Goal: Task Accomplishment & Management: Manage account settings

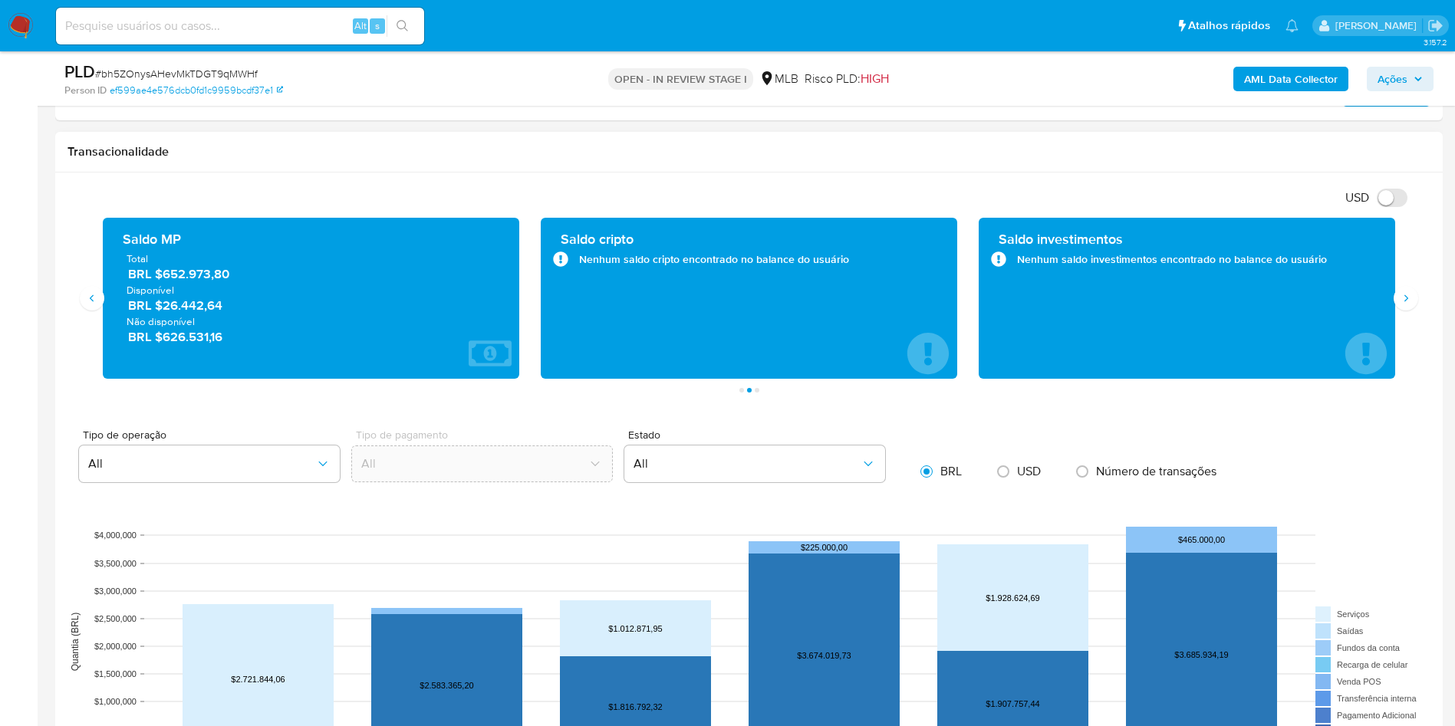
scroll to position [920, 0]
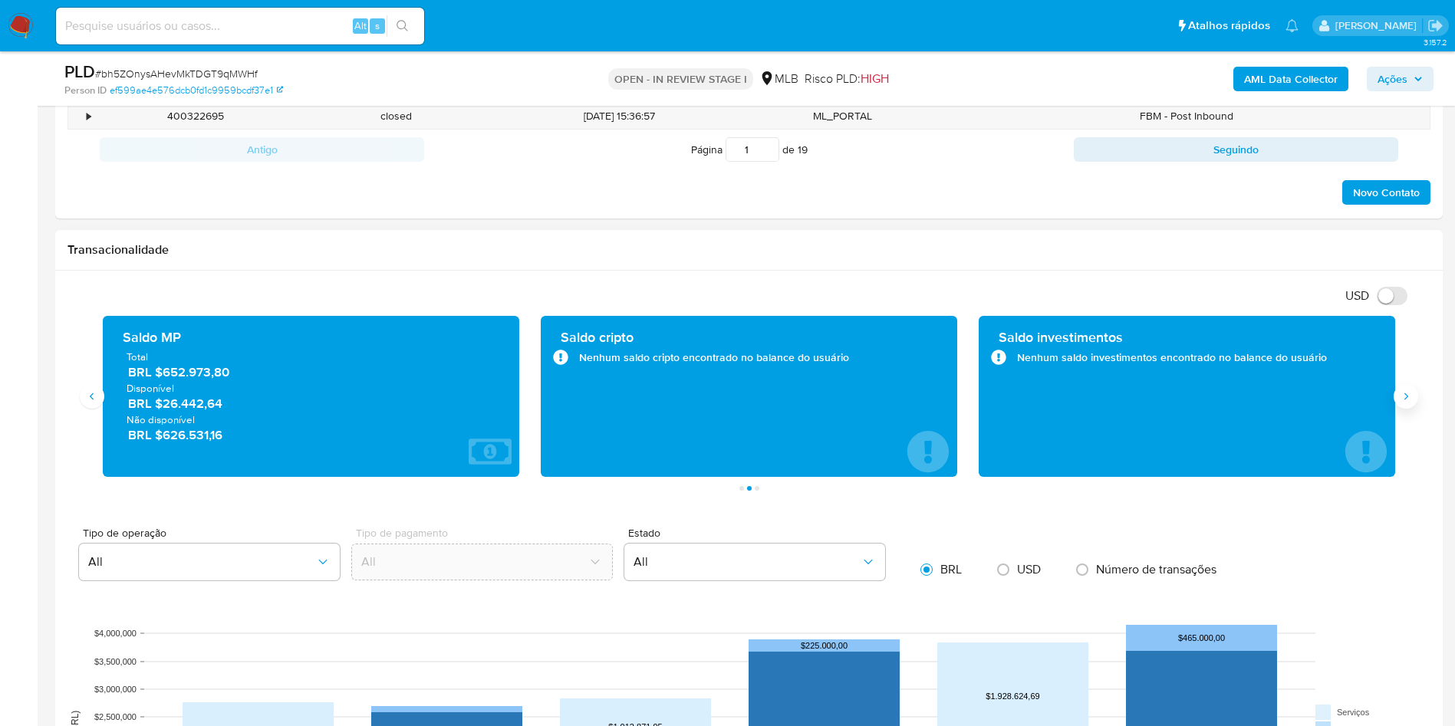
click at [1404, 394] on icon "Siguiente" at bounding box center [1406, 396] width 12 height 12
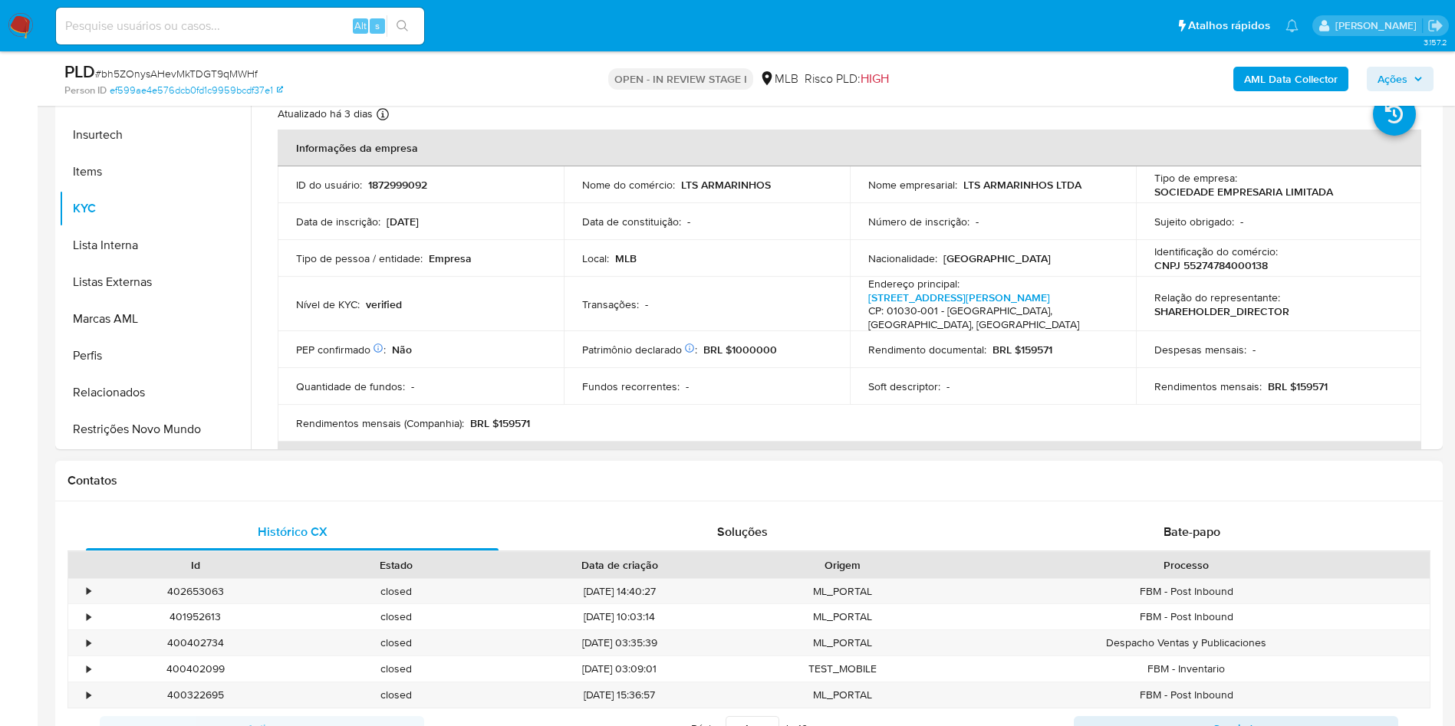
scroll to position [230, 0]
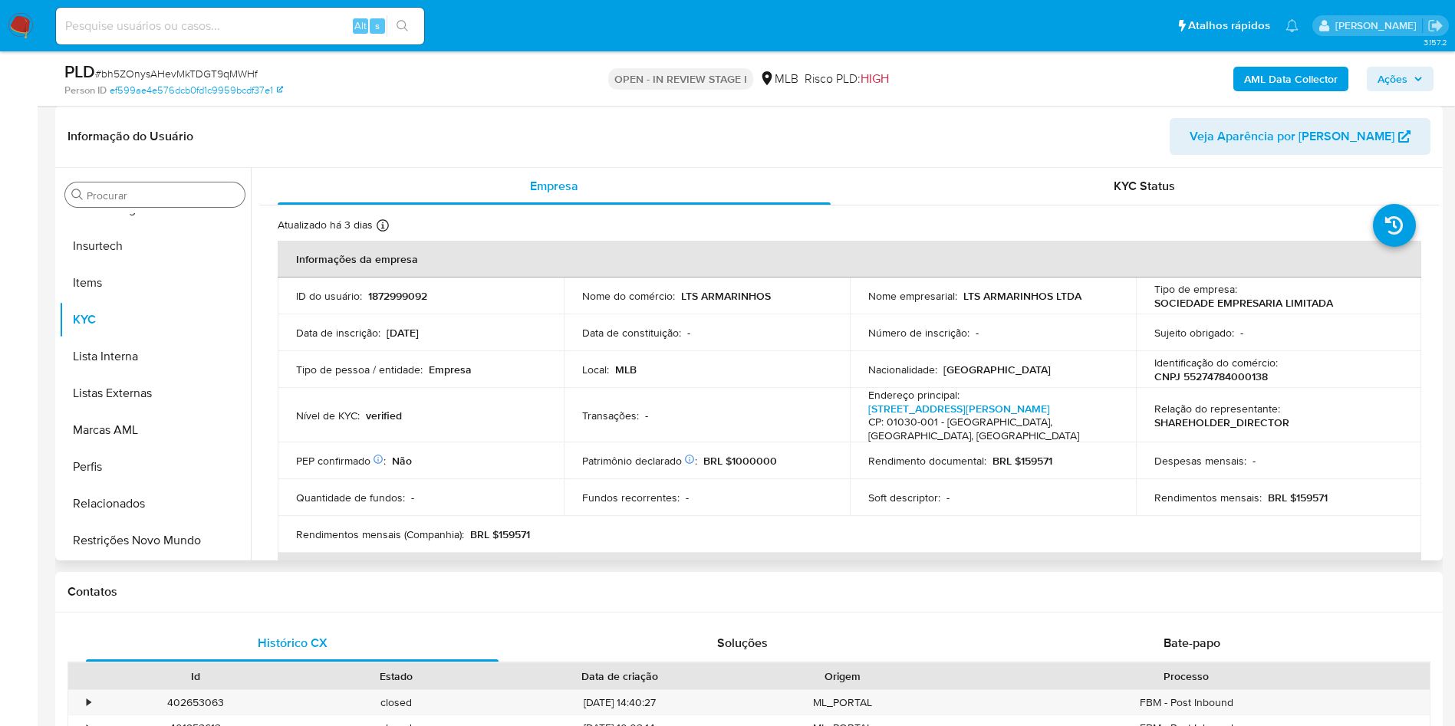
click at [104, 205] on div "Procurar" at bounding box center [154, 195] width 179 height 25
click at [103, 196] on input "Procurar" at bounding box center [163, 196] width 152 height 14
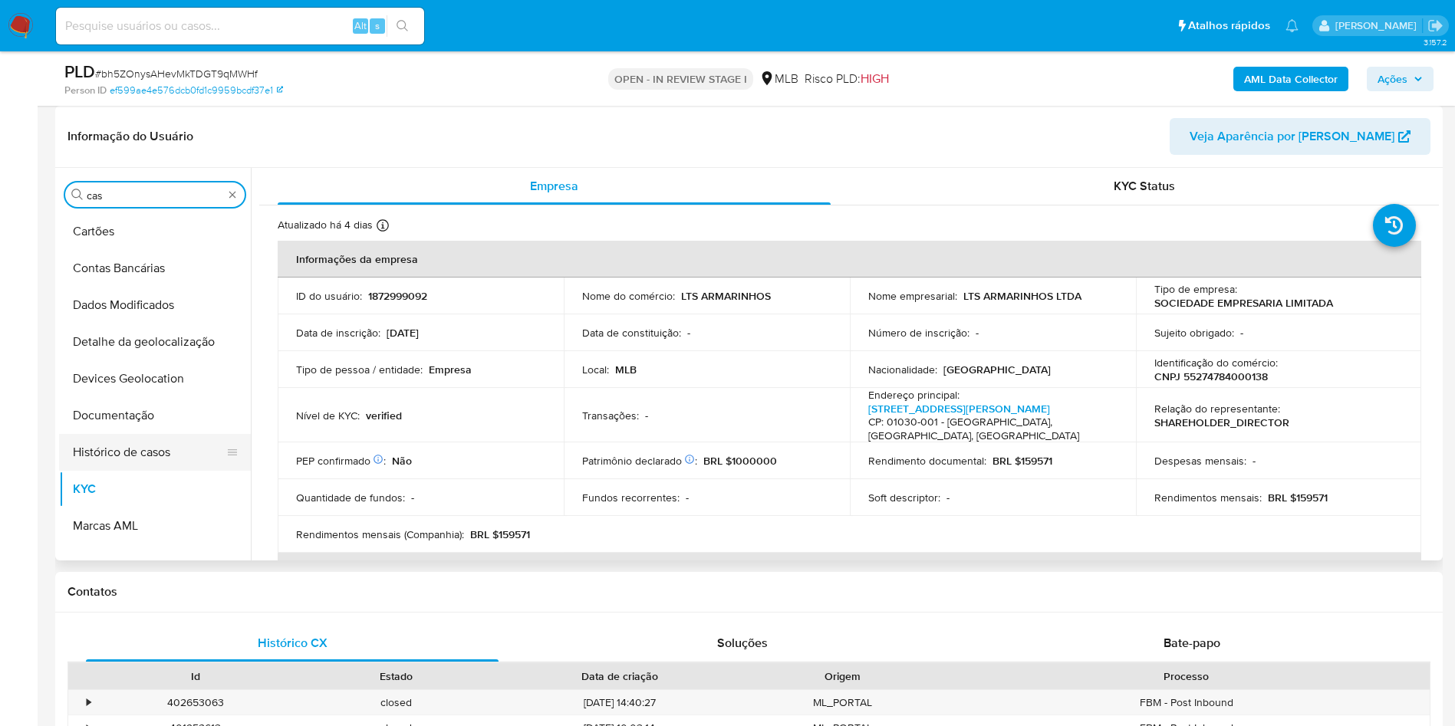
scroll to position [0, 0]
click at [103, 434] on button "Histórico de casos" at bounding box center [148, 452] width 179 height 37
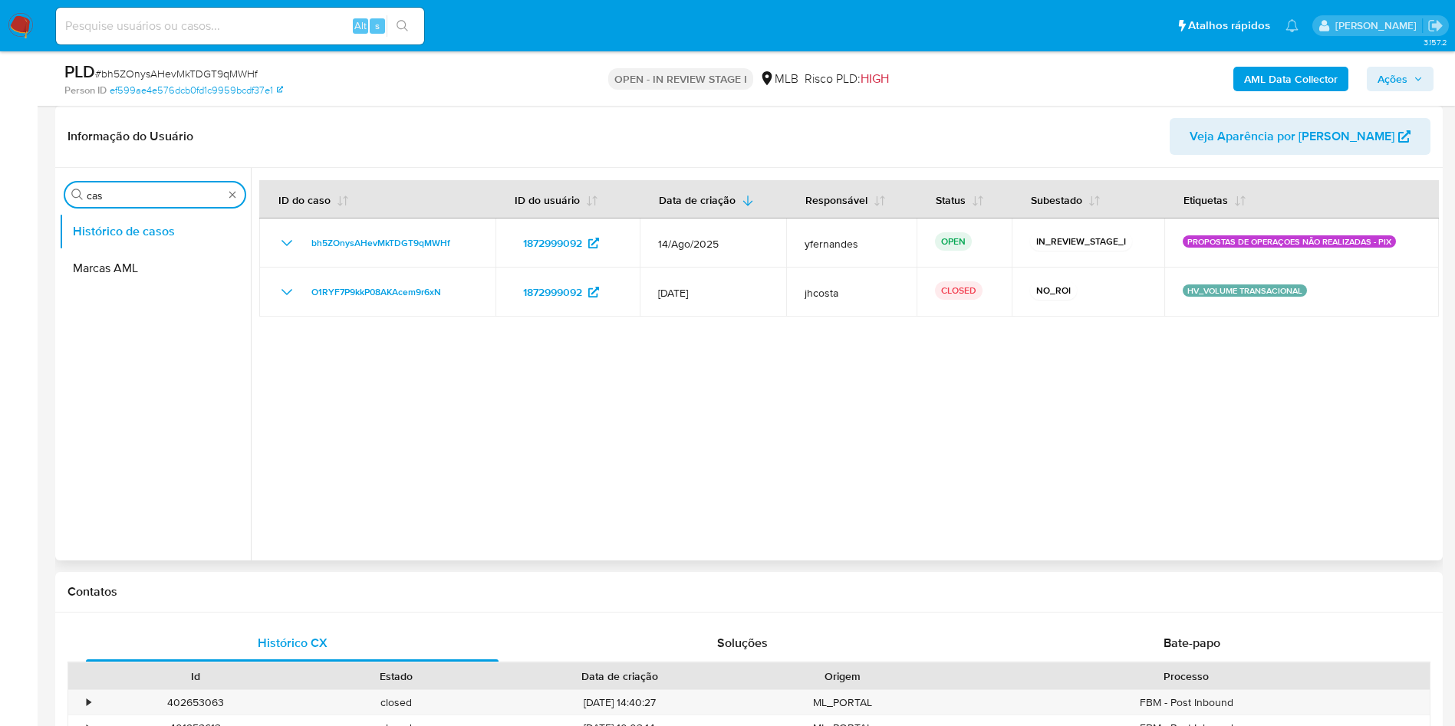
click at [117, 189] on input "cas" at bounding box center [155, 196] width 137 height 14
type input "ger"
click at [111, 217] on button "Geral" at bounding box center [148, 231] width 179 height 37
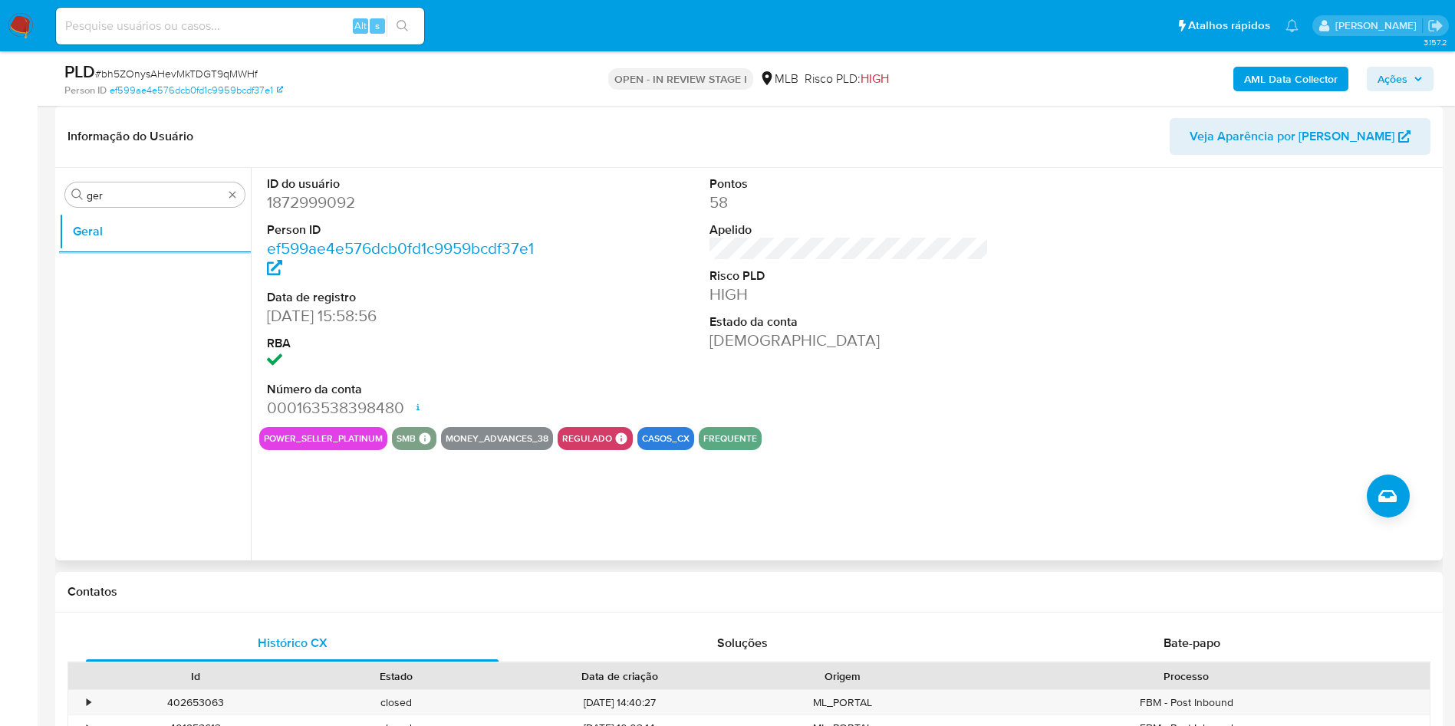
scroll to position [115, 0]
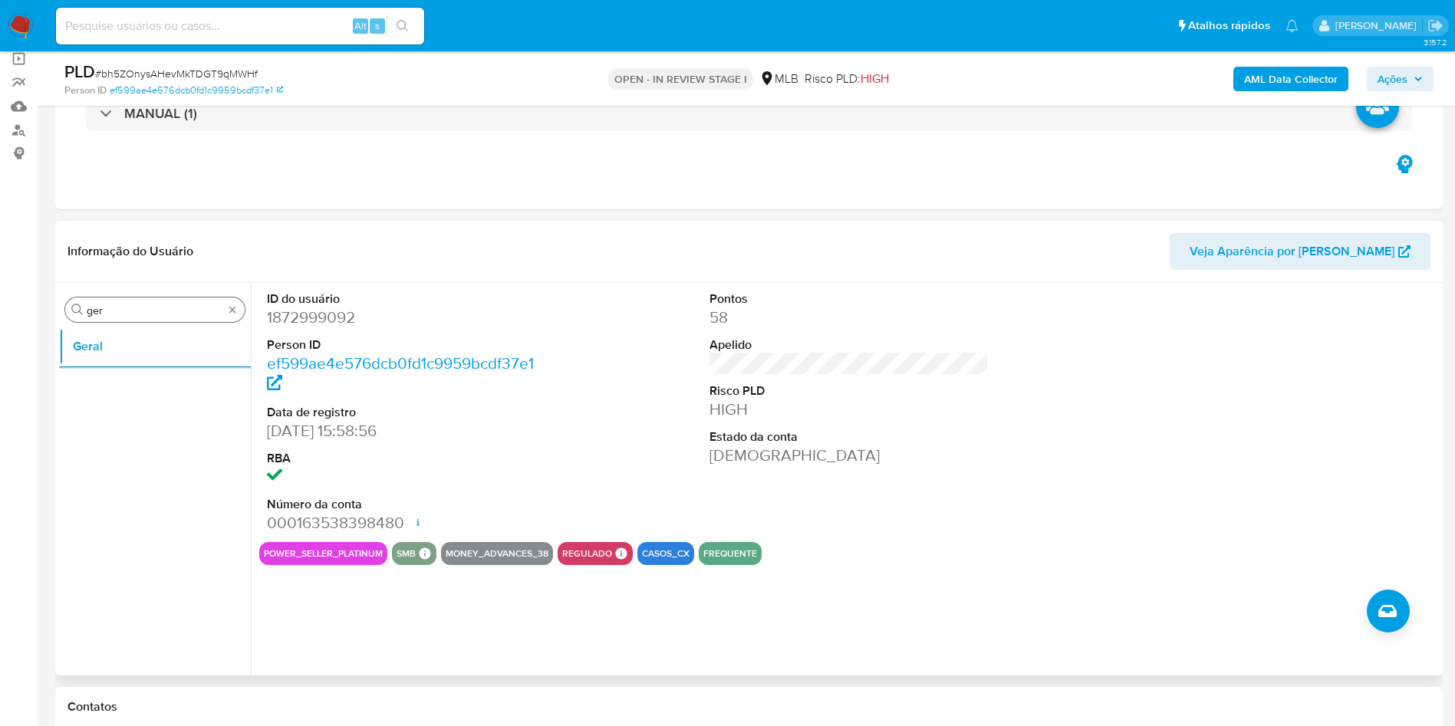
click at [109, 312] on input "ger" at bounding box center [155, 311] width 137 height 14
click at [109, 313] on input "ger" at bounding box center [155, 311] width 137 height 14
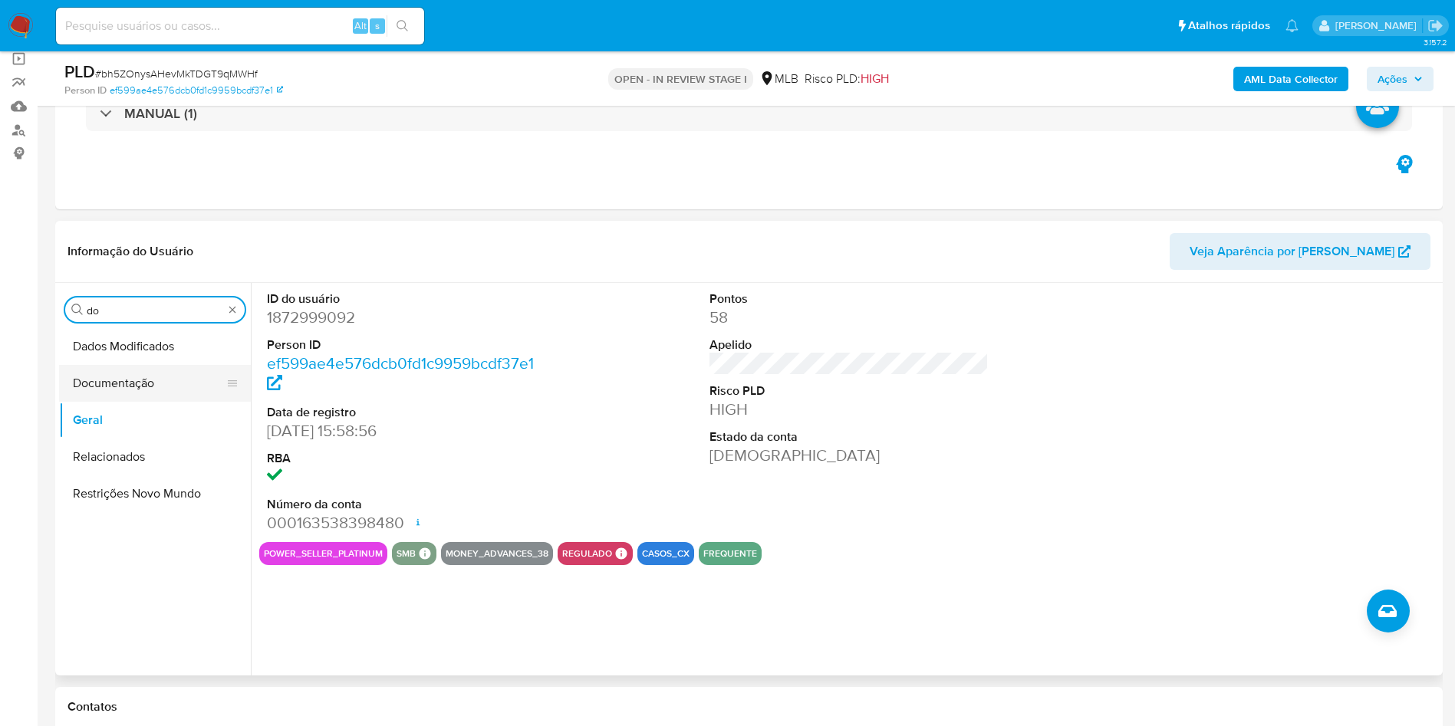
type input "do"
click at [130, 387] on button "Documentação" at bounding box center [148, 383] width 179 height 37
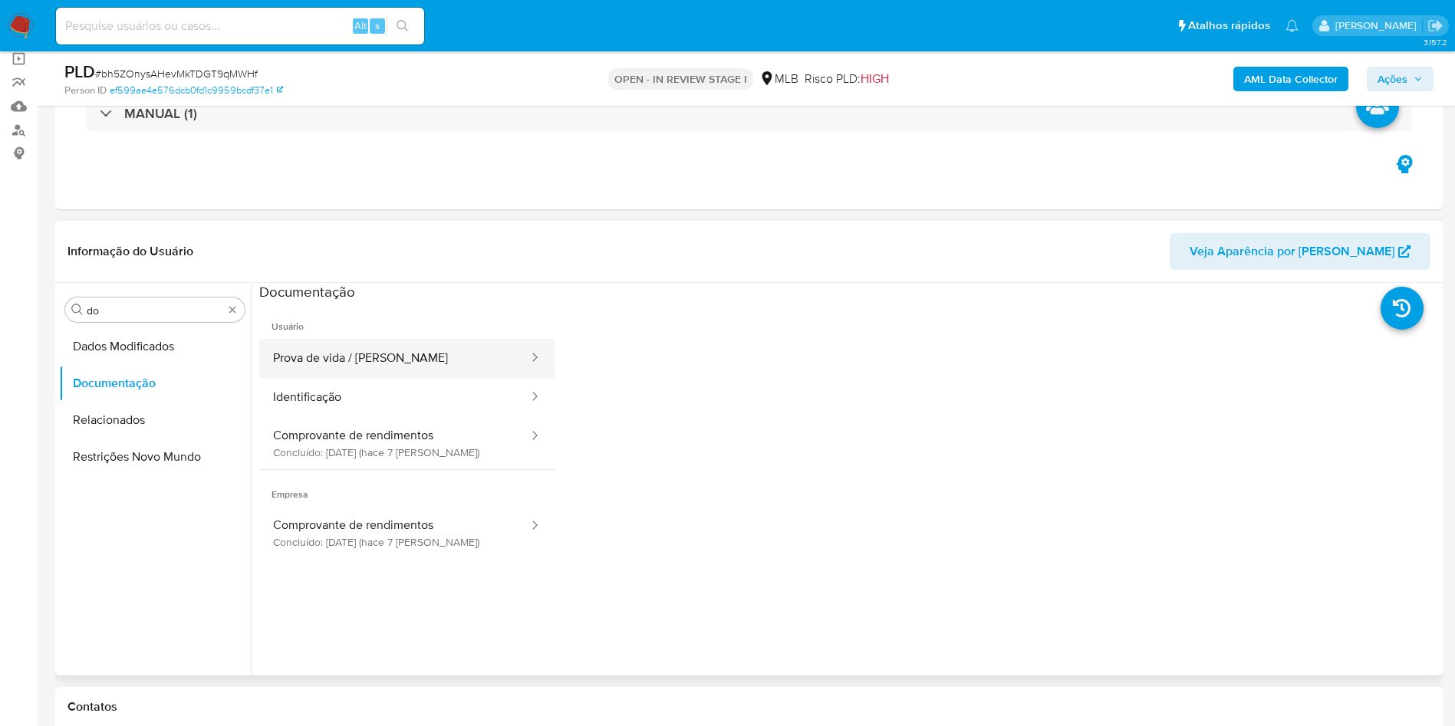
click at [333, 370] on button "Prova de vida / Selfie" at bounding box center [394, 358] width 271 height 39
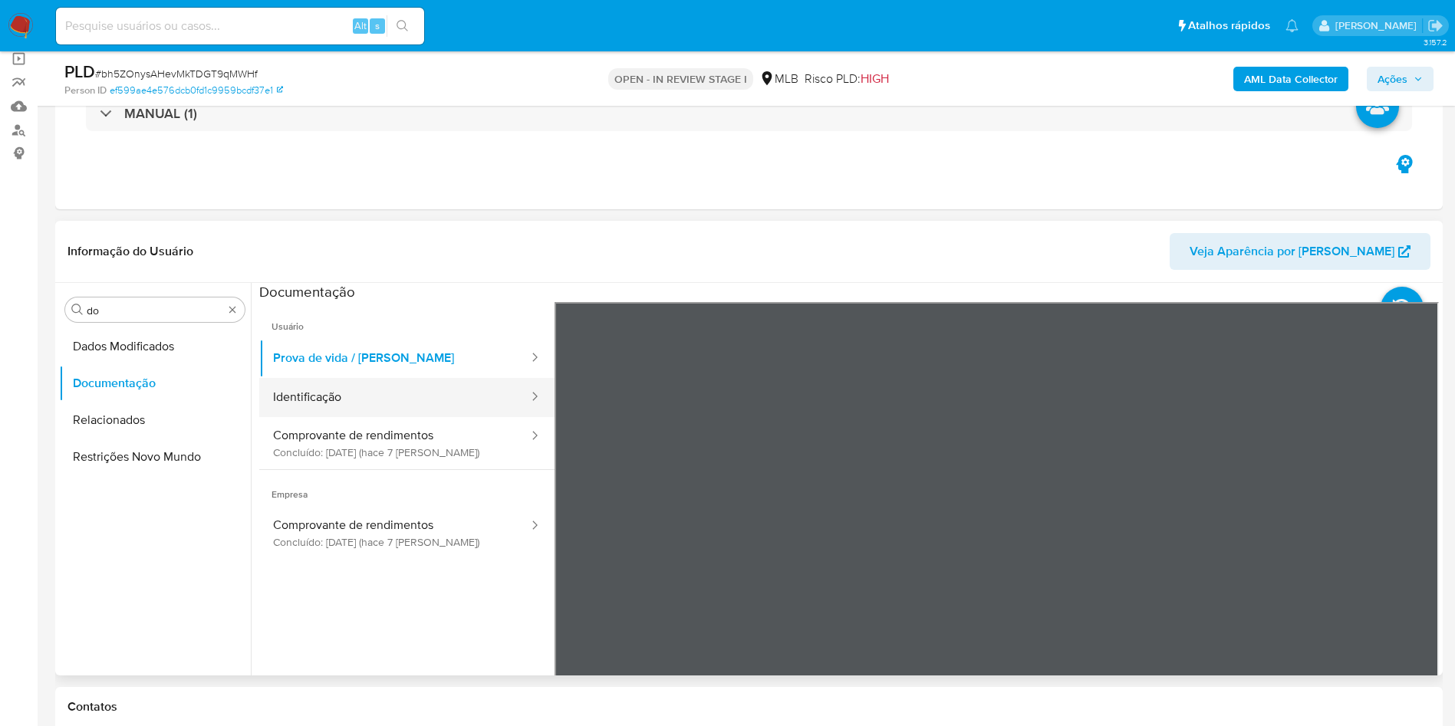
click at [440, 403] on button "Identificação" at bounding box center [394, 397] width 271 height 39
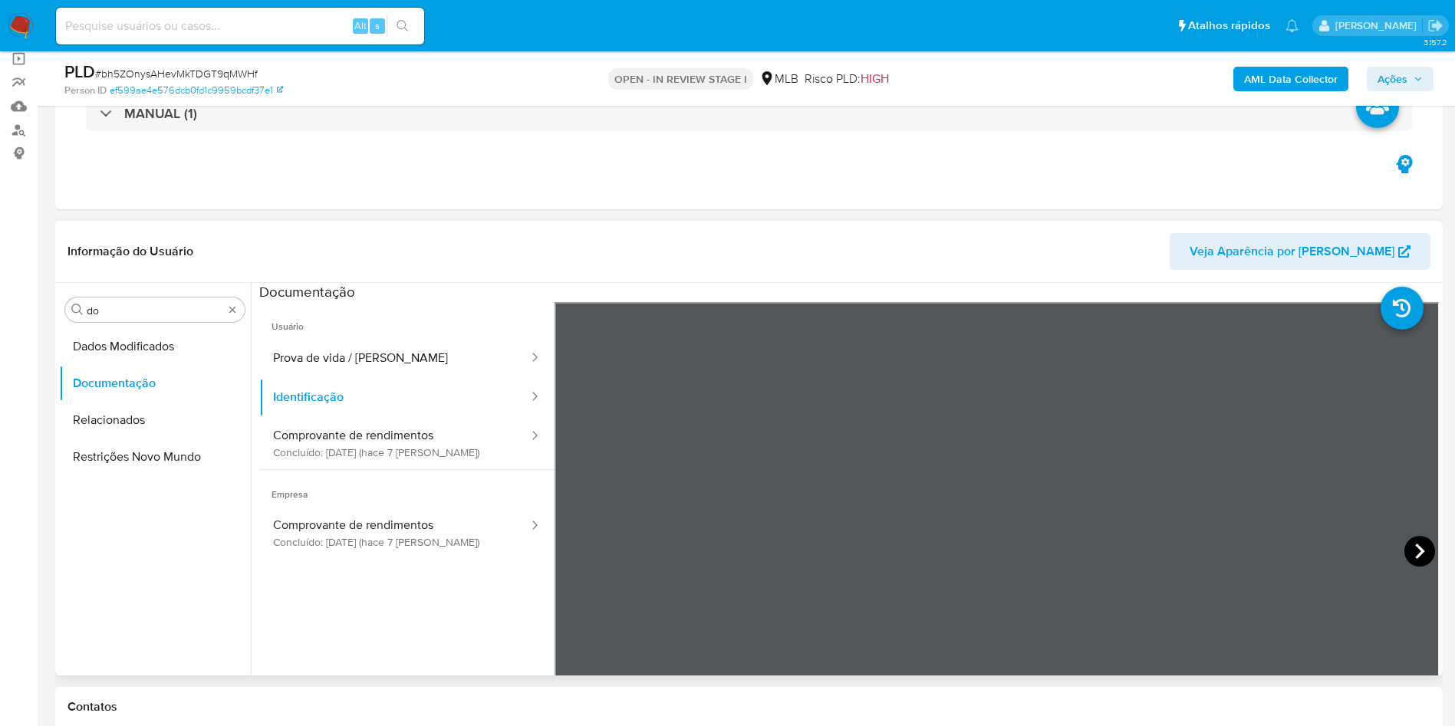
click at [1404, 552] on icon at bounding box center [1419, 551] width 31 height 31
click at [422, 453] on button "Comprovante de rendimentos Concluído: 27/08/2025 (hace 7 días)" at bounding box center [394, 443] width 271 height 52
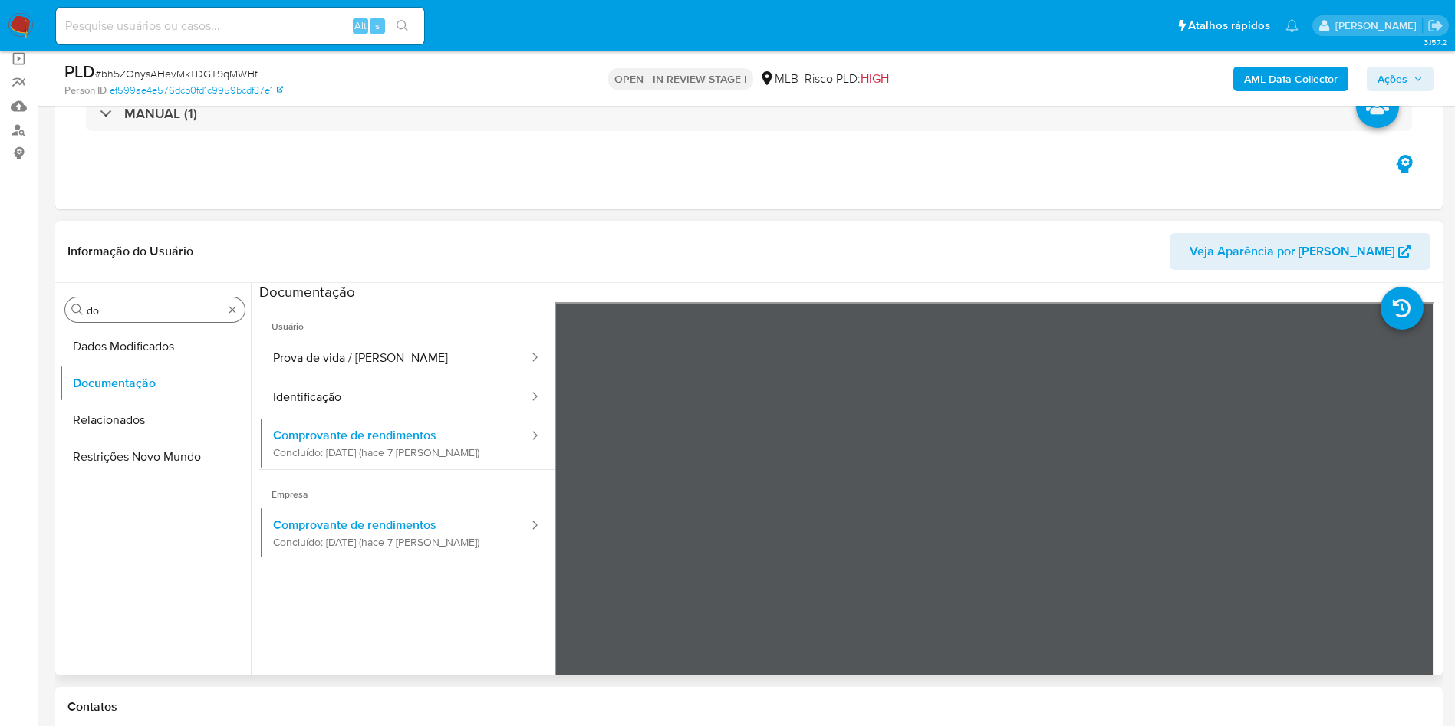
click at [148, 309] on input "do" at bounding box center [155, 311] width 137 height 14
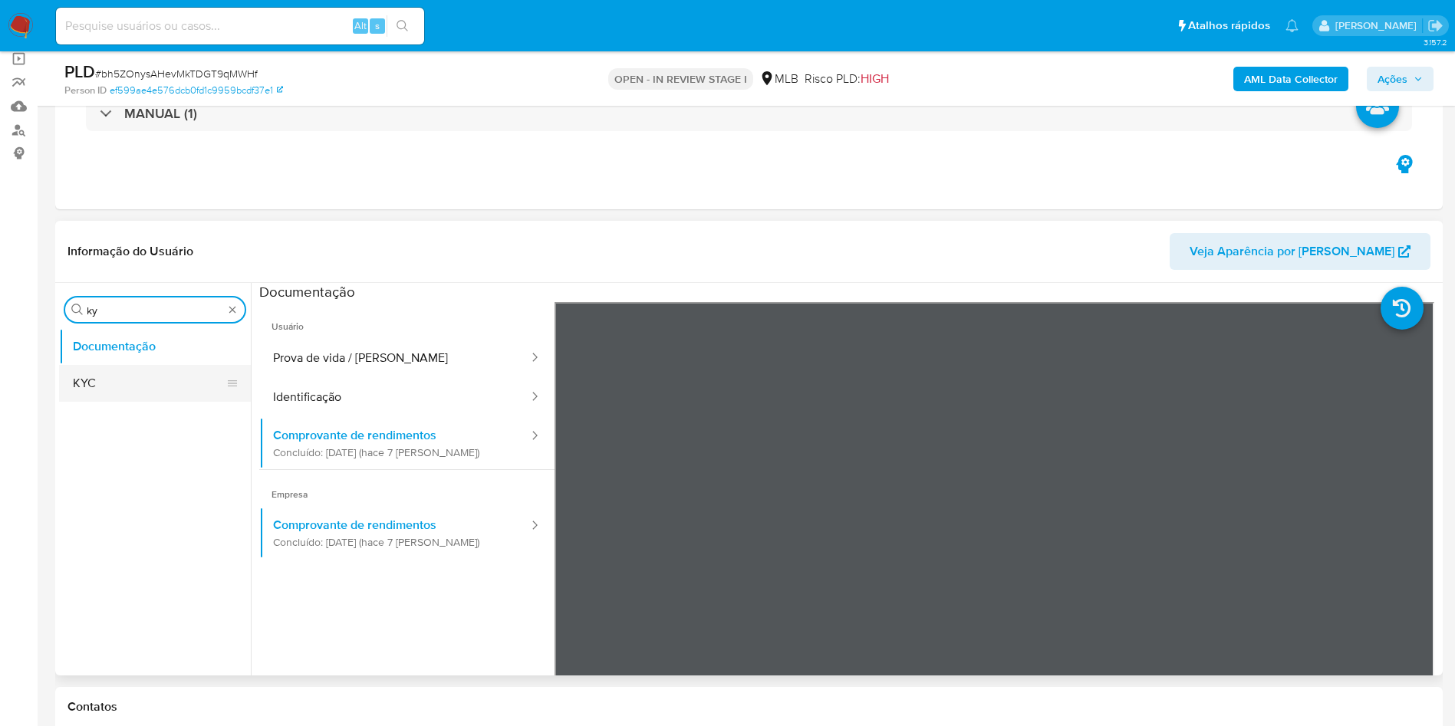
type input "ky"
drag, startPoint x: 133, startPoint y: 394, endPoint x: 142, endPoint y: 387, distance: 11.5
click at [128, 395] on button "KYC" at bounding box center [155, 383] width 192 height 37
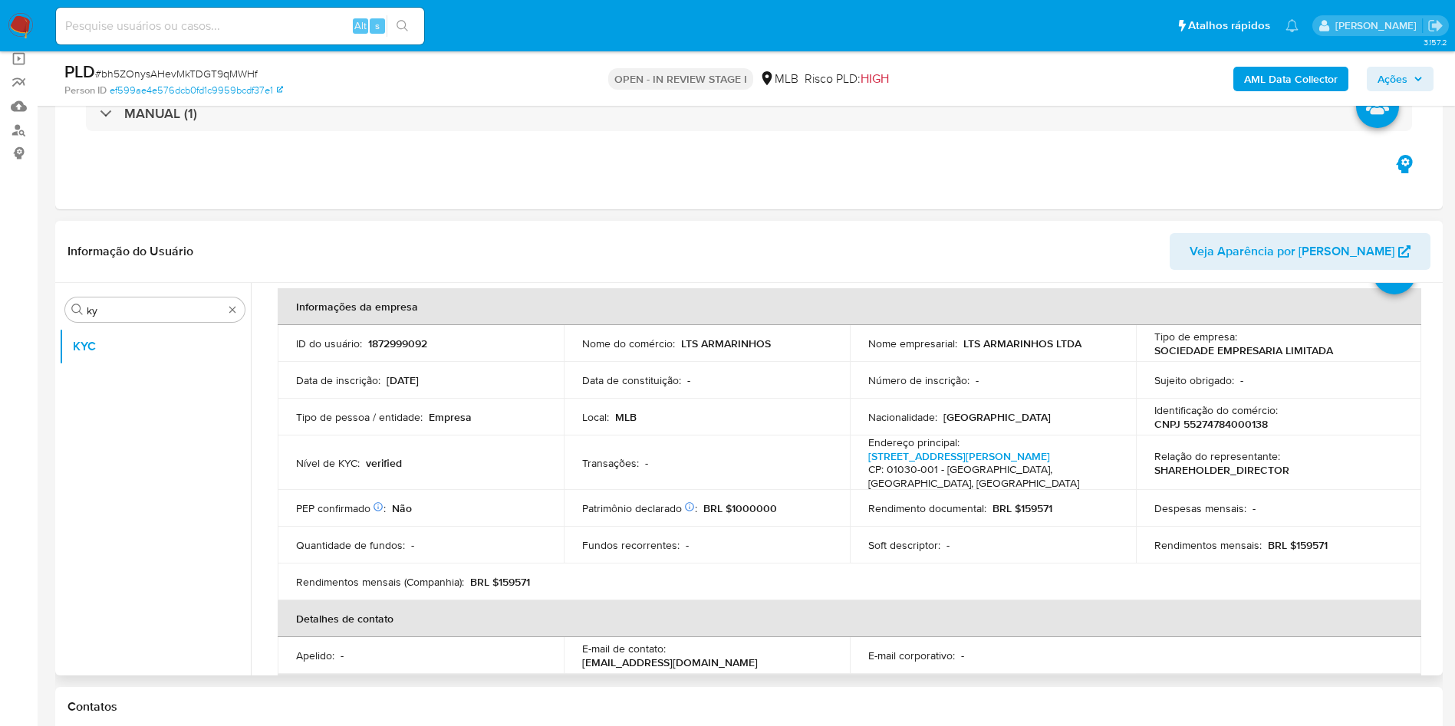
scroll to position [68, 0]
click at [1306, 538] on p "BRL $159571" at bounding box center [1298, 545] width 60 height 14
copy p "159571"
click at [636, 387] on p "Data de constituição :" at bounding box center [631, 380] width 99 height 14
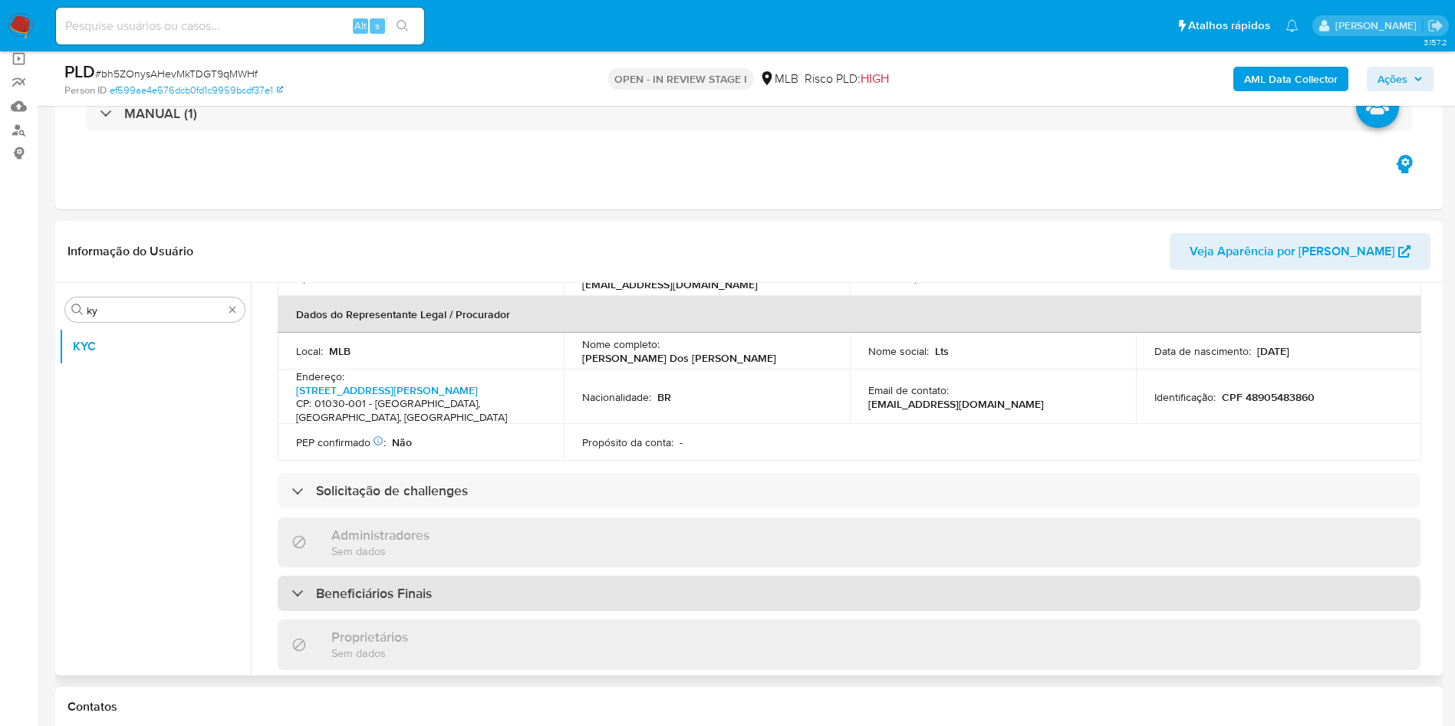
scroll to position [413, 0]
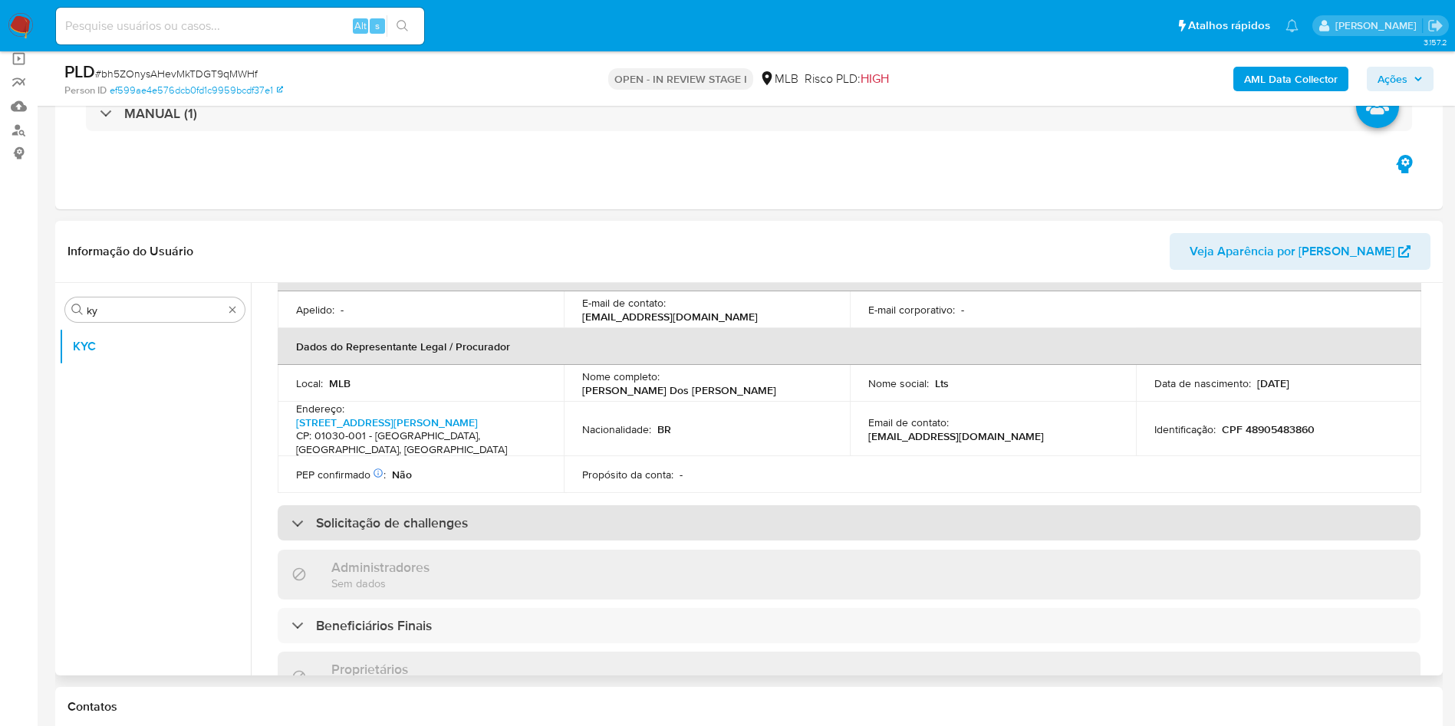
click at [581, 505] on div "Solicitação de challenges" at bounding box center [849, 522] width 1143 height 35
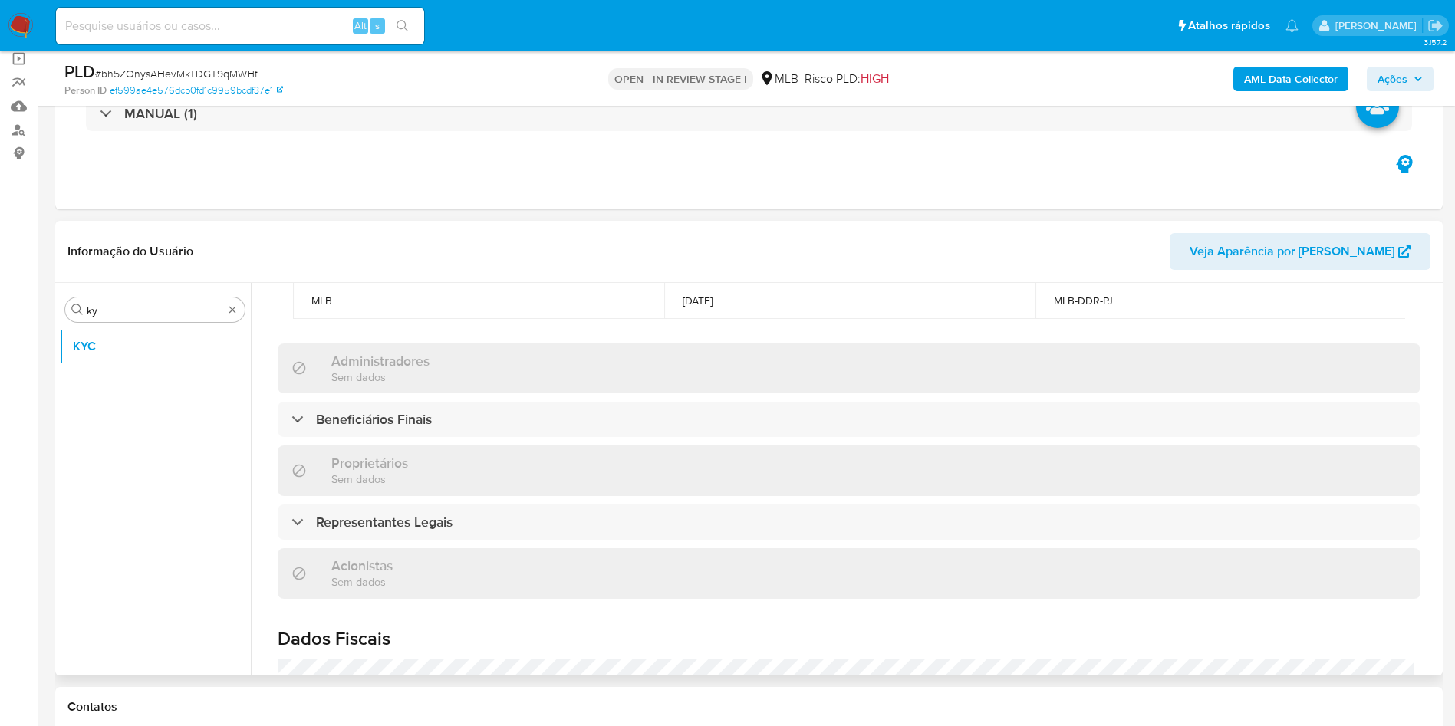
scroll to position [1014, 0]
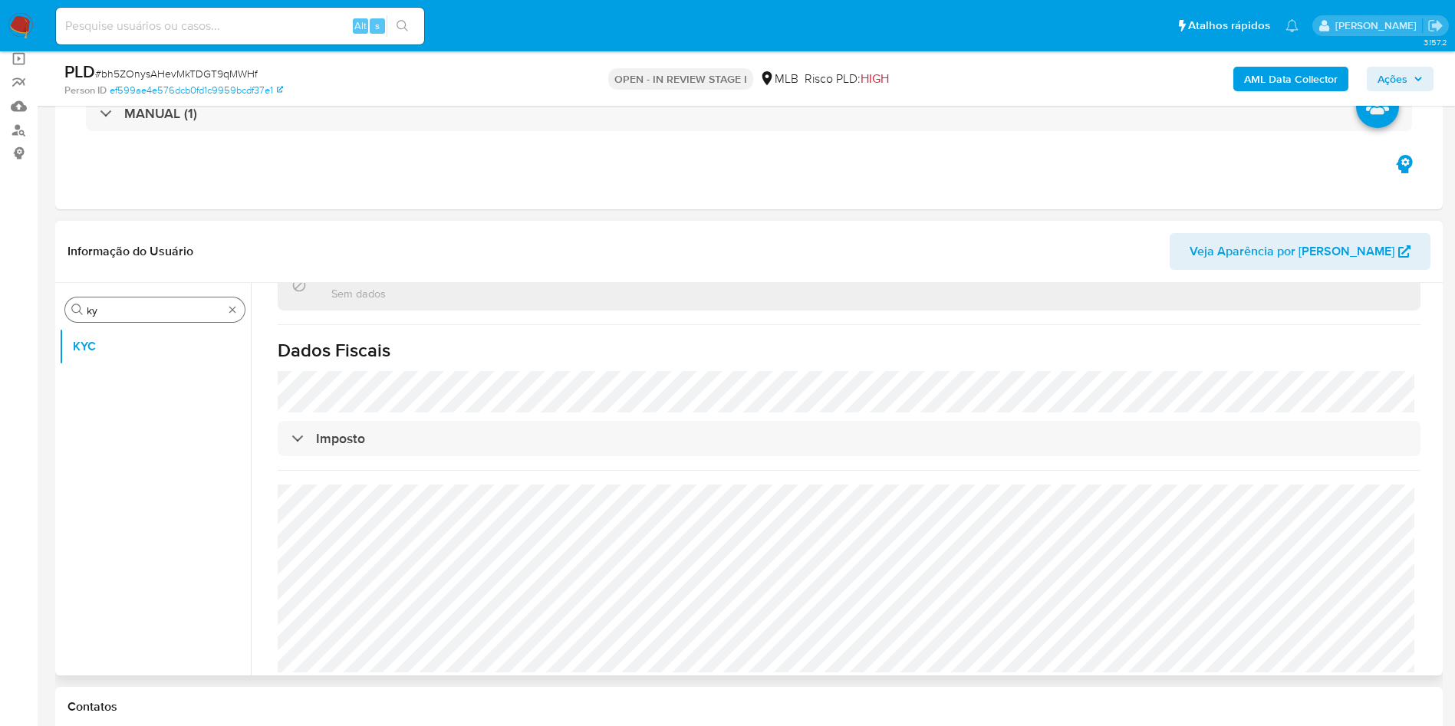
click at [123, 308] on input "ky" at bounding box center [155, 311] width 137 height 14
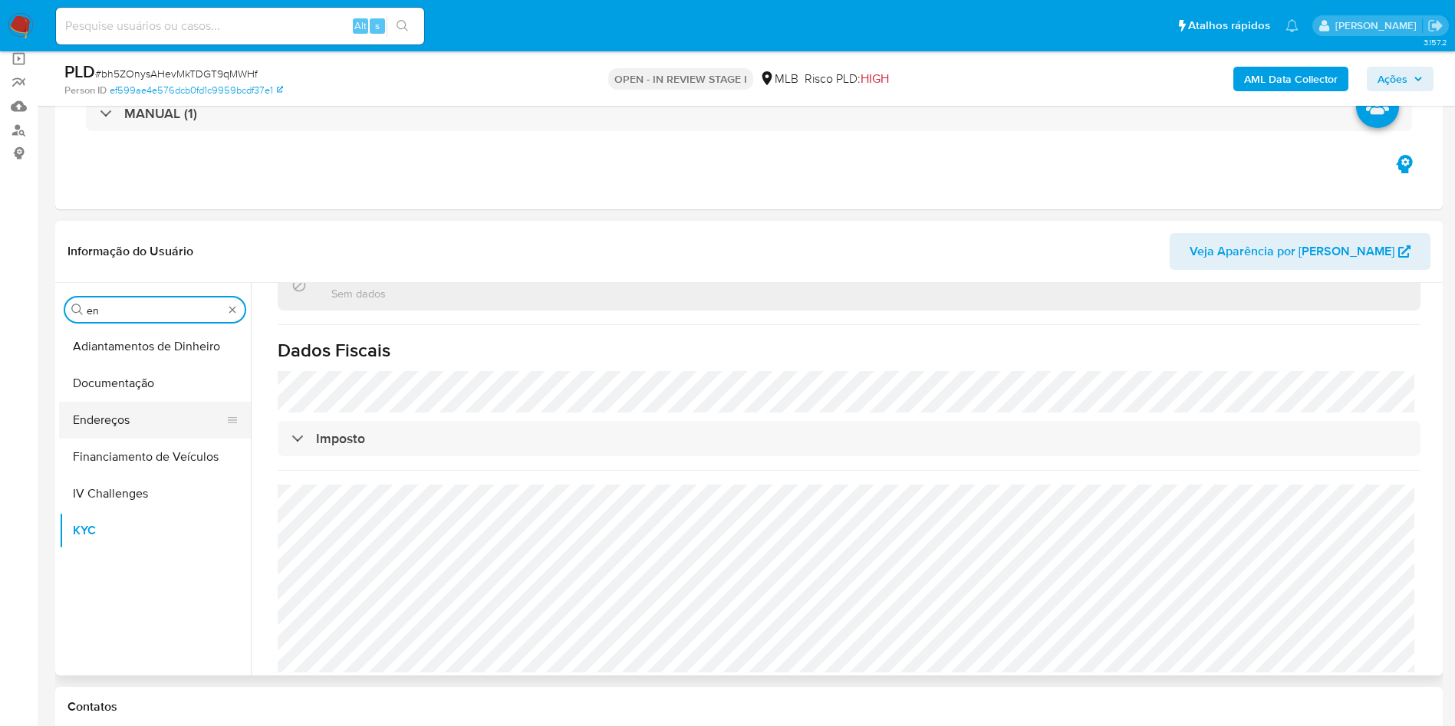
type input "en"
click at [122, 426] on button "Endereços" at bounding box center [148, 420] width 179 height 37
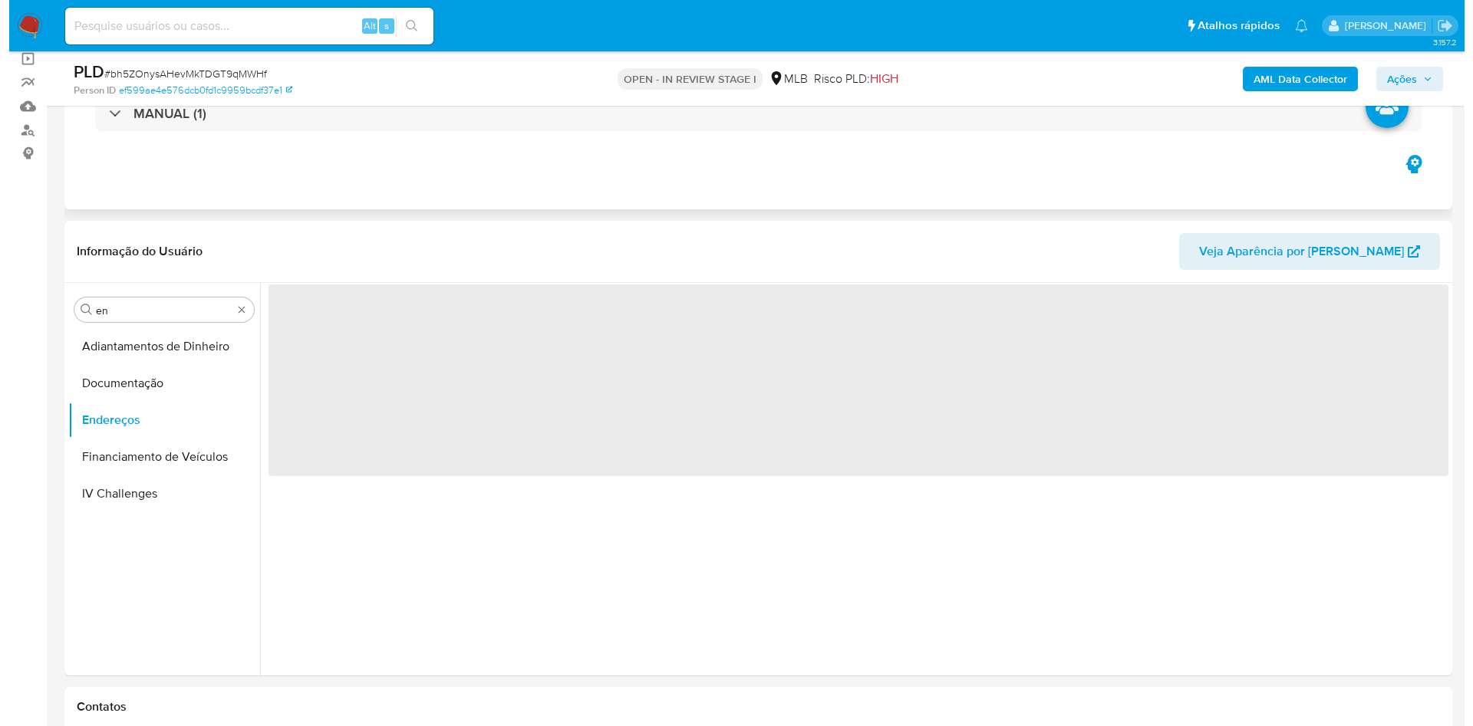
scroll to position [0, 0]
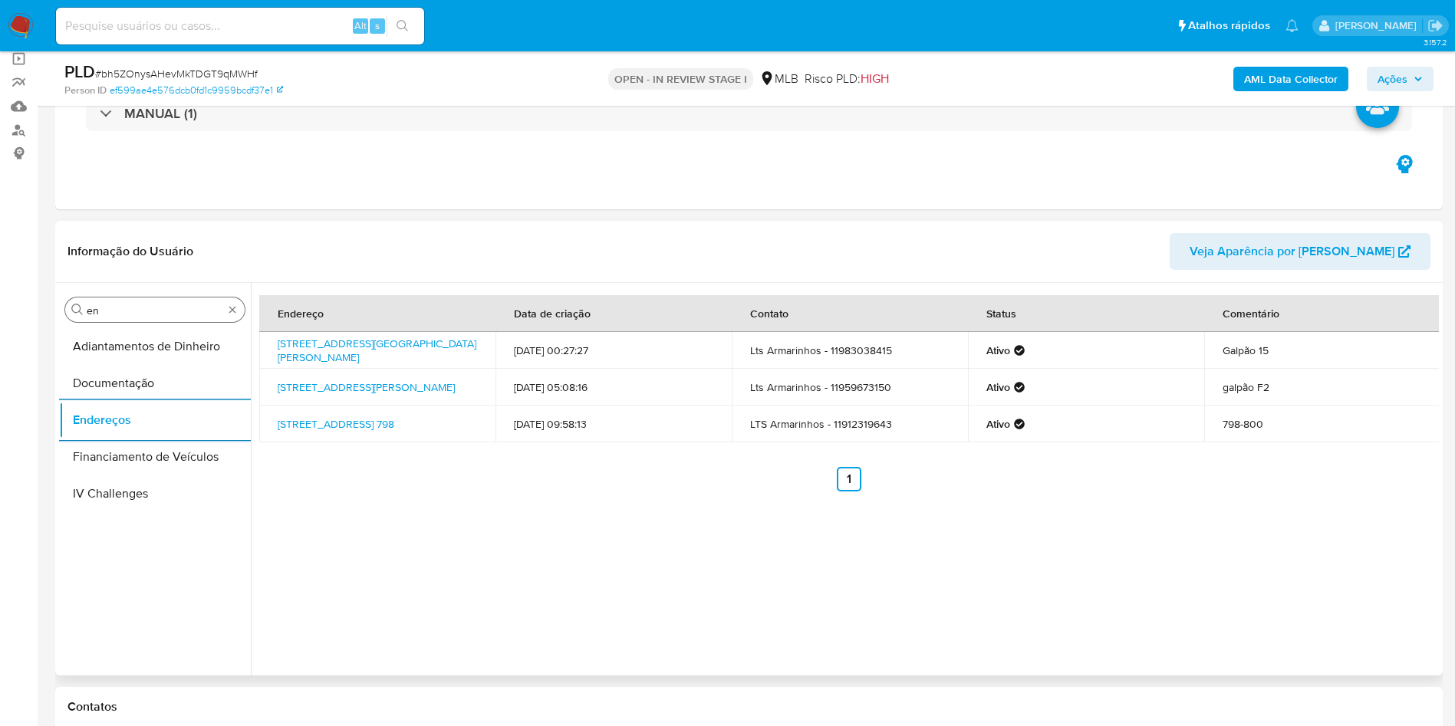
click at [159, 314] on input "en" at bounding box center [155, 311] width 137 height 14
type input "ge"
click at [125, 354] on button "Detalhe da geolocalização" at bounding box center [155, 346] width 192 height 37
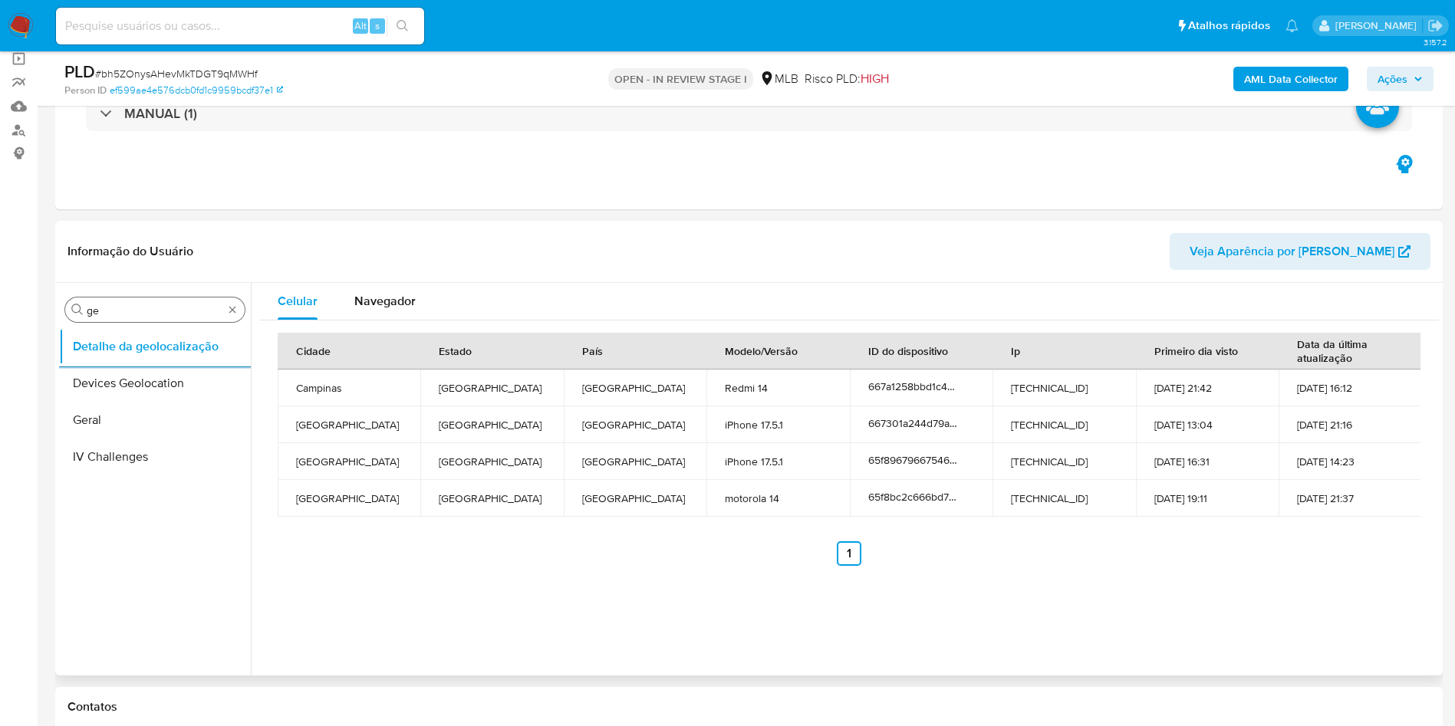
click at [120, 306] on input "ge" at bounding box center [155, 311] width 137 height 14
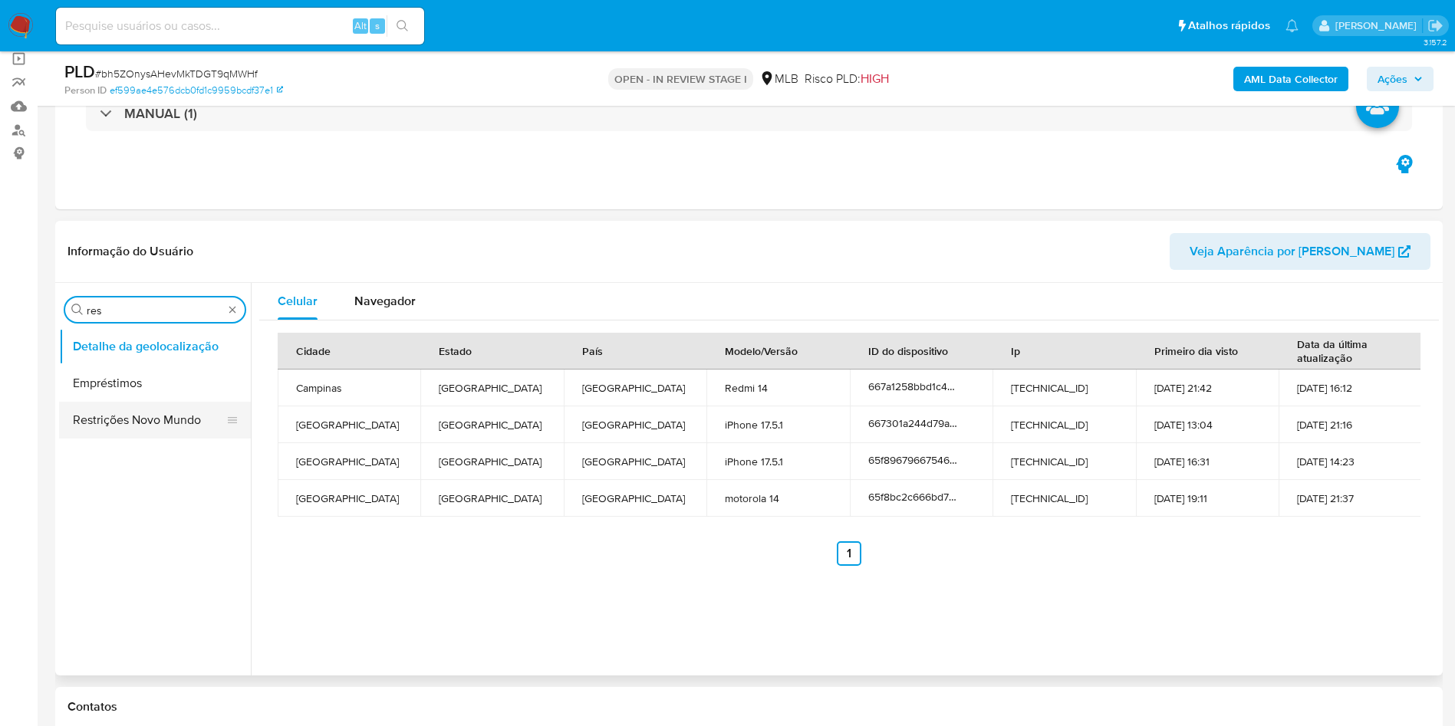
type input "res"
click at [108, 430] on button "Restrições Novo Mundo" at bounding box center [148, 420] width 179 height 37
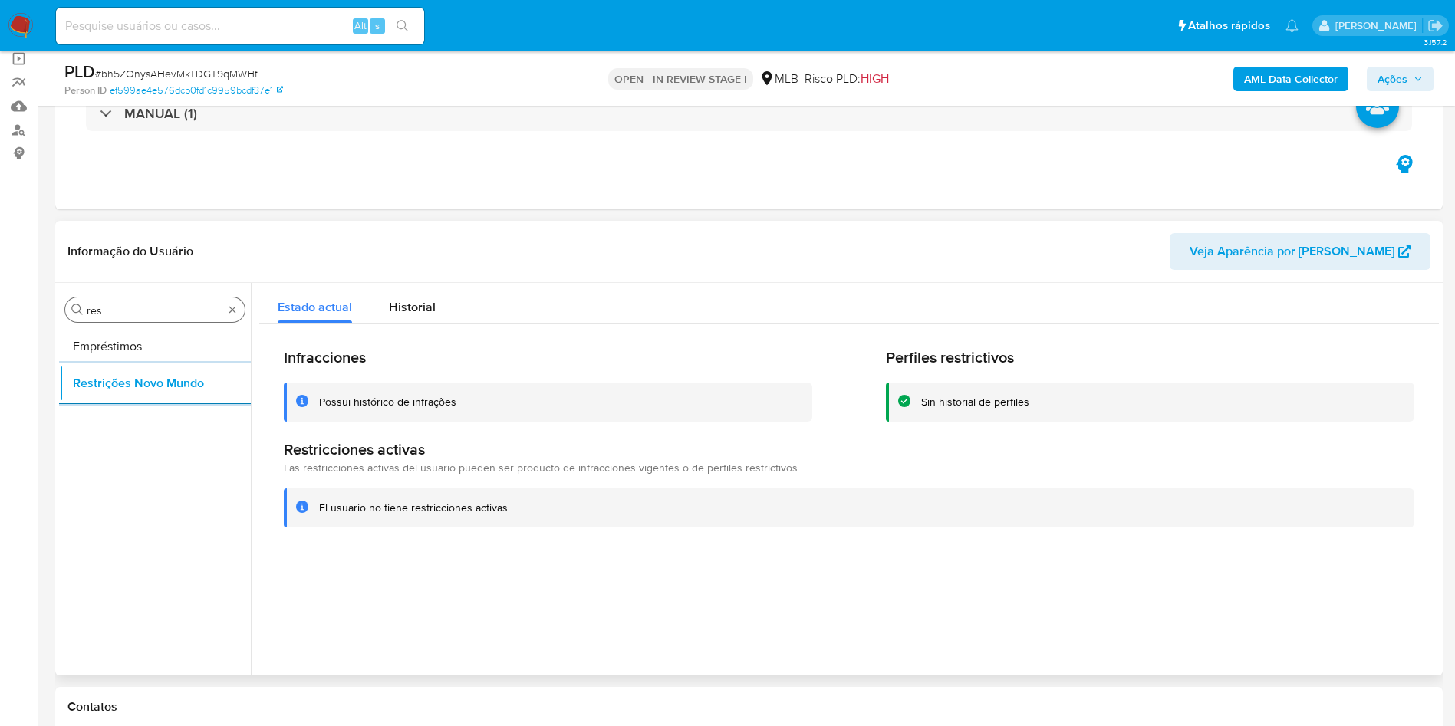
click at [114, 319] on div "Procurar res" at bounding box center [154, 310] width 179 height 25
click at [112, 313] on input "res" at bounding box center [155, 311] width 137 height 14
type input "po"
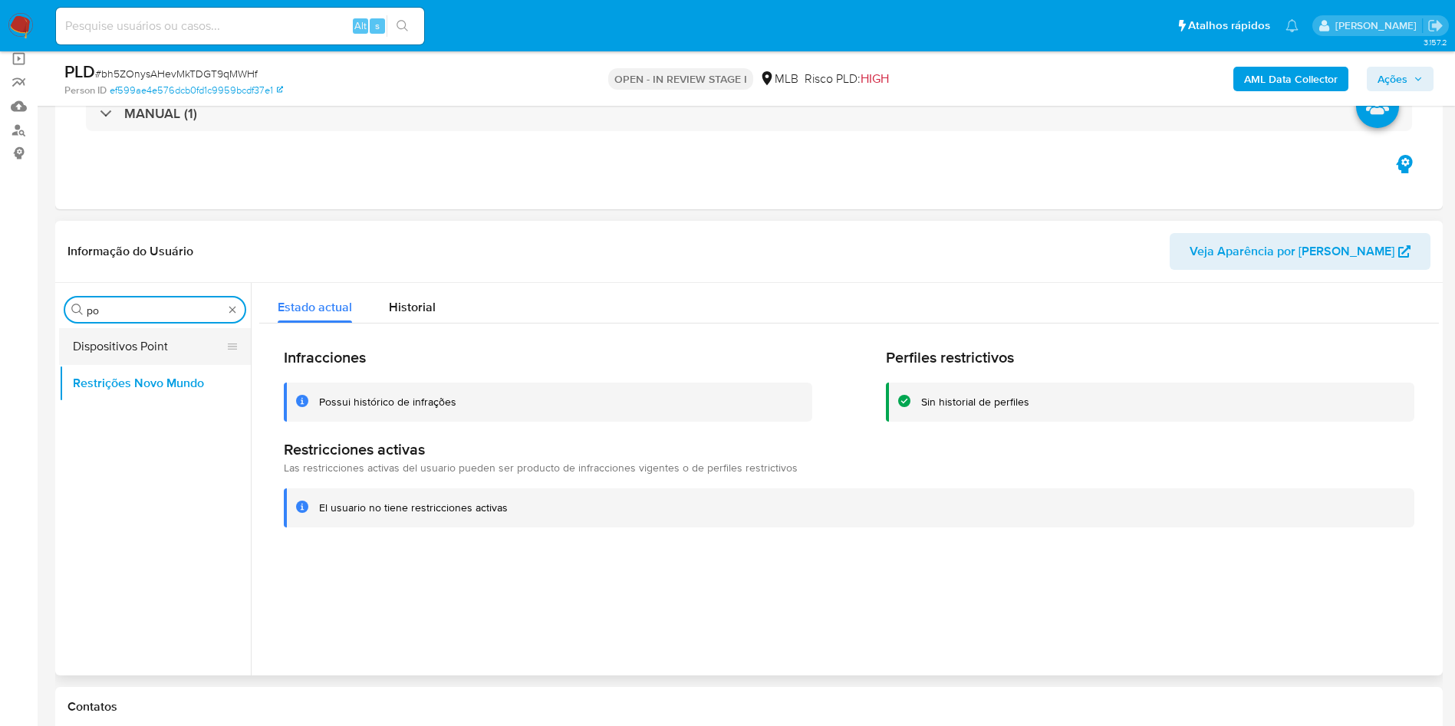
click at [101, 347] on button "Dispositivos Point" at bounding box center [148, 346] width 179 height 37
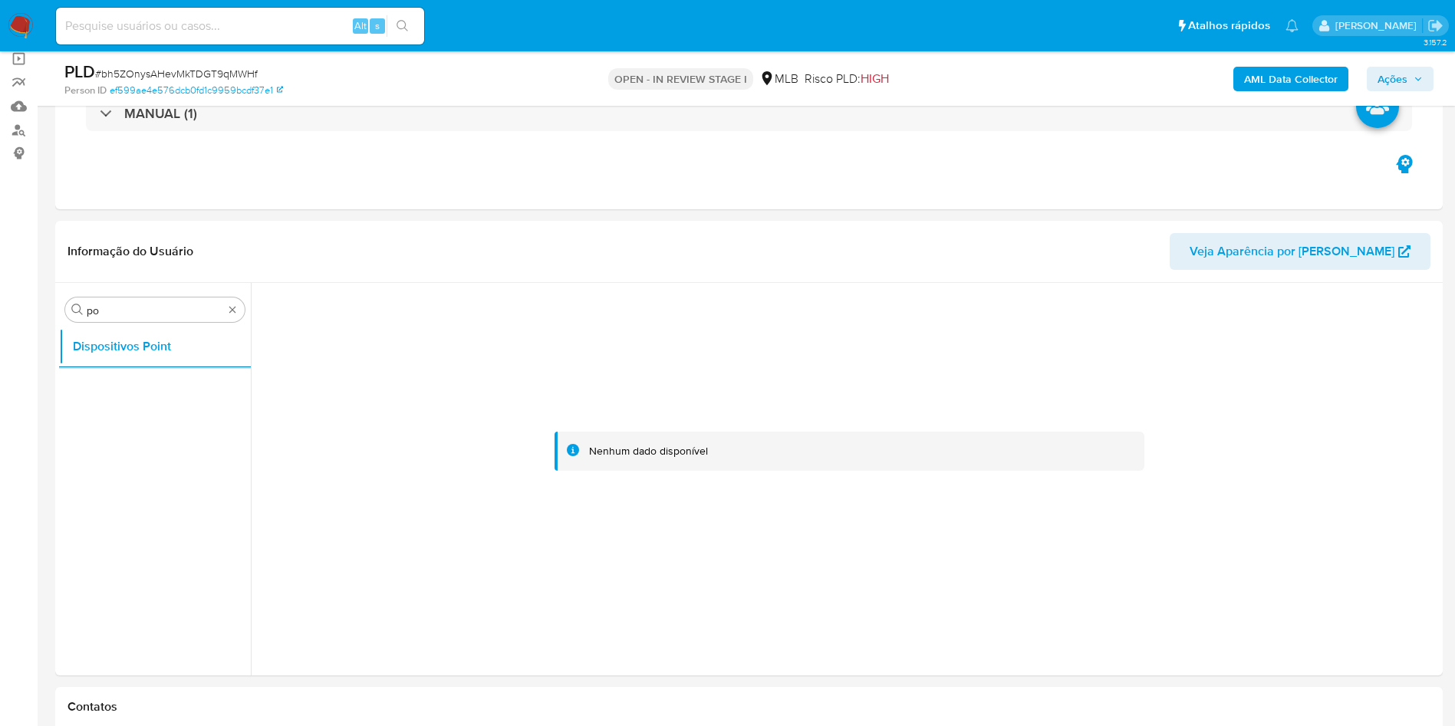
click at [1277, 75] on b "AML Data Collector" at bounding box center [1291, 79] width 94 height 25
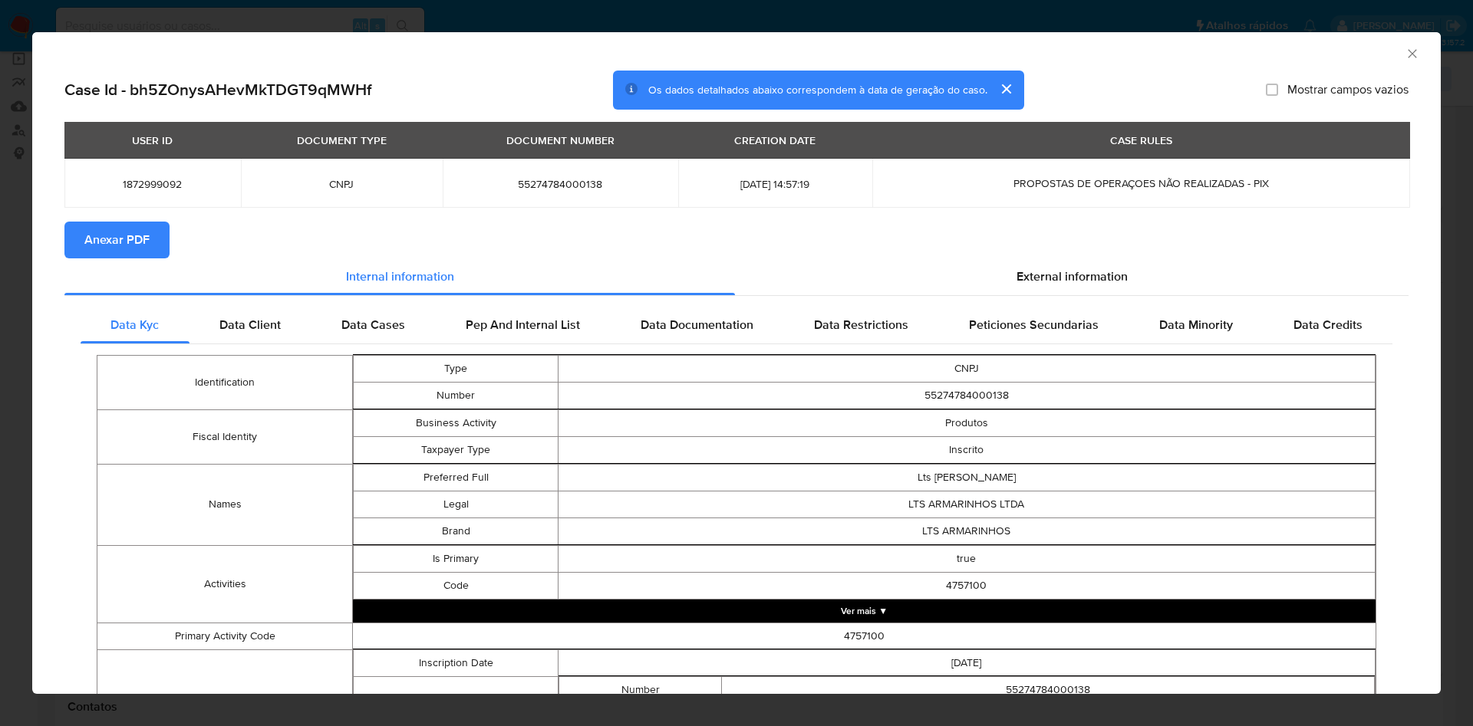
click at [143, 248] on span "Anexar PDF" at bounding box center [116, 240] width 65 height 34
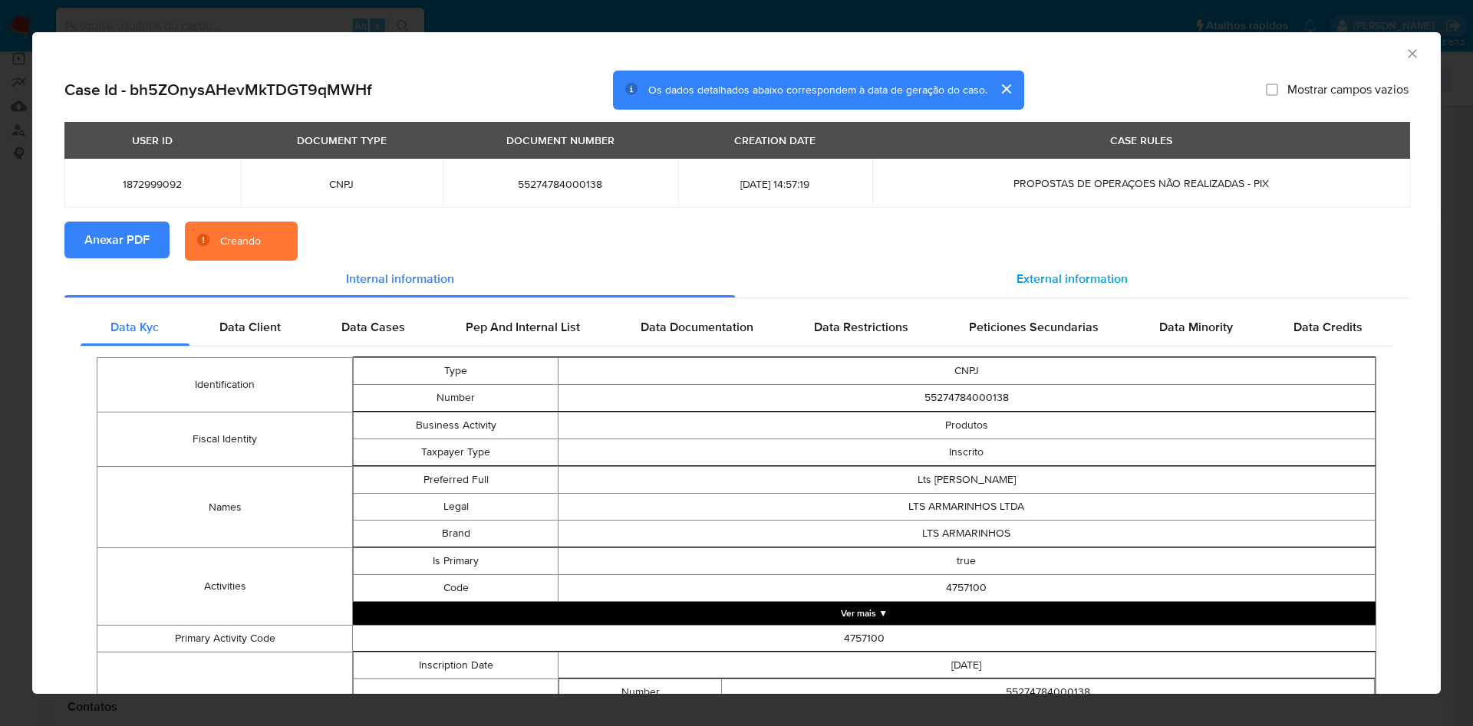
click at [1066, 277] on span "External information" at bounding box center [1071, 279] width 111 height 18
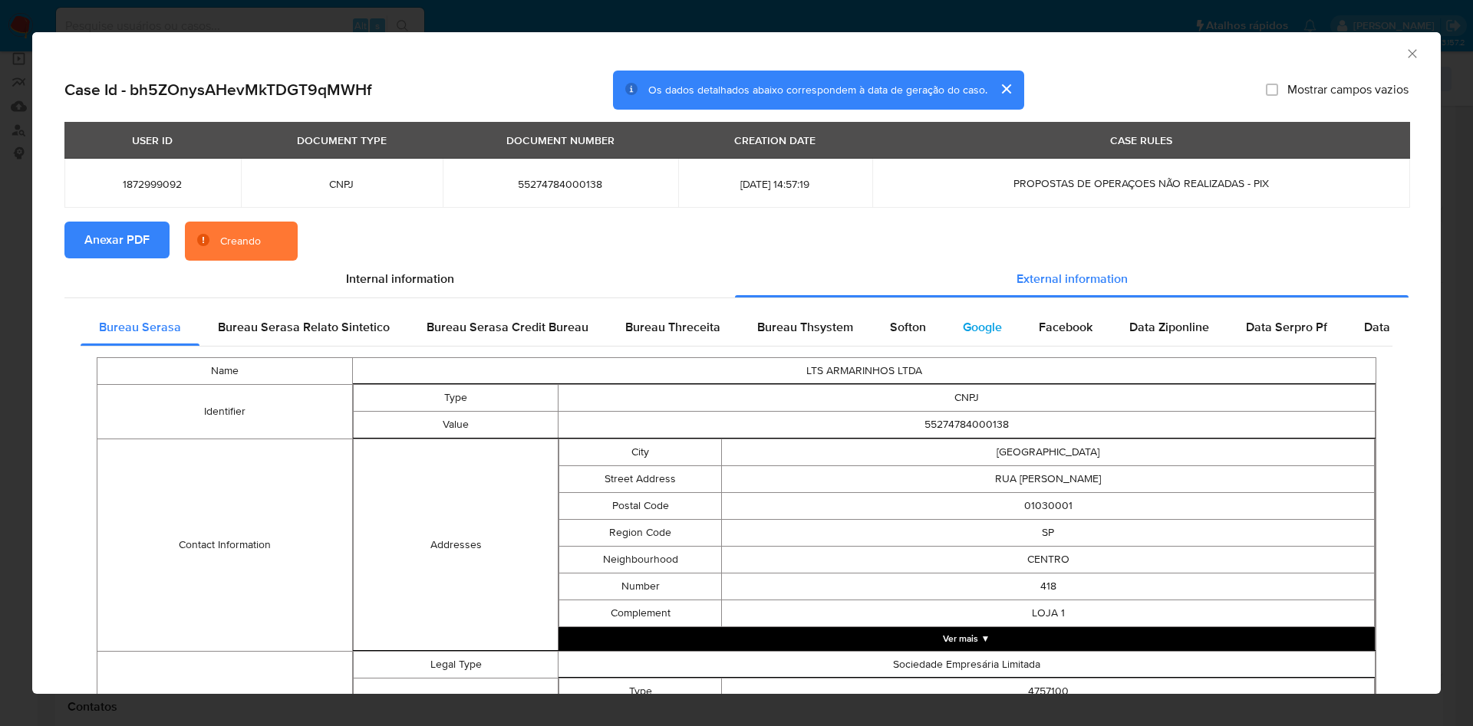
click at [985, 330] on span "Google" at bounding box center [982, 327] width 39 height 18
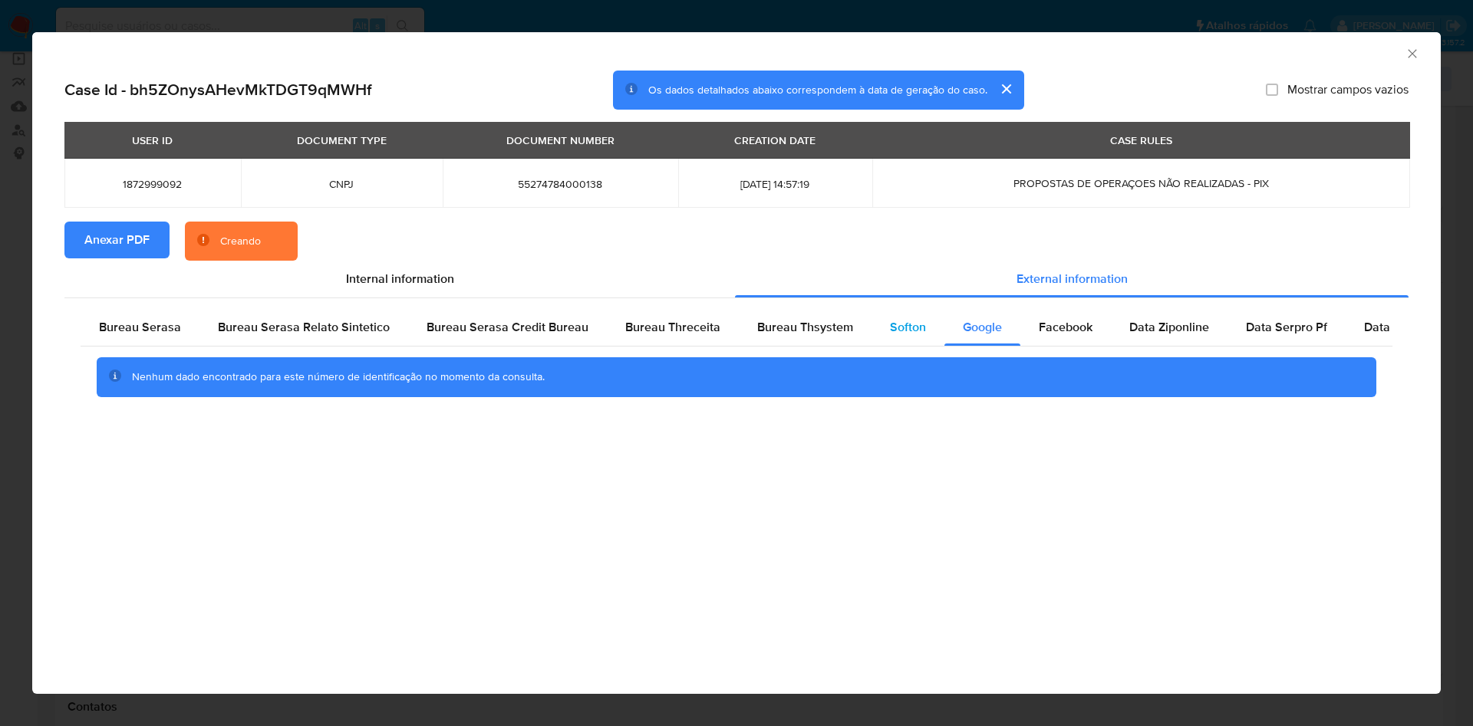
click at [894, 318] on span "Softon" at bounding box center [908, 327] width 36 height 18
click at [773, 328] on span "Bureau Thsystem" at bounding box center [805, 327] width 96 height 18
click at [697, 329] on span "Bureau Threceita" at bounding box center [672, 327] width 95 height 18
drag, startPoint x: 176, startPoint y: 317, endPoint x: 201, endPoint y: 342, distance: 35.8
click at [173, 319] on div "Bureau Serasa" at bounding box center [140, 327] width 119 height 37
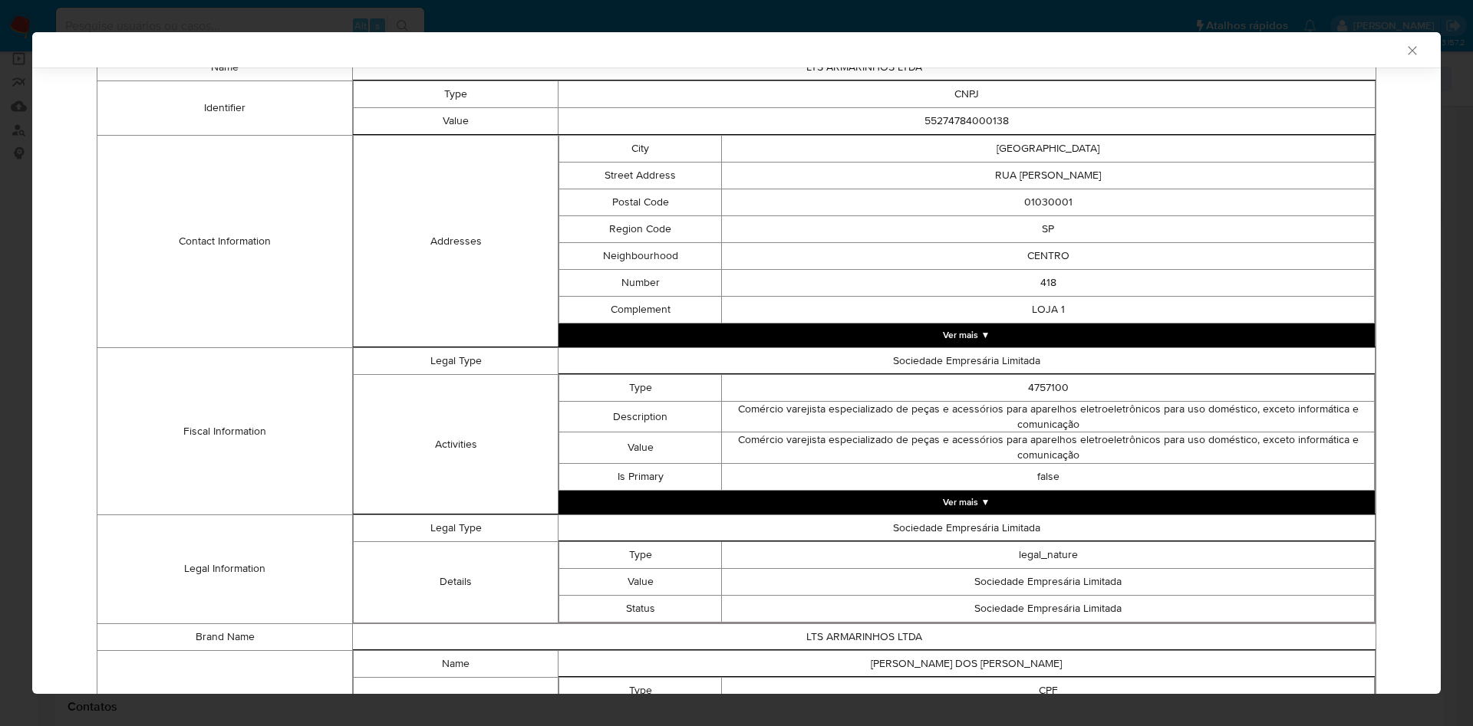
scroll to position [446, 0]
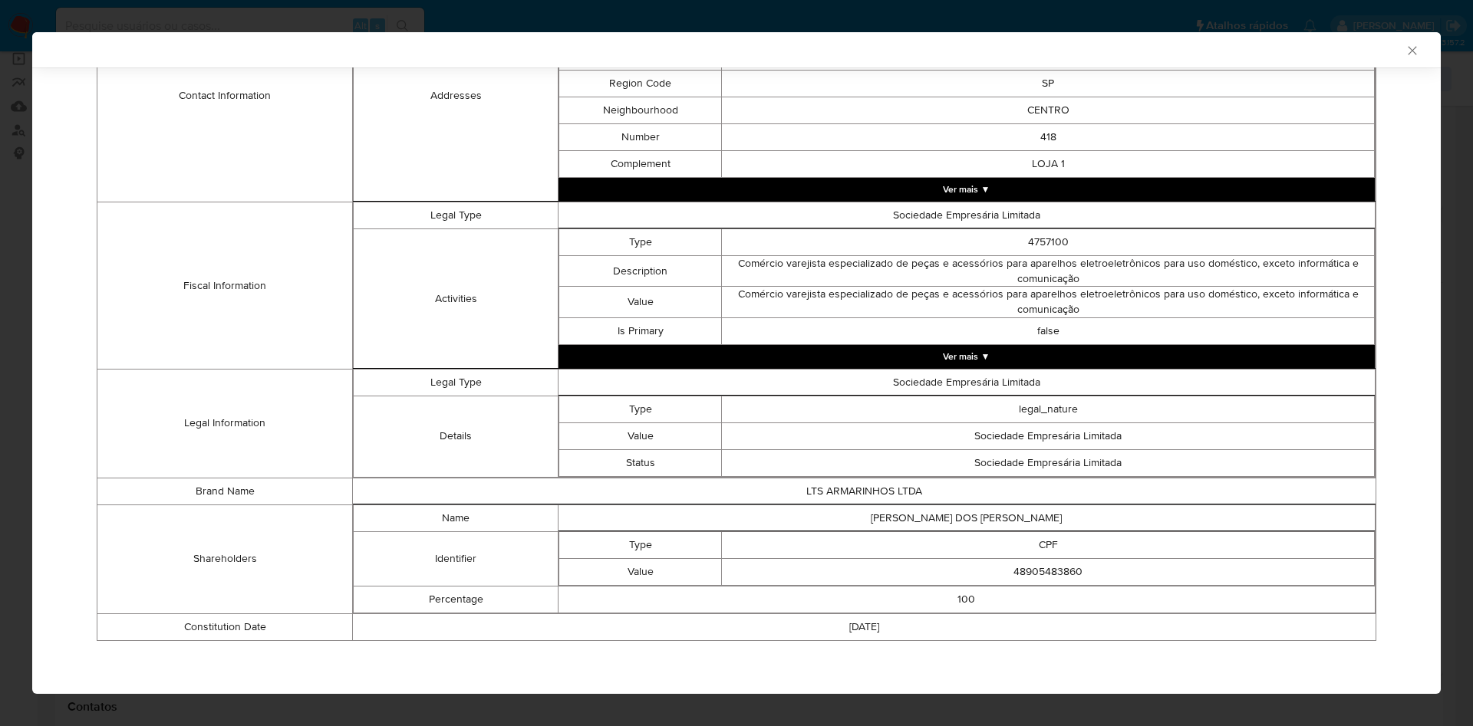
click at [273, 470] on td "Legal Information" at bounding box center [224, 423] width 255 height 109
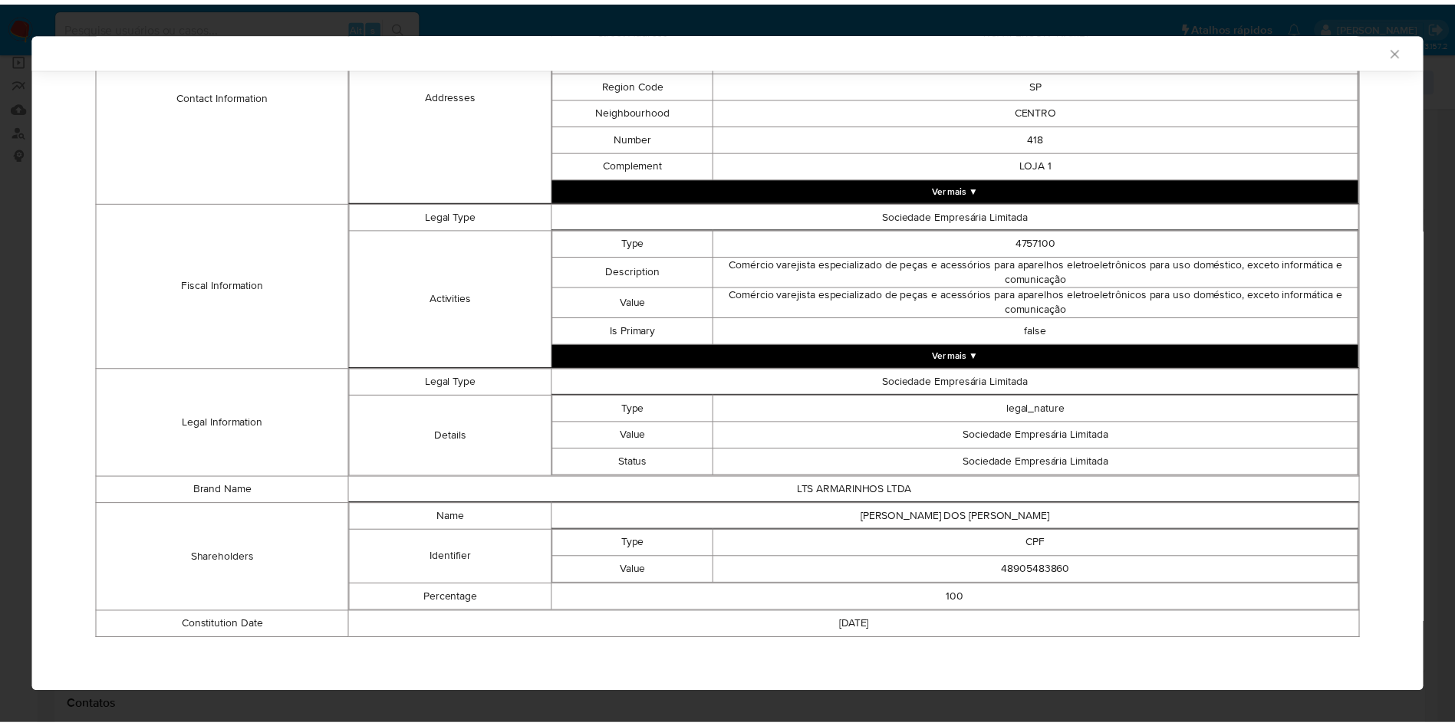
scroll to position [444, 0]
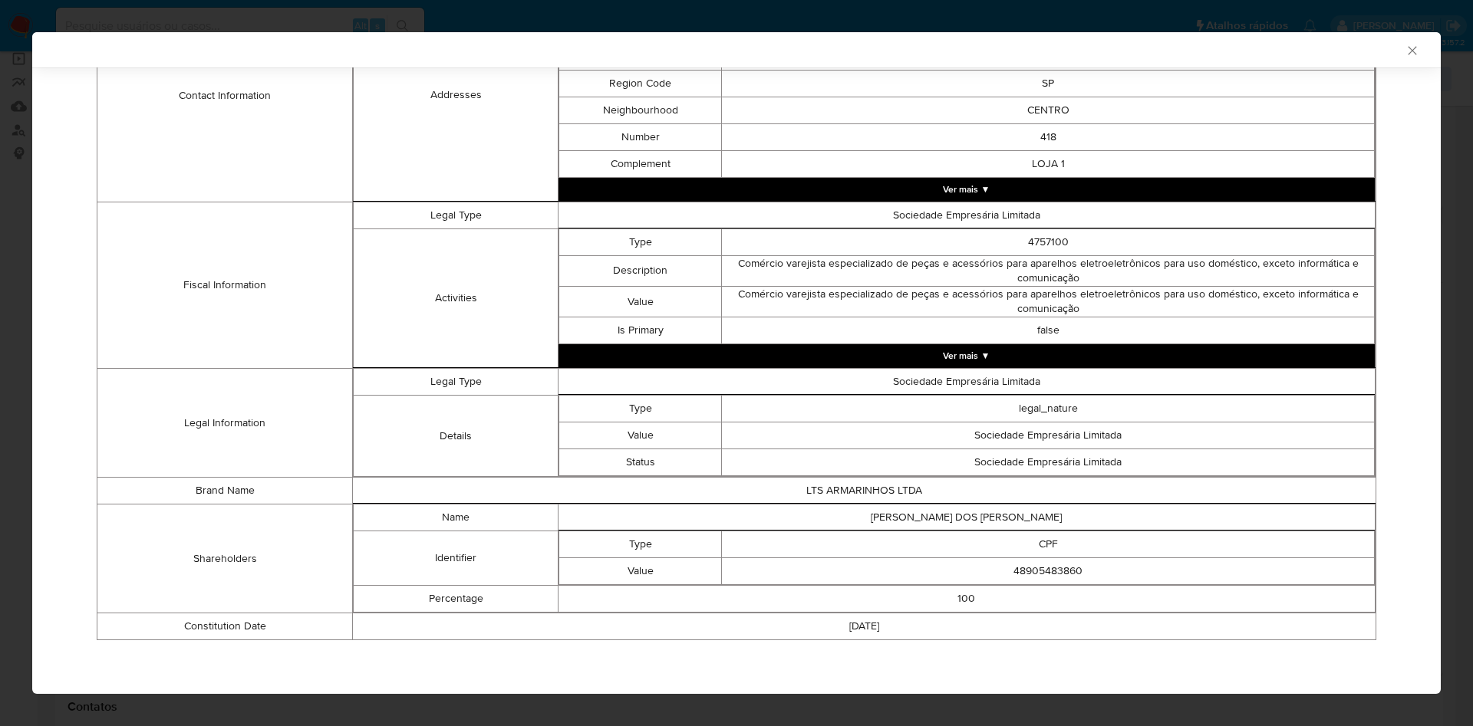
click at [0, 378] on div "AML Data Collector Case Id - bh5ZOnysAHevMkTDGT9qMWHf Os dados detalhados abaix…" at bounding box center [736, 363] width 1473 height 726
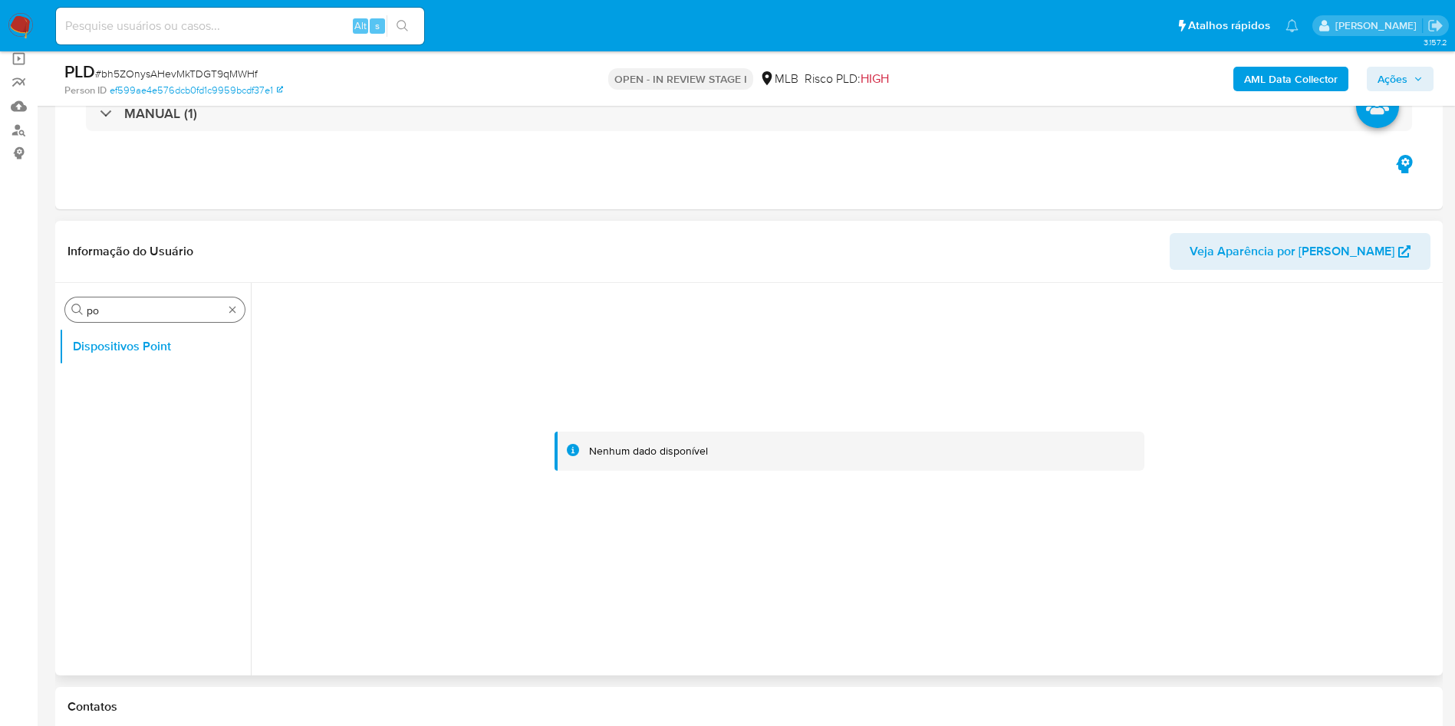
click at [107, 311] on input "po" at bounding box center [155, 311] width 137 height 14
click at [107, 311] on input "Q" at bounding box center [155, 311] width 137 height 14
type input "ANE"
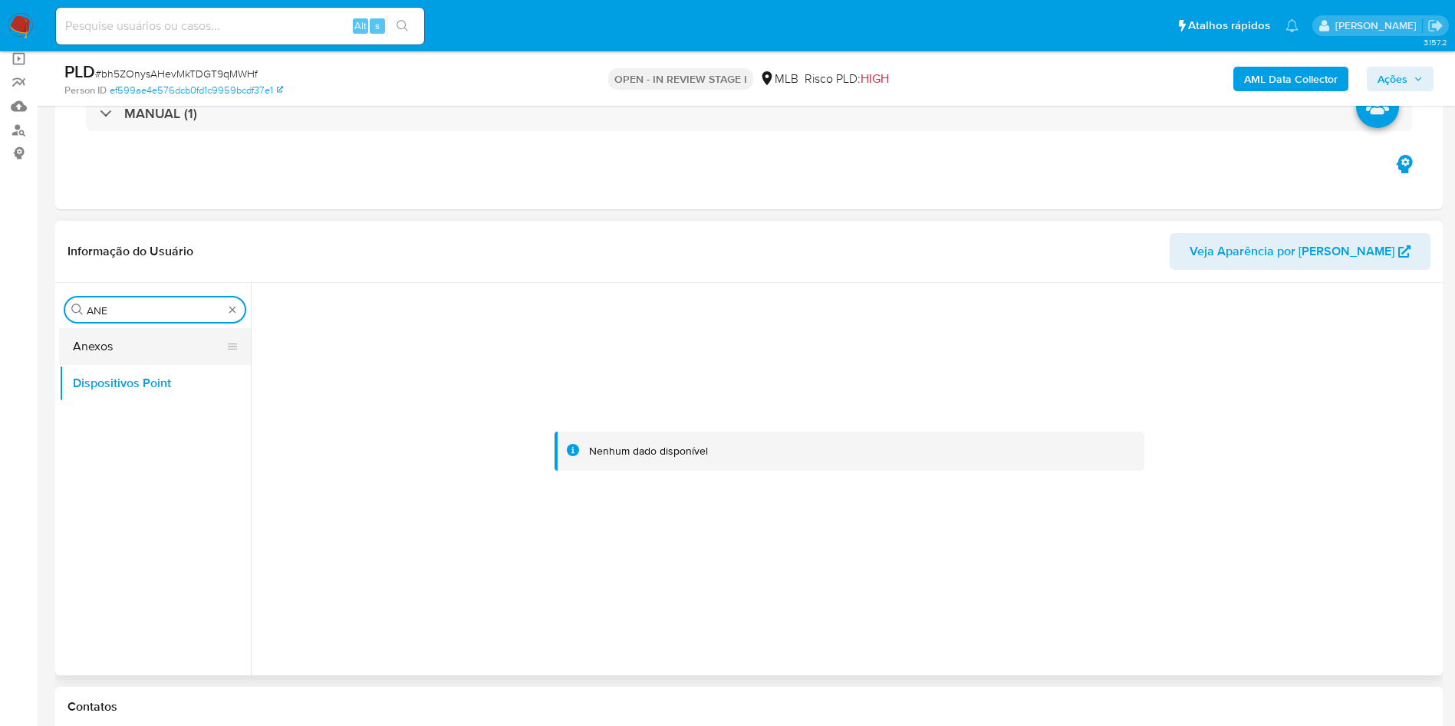
click at [75, 346] on button "Anexos" at bounding box center [148, 346] width 179 height 37
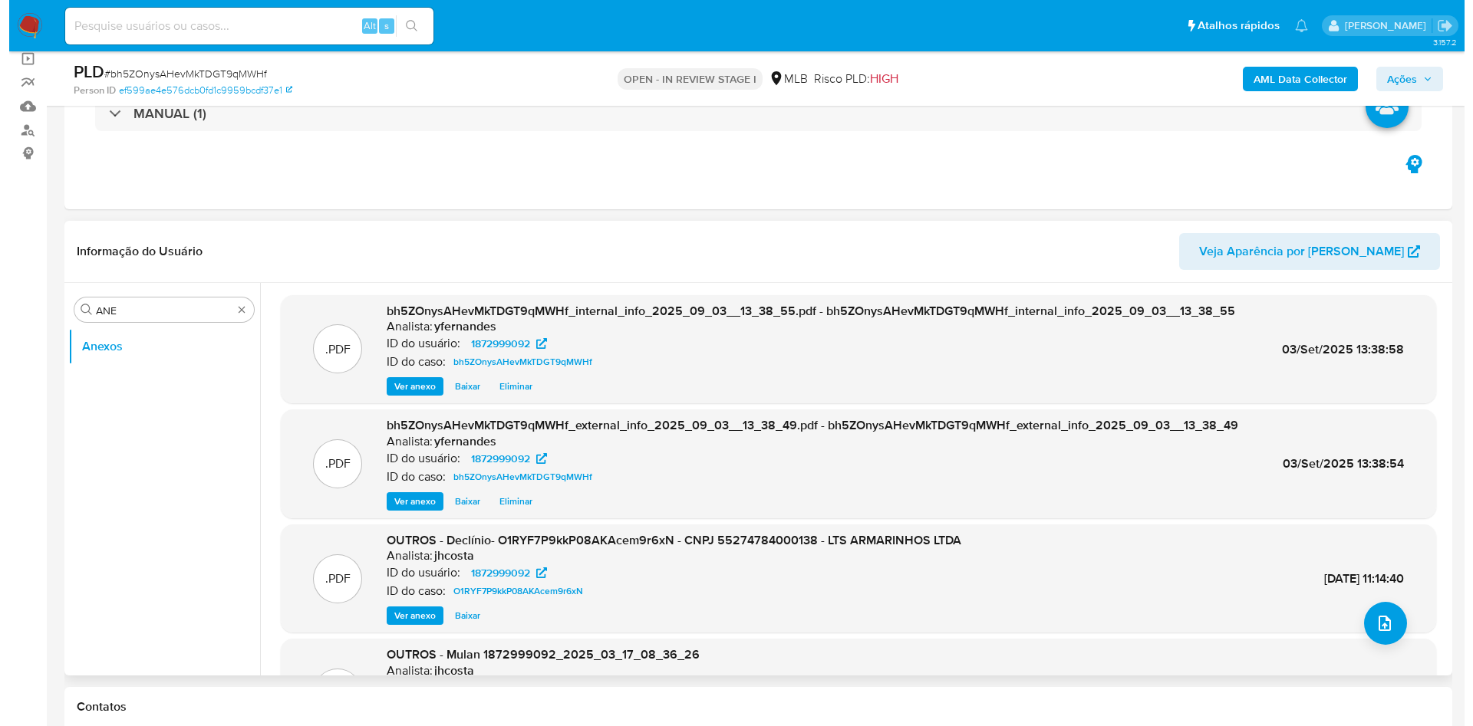
scroll to position [86, 0]
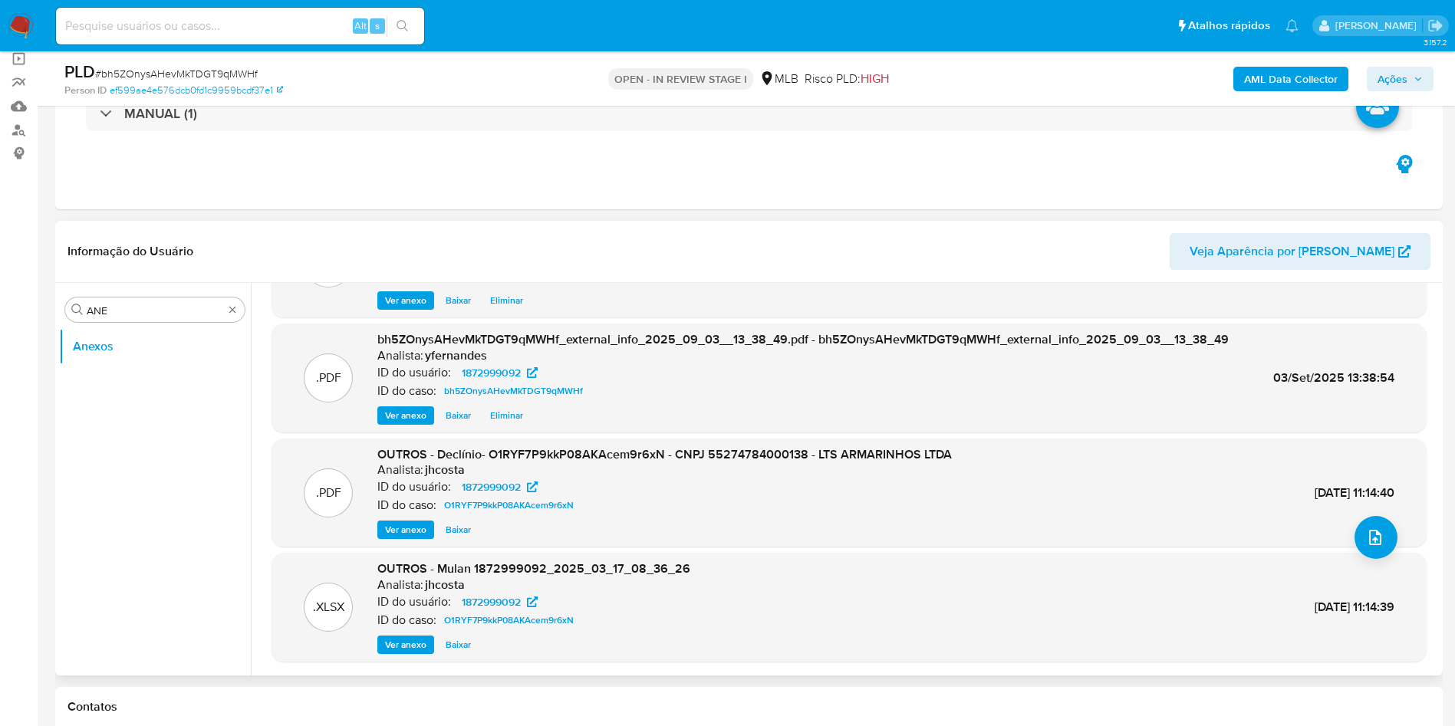
click at [400, 542] on div ".PDF OUTROS - Declínio- O1RYF7P9kkP08AKAcem9r6xN - CNPJ 55274784000138 - LTS AR…" at bounding box center [849, 493] width 1155 height 109
click at [400, 535] on span "Ver anexo" at bounding box center [405, 529] width 41 height 15
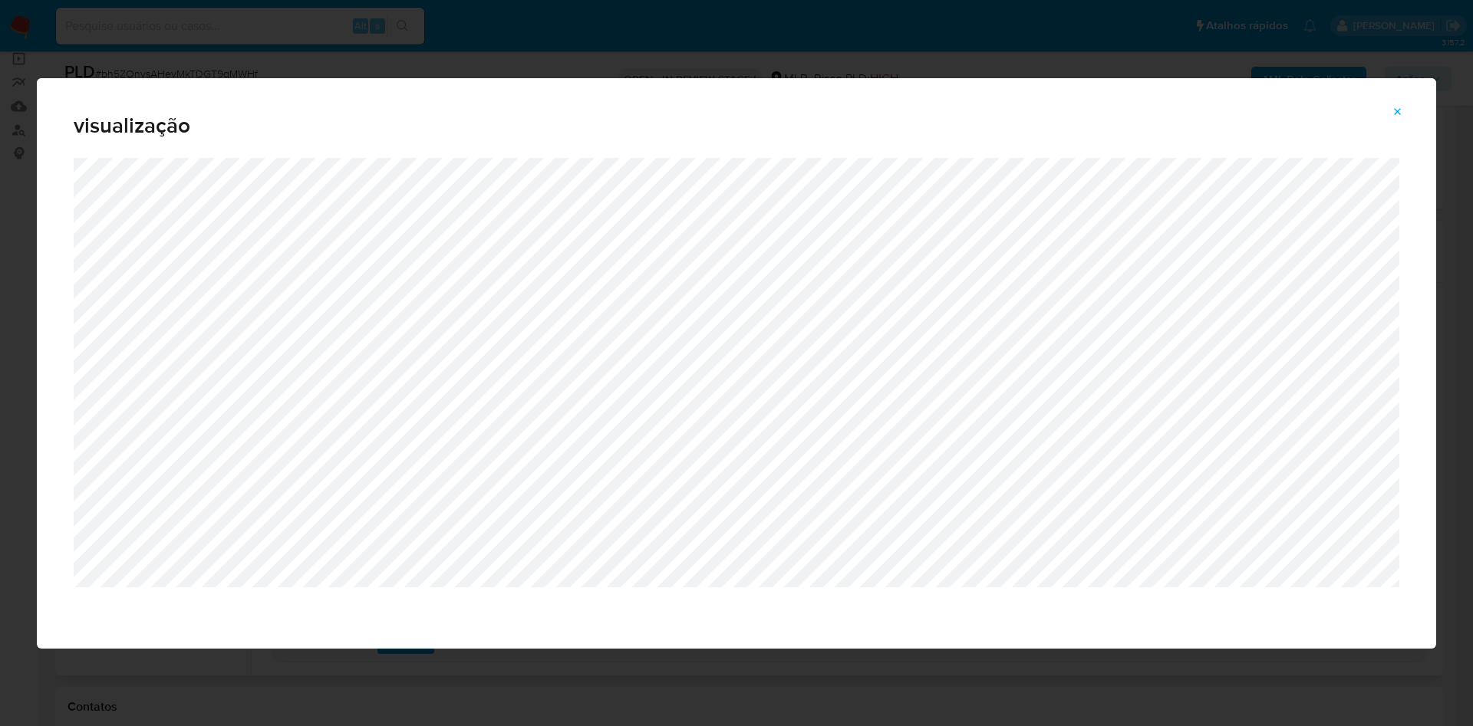
click at [0, 292] on div "visualização" at bounding box center [736, 363] width 1473 height 726
click at [1390, 111] on button "Attachment preview" at bounding box center [1398, 112] width 34 height 25
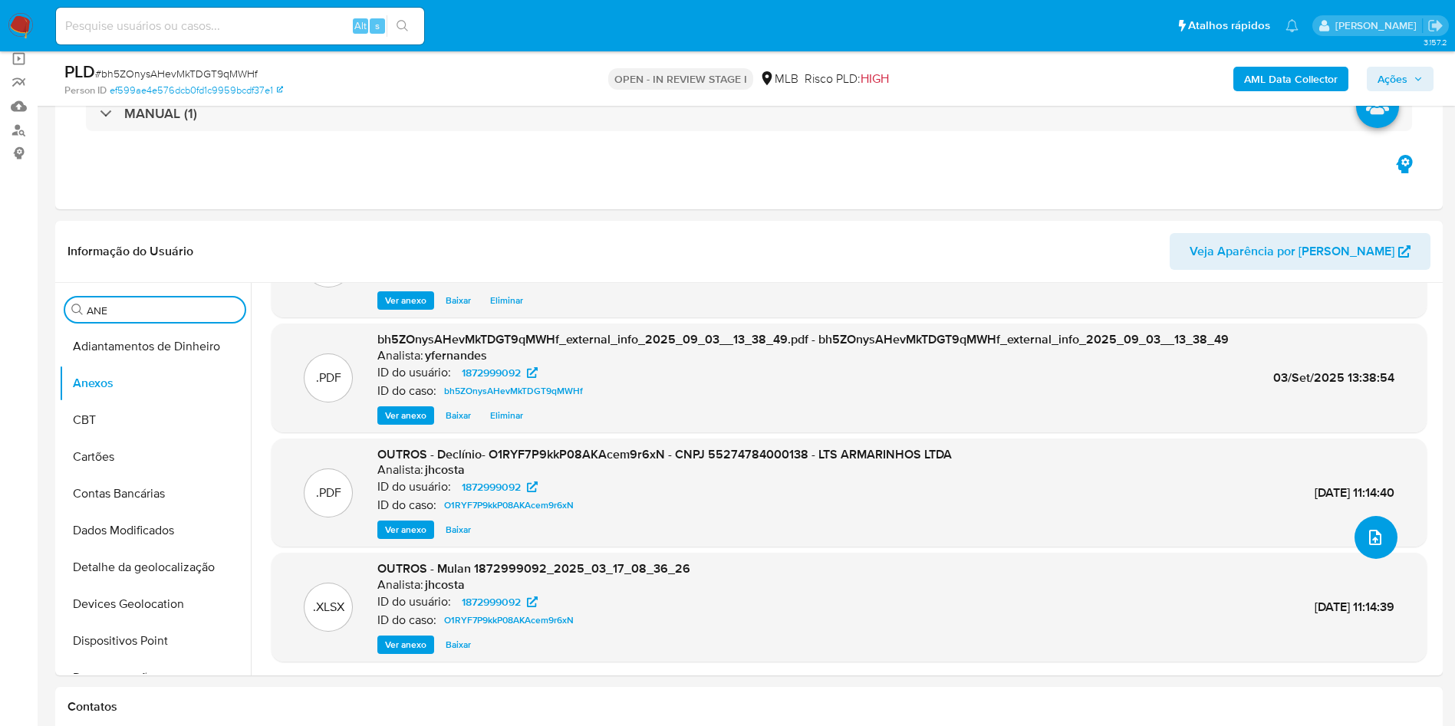
click at [1359, 551] on button "upload-file" at bounding box center [1376, 537] width 43 height 43
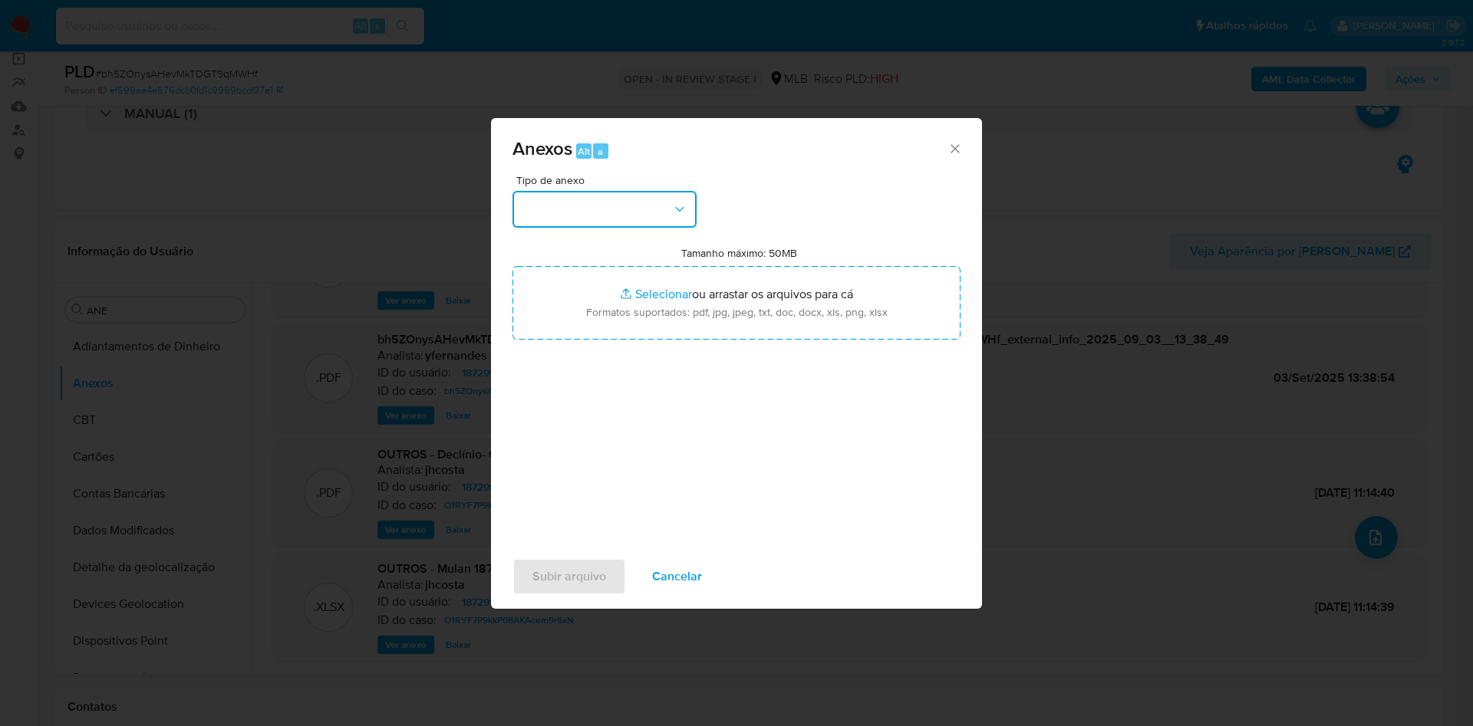
click at [566, 211] on button "button" at bounding box center [604, 209] width 184 height 37
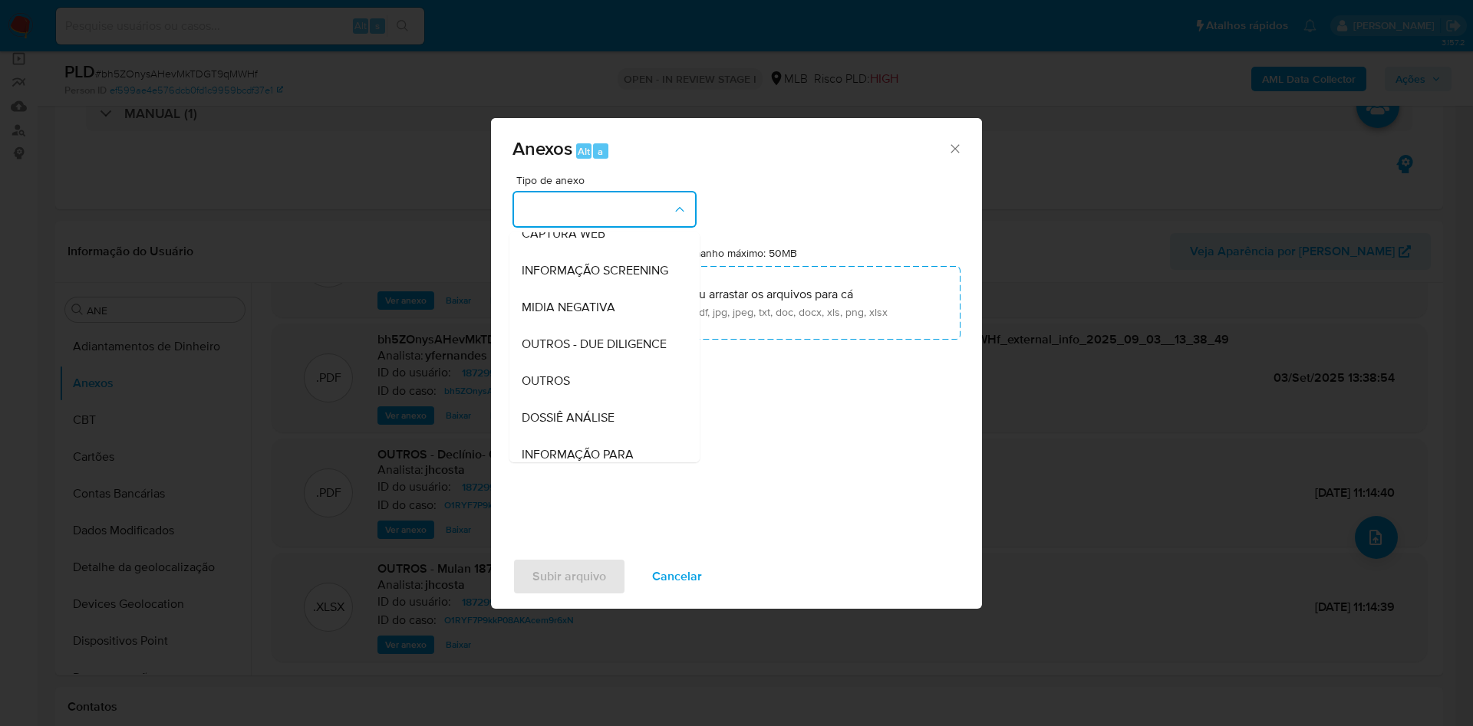
scroll to position [236, 0]
click at [565, 308] on span "OUTROS" at bounding box center [546, 302] width 48 height 15
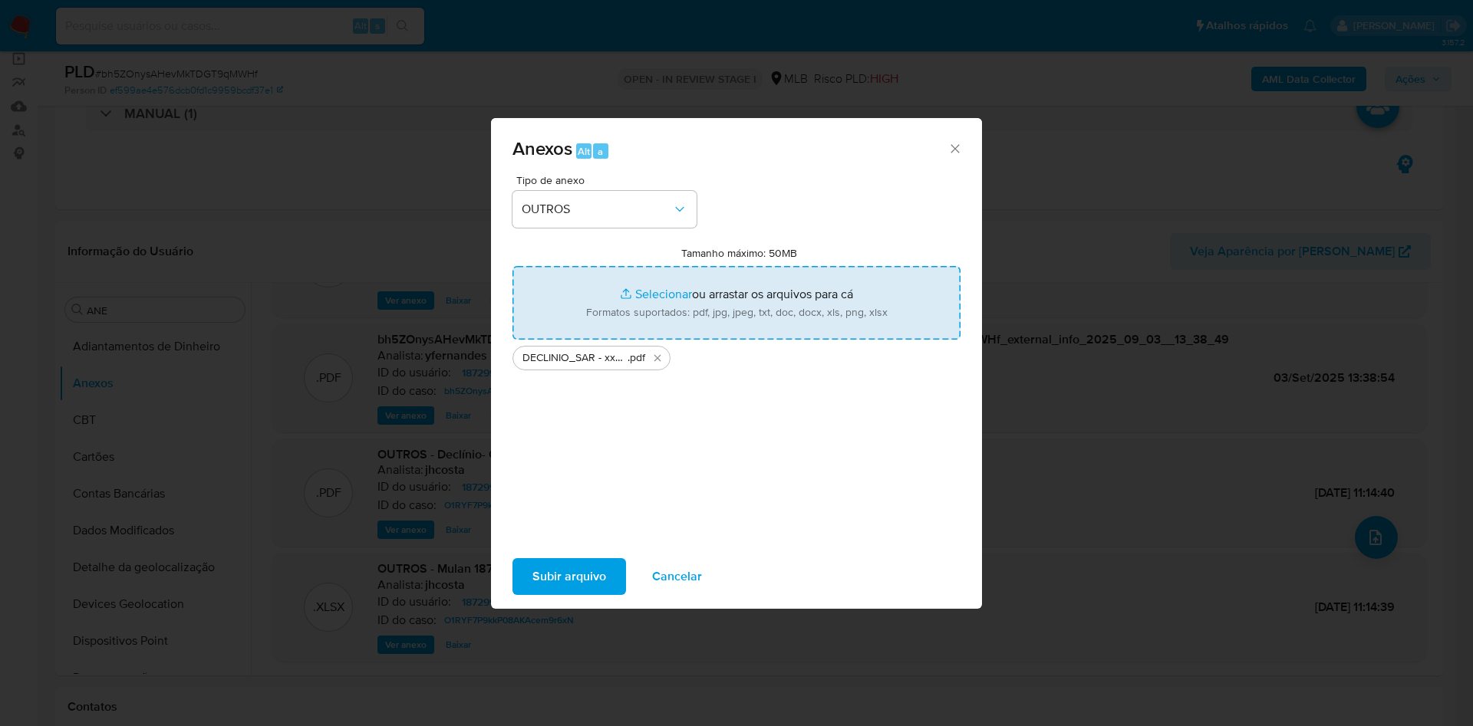
type input "C:\fakepath\Mulan 1872999092_2025_09_02_15_34_17.xlsx"
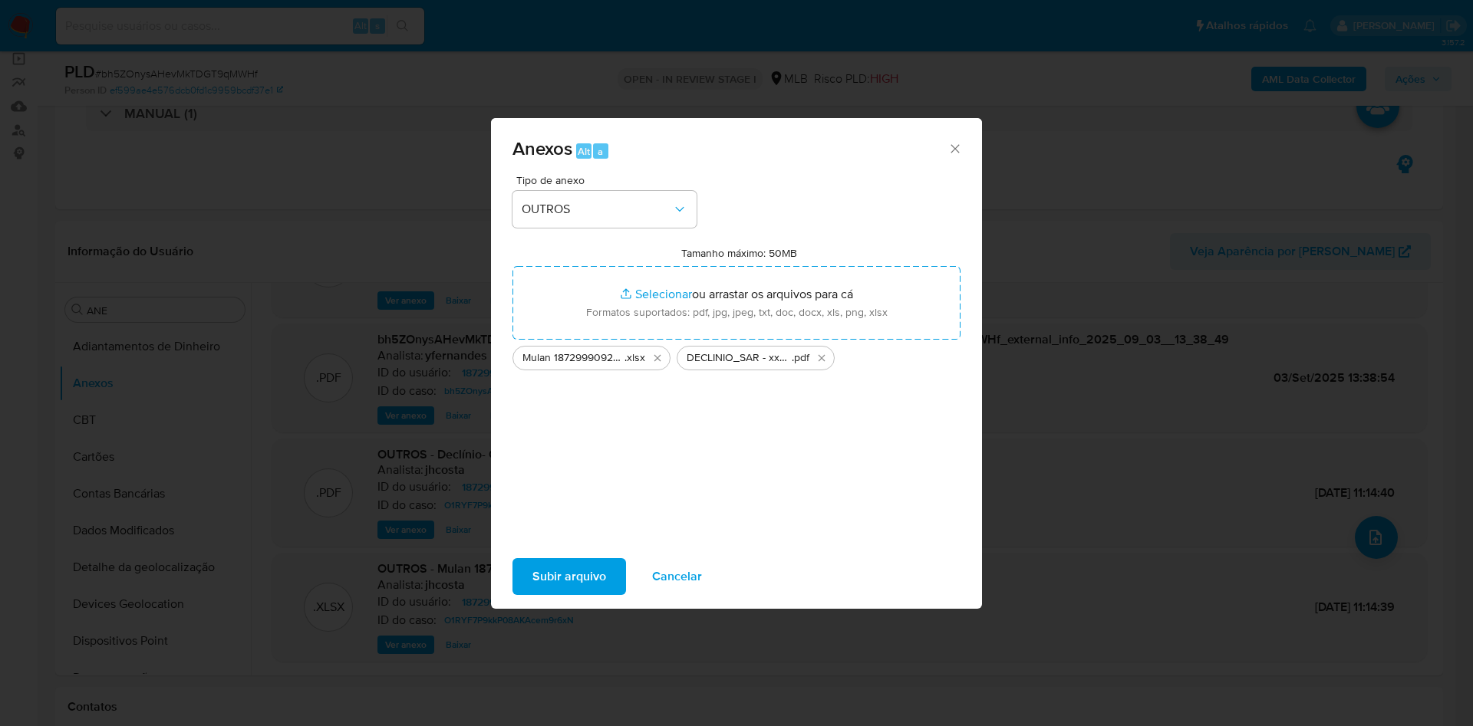
click at [545, 578] on span "Subir arquivo" at bounding box center [569, 577] width 74 height 34
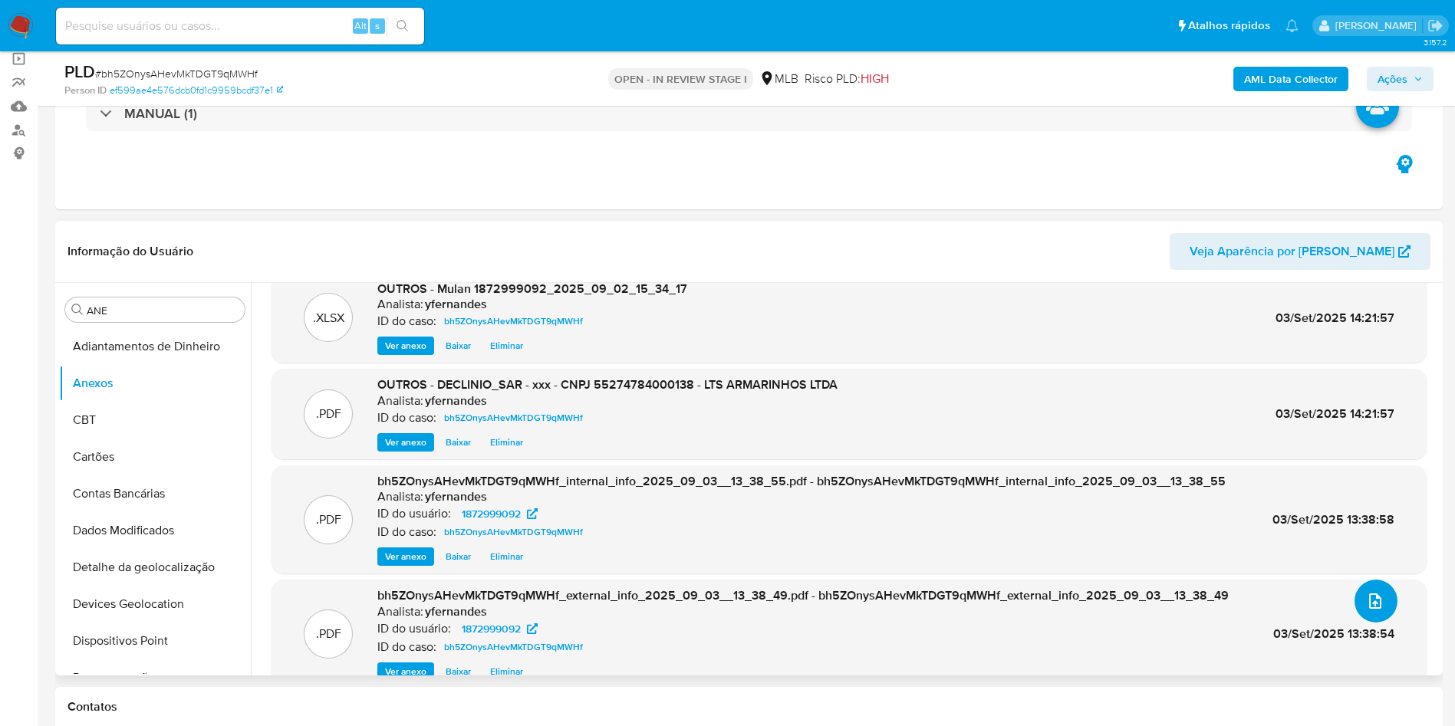
scroll to position [0, 0]
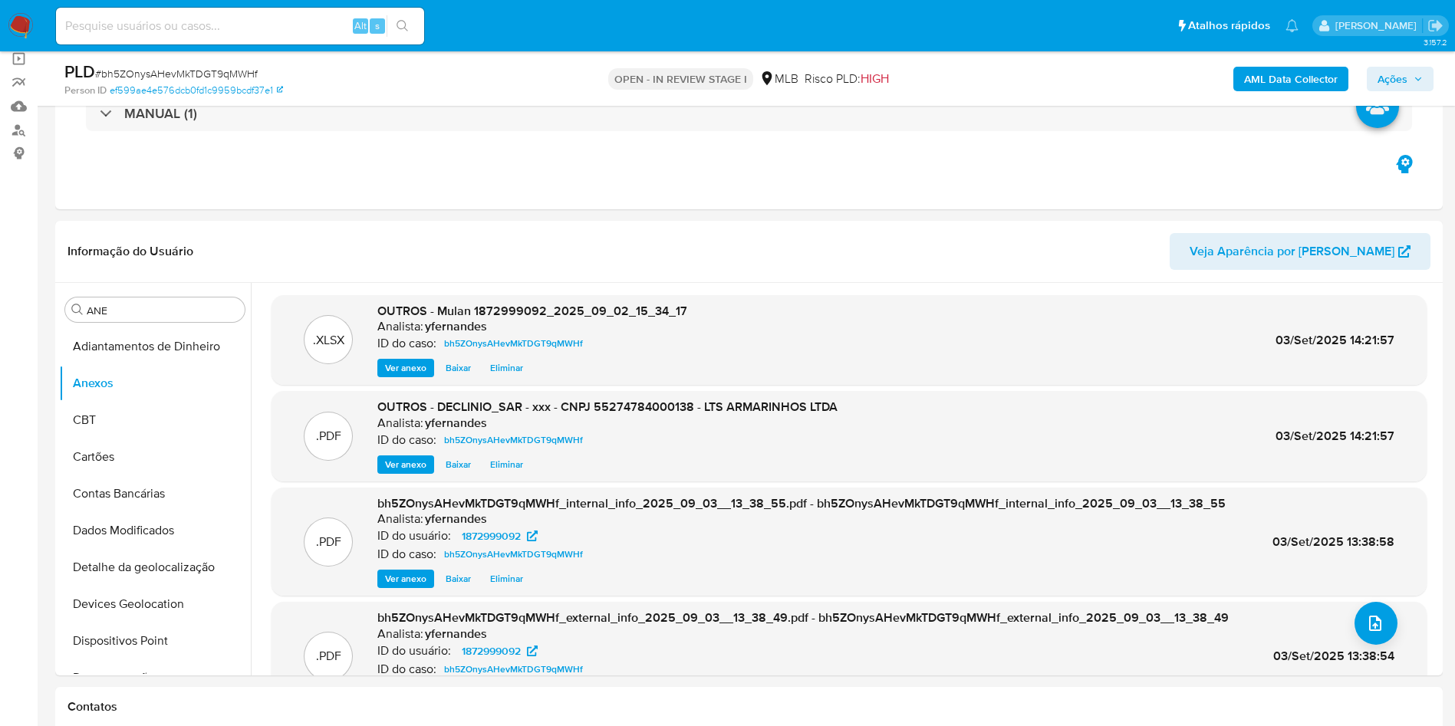
click at [1381, 80] on span "Ações" at bounding box center [1393, 79] width 30 height 25
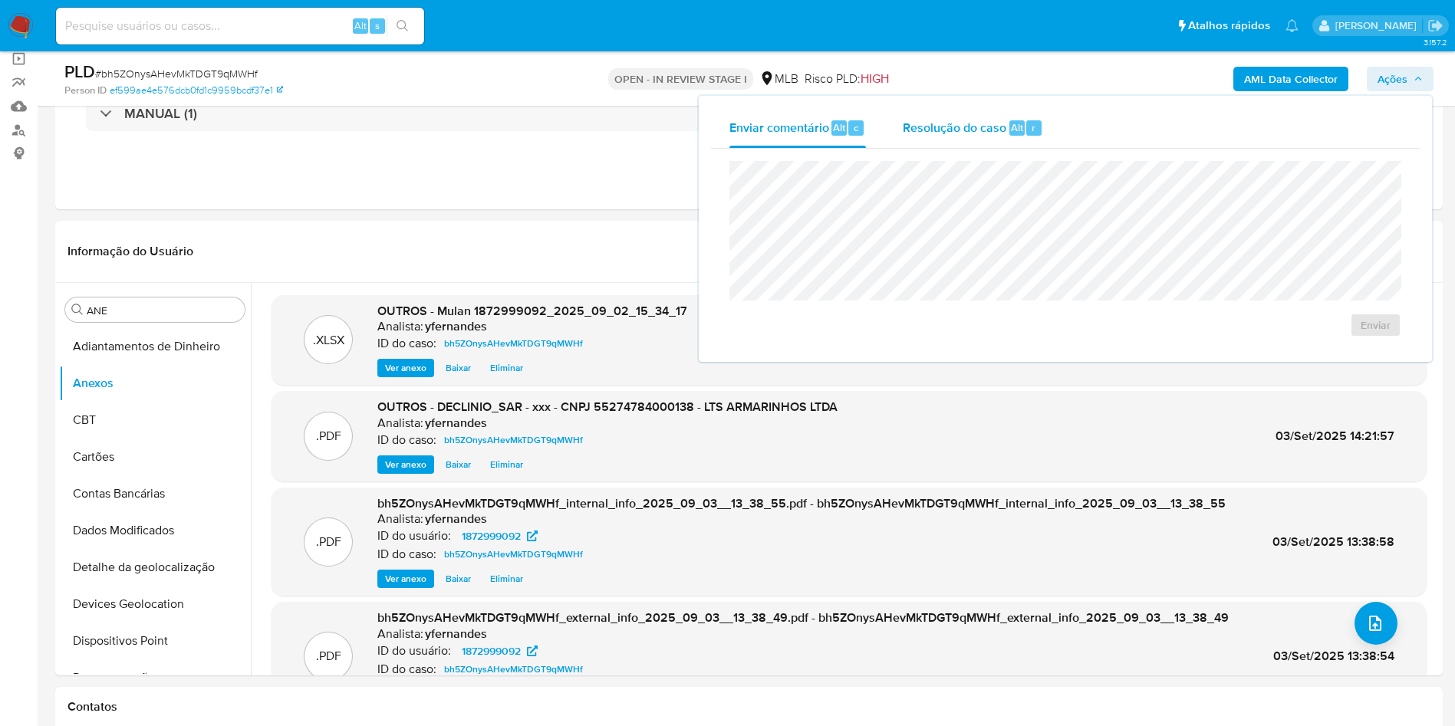
click at [950, 117] on div "Resolução do caso Alt r" at bounding box center [973, 128] width 140 height 40
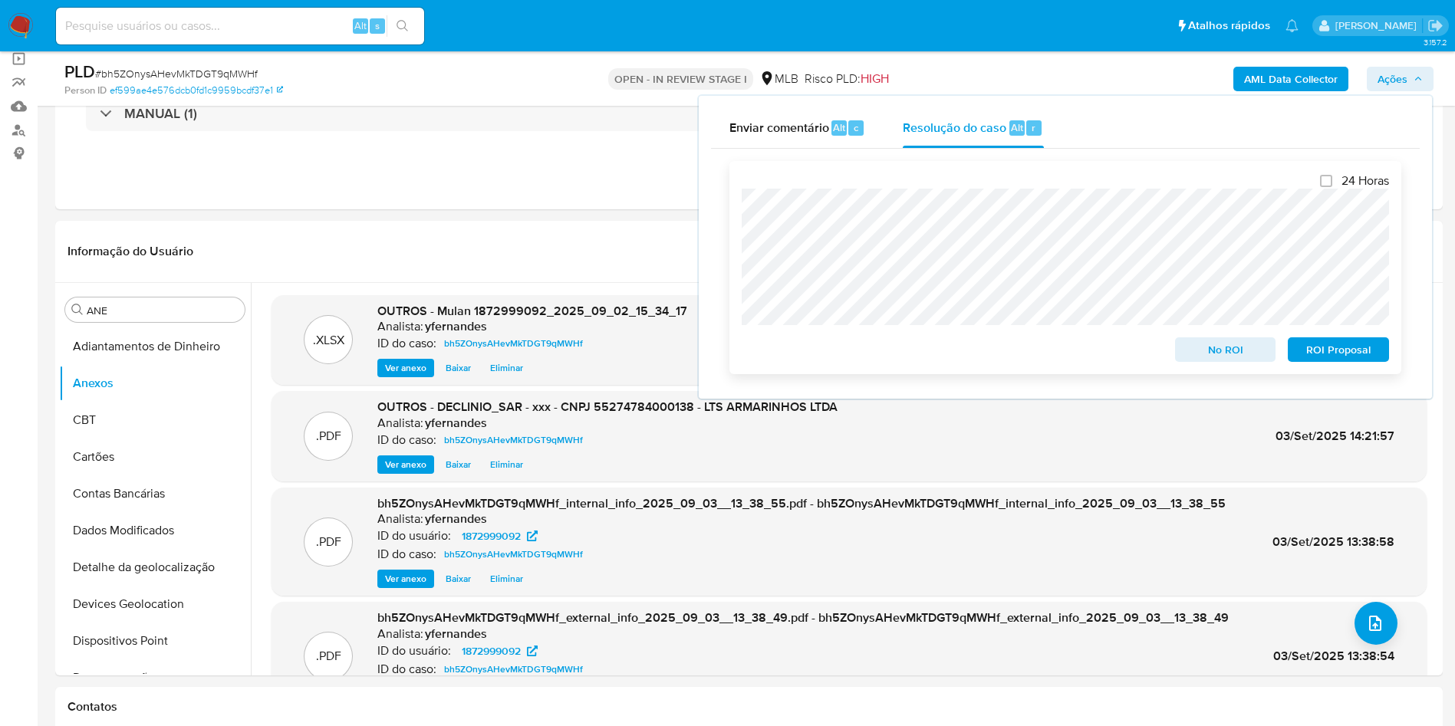
click at [1194, 358] on span "No ROI" at bounding box center [1226, 349] width 80 height 21
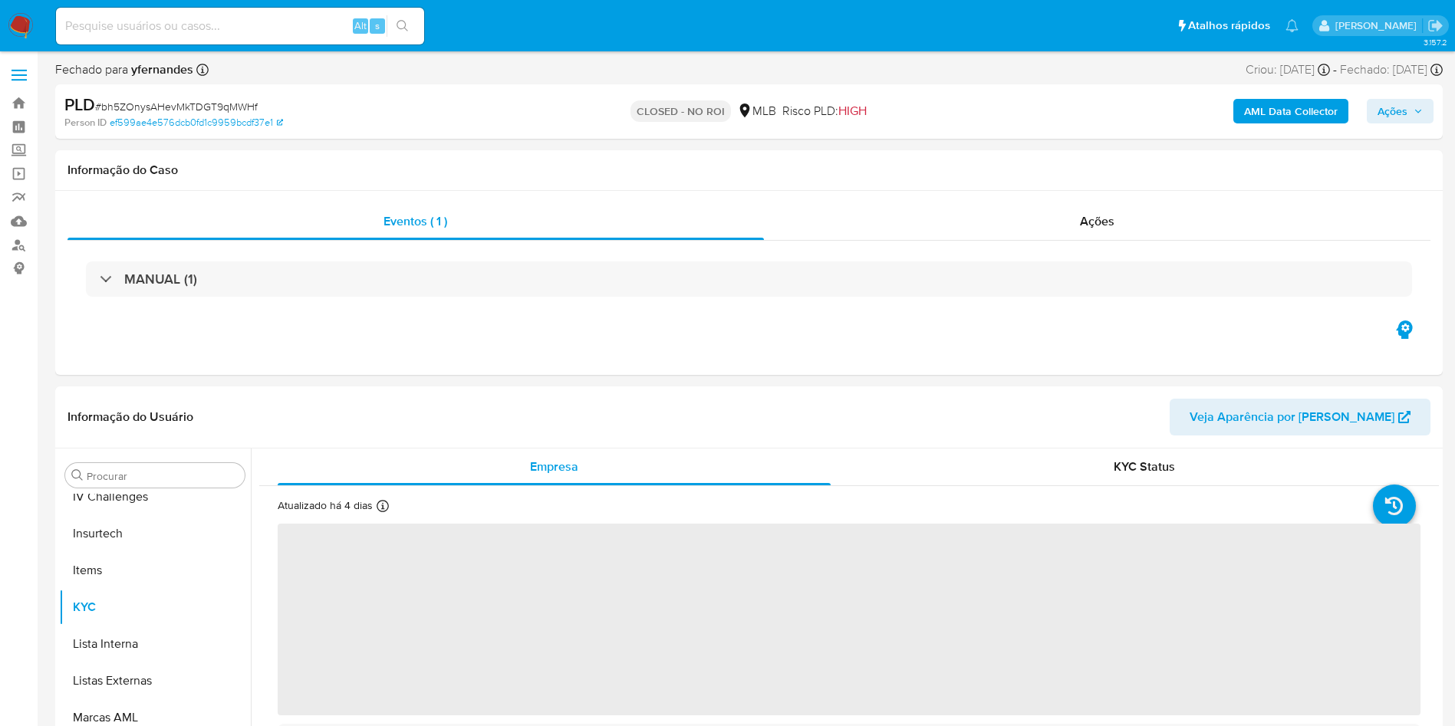
scroll to position [685, 0]
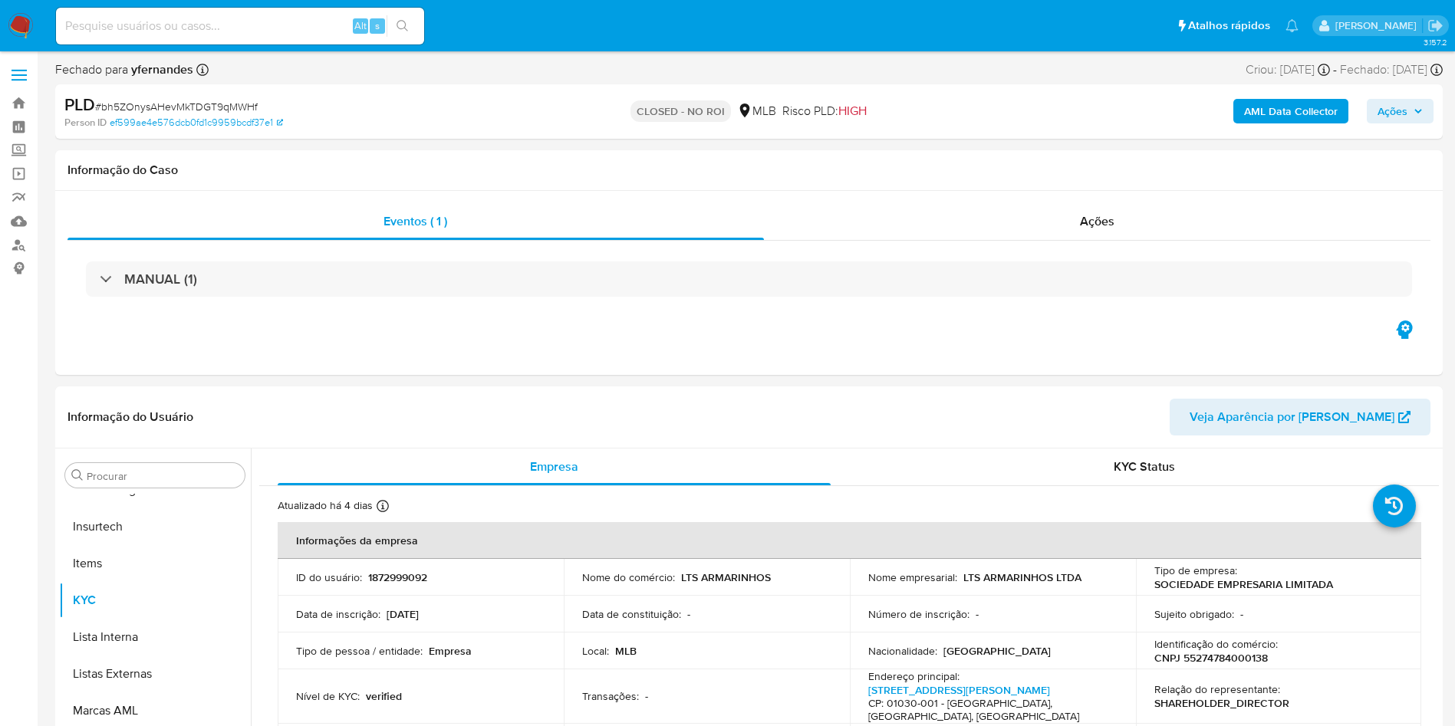
select select "10"
drag, startPoint x: 904, startPoint y: 234, endPoint x: 892, endPoint y: 239, distance: 12.7
click at [904, 233] on div "Ações" at bounding box center [1097, 221] width 667 height 37
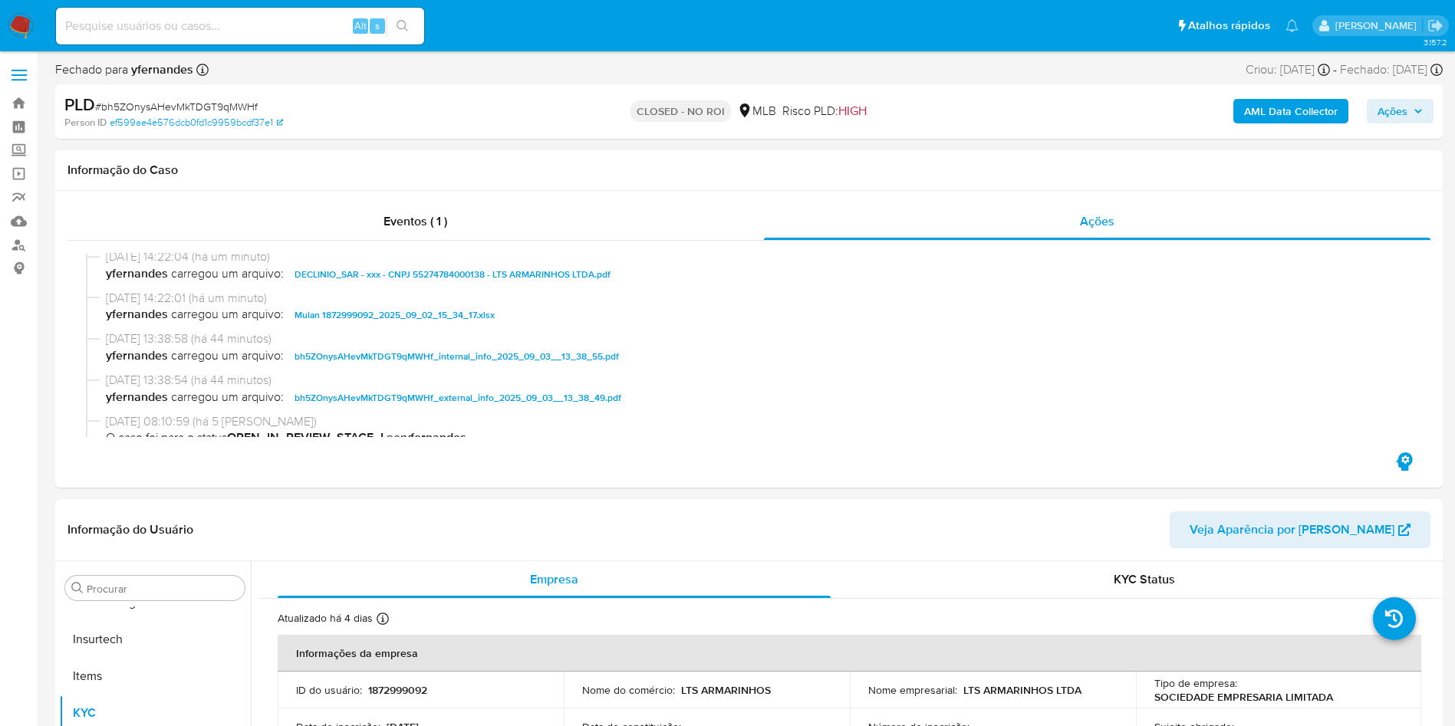
scroll to position [0, 0]
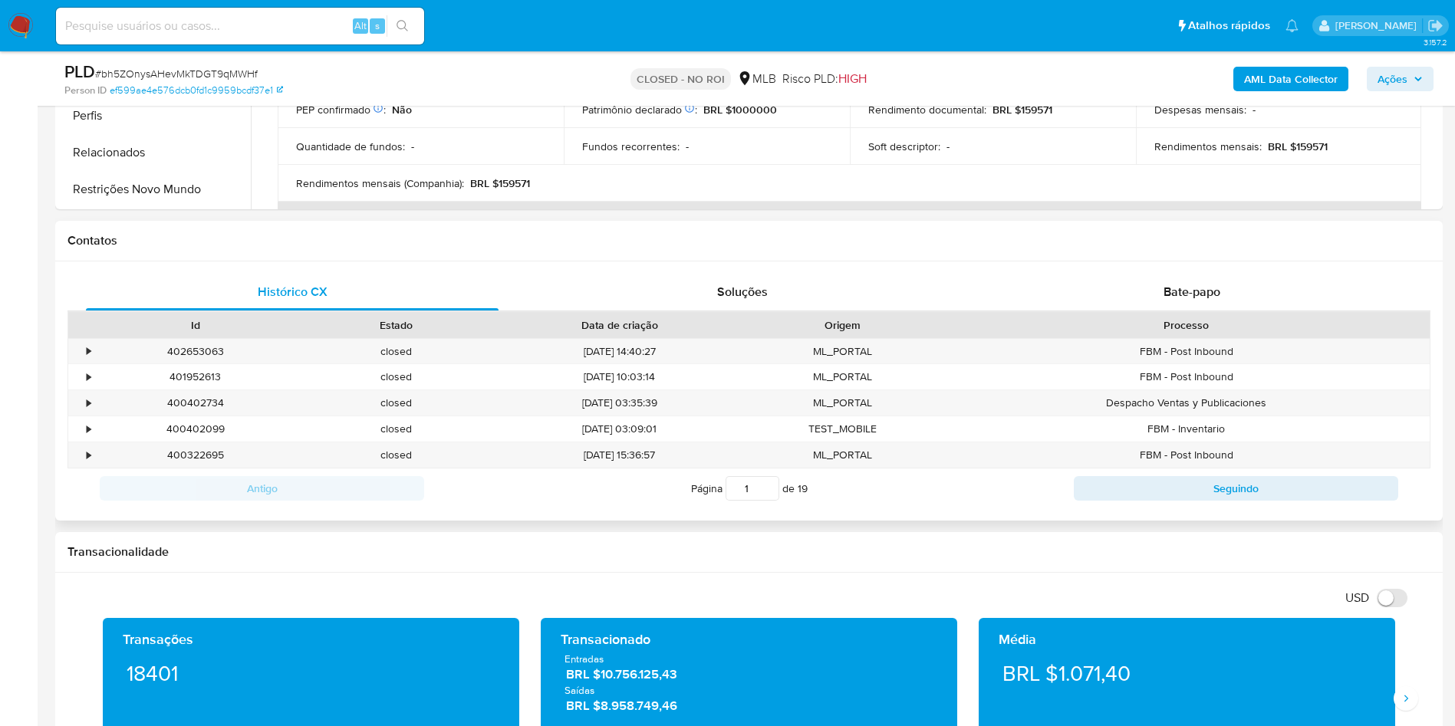
drag, startPoint x: 1233, startPoint y: 278, endPoint x: 1197, endPoint y: 271, distance: 36.7
click at [1233, 278] on div "Bate-papo" at bounding box center [1192, 292] width 413 height 37
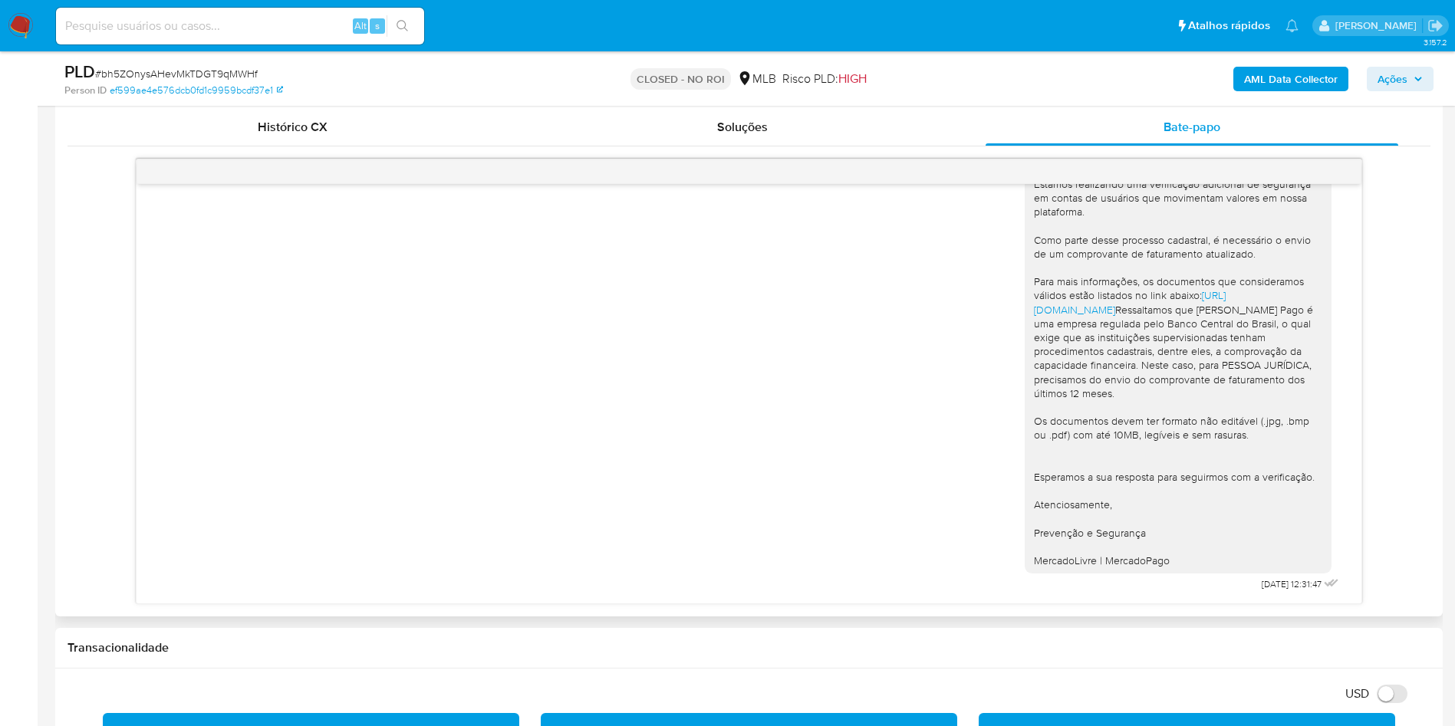
scroll to position [805, 0]
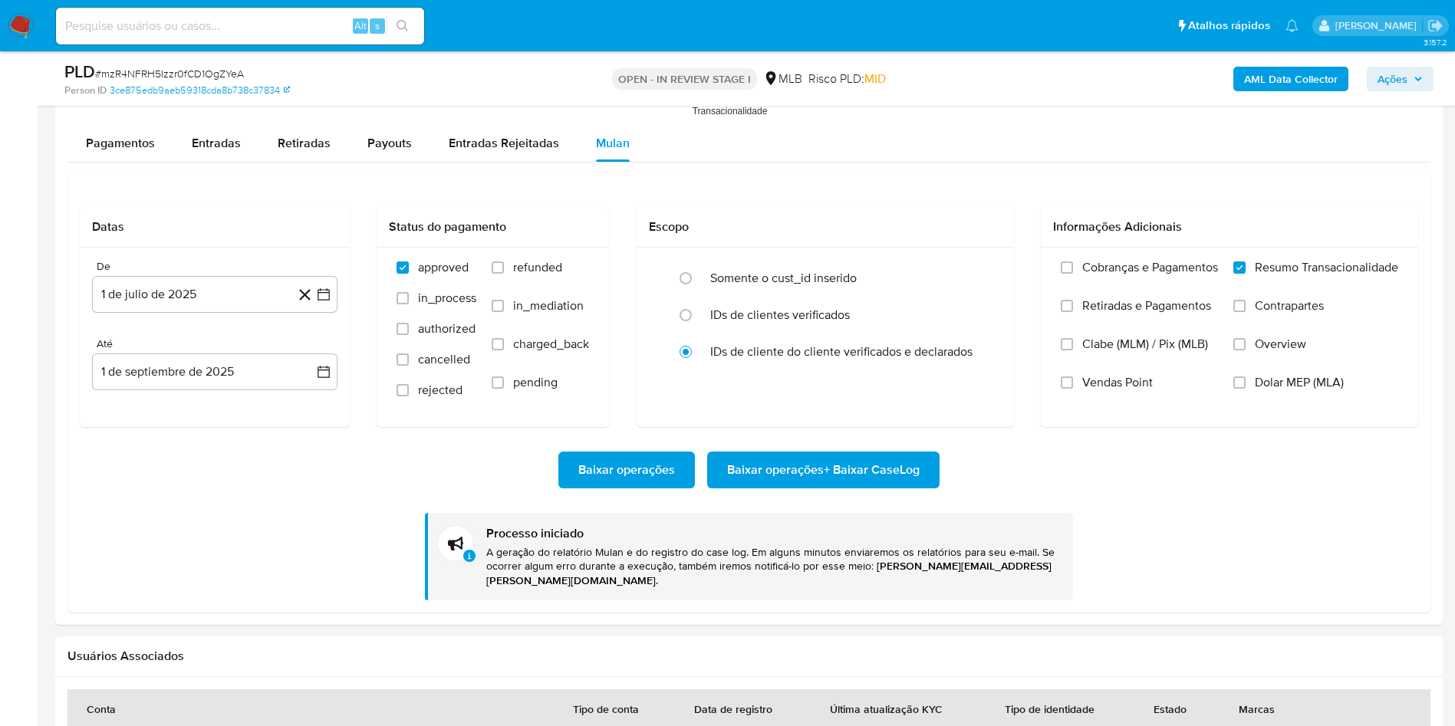
scroll to position [690, 0]
click at [203, 64] on div "PLD # mzR4NFRH5Izzr0fCD1OgZYeA" at bounding box center [289, 72] width 451 height 23
copy span "mzR4NFRH5Izzr0fCD1OgZYeA"
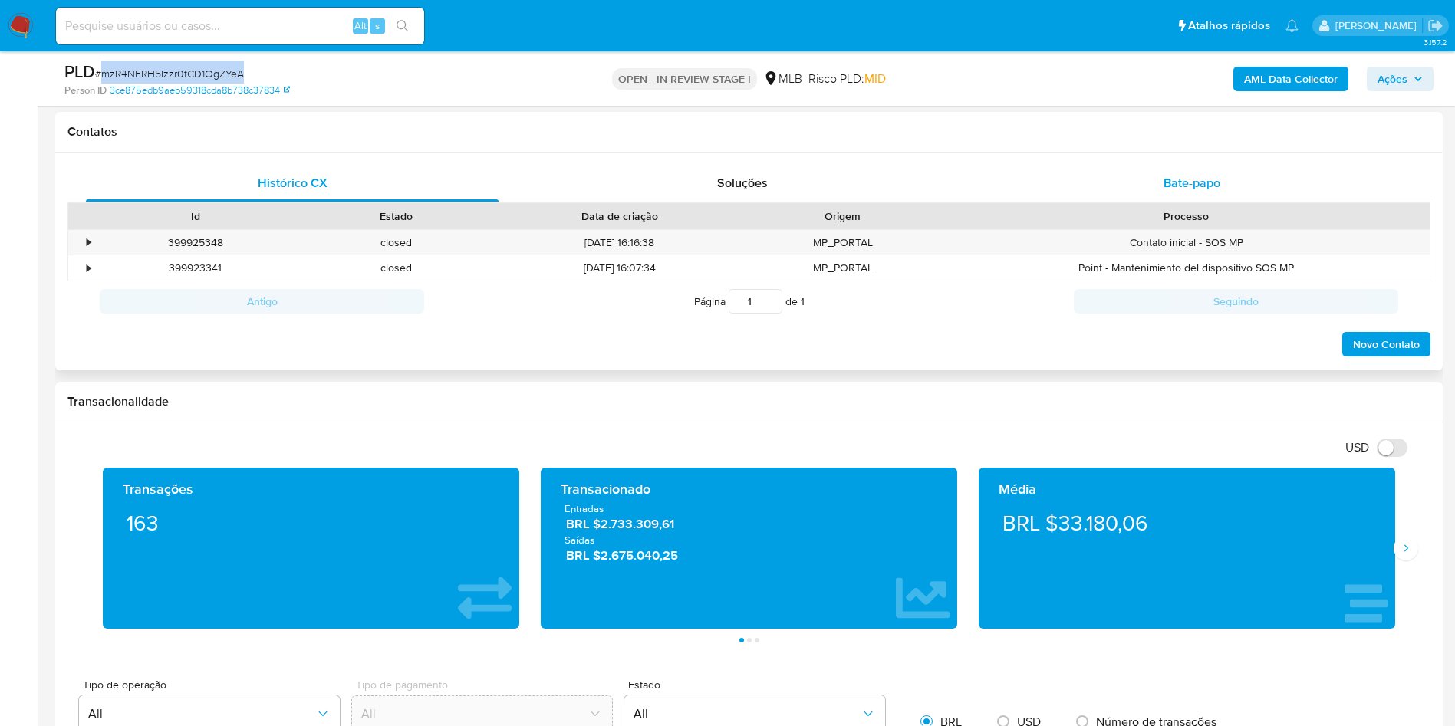
click at [1165, 184] on span "Bate-papo" at bounding box center [1192, 183] width 57 height 18
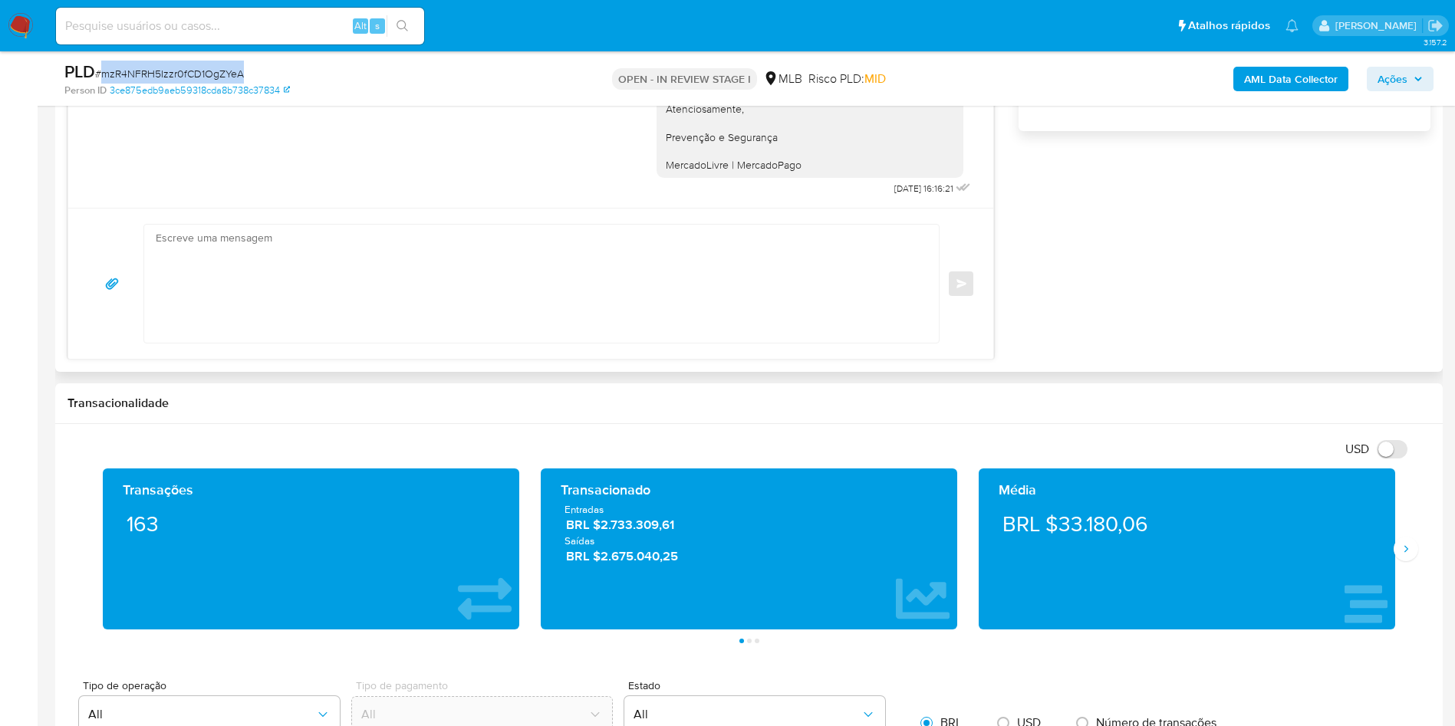
scroll to position [1151, 0]
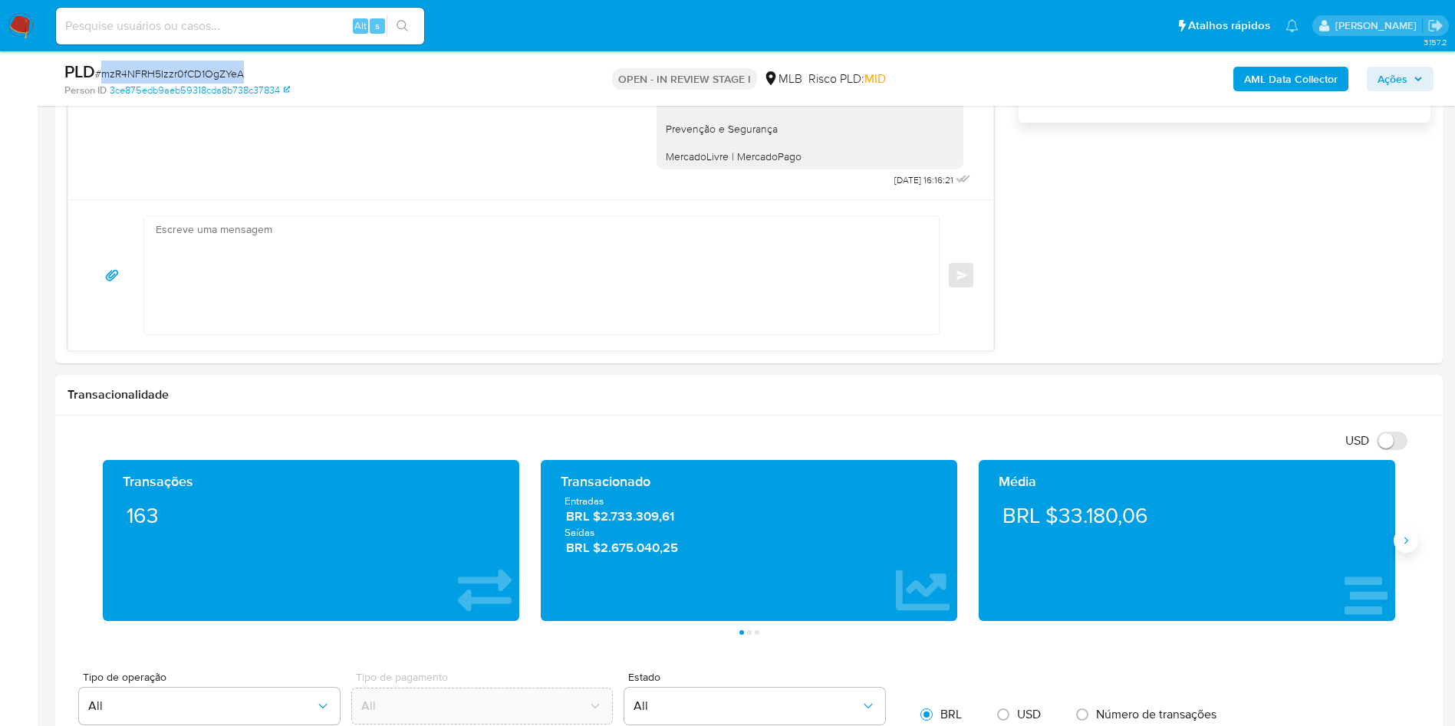
click at [1407, 539] on icon "Siguiente" at bounding box center [1406, 541] width 4 height 7
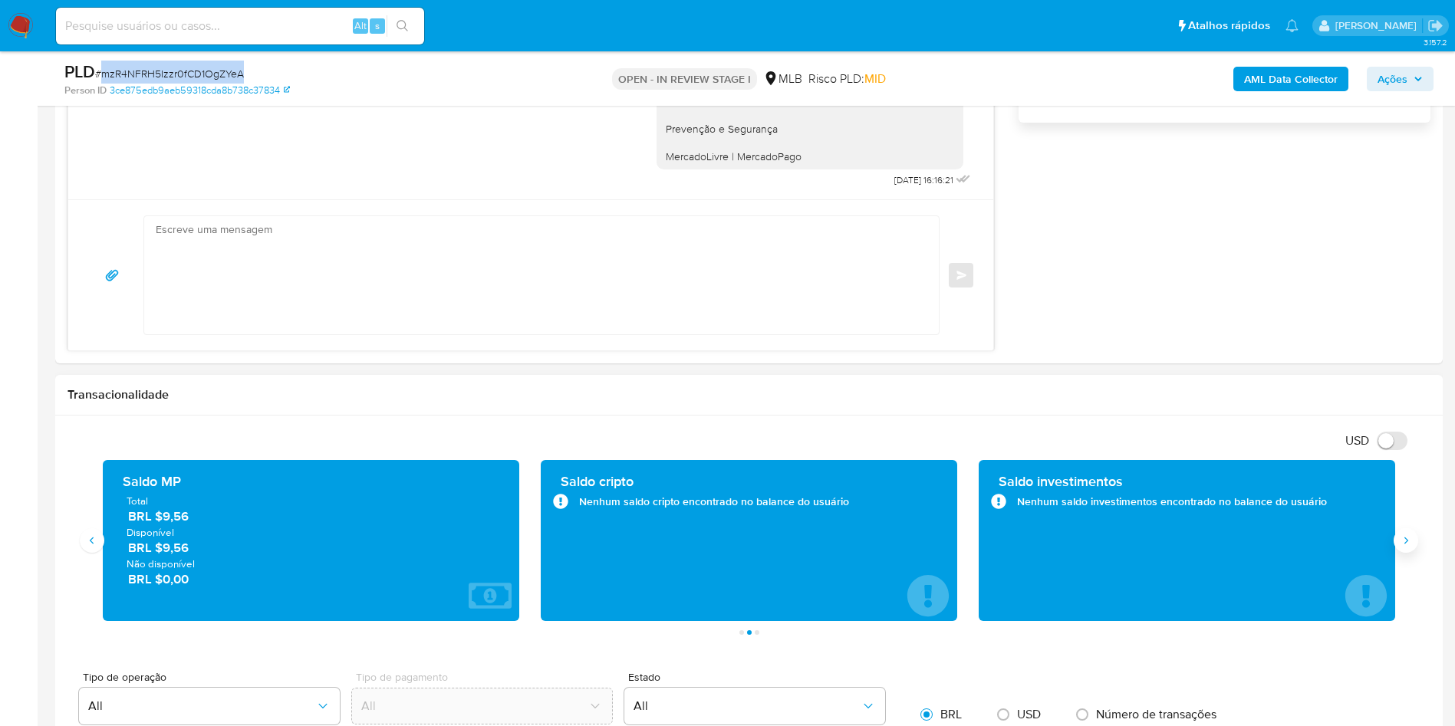
click at [1407, 539] on icon "Siguiente" at bounding box center [1406, 541] width 4 height 7
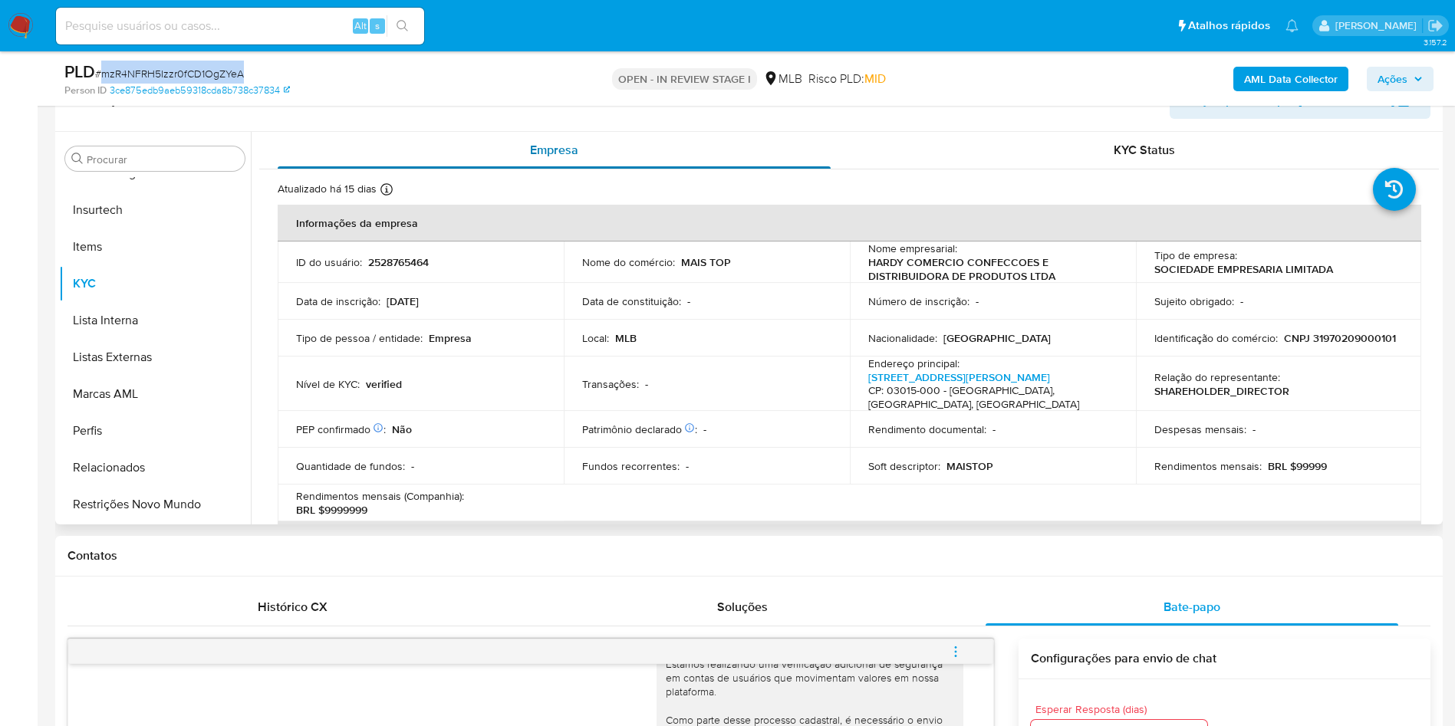
scroll to position [230, 0]
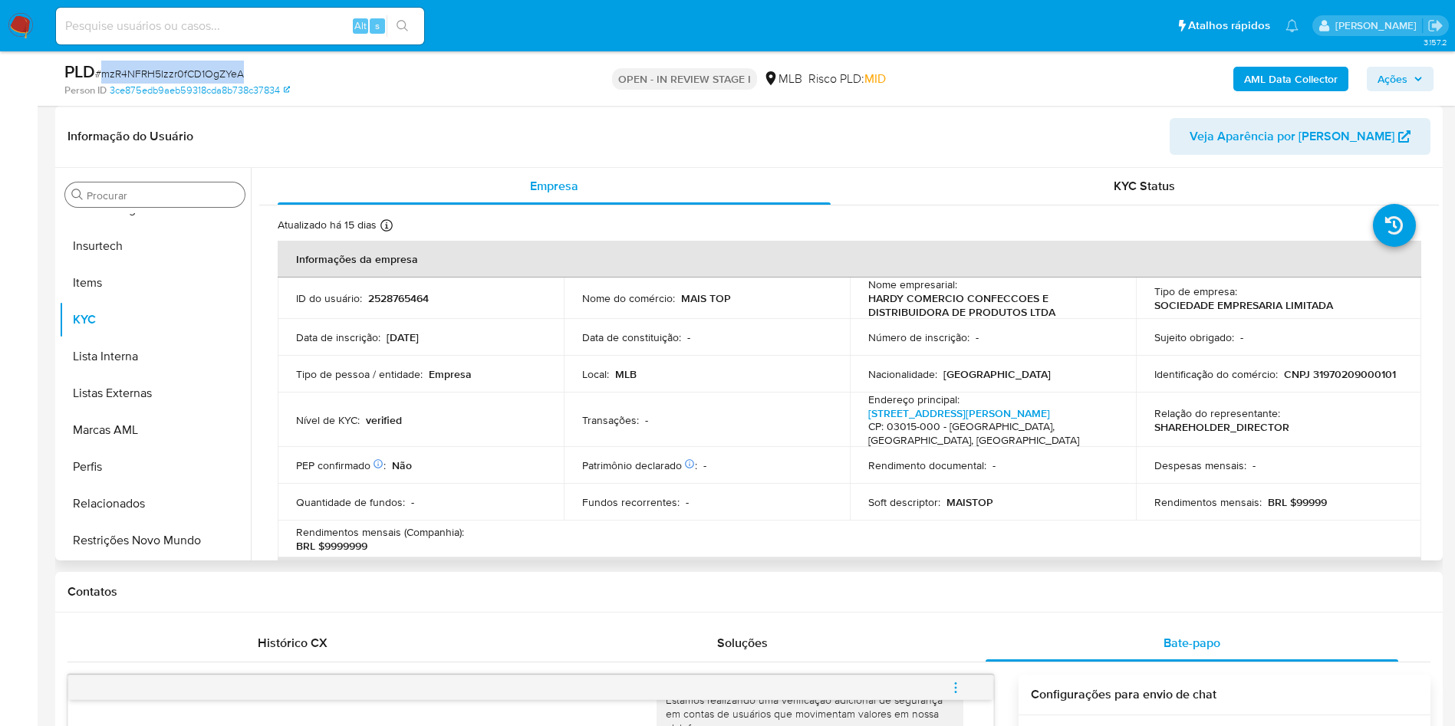
click at [151, 200] on input "Procurar" at bounding box center [163, 196] width 152 height 14
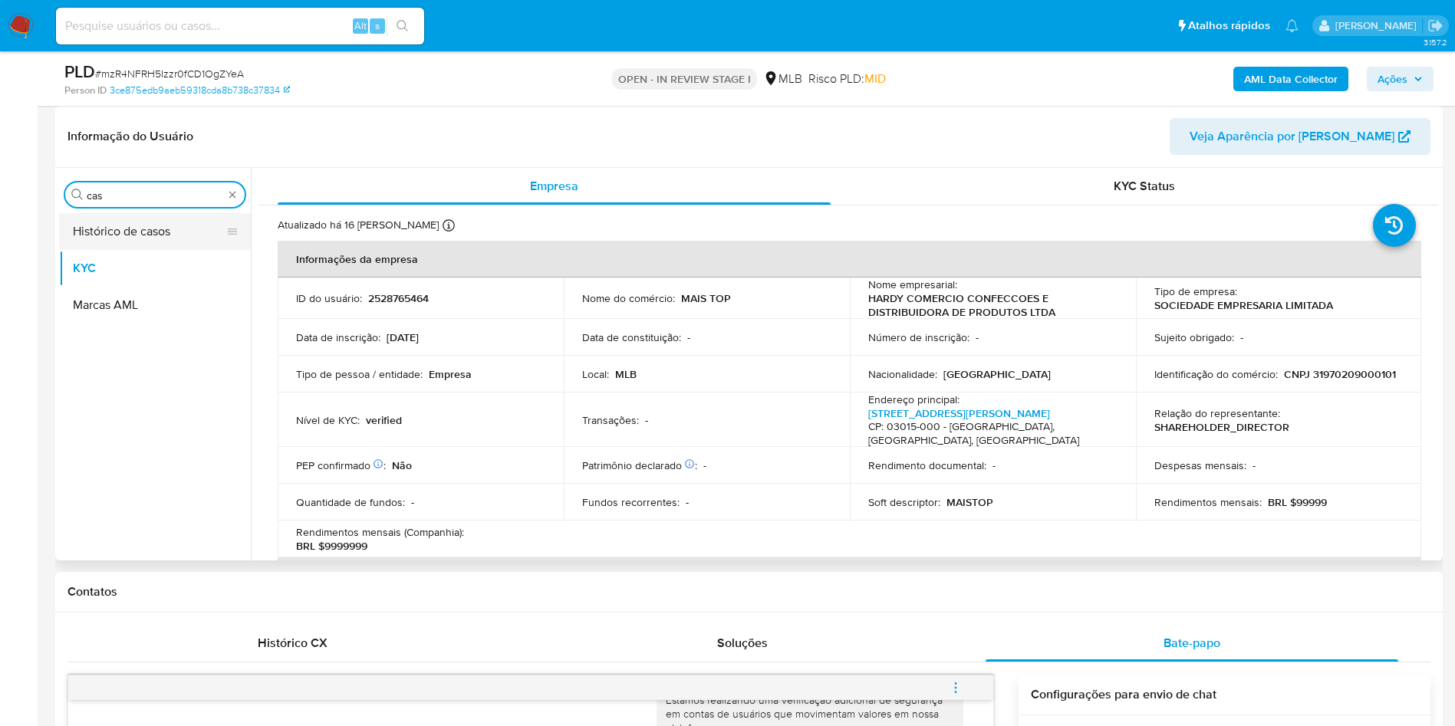
scroll to position [0, 0]
click at [108, 240] on button "Histórico de casos" at bounding box center [148, 231] width 179 height 37
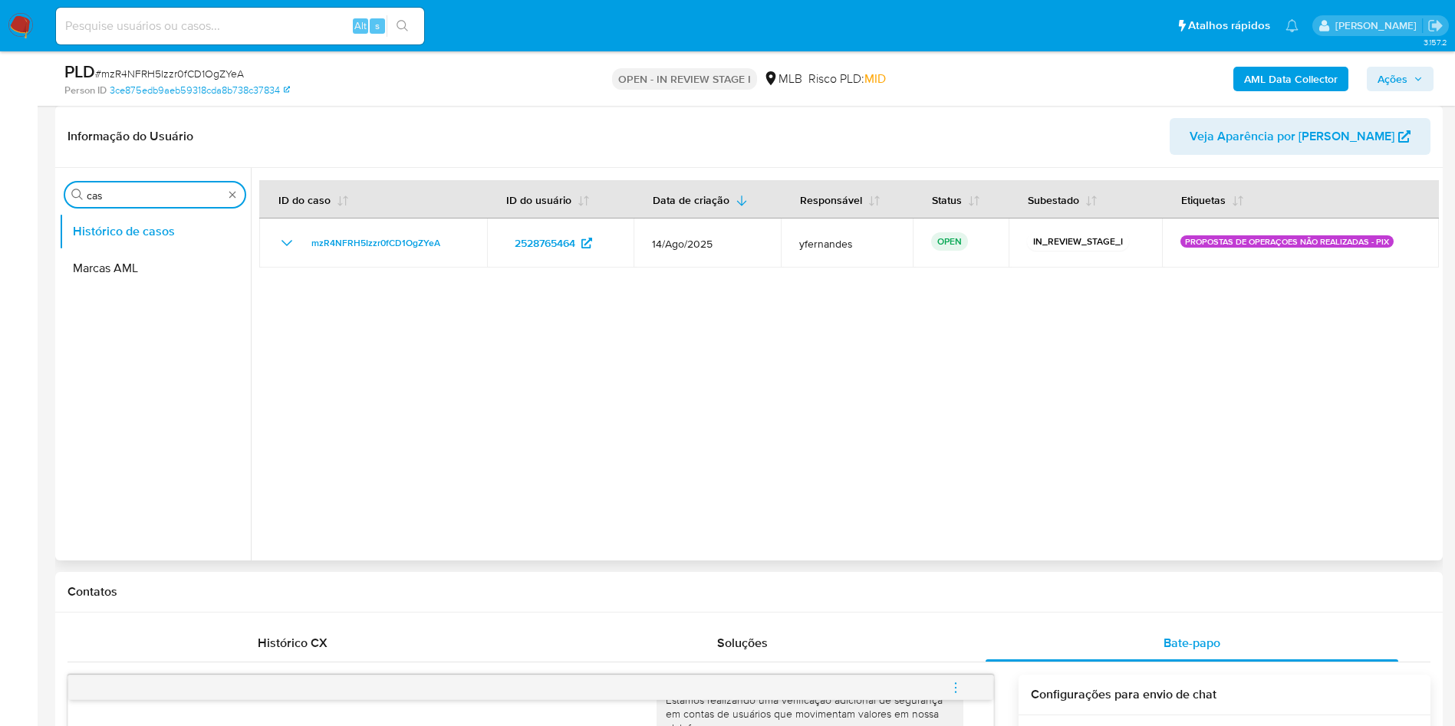
click at [149, 198] on input "cas" at bounding box center [155, 196] width 137 height 14
click at [148, 198] on input "cas" at bounding box center [155, 196] width 137 height 14
type input "ger"
click at [134, 287] on button "Geral" at bounding box center [148, 305] width 179 height 37
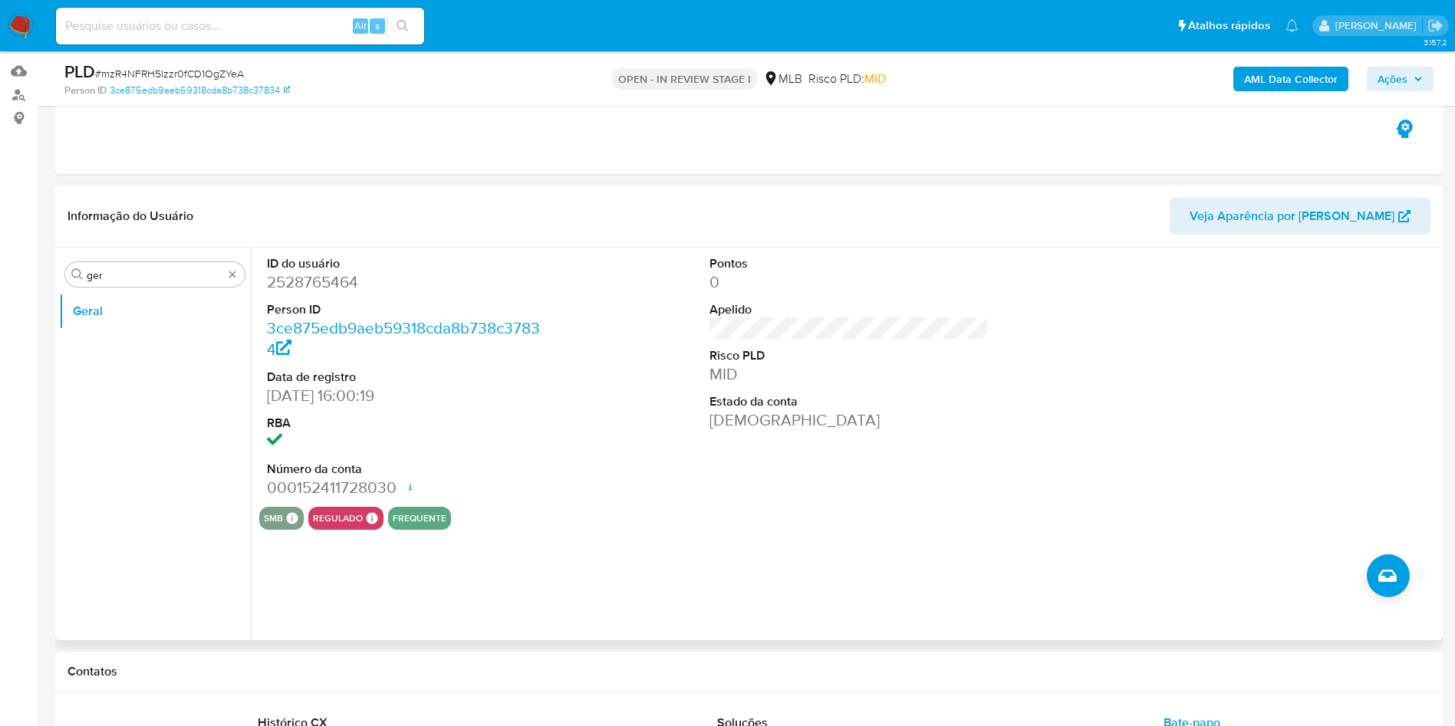
scroll to position [115, 0]
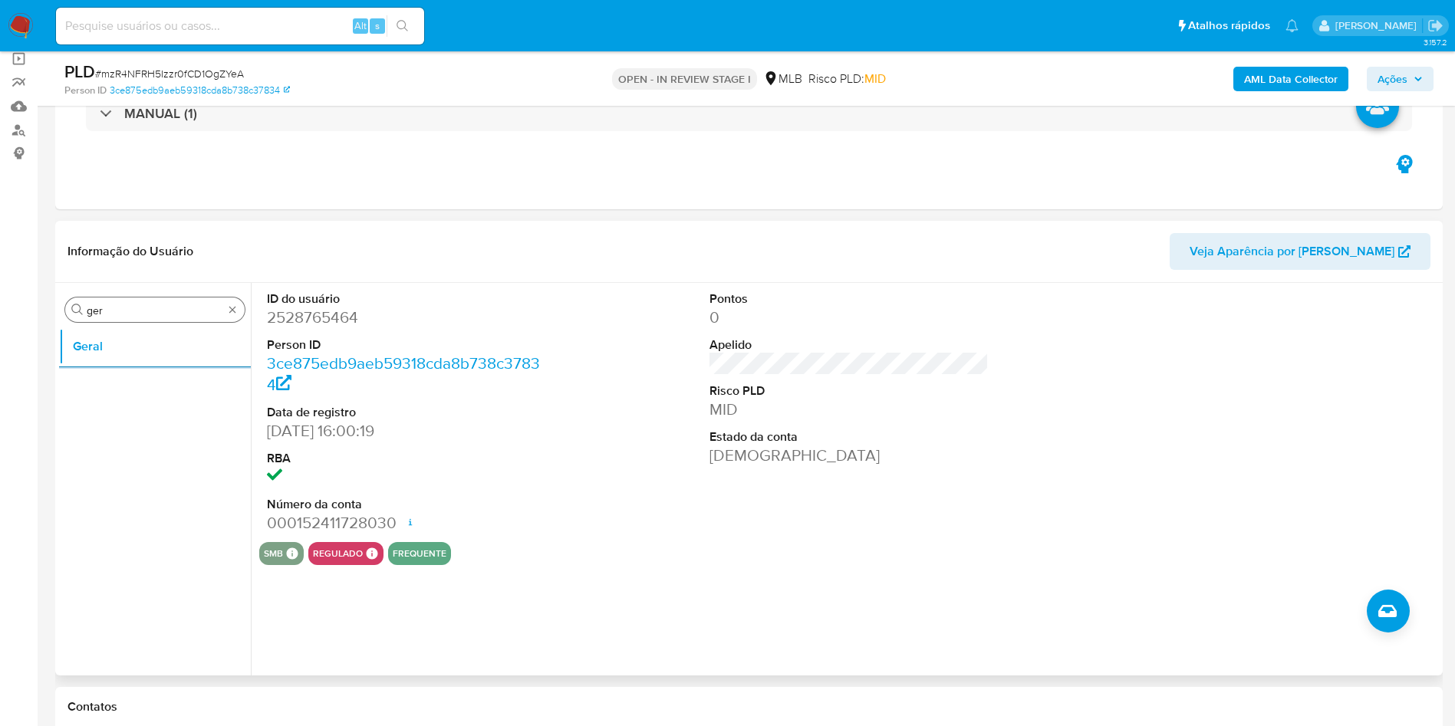
click at [140, 315] on input "ger" at bounding box center [155, 311] width 137 height 14
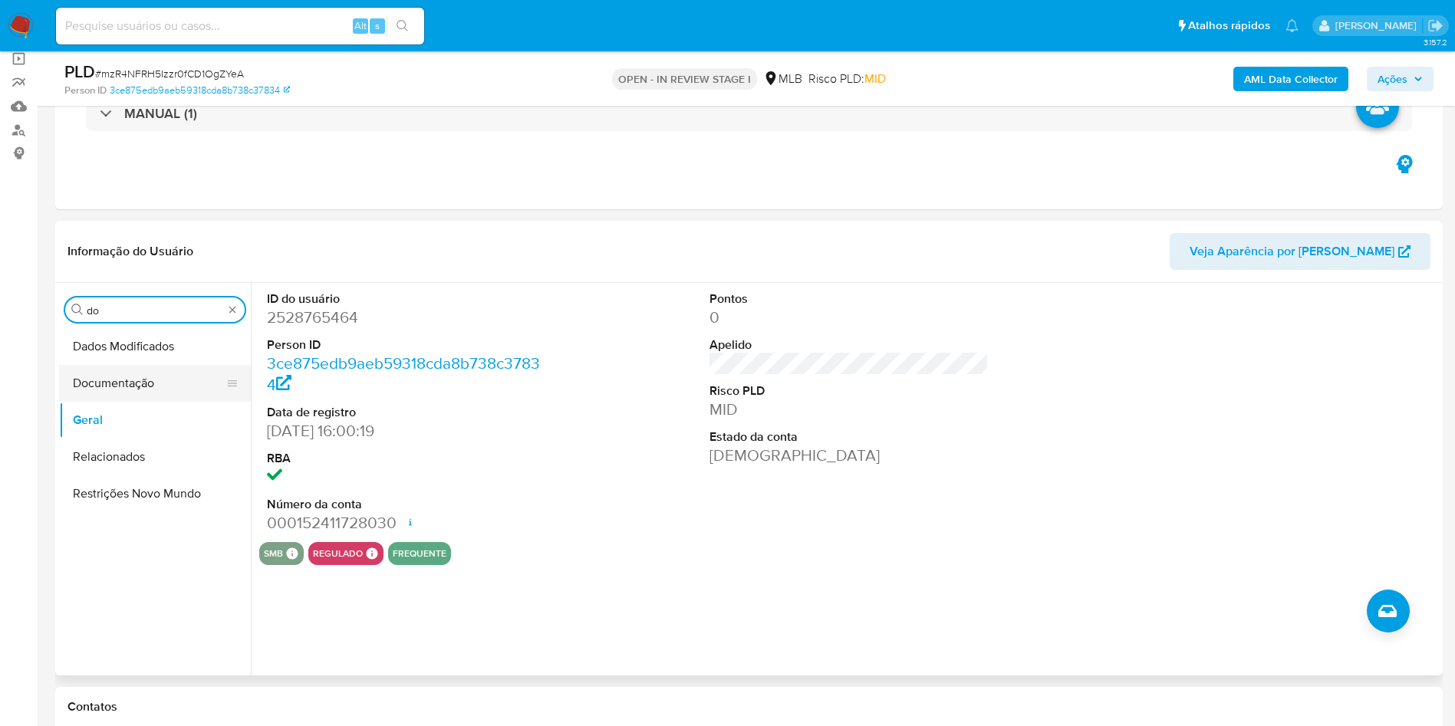
type input "do"
click at [116, 383] on button "Documentação" at bounding box center [148, 383] width 179 height 37
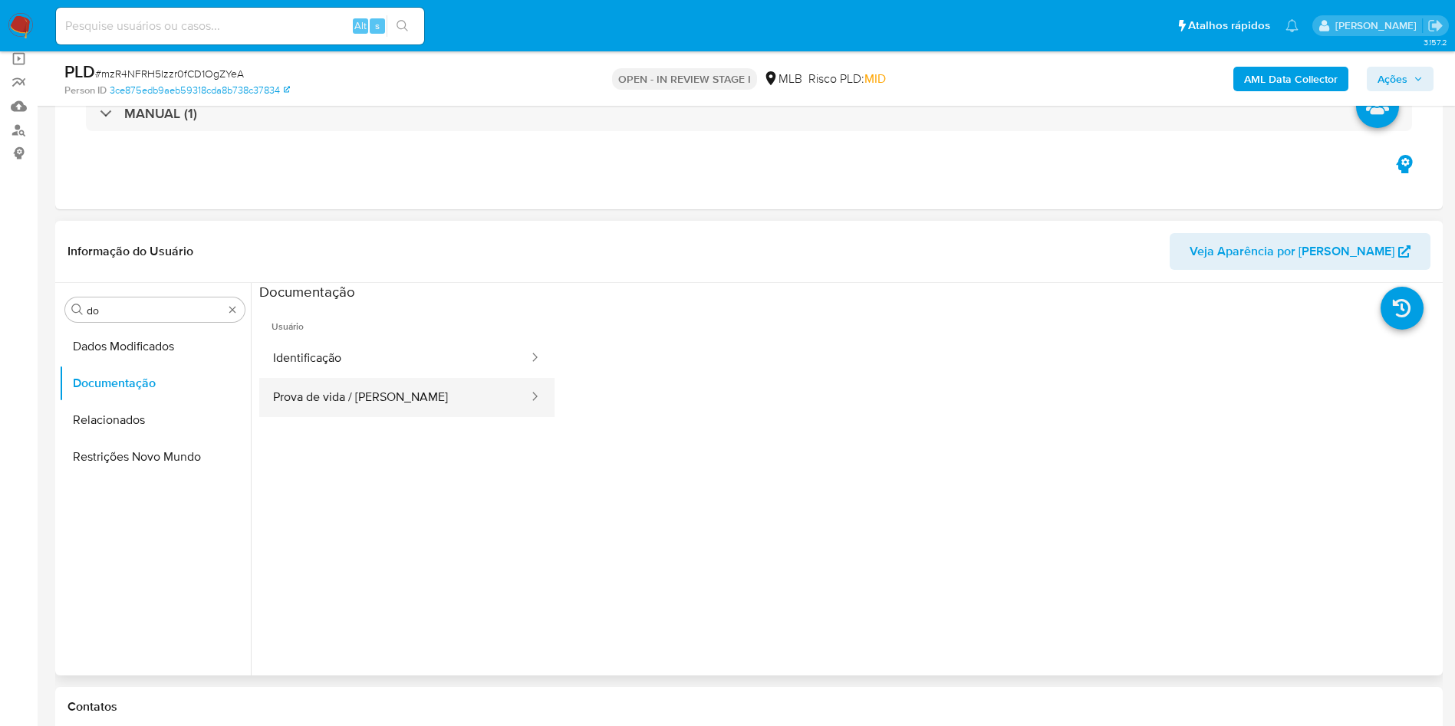
click at [399, 403] on button "Prova de vida / [PERSON_NAME]" at bounding box center [394, 397] width 271 height 39
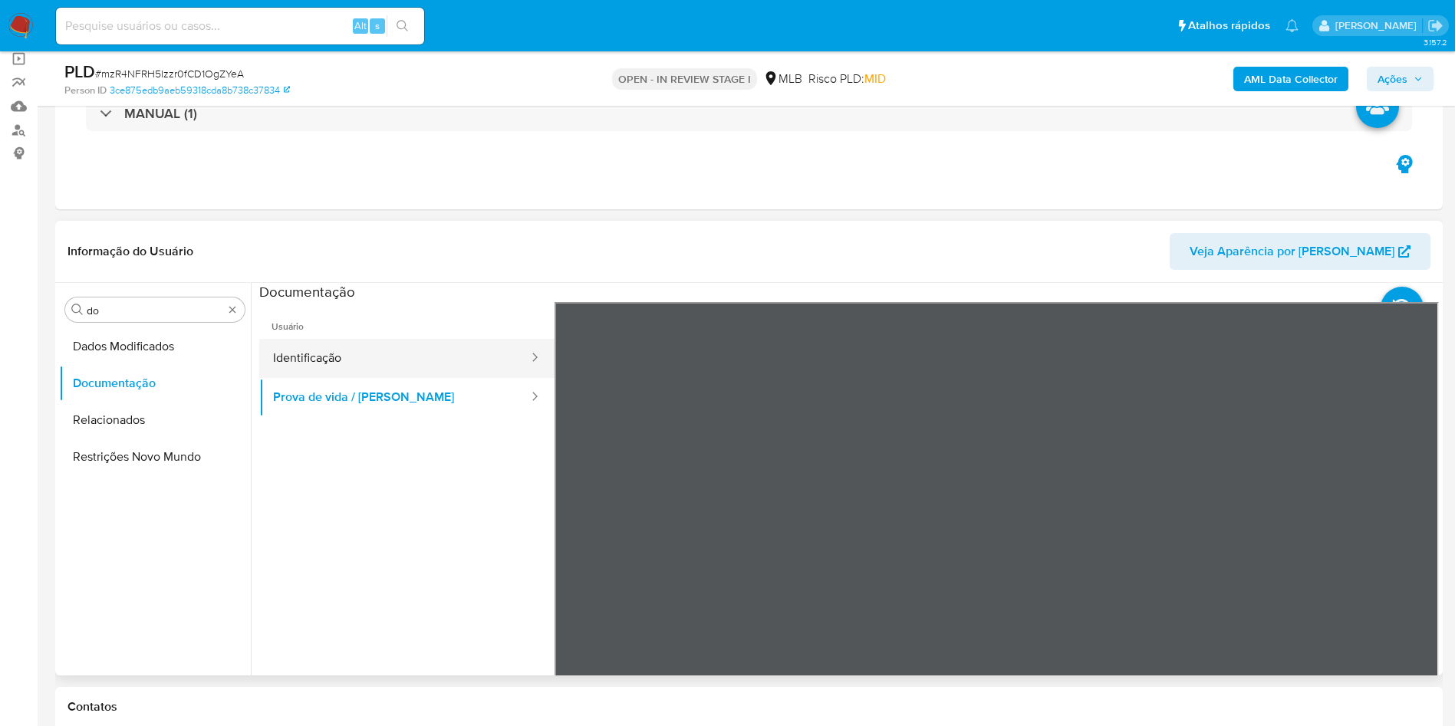
click at [390, 359] on button "Identificação" at bounding box center [394, 358] width 271 height 39
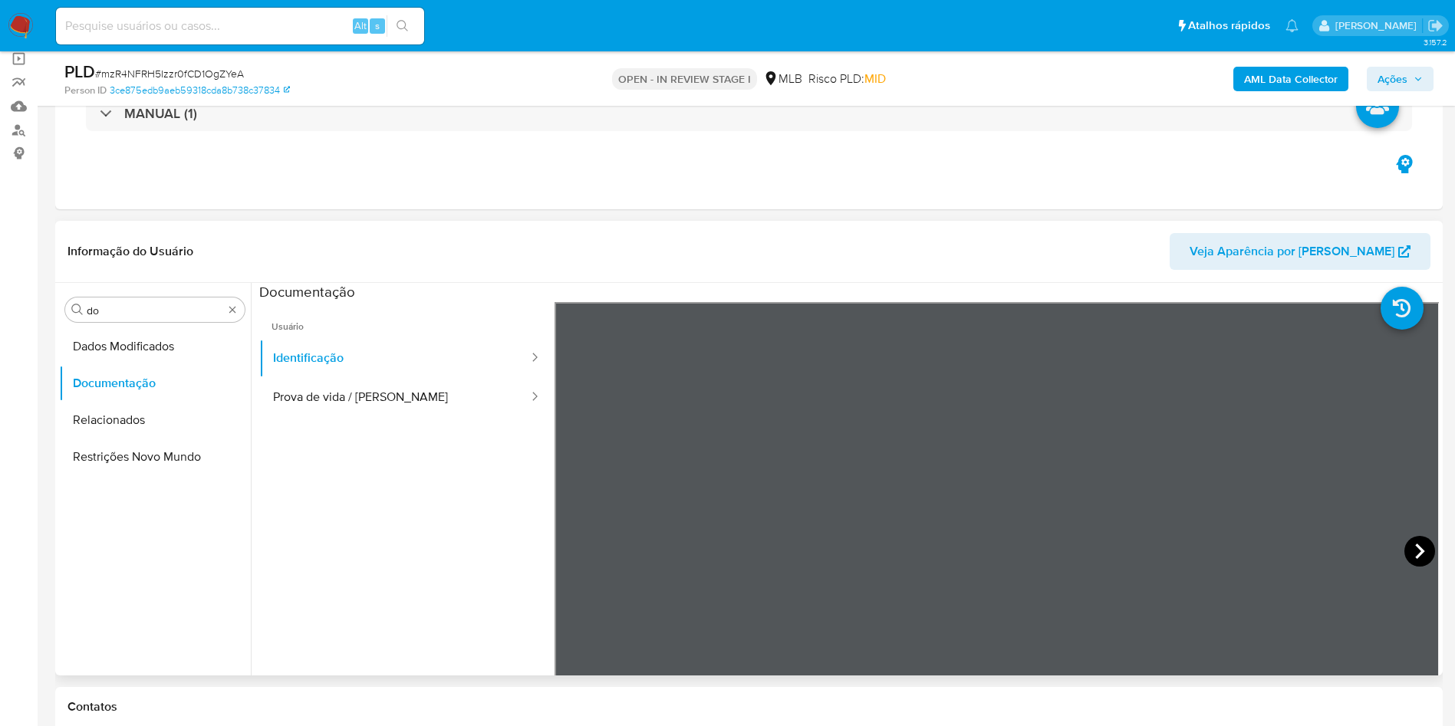
click at [1412, 553] on icon at bounding box center [1419, 551] width 31 height 31
drag, startPoint x: 462, startPoint y: 403, endPoint x: 543, endPoint y: 426, distance: 84.3
click at [462, 403] on button "Prova de vida / Selfie" at bounding box center [394, 397] width 271 height 39
click at [124, 318] on div "Procurar do" at bounding box center [154, 310] width 179 height 25
click at [123, 318] on div "Procurar do" at bounding box center [154, 310] width 179 height 25
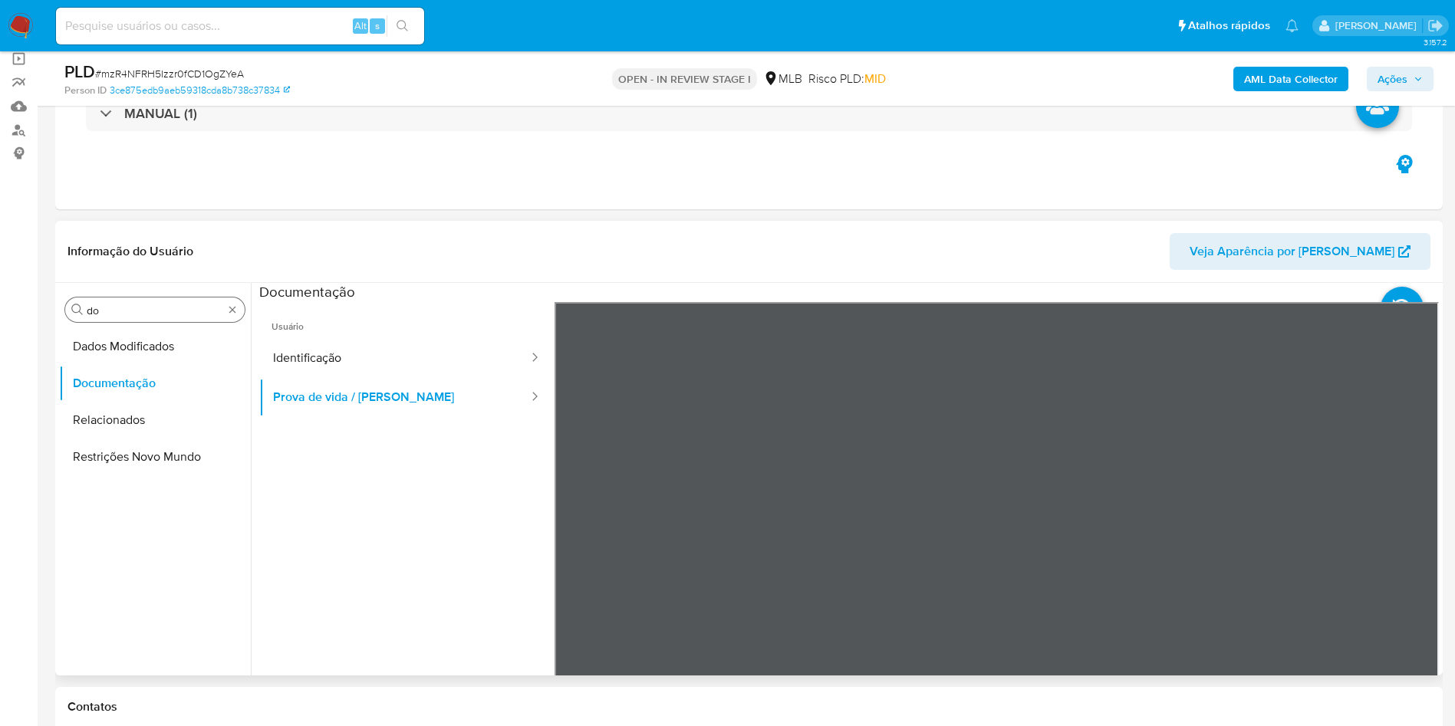
click at [123, 318] on div "Procurar do" at bounding box center [154, 310] width 179 height 25
click at [112, 302] on div "Procurar do" at bounding box center [154, 310] width 179 height 25
click at [111, 302] on div "Procurar do" at bounding box center [154, 310] width 179 height 25
click at [111, 313] on input "do" at bounding box center [155, 311] width 137 height 14
click at [113, 315] on input "do" at bounding box center [155, 311] width 137 height 14
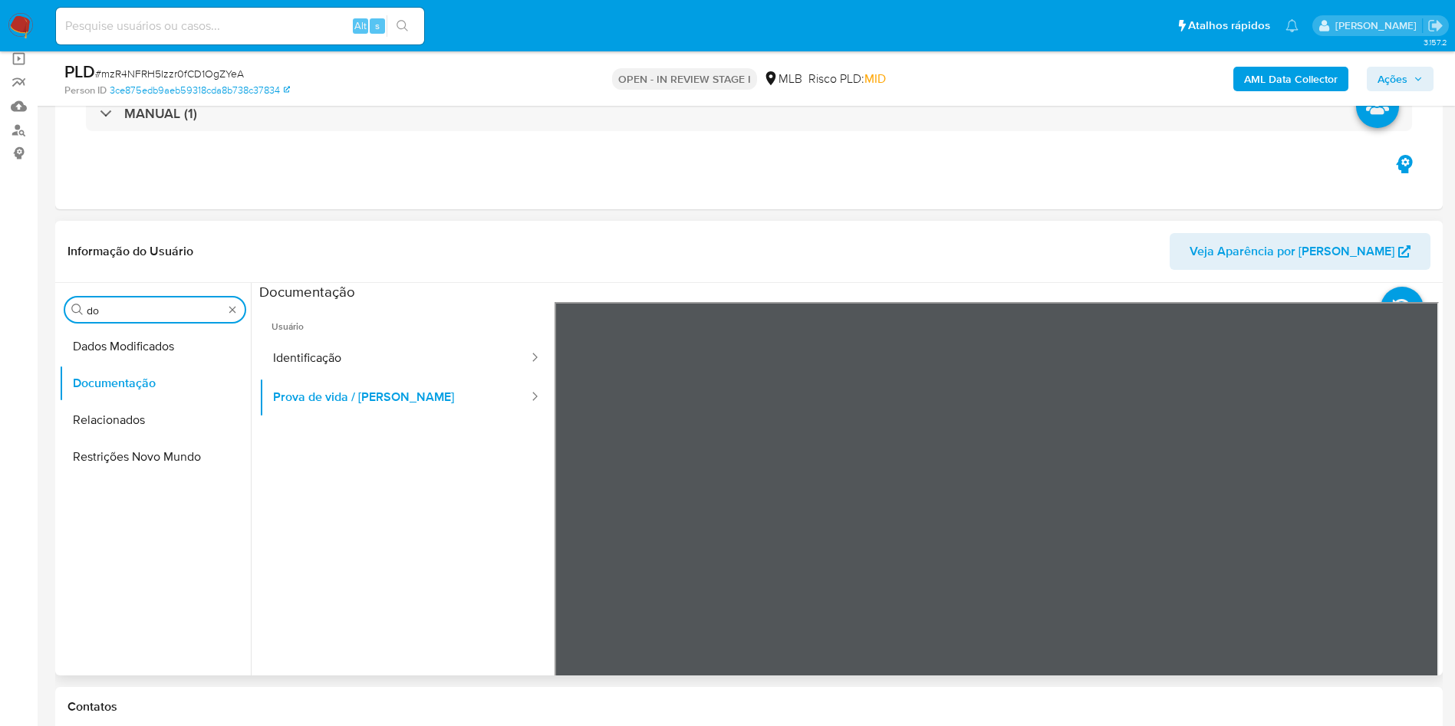
click at [114, 315] on input "do" at bounding box center [155, 311] width 137 height 14
type input "ky"
click at [117, 378] on button "KYC" at bounding box center [148, 383] width 179 height 37
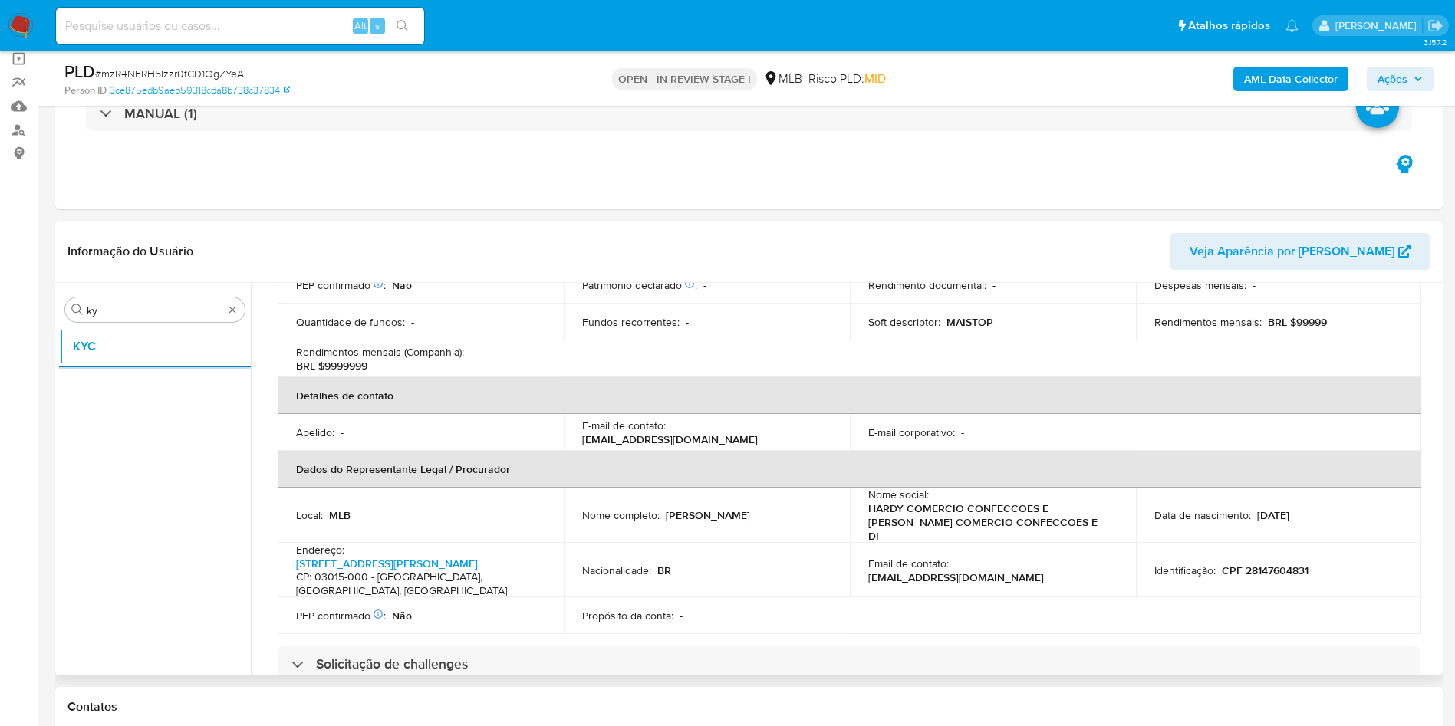
scroll to position [410, 0]
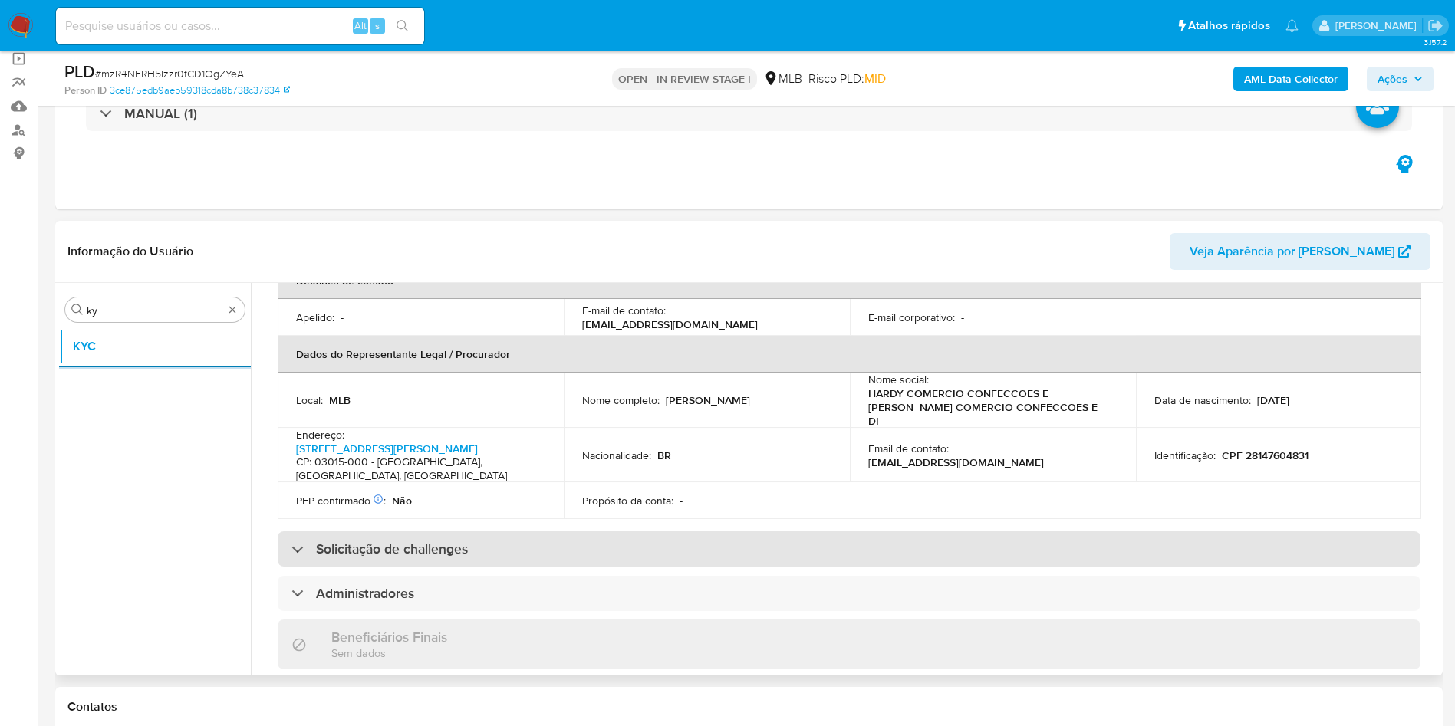
click at [626, 532] on div "Solicitação de challenges" at bounding box center [849, 549] width 1143 height 35
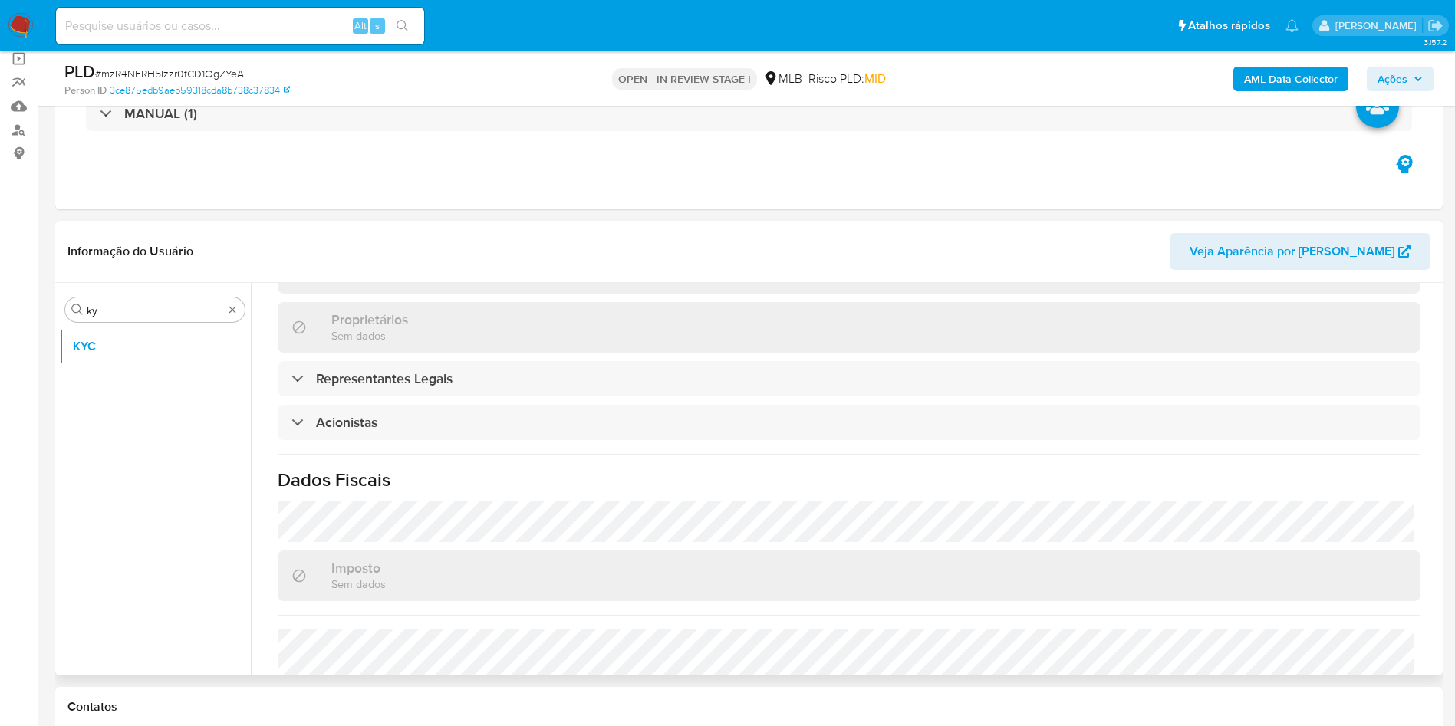
scroll to position [1023, 0]
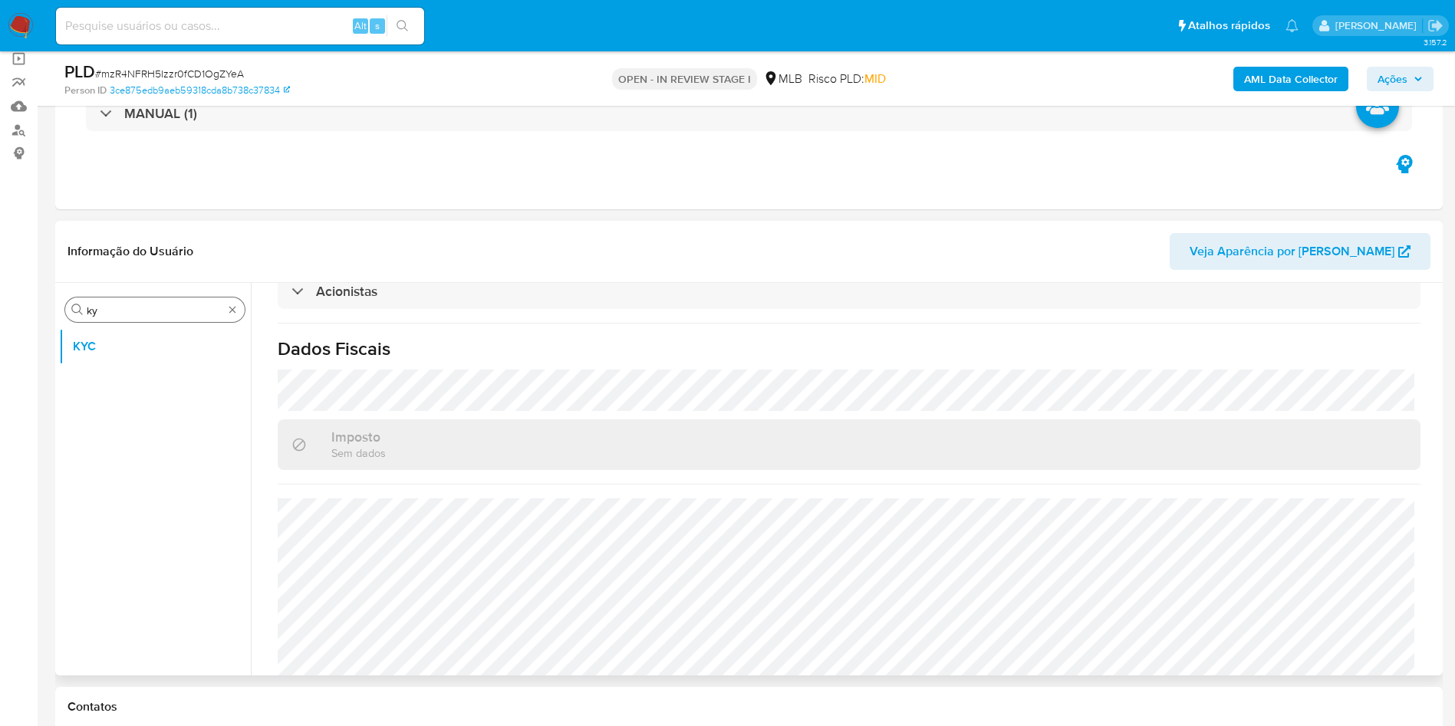
click at [142, 319] on div "Procurar ky" at bounding box center [154, 310] width 179 height 25
click at [133, 314] on input "ky" at bounding box center [155, 311] width 137 height 14
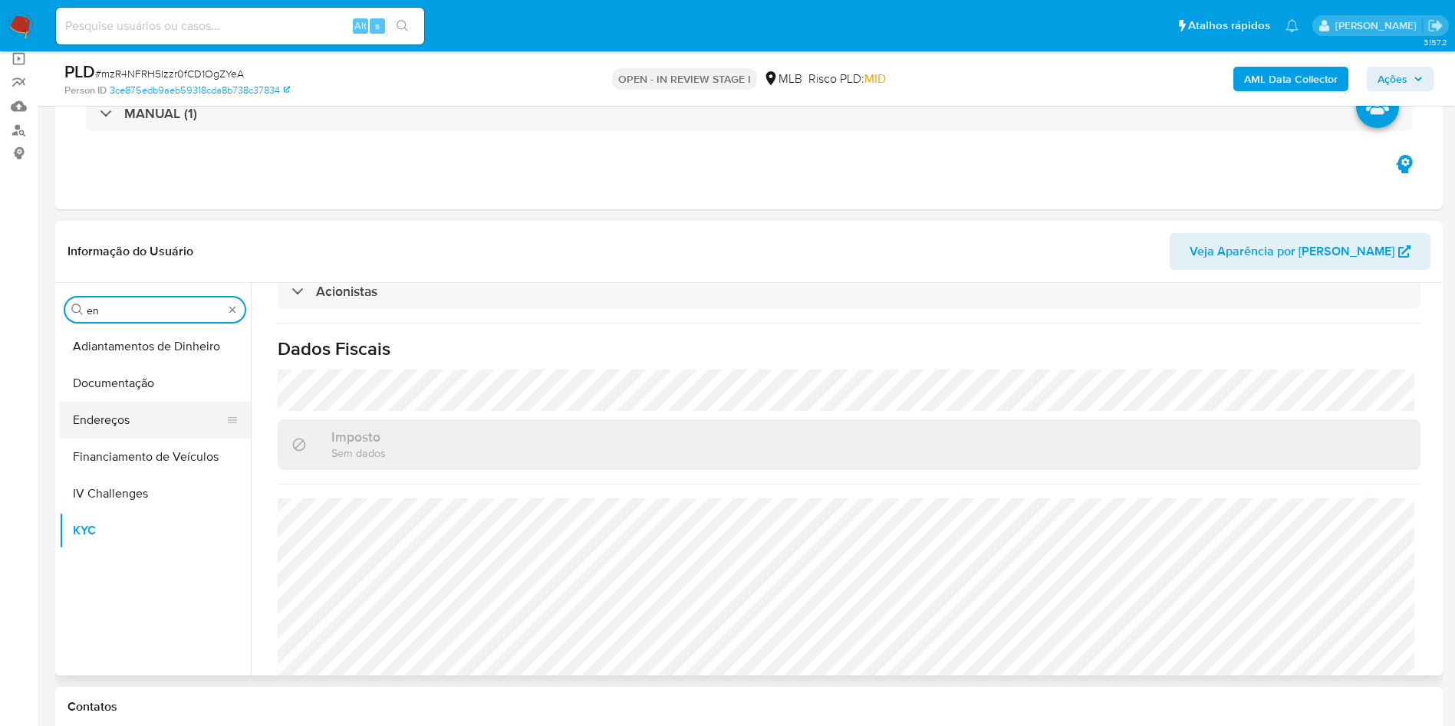
type input "en"
click at [143, 420] on button "Endereços" at bounding box center [148, 420] width 179 height 37
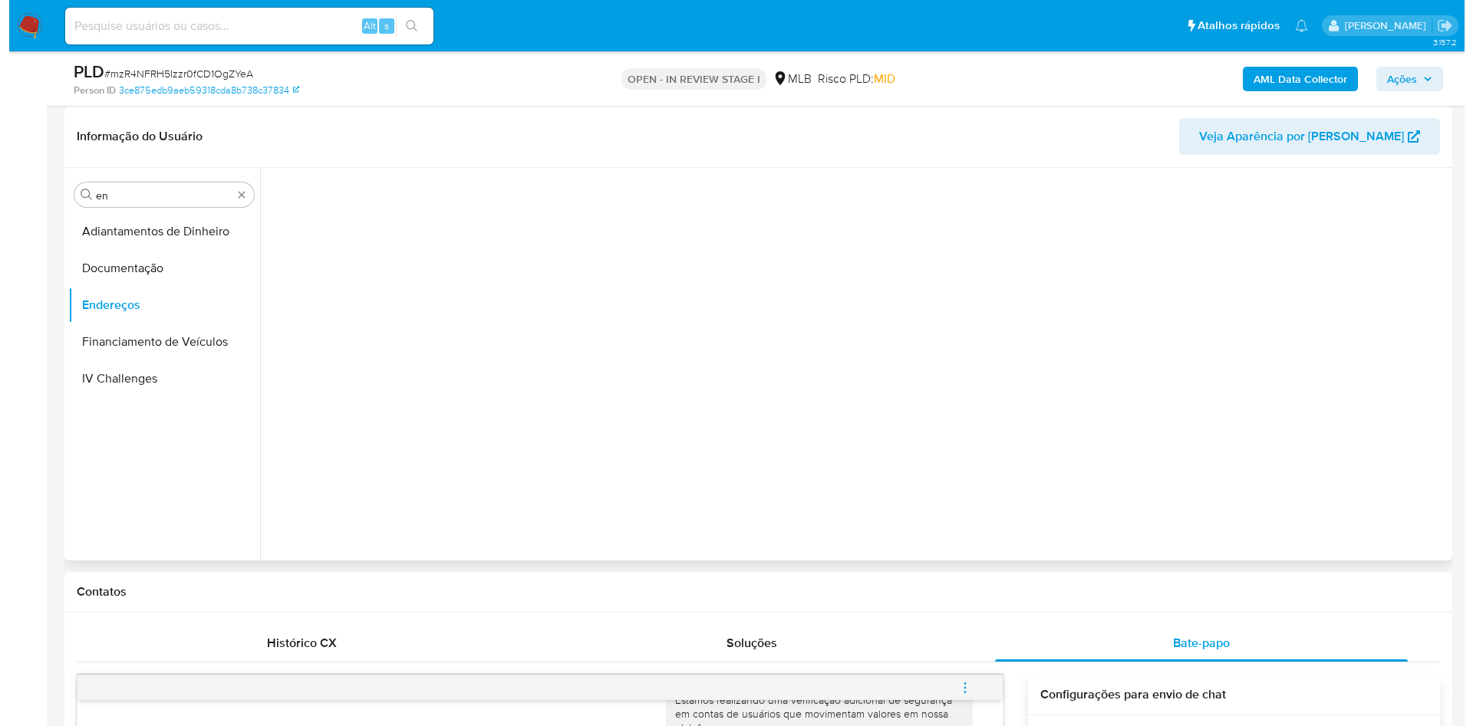
scroll to position [115, 0]
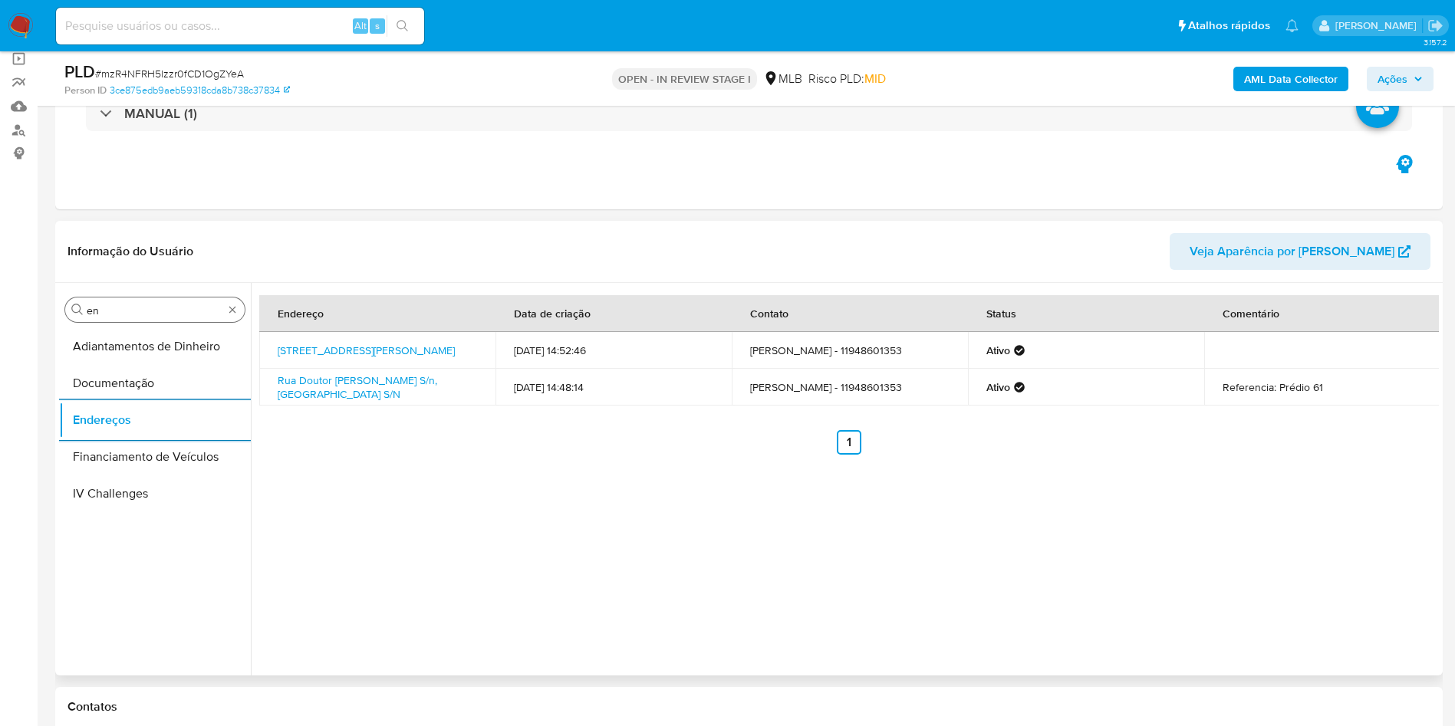
click at [143, 305] on input "en" at bounding box center [155, 311] width 137 height 14
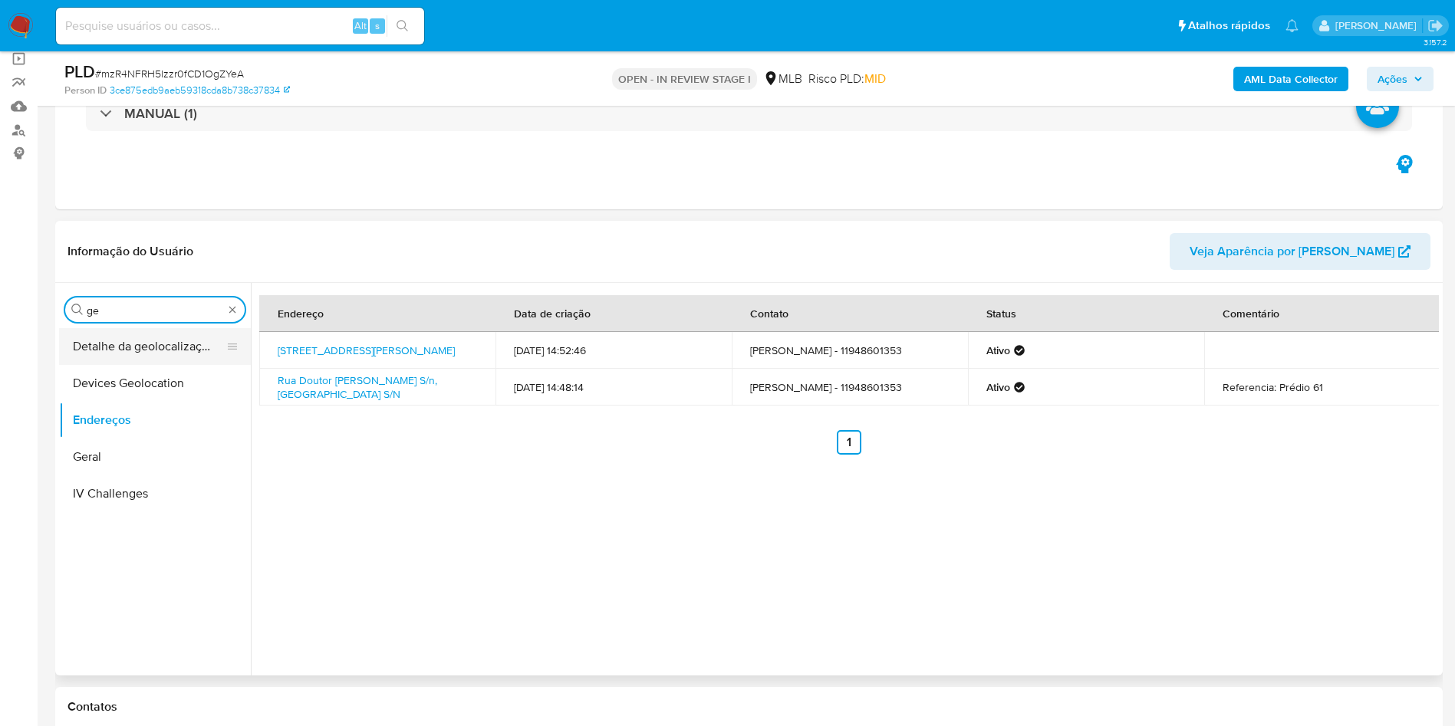
type input "ge"
click at [98, 340] on button "Detalhe da geolocalização" at bounding box center [148, 346] width 179 height 37
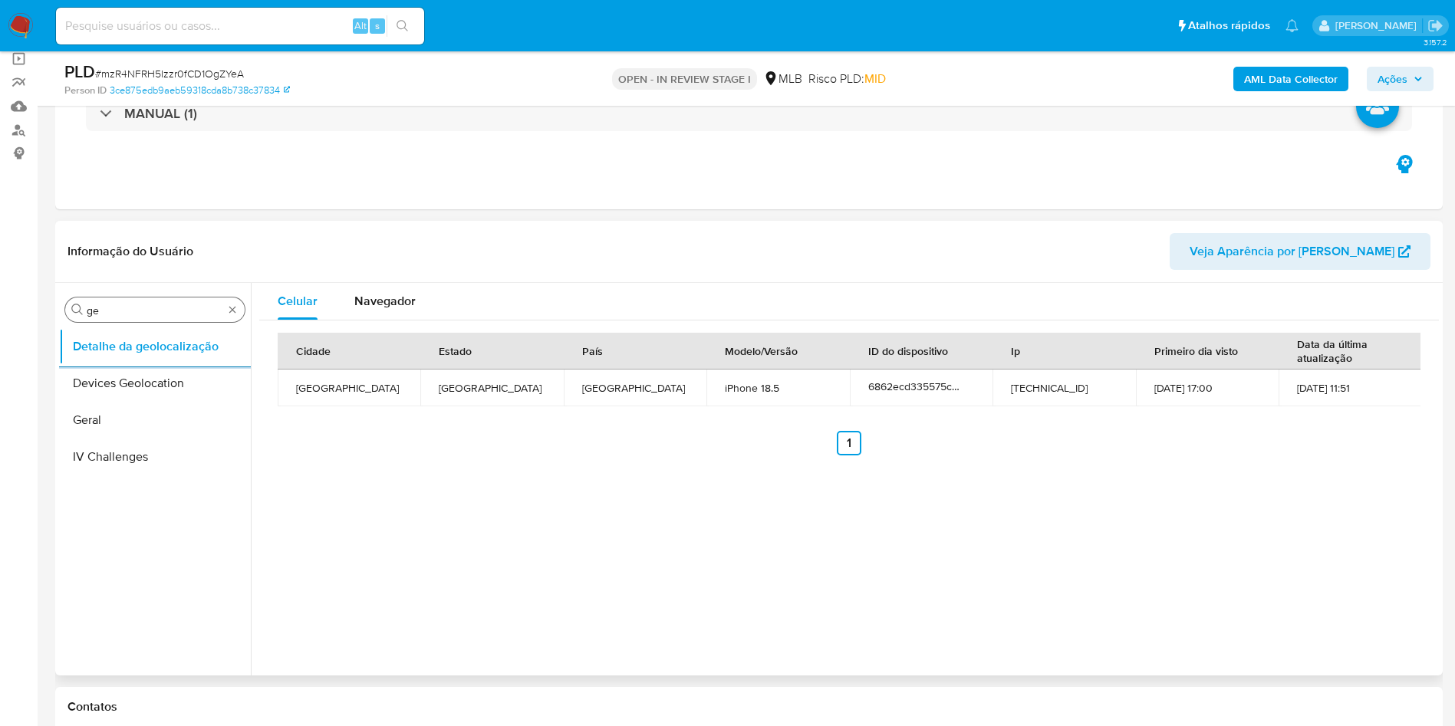
click at [171, 321] on div "Procurar ge" at bounding box center [154, 310] width 179 height 25
click at [155, 308] on input "ge" at bounding box center [155, 311] width 137 height 14
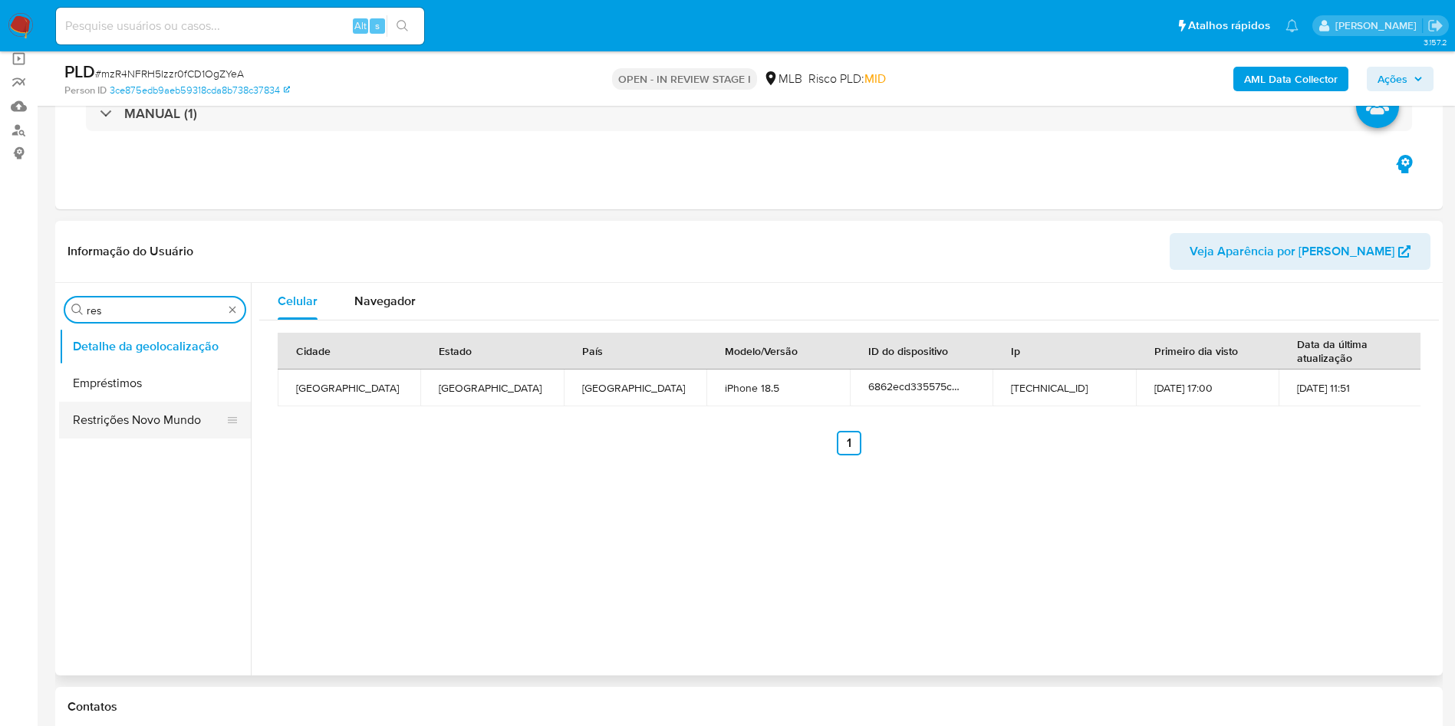
type input "res"
click at [111, 424] on button "Restrições Novo Mundo" at bounding box center [148, 420] width 179 height 37
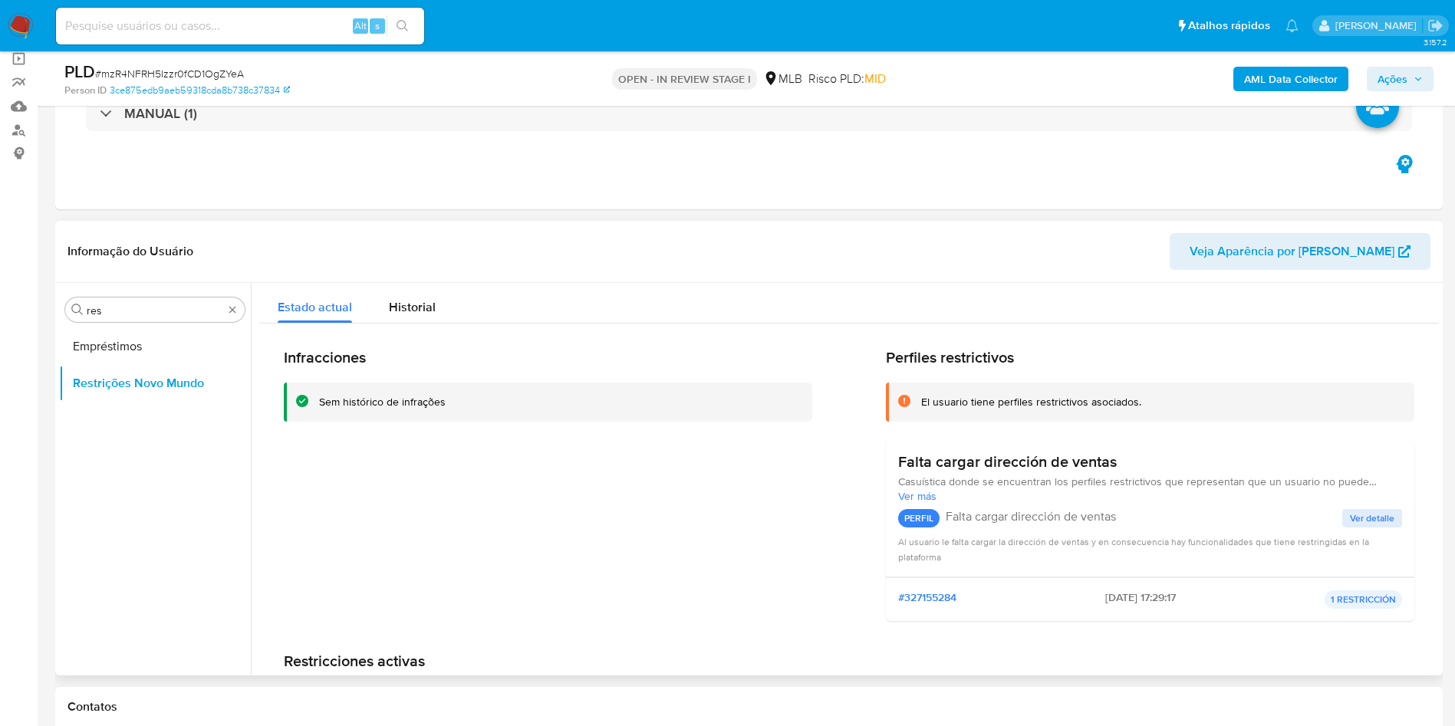
click at [131, 291] on div "Procurar res Empréstimos Restrições Novo Mundo" at bounding box center [155, 480] width 192 height 390
click at [107, 313] on input "res" at bounding box center [155, 311] width 137 height 14
type input "po"
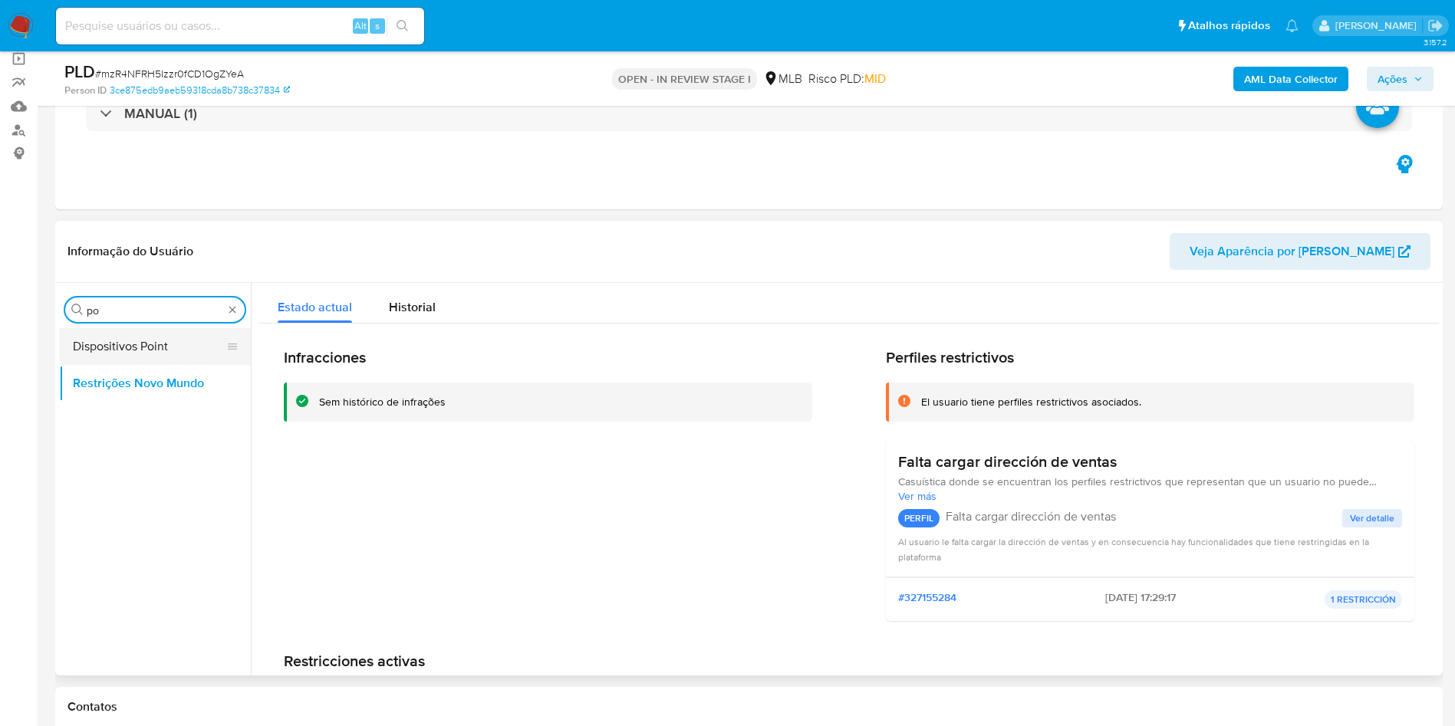
click at [108, 354] on button "Dispositivos Point" at bounding box center [148, 346] width 179 height 37
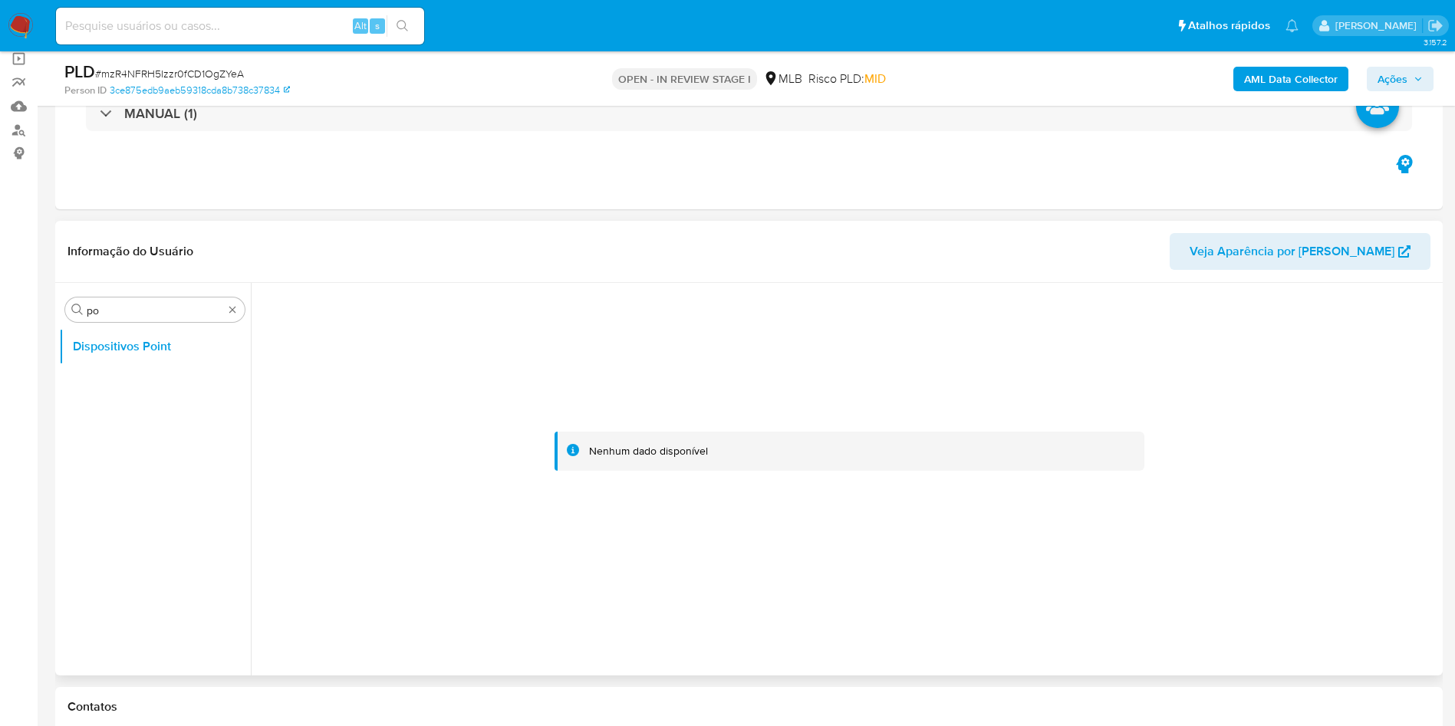
drag, startPoint x: 285, startPoint y: 448, endPoint x: 322, endPoint y: 425, distance: 44.1
click at [285, 448] on div at bounding box center [849, 452] width 1180 height 338
click at [1272, 80] on b "AML Data Collector" at bounding box center [1291, 79] width 94 height 25
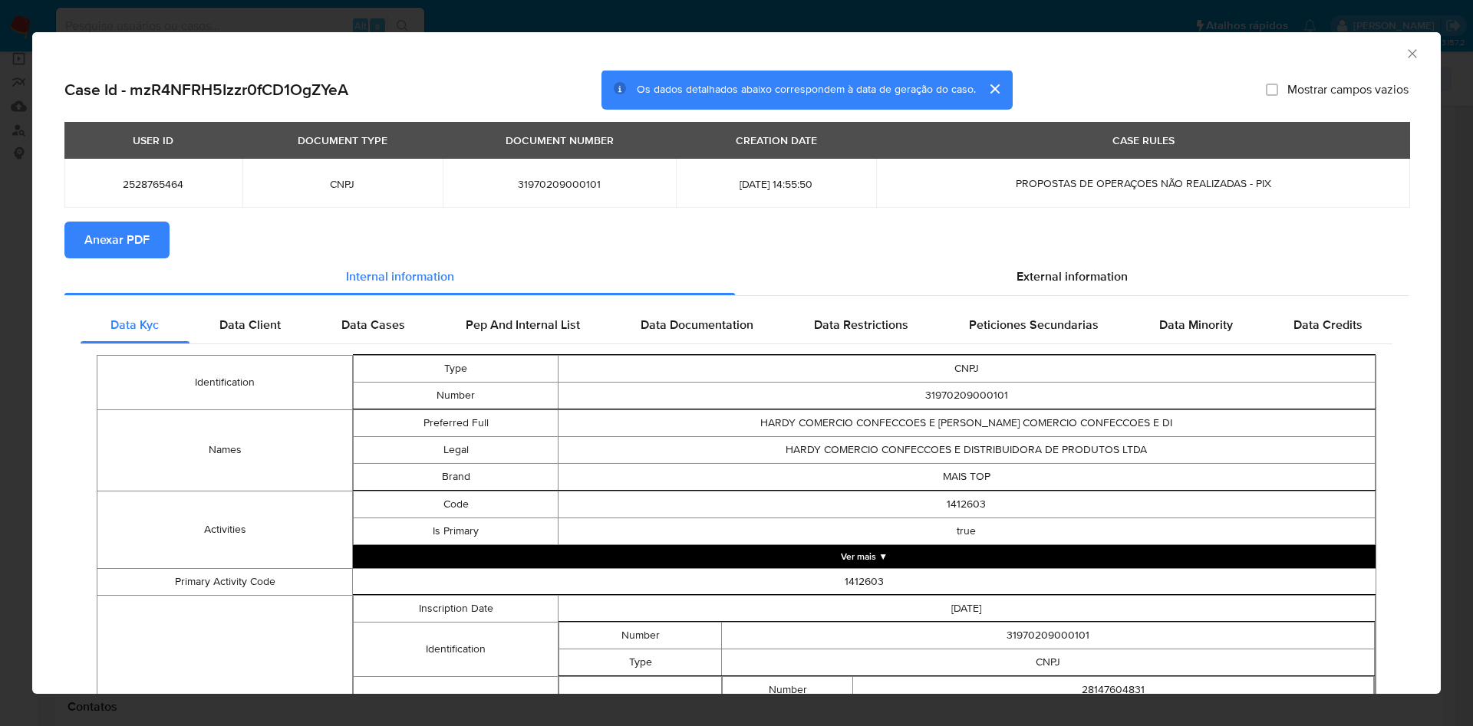
click at [123, 239] on span "Anexar PDF" at bounding box center [116, 240] width 65 height 34
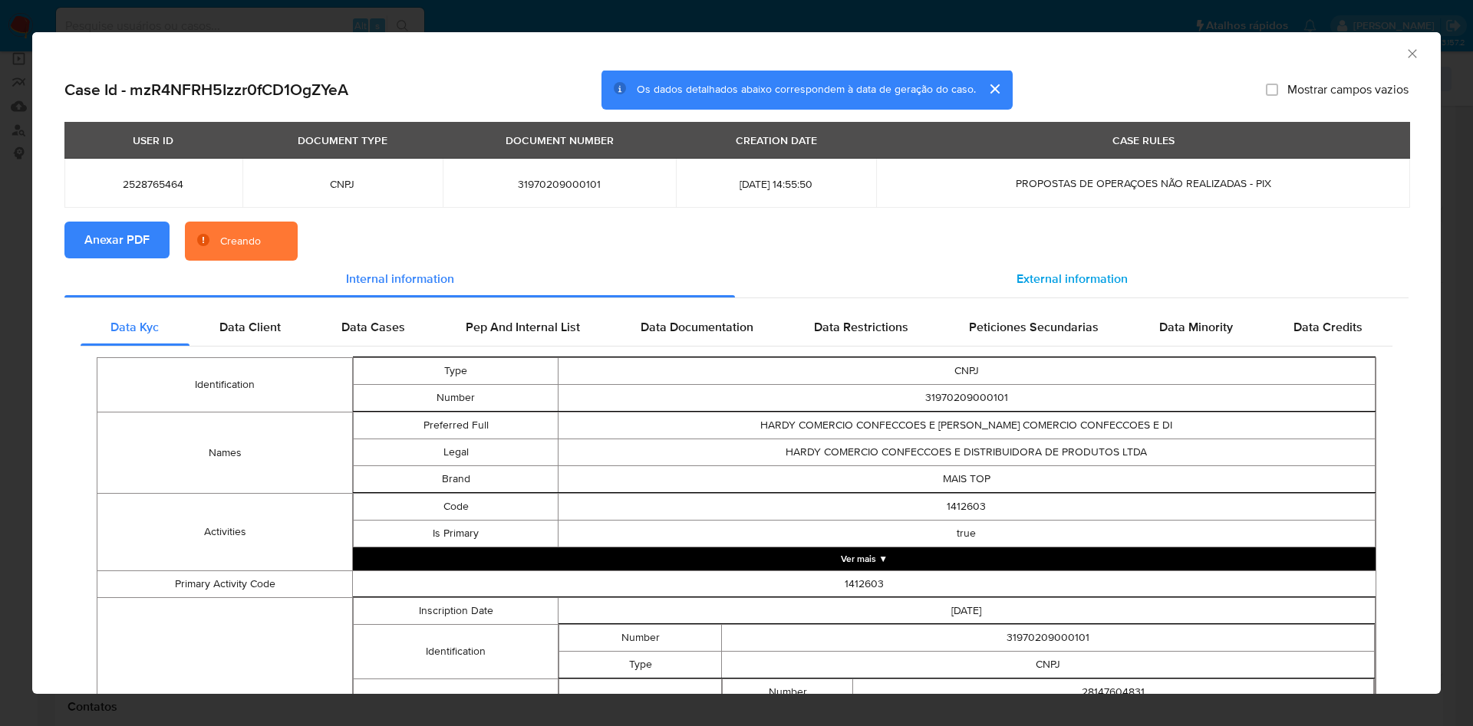
click at [1082, 287] on span "External information" at bounding box center [1071, 279] width 111 height 18
click at [1036, 307] on div "Data Kyc Data Client Data Cases Pep And Internal List Data Documentation Data R…" at bounding box center [736, 703] width 1344 height 811
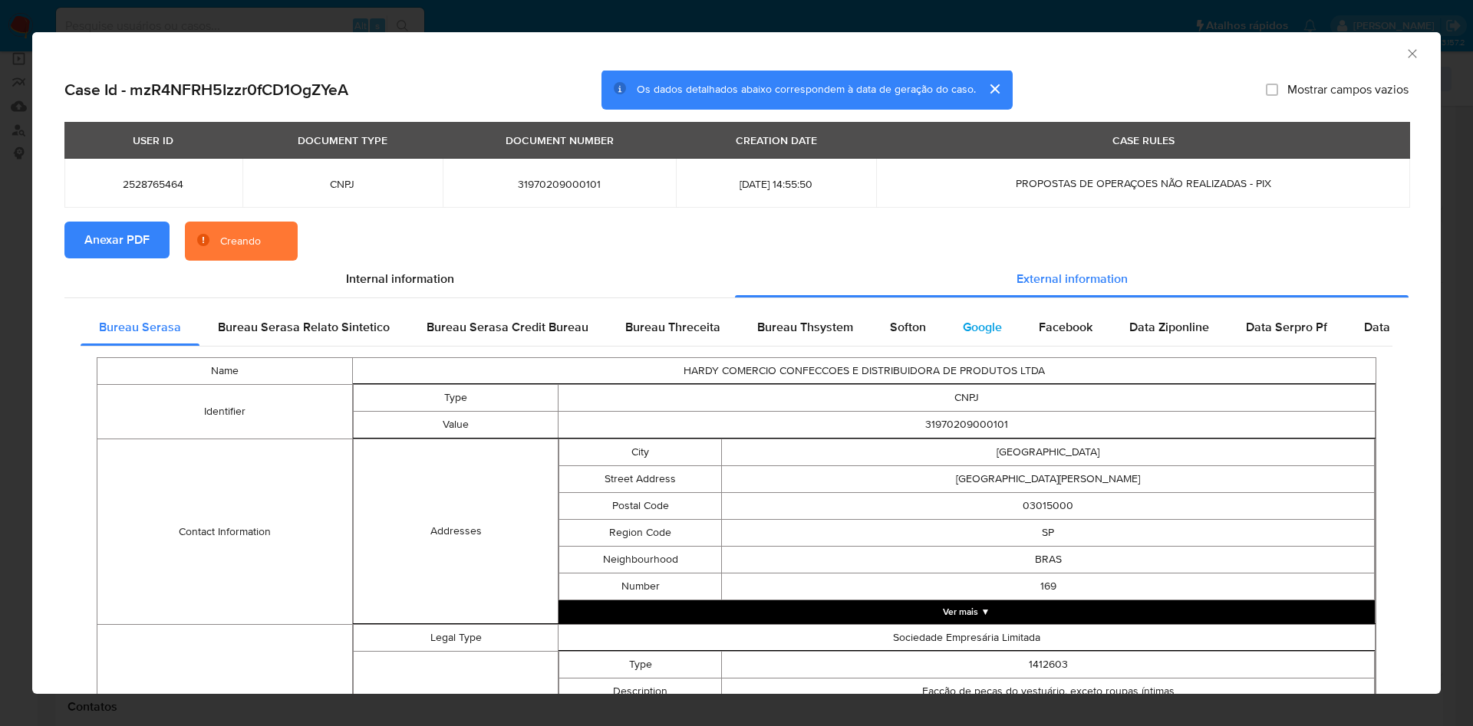
click at [963, 331] on span "Google" at bounding box center [982, 327] width 39 height 18
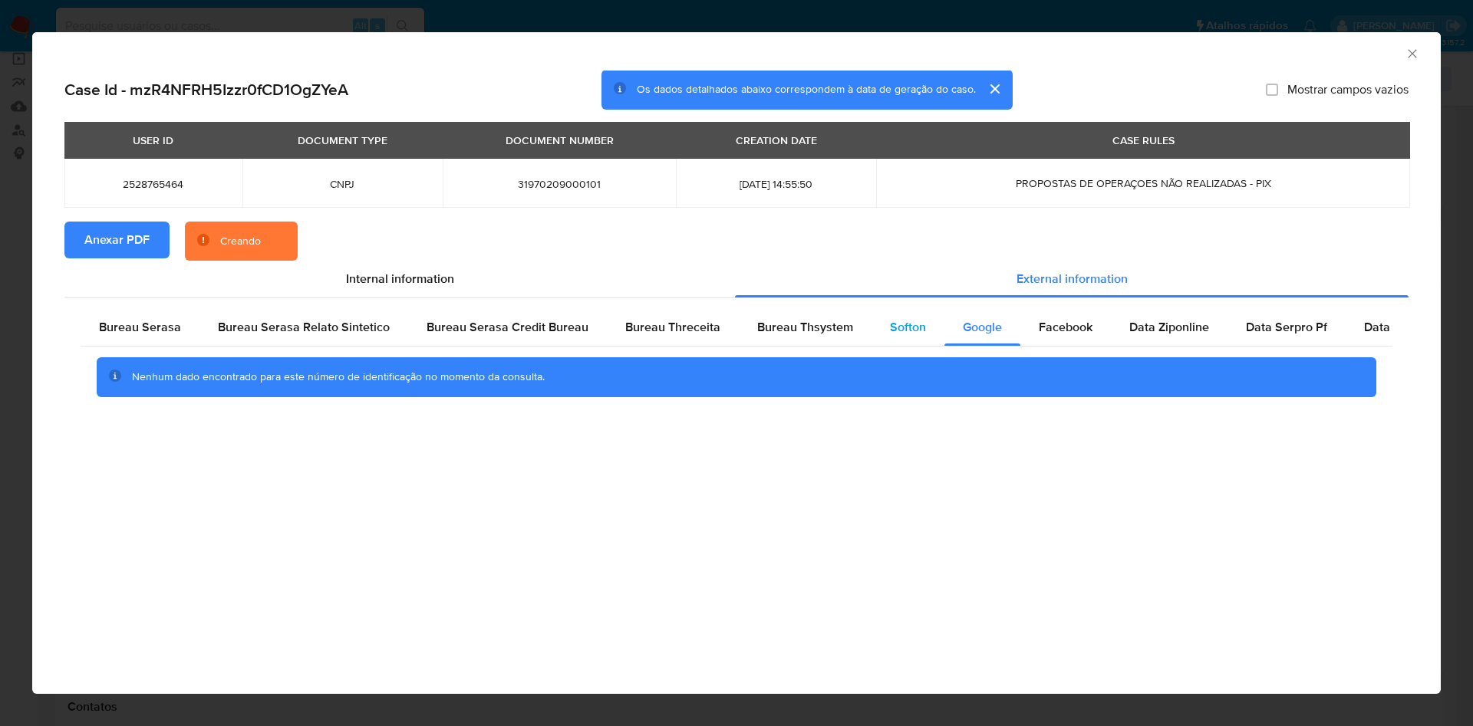
click at [892, 338] on div "Softon" at bounding box center [907, 327] width 73 height 37
click at [836, 338] on div "Bureau Thsystem" at bounding box center [805, 327] width 133 height 37
click at [680, 339] on div "Bureau Threceita" at bounding box center [673, 327] width 132 height 37
click at [152, 320] on span "Bureau Serasa" at bounding box center [140, 327] width 82 height 18
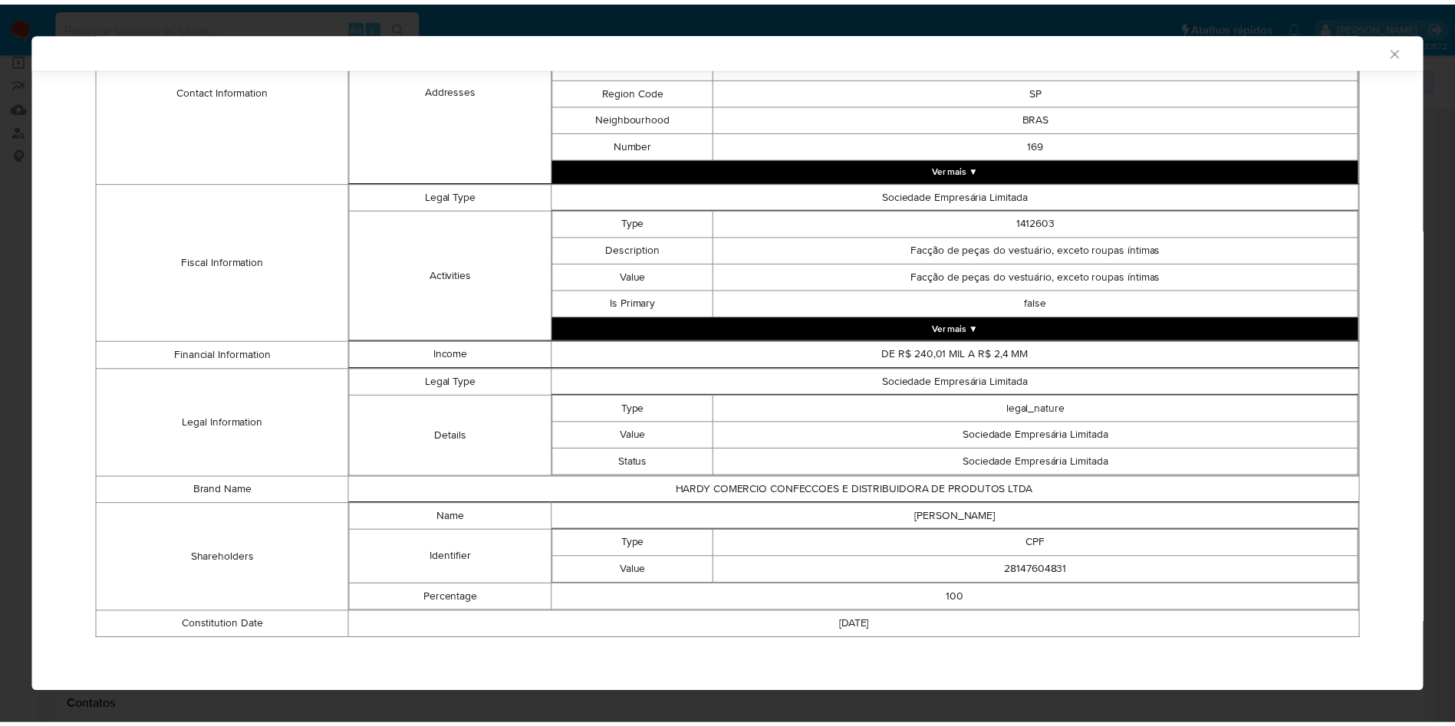
scroll to position [436, 0]
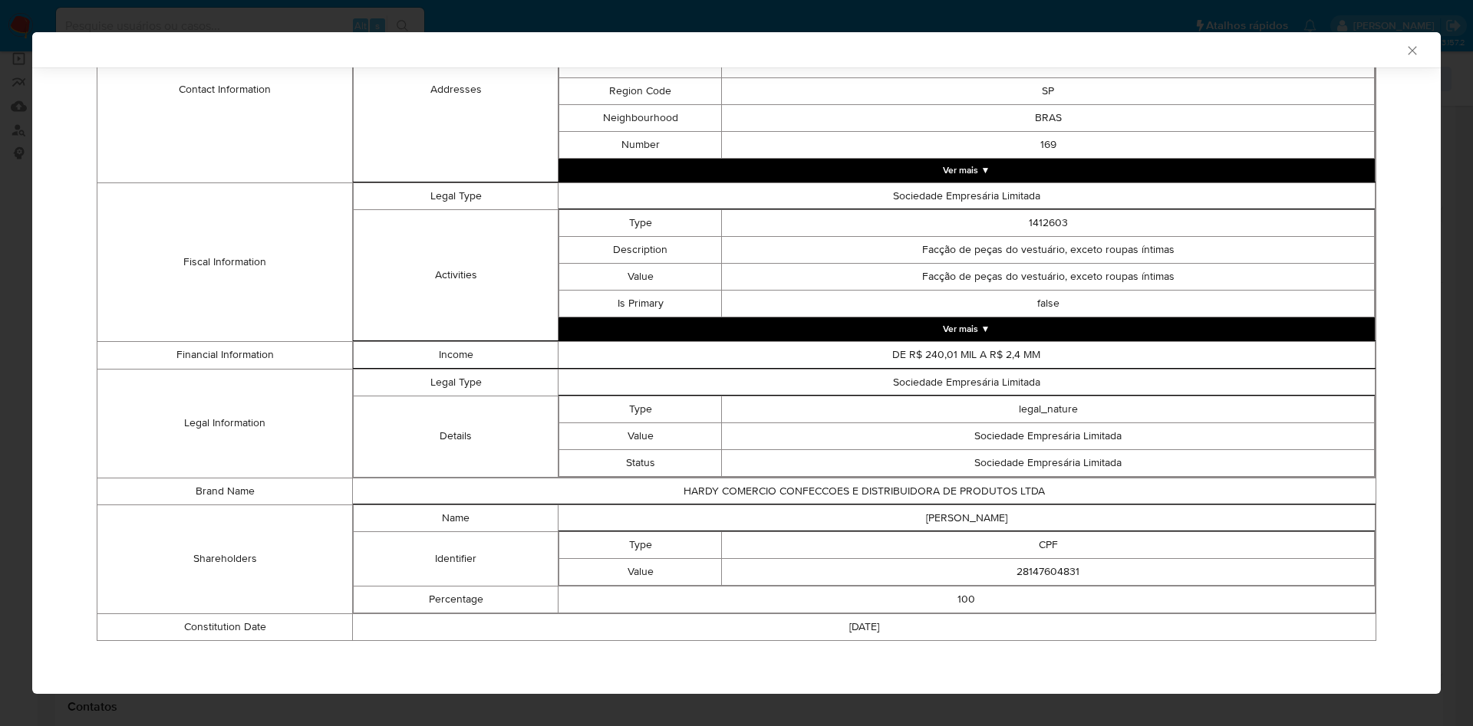
click at [0, 321] on div "AML Data Collector Case Id - mzR4NFRH5Izzr0fCD1OgZYeA Os dados detalhados abaix…" at bounding box center [736, 363] width 1473 height 726
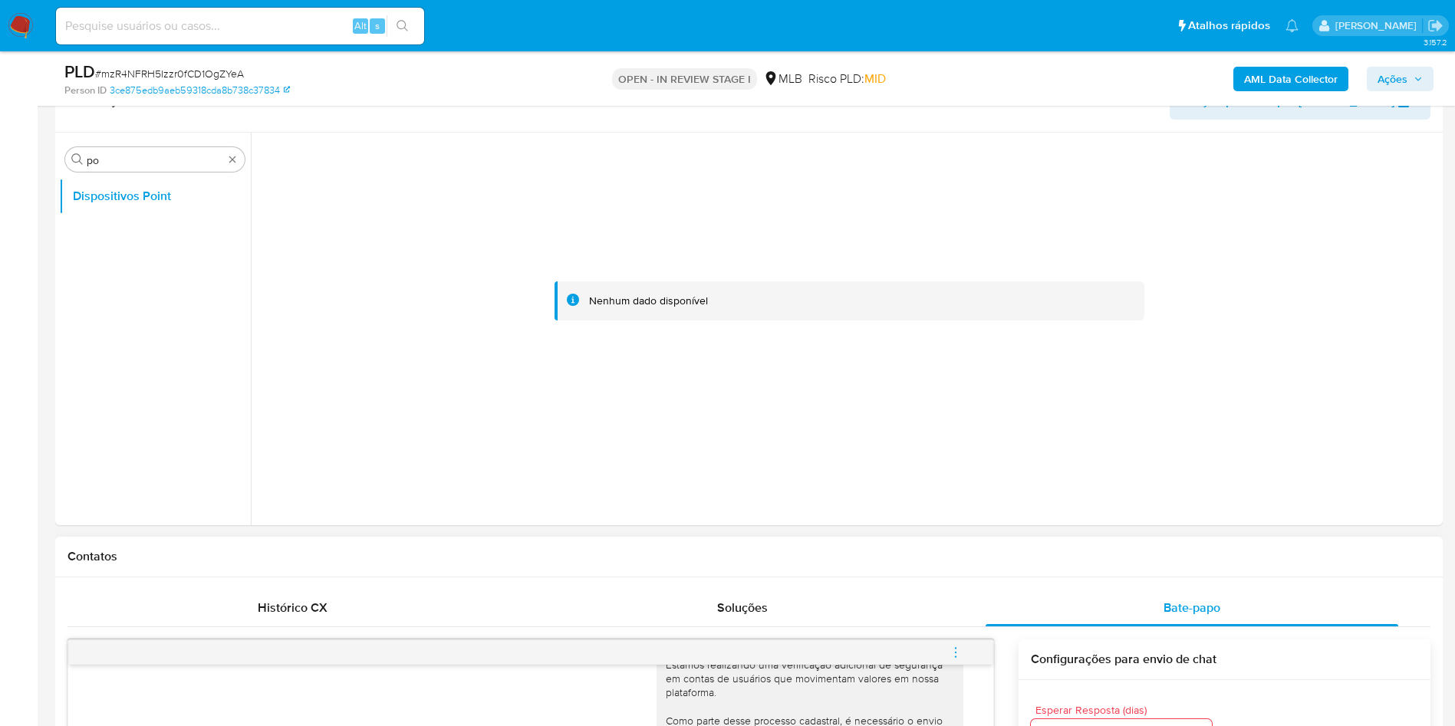
scroll to position [230, 0]
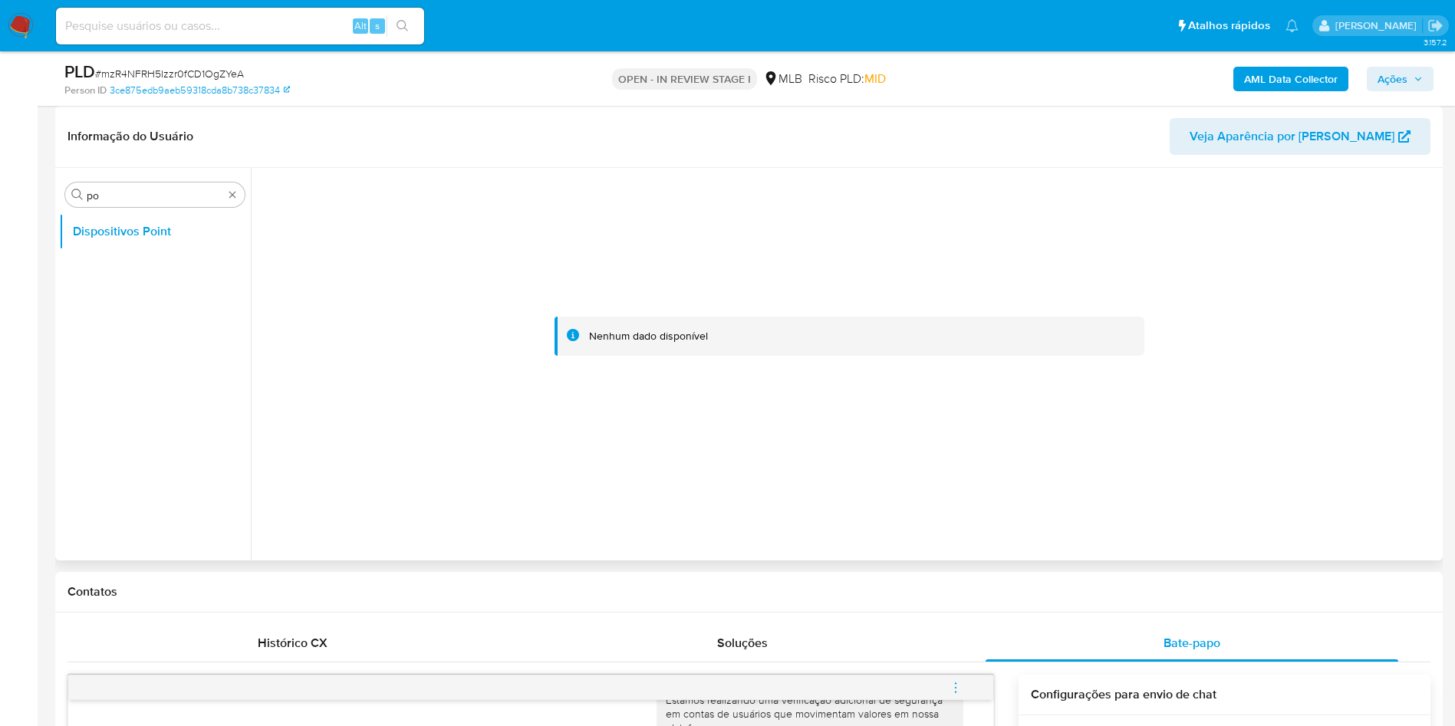
click at [133, 177] on div "Procurar po Dispositivos Point" at bounding box center [155, 365] width 192 height 390
click at [160, 192] on input "po" at bounding box center [155, 196] width 137 height 14
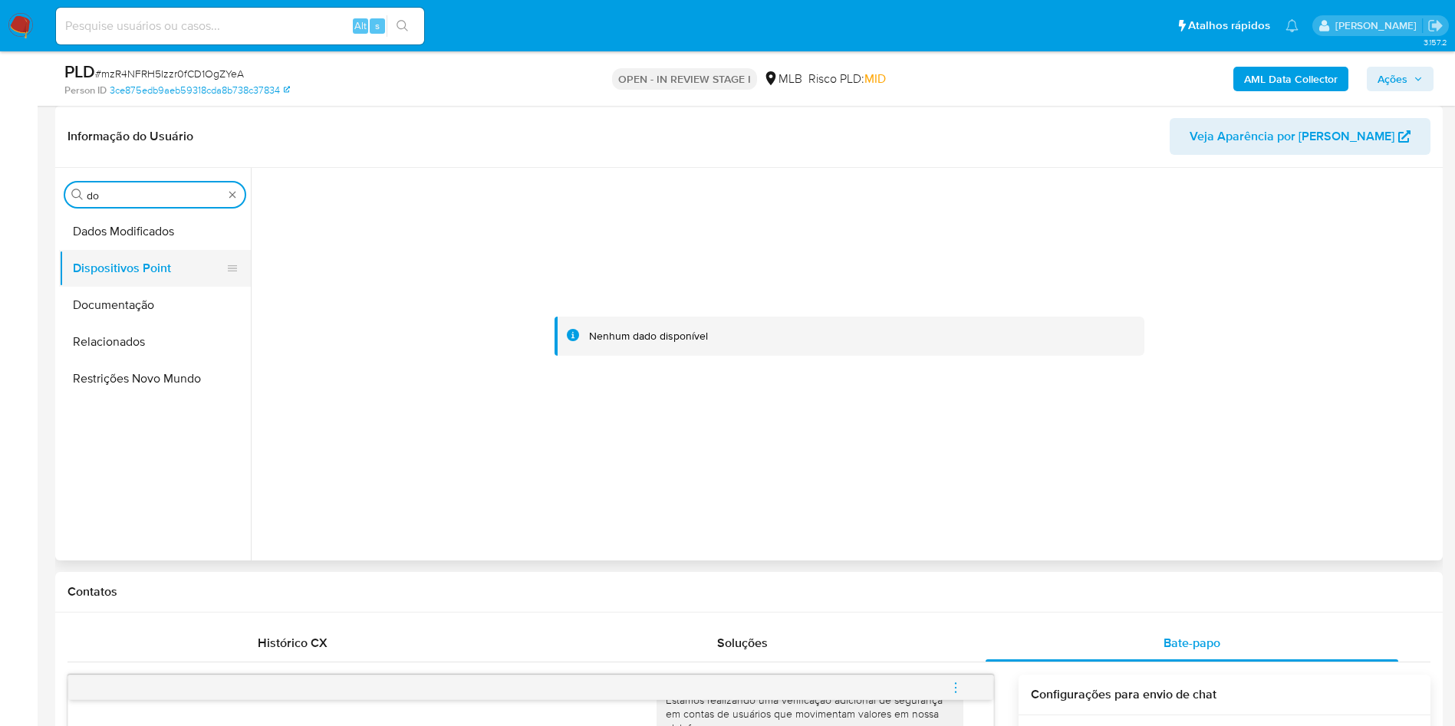
type input "do"
click at [127, 274] on button "Dispositivos Point" at bounding box center [148, 268] width 179 height 37
click at [119, 294] on button "Documentação" at bounding box center [148, 305] width 179 height 37
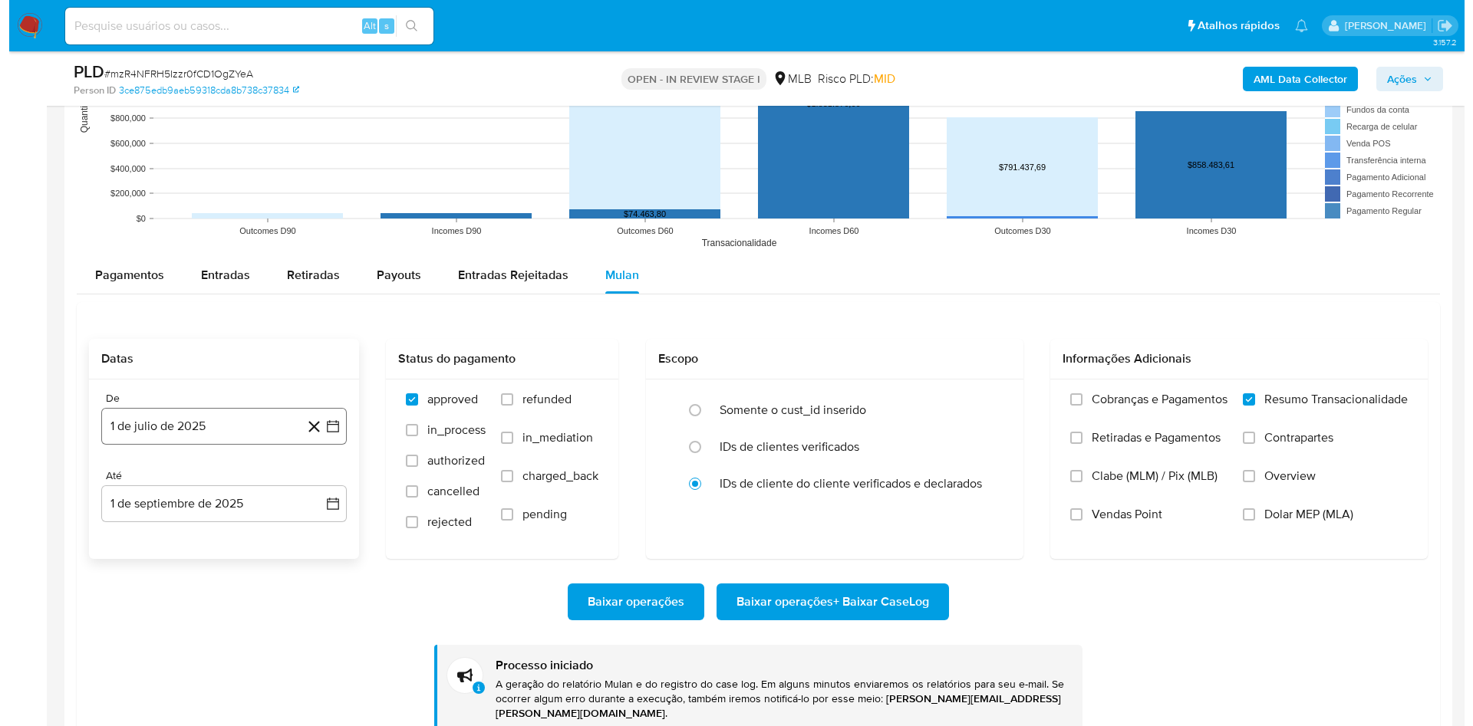
scroll to position [2071, 0]
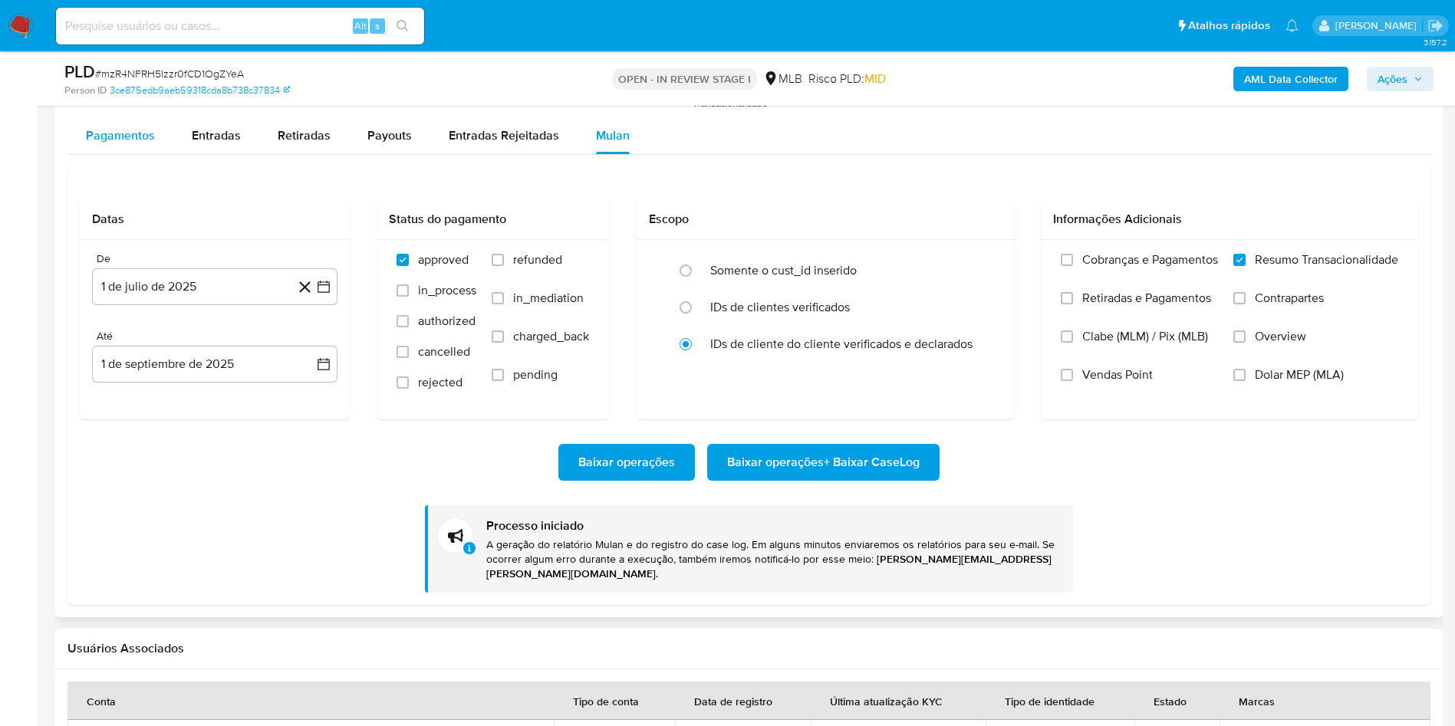
click at [125, 144] on div "Pagamentos" at bounding box center [120, 135] width 69 height 37
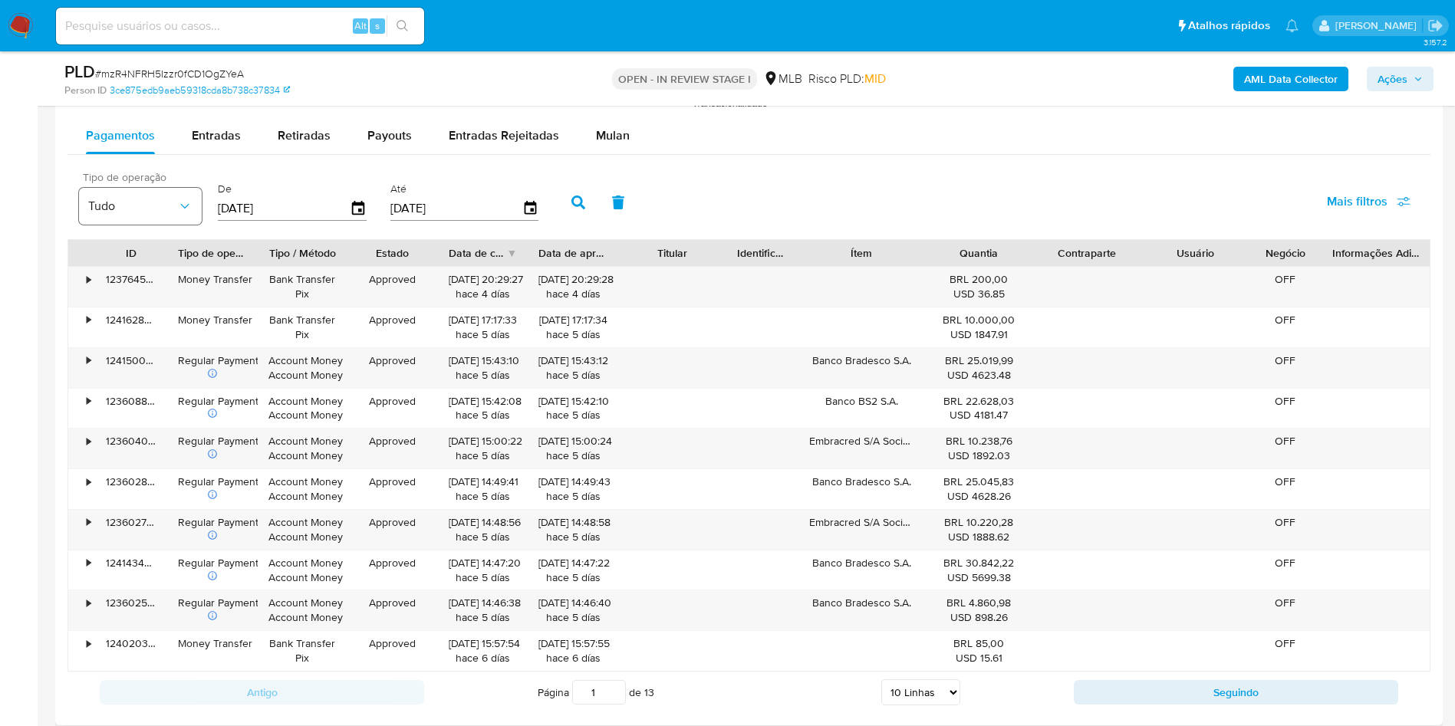
click at [170, 196] on button "Tudo" at bounding box center [140, 206] width 123 height 37
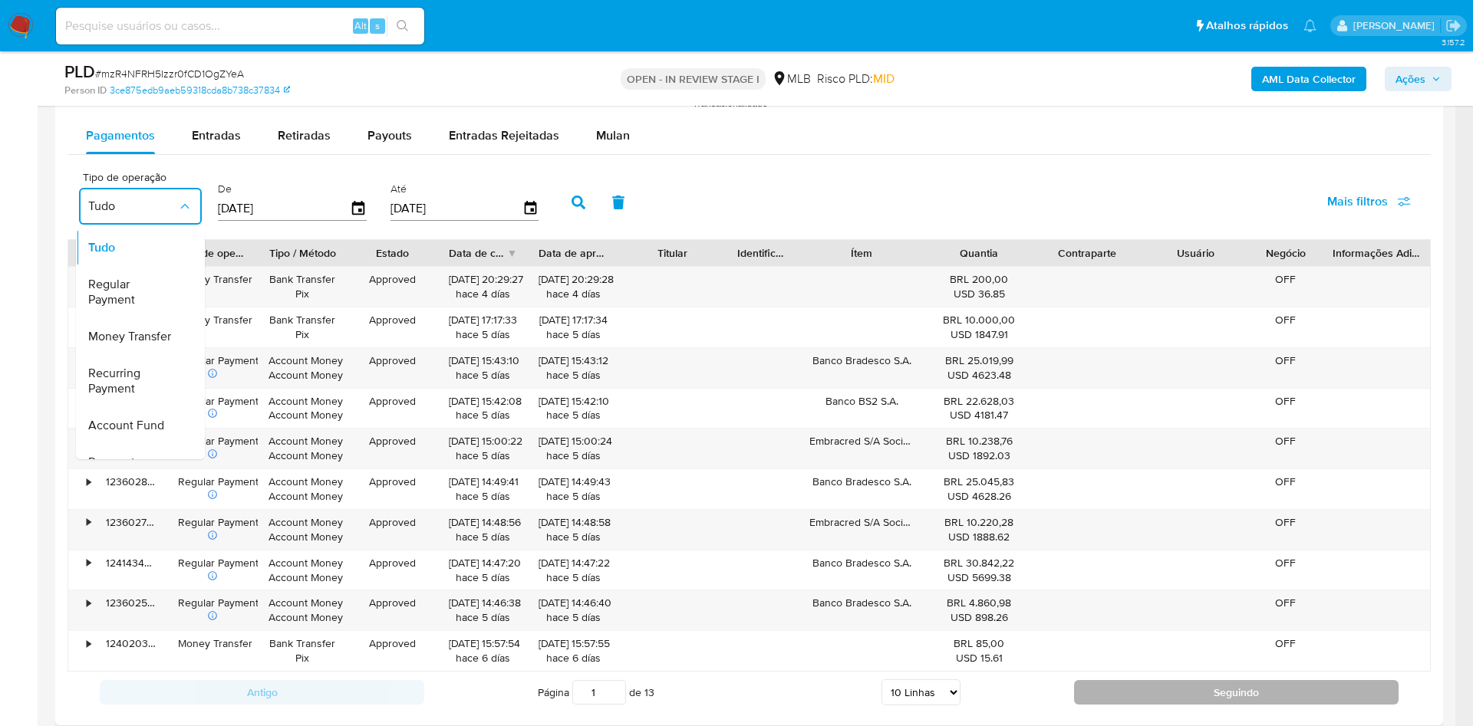
click at [1092, 687] on button "Seguindo" at bounding box center [1236, 692] width 324 height 25
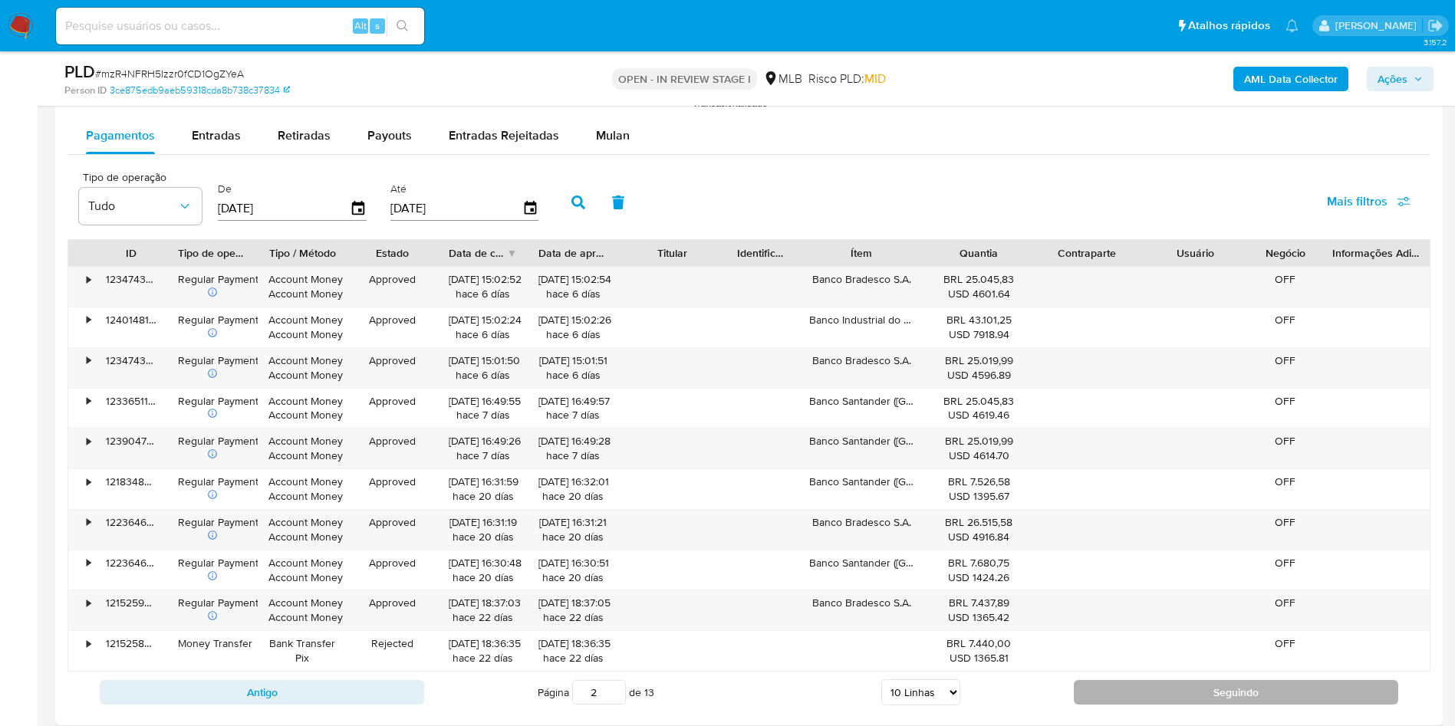
click at [1092, 687] on button "Seguindo" at bounding box center [1236, 692] width 324 height 25
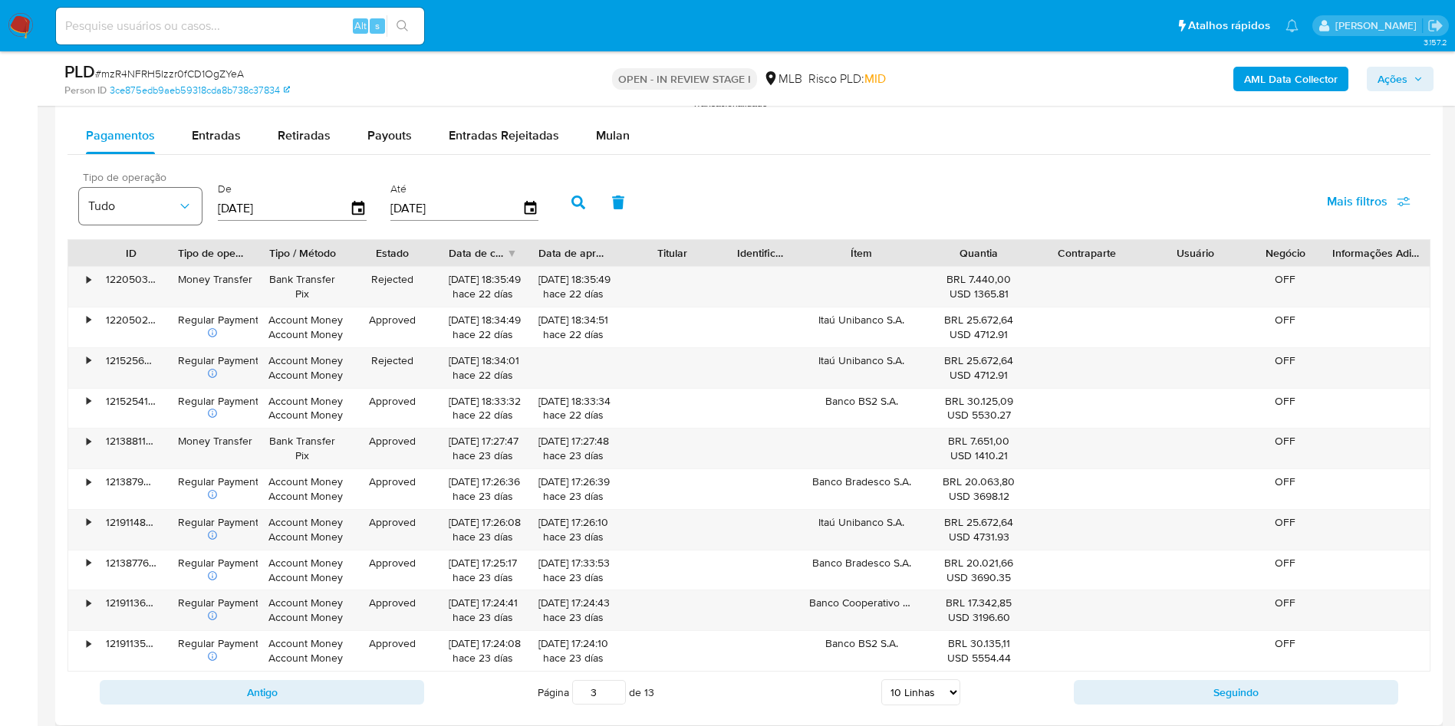
click at [130, 214] on button "Tudo" at bounding box center [140, 206] width 123 height 37
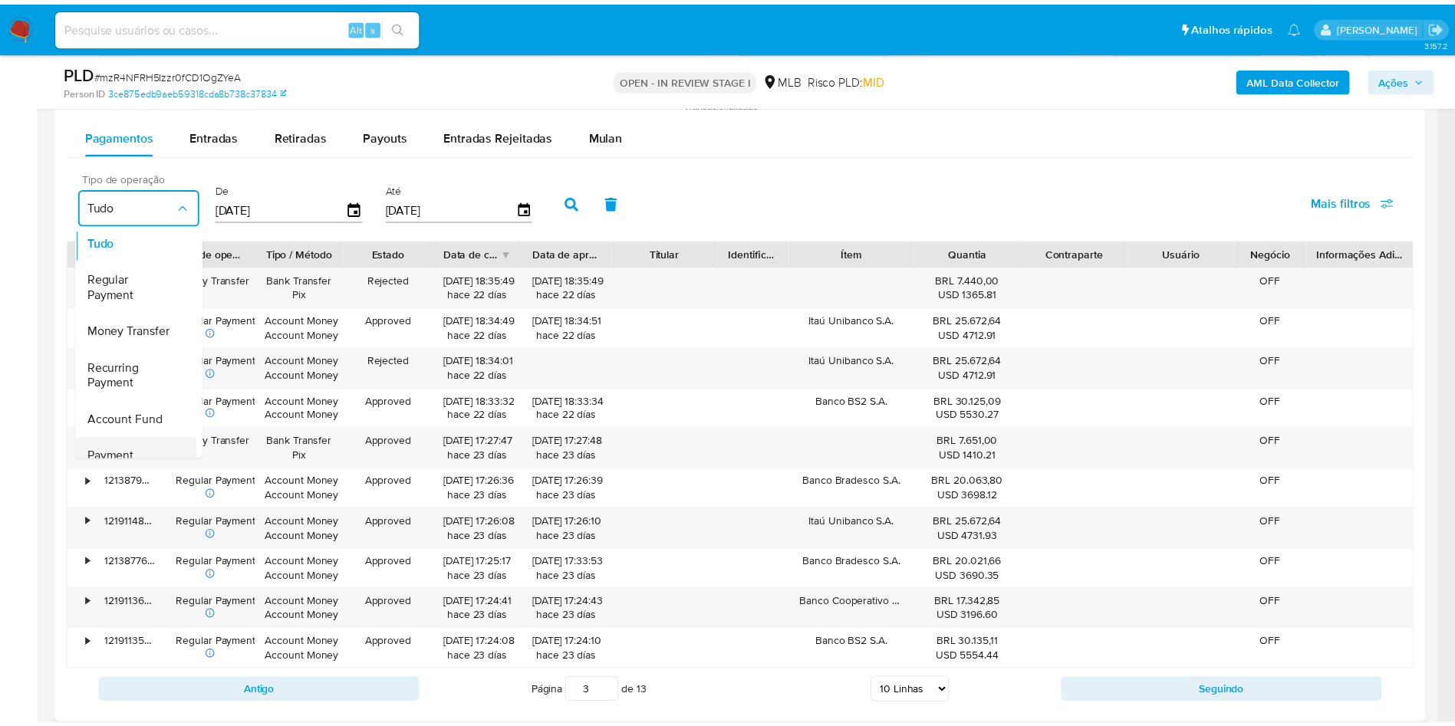
scroll to position [2, 0]
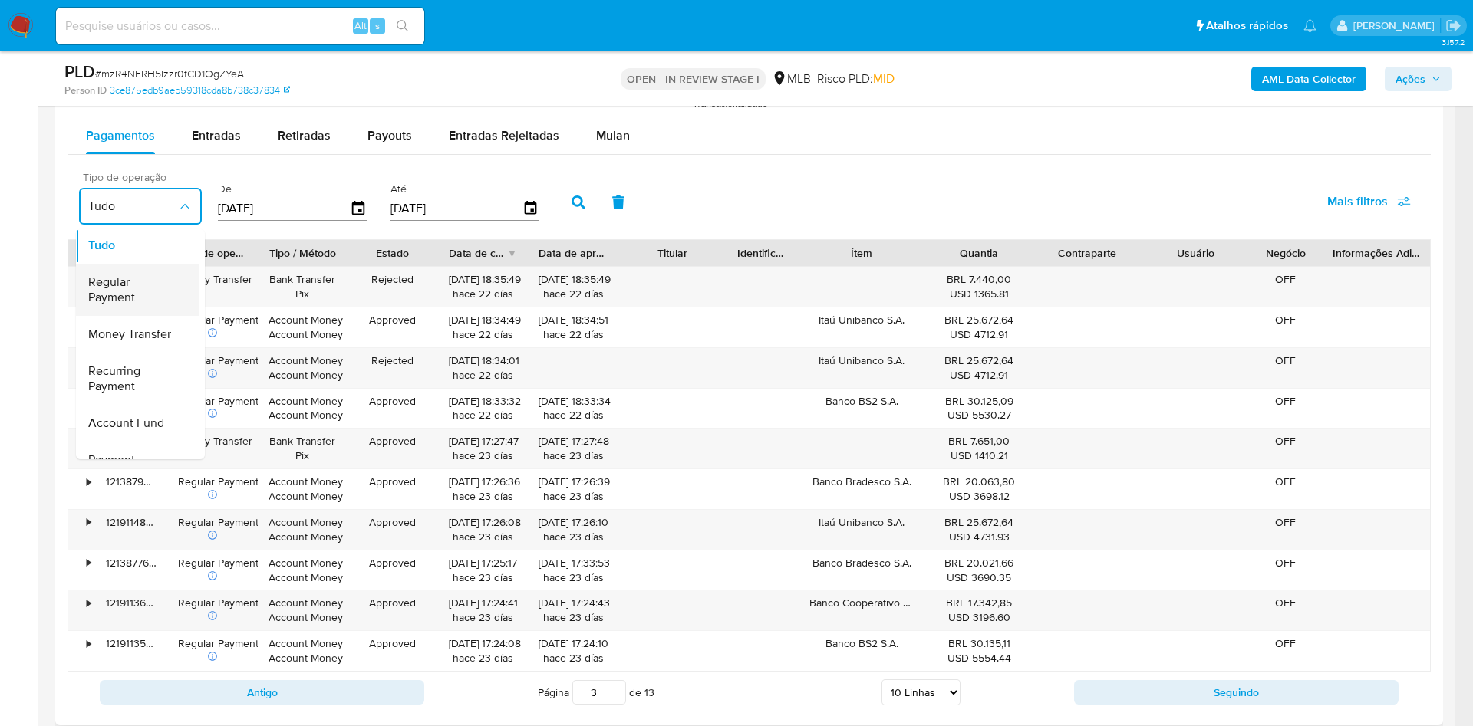
click at [143, 298] on span "Regular Payment" at bounding box center [132, 290] width 89 height 31
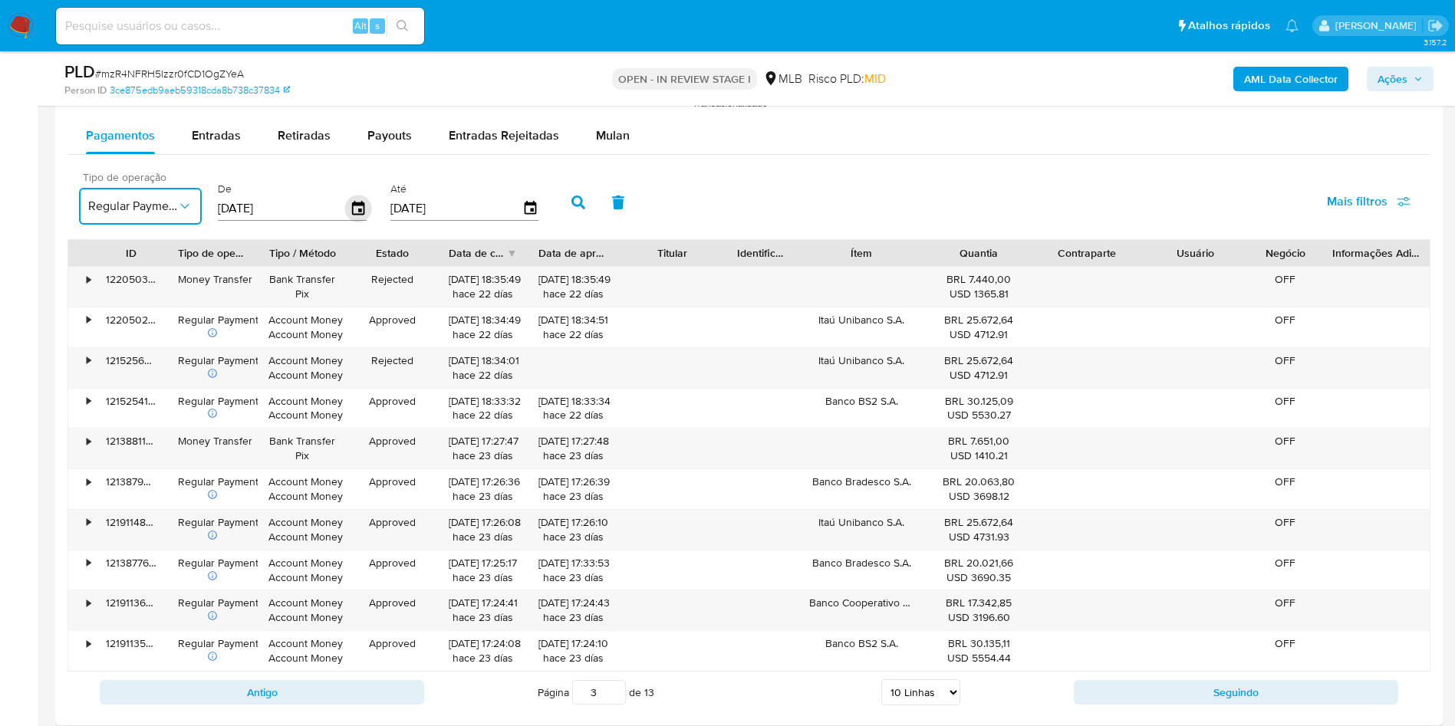
click at [361, 206] on icon "button" at bounding box center [358, 209] width 27 height 27
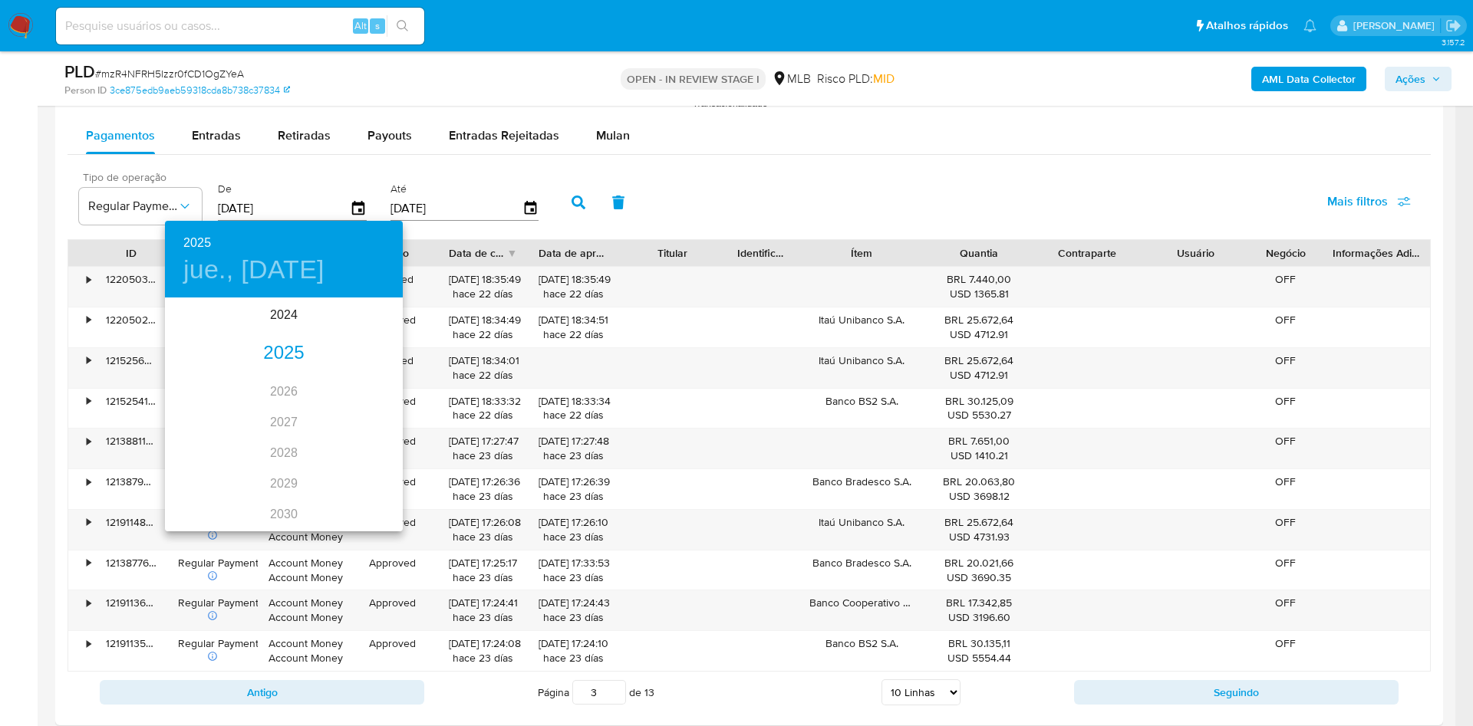
click at [278, 356] on div "2025" at bounding box center [284, 353] width 238 height 31
click at [193, 449] on div "jul." at bounding box center [204, 444] width 79 height 58
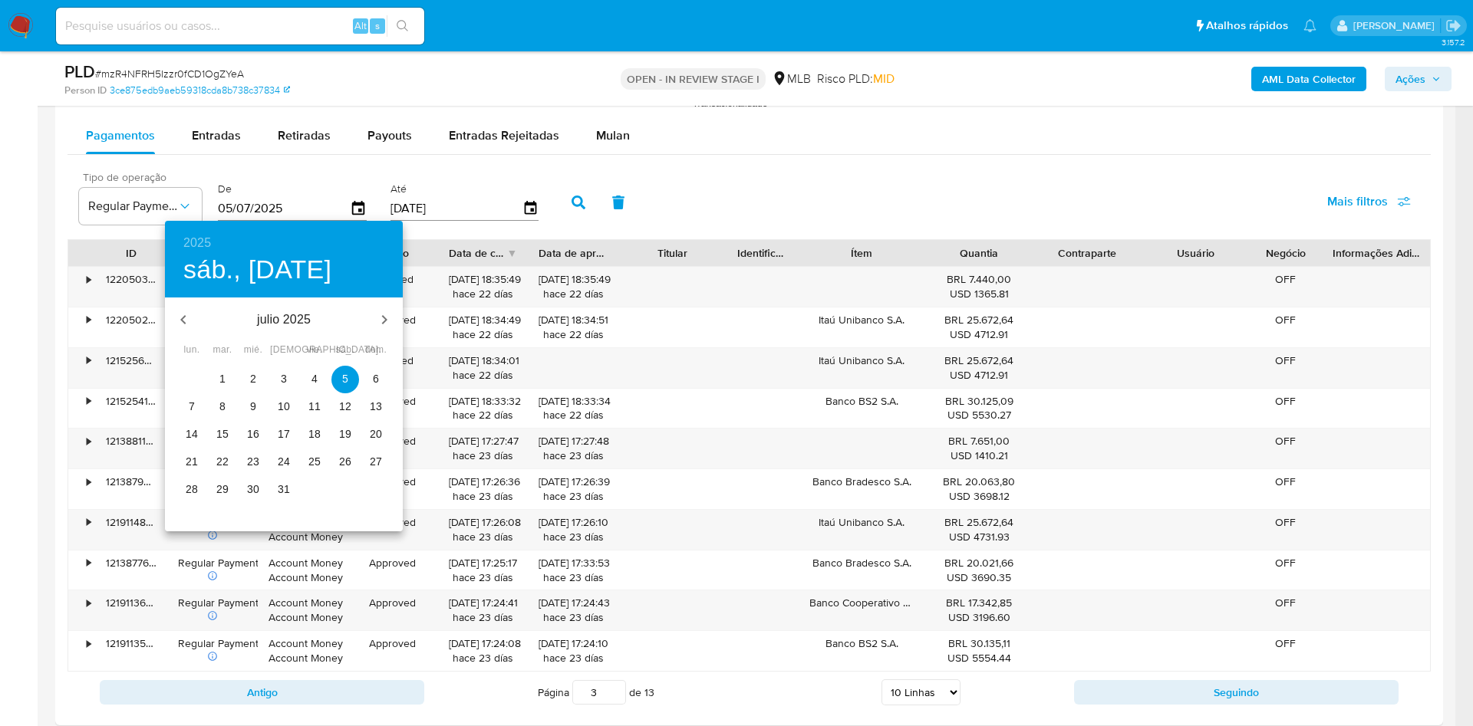
click at [221, 371] on p "1" at bounding box center [222, 378] width 6 height 15
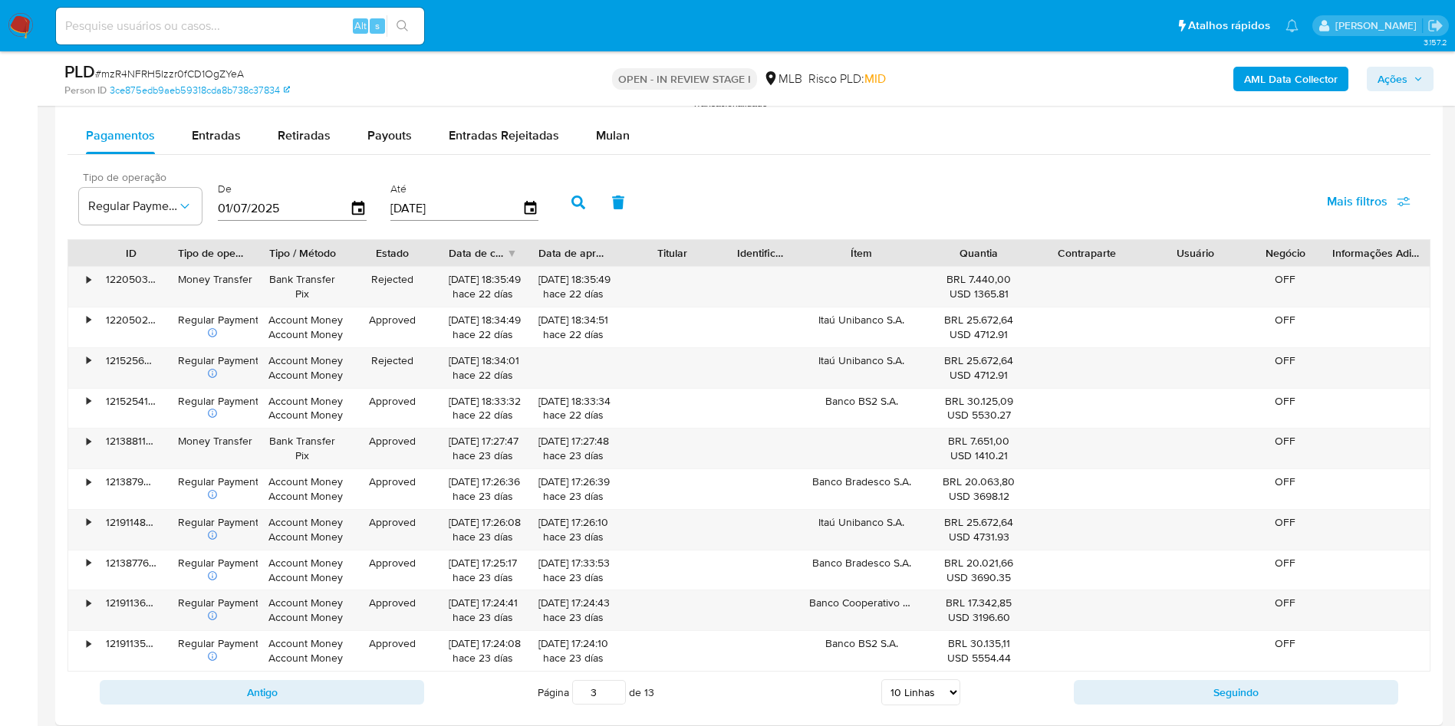
click at [440, 207] on input "02/09/2025" at bounding box center [456, 208] width 132 height 25
click at [538, 204] on icon "button" at bounding box center [530, 209] width 27 height 27
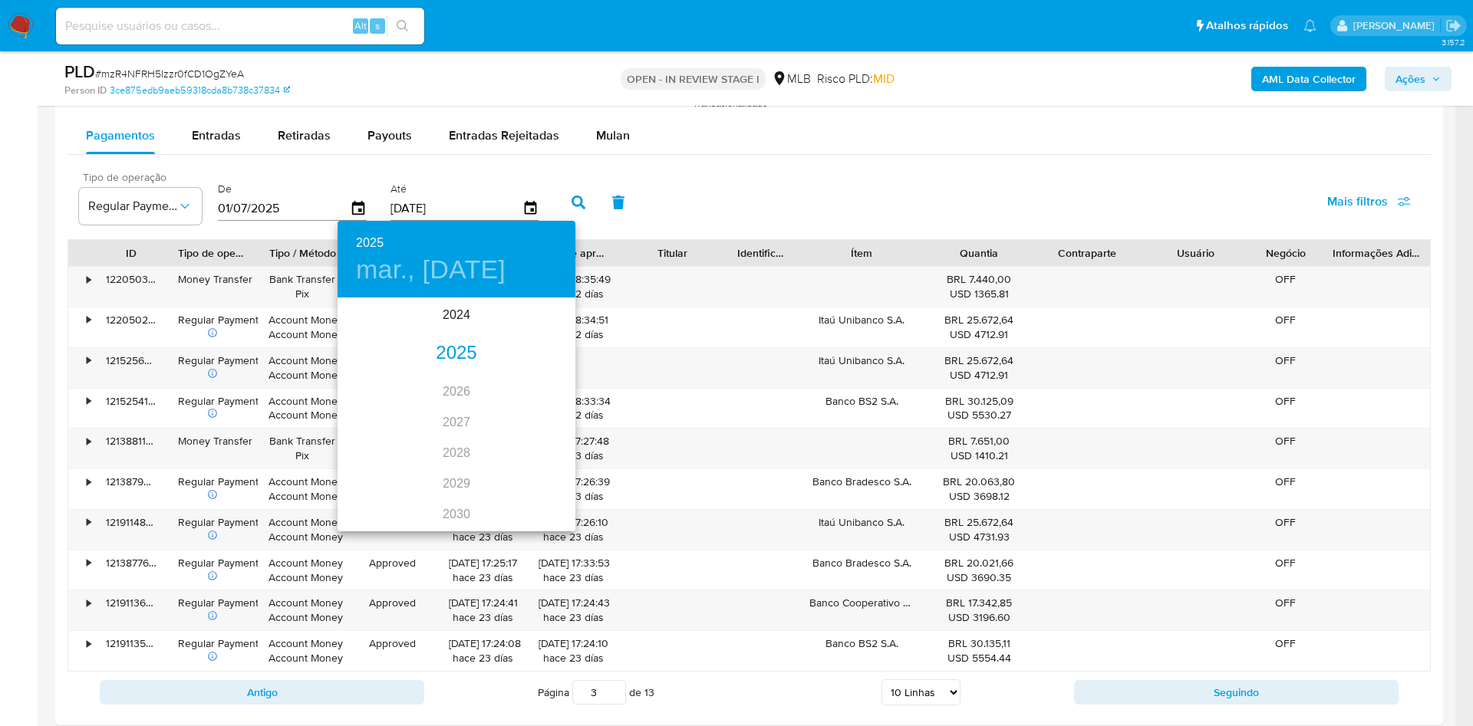
click at [458, 353] on div "2025" at bounding box center [457, 353] width 238 height 31
click at [384, 446] on div "jul." at bounding box center [377, 444] width 79 height 58
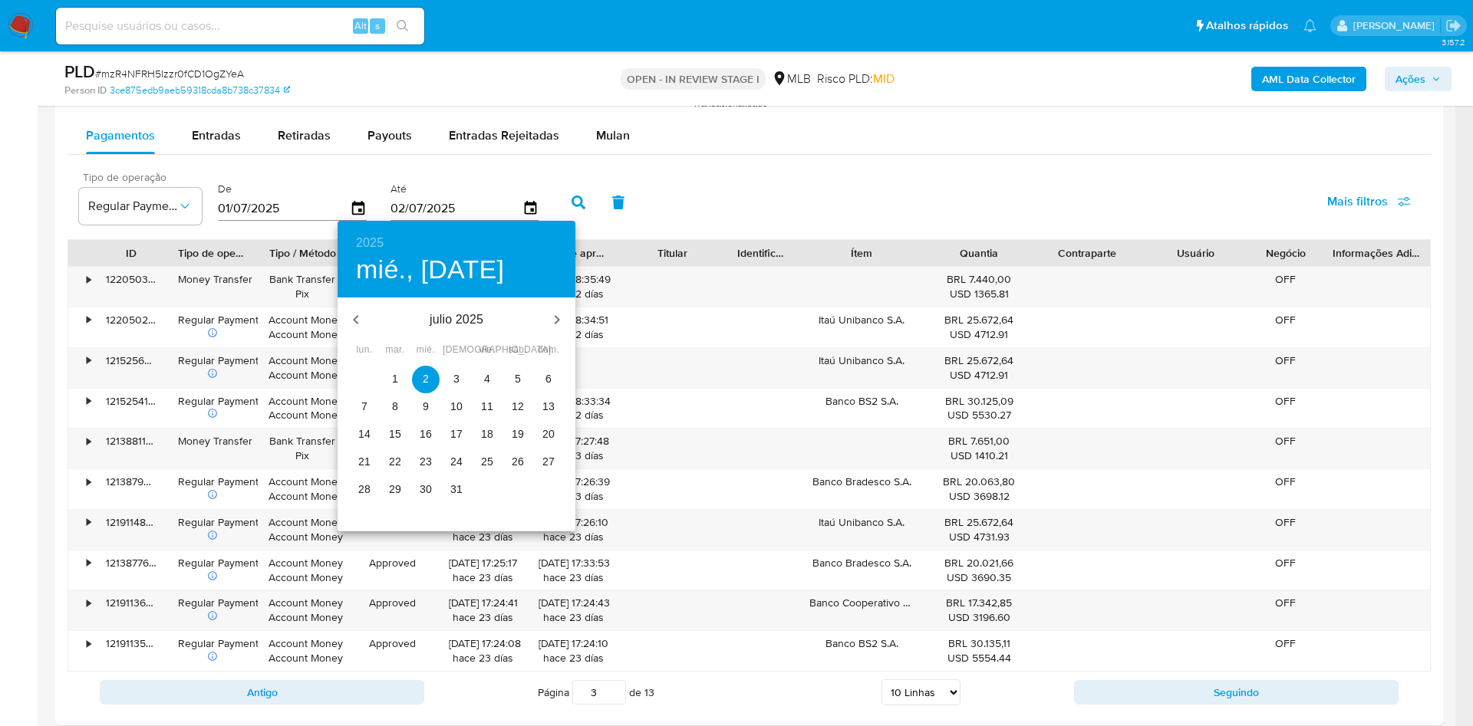
click at [547, 315] on button "button" at bounding box center [556, 319] width 37 height 37
click at [548, 314] on icon "button" at bounding box center [557, 320] width 18 height 18
click at [370, 375] on span "1" at bounding box center [365, 378] width 28 height 15
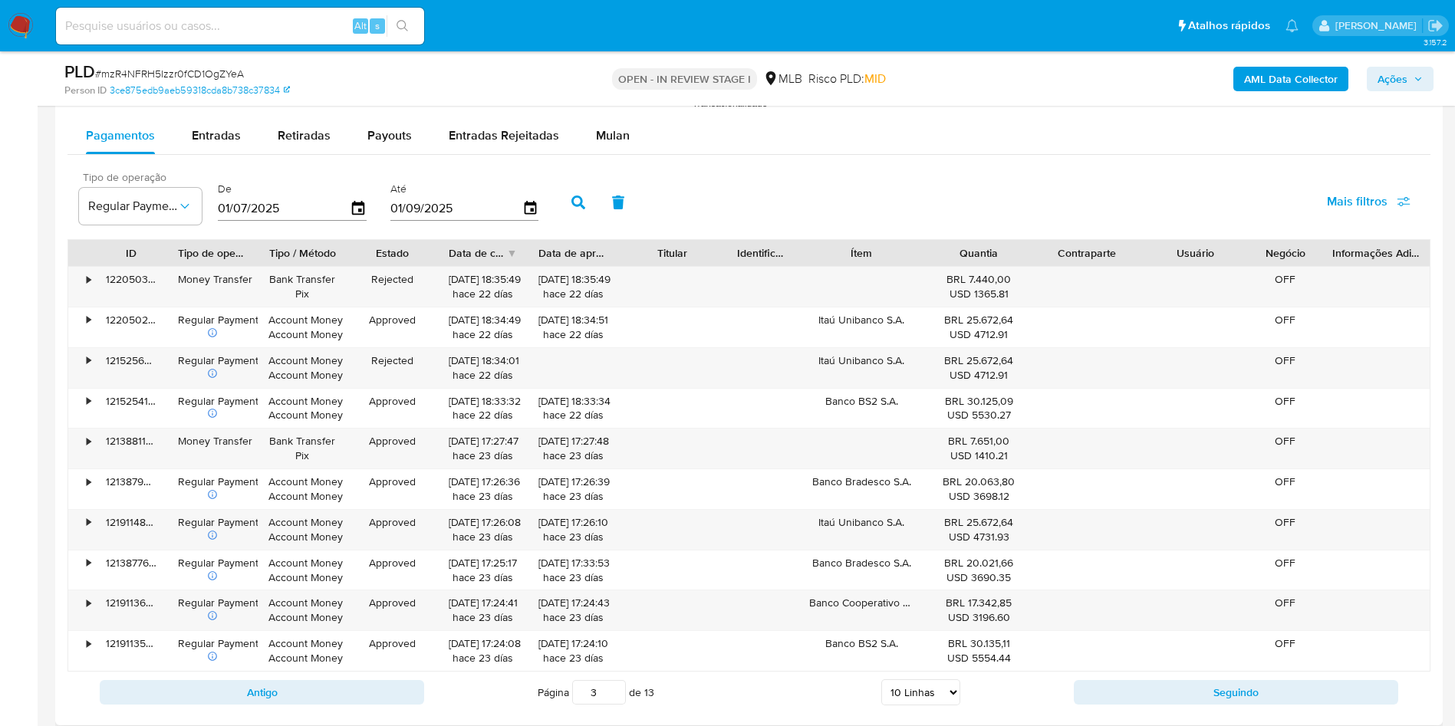
click at [583, 203] on icon "button" at bounding box center [578, 203] width 14 height 14
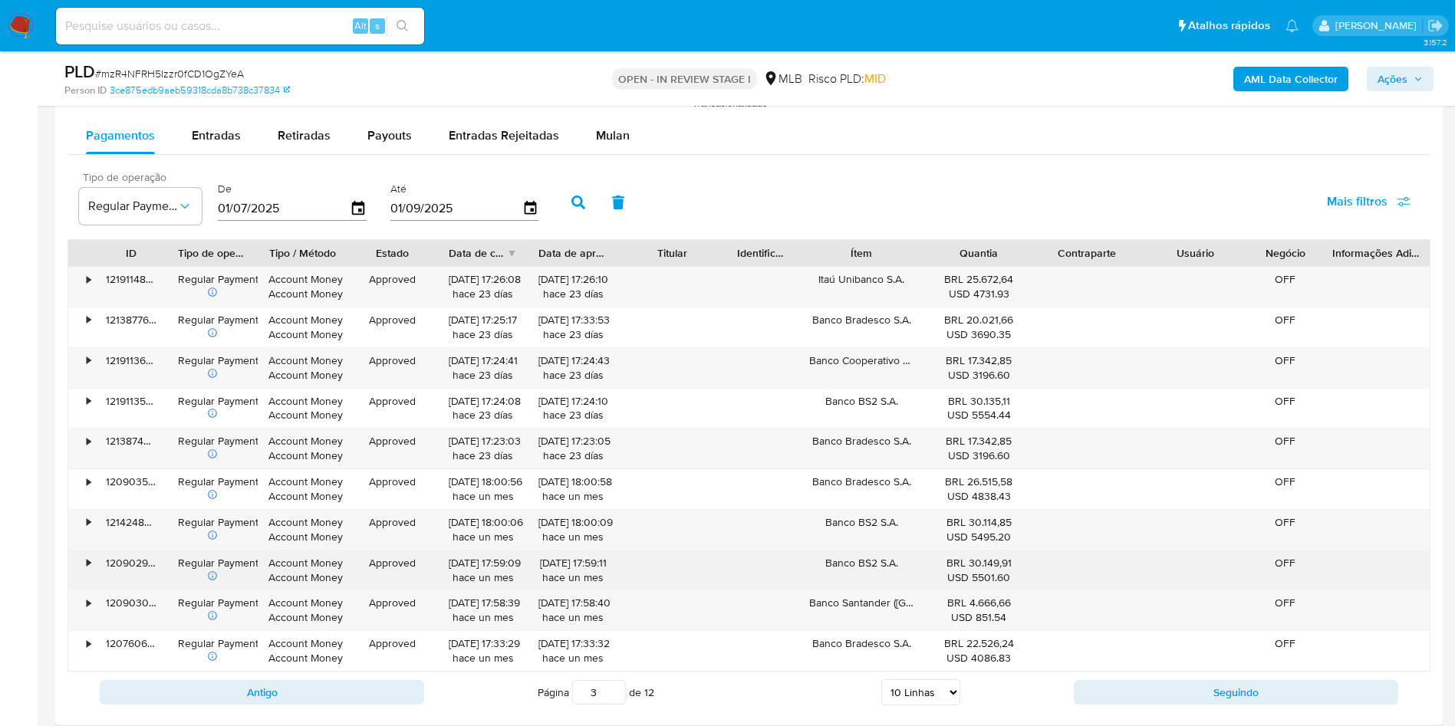
scroll to position [2186, 0]
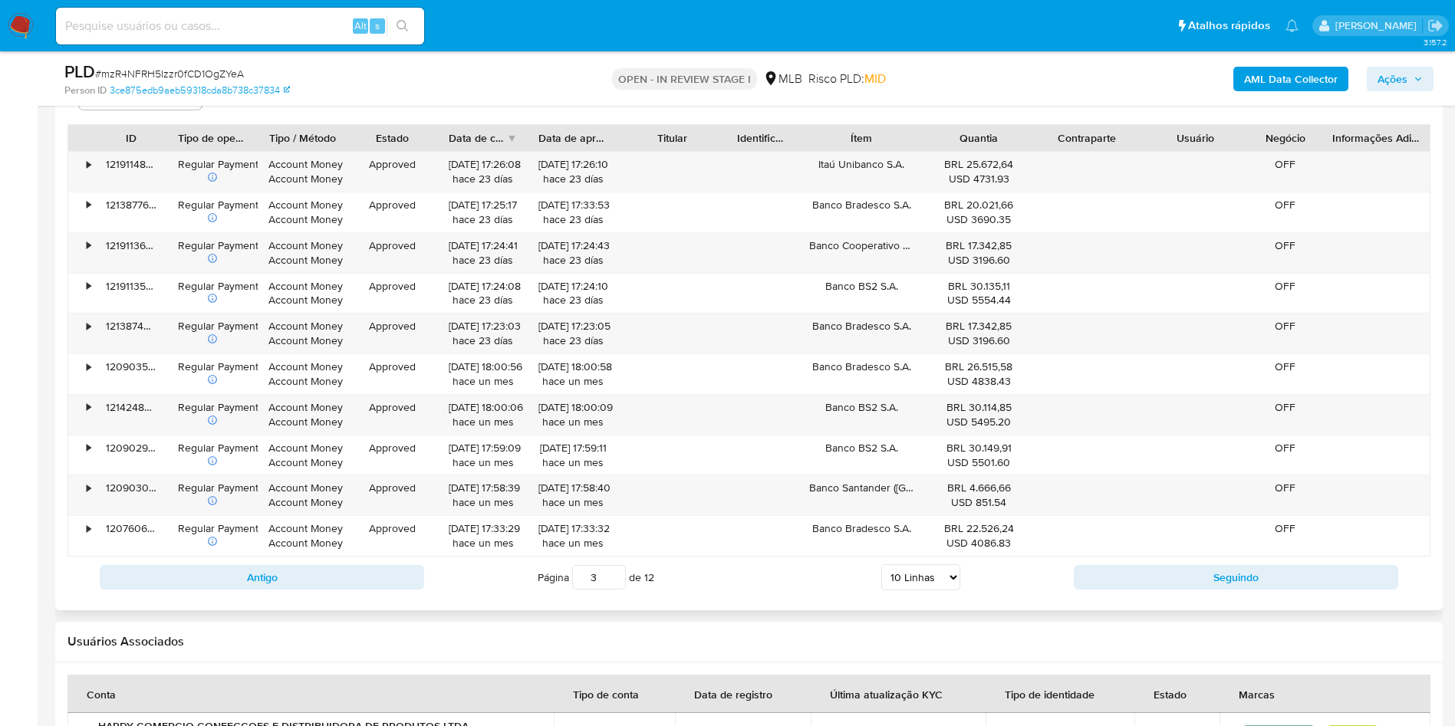
drag, startPoint x: 927, startPoint y: 578, endPoint x: 926, endPoint y: 585, distance: 7.7
click at [927, 578] on select "5 Linhas 10 Linhas 20 Linhas 25 Linhas 50 Linhas 100 Linhas" at bounding box center [920, 578] width 79 height 26
click at [87, 170] on div "•" at bounding box center [89, 164] width 4 height 15
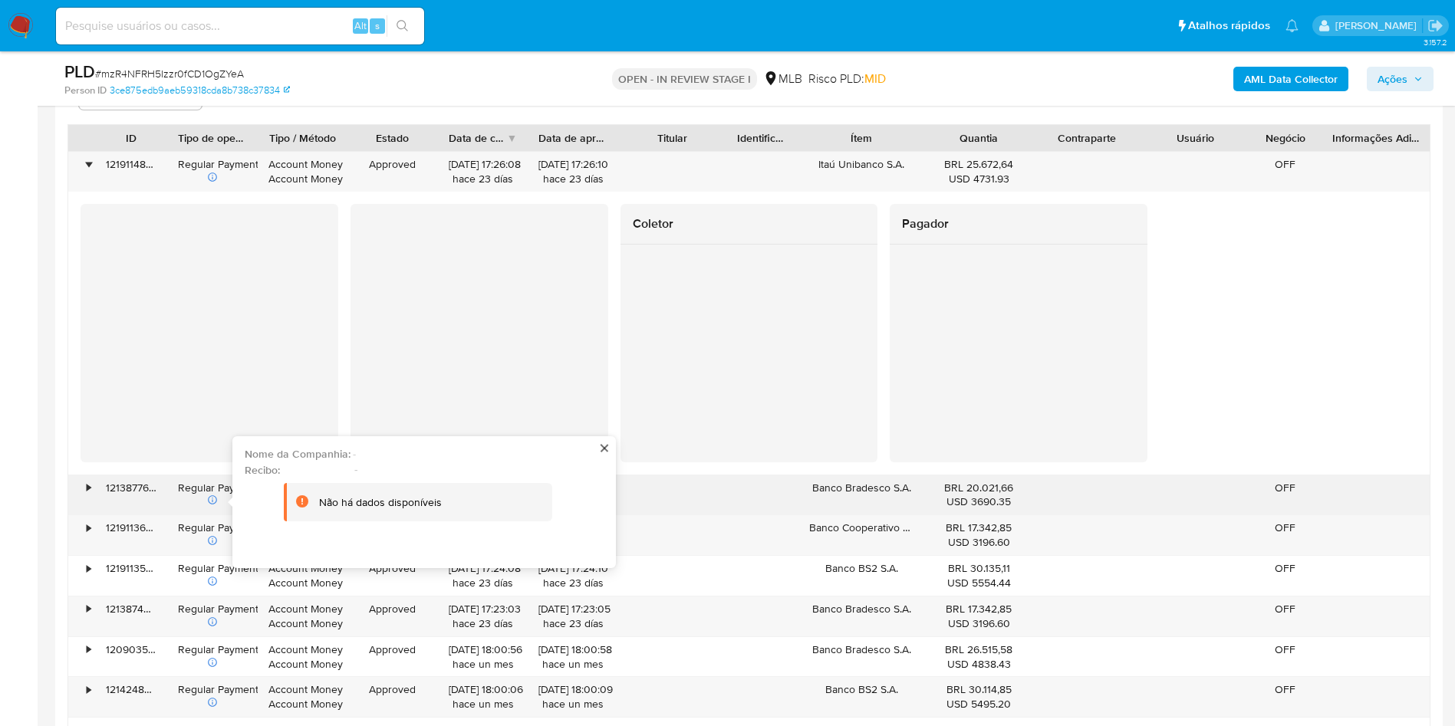
click at [93, 492] on div "•" at bounding box center [81, 496] width 27 height 40
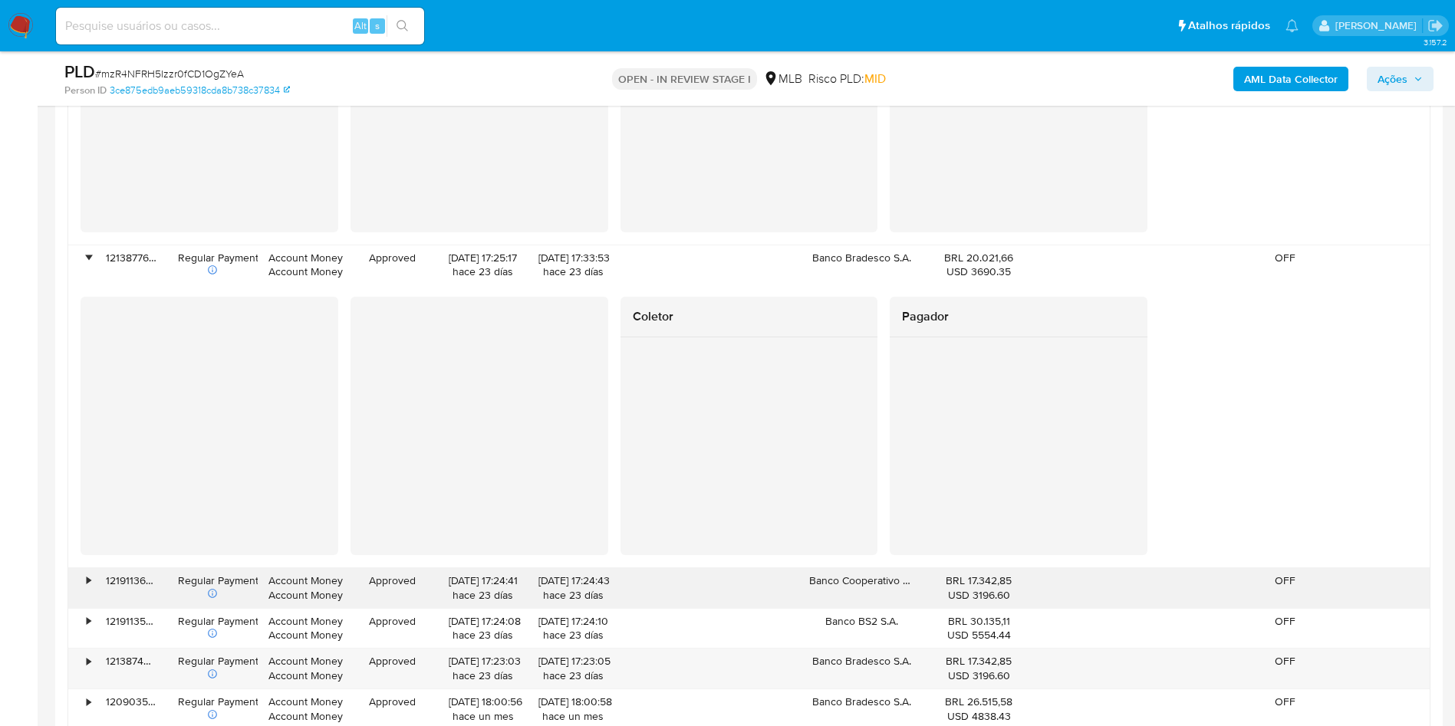
click at [84, 572] on div "•" at bounding box center [81, 588] width 27 height 40
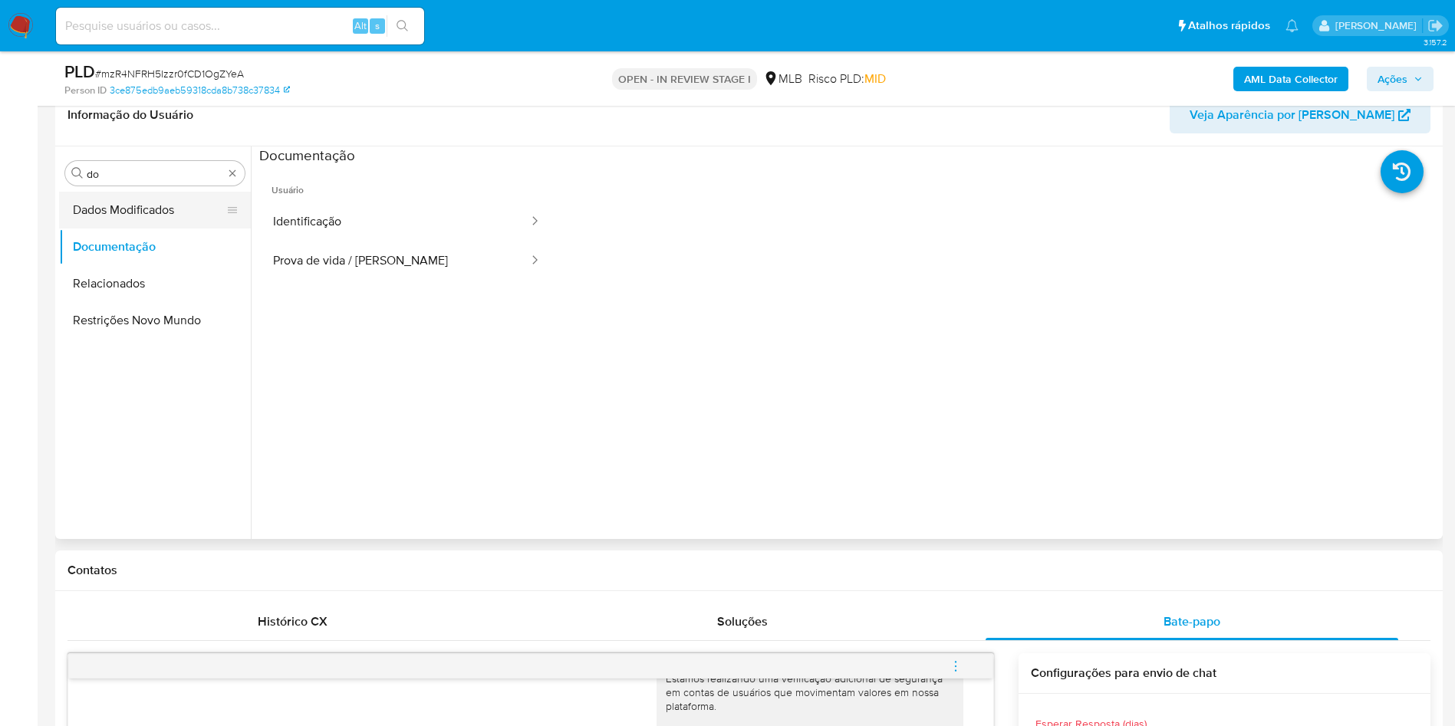
scroll to position [230, 0]
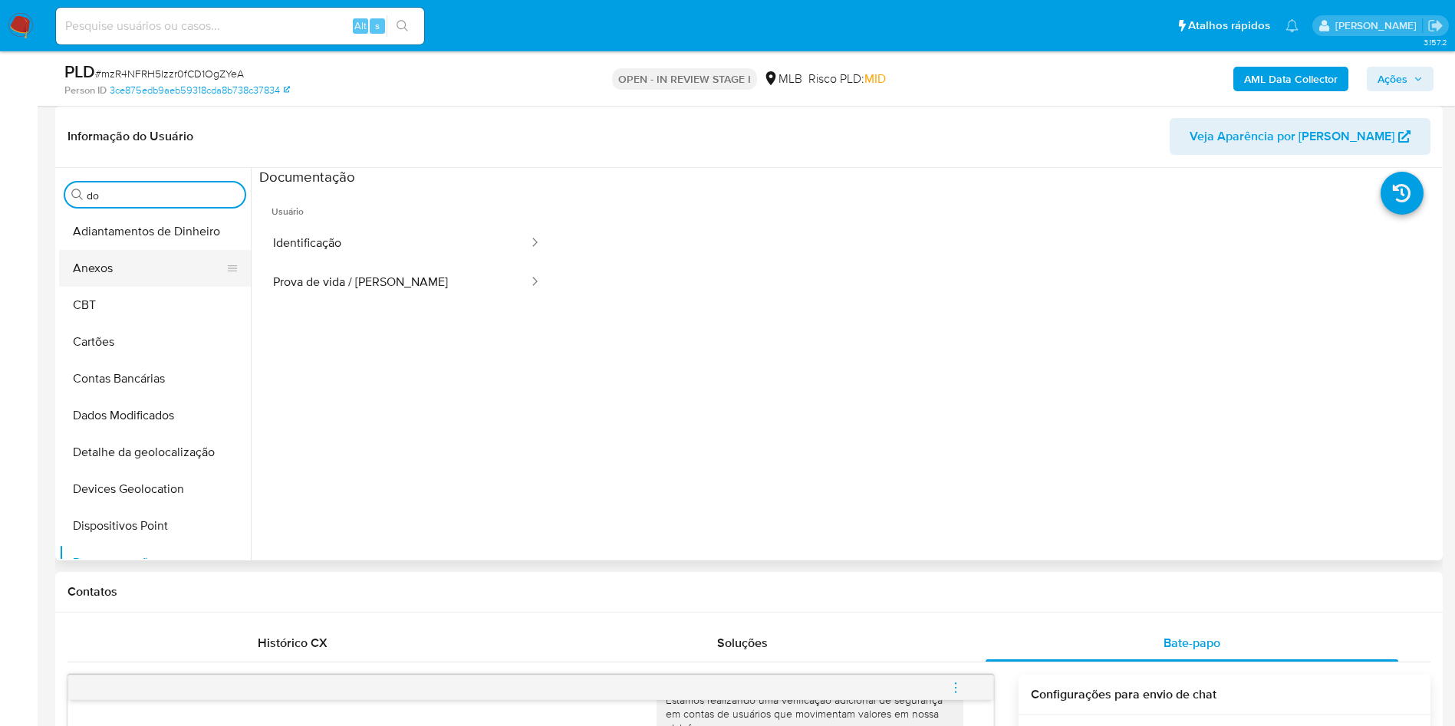
click at [115, 272] on button "Anexos" at bounding box center [148, 268] width 179 height 37
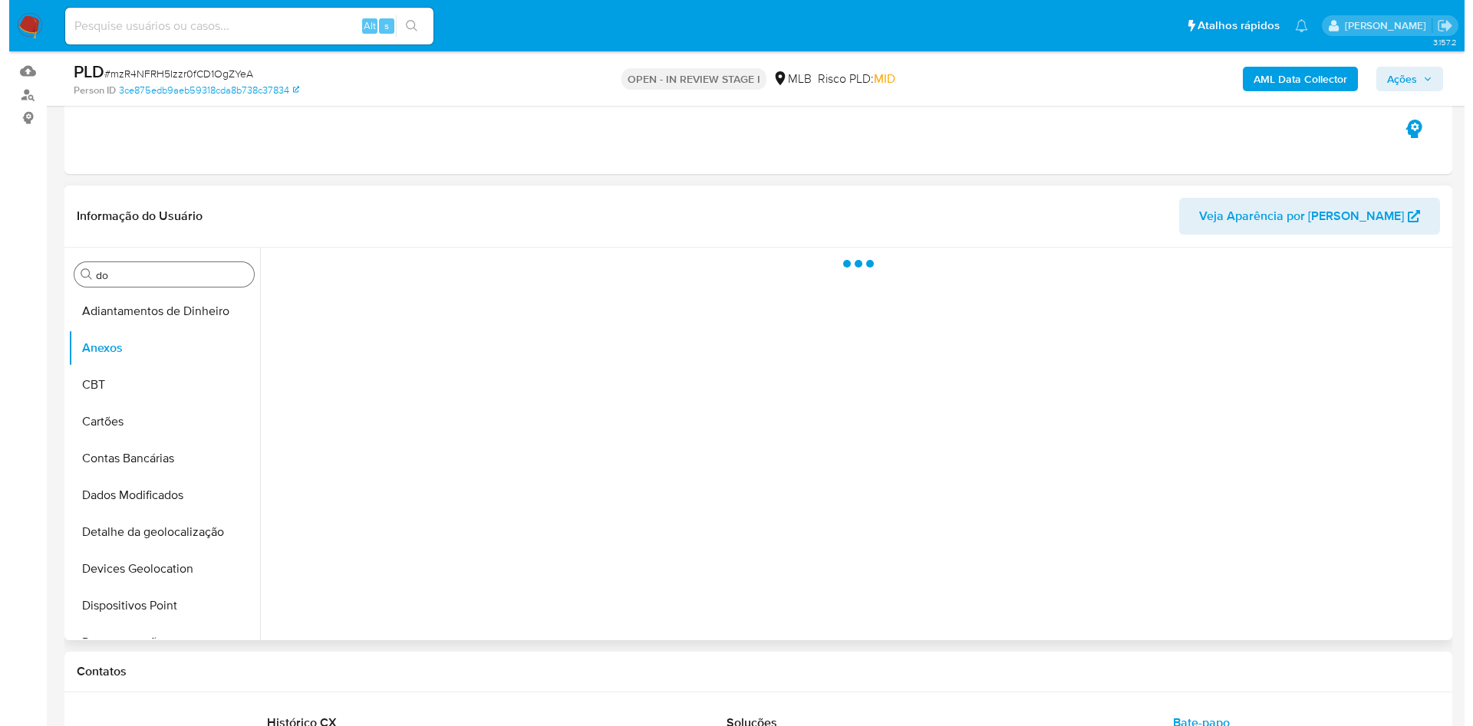
scroll to position [115, 0]
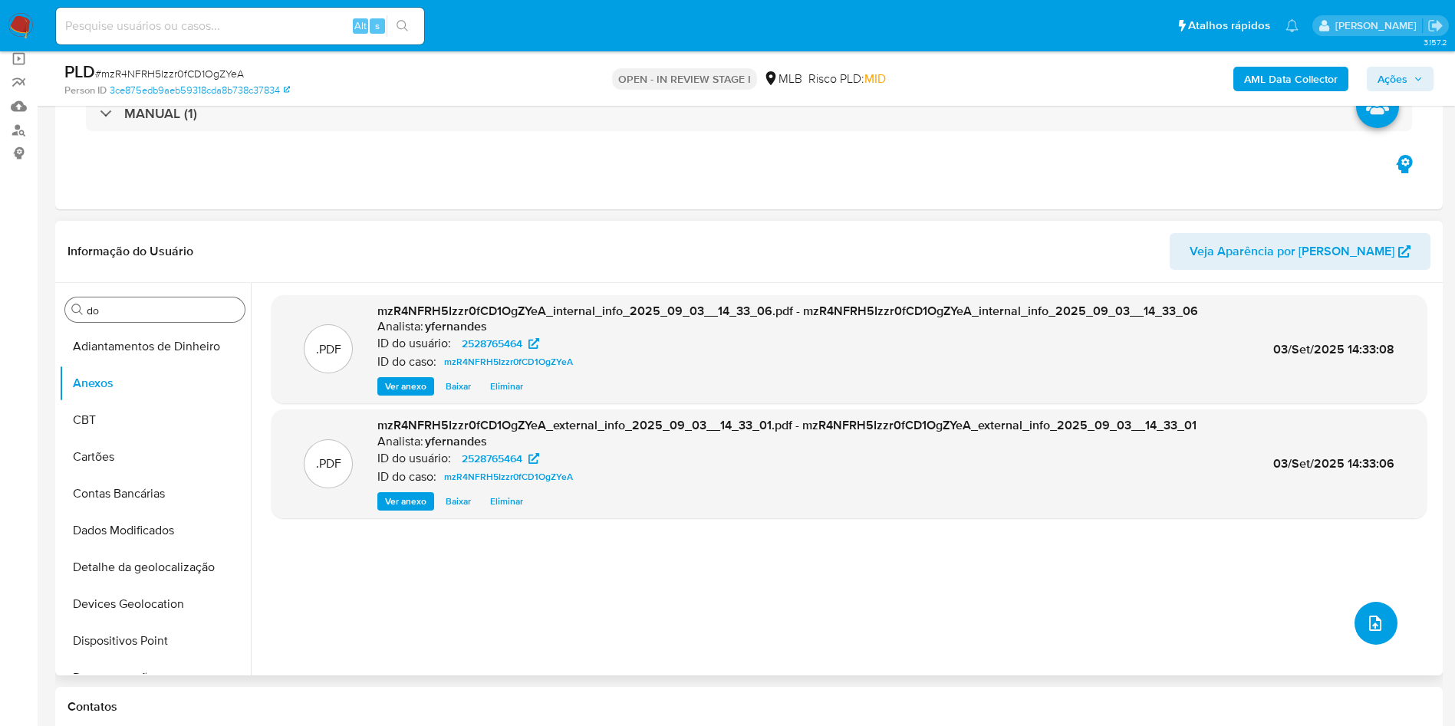
click at [1362, 605] on button "upload-file" at bounding box center [1376, 623] width 43 height 43
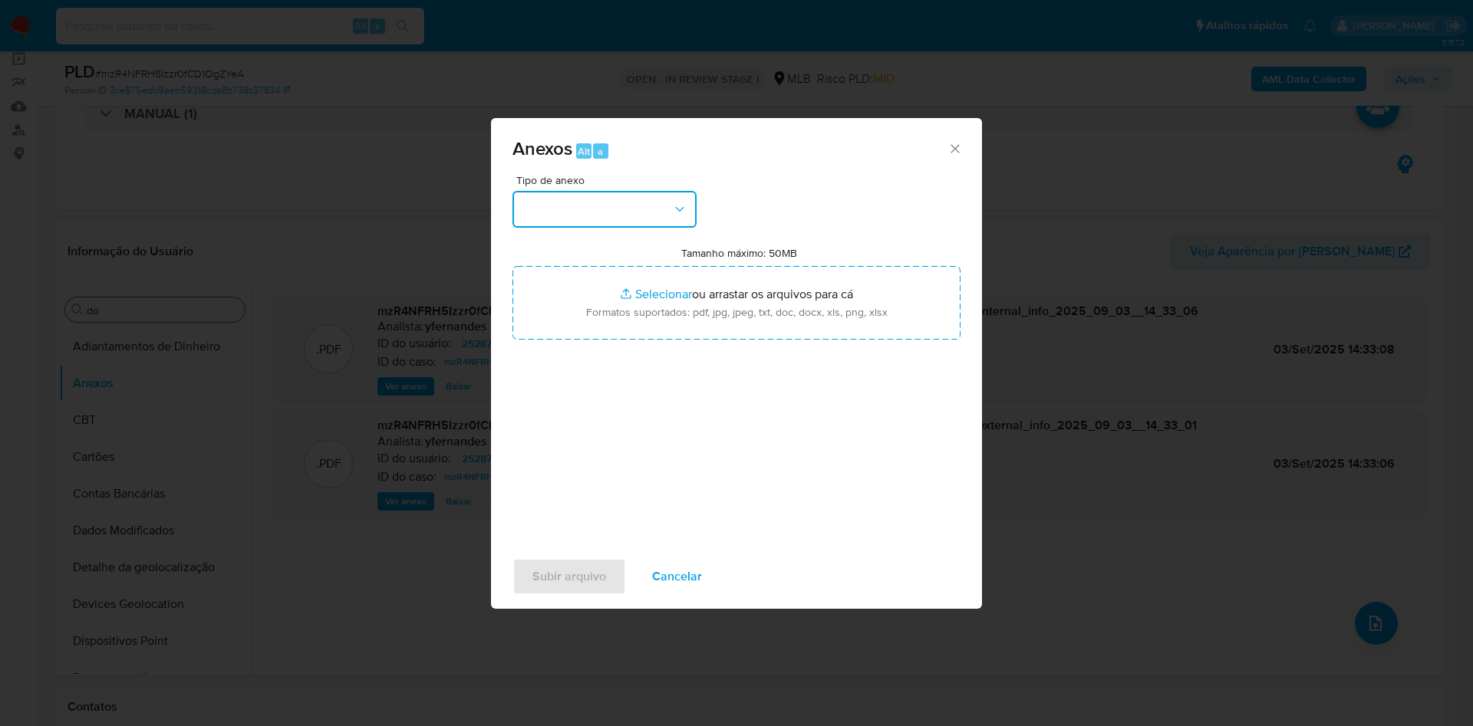
click at [615, 213] on button "button" at bounding box center [604, 209] width 184 height 37
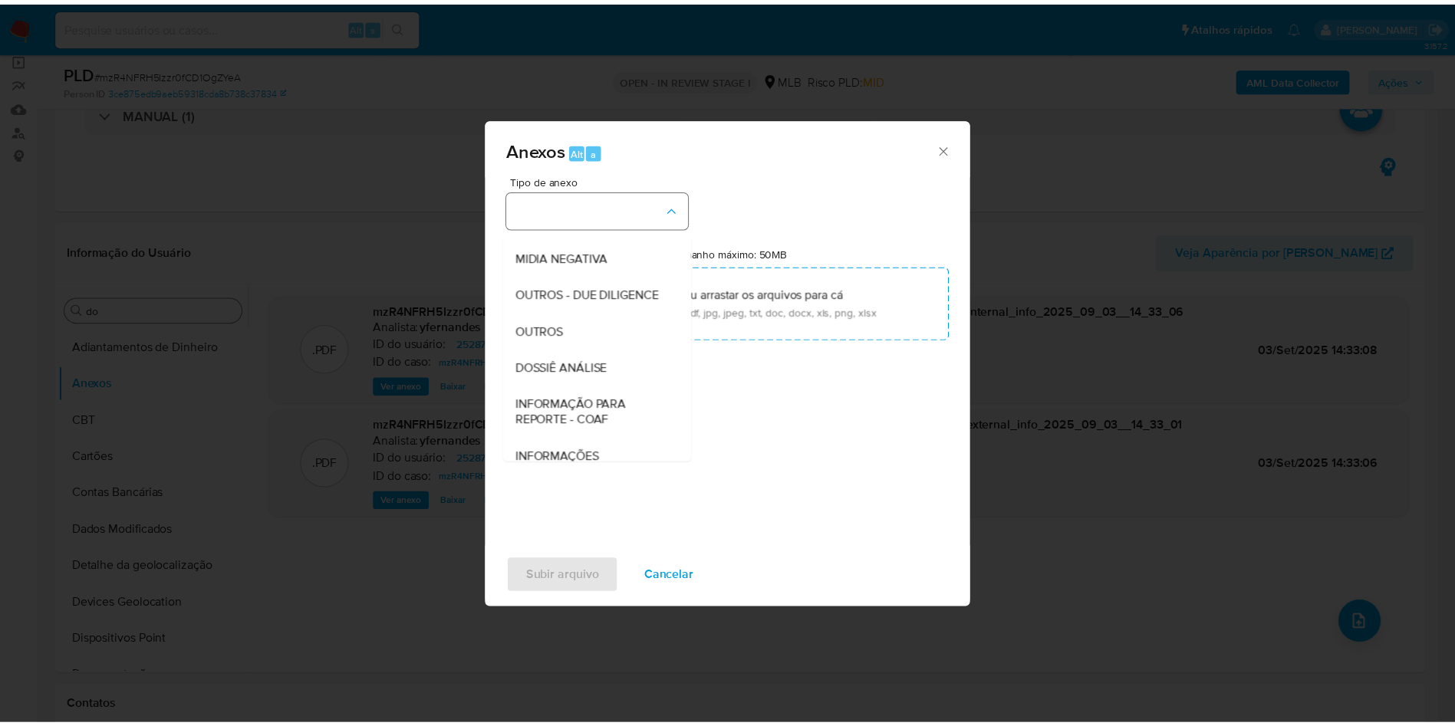
scroll to position [236, 0]
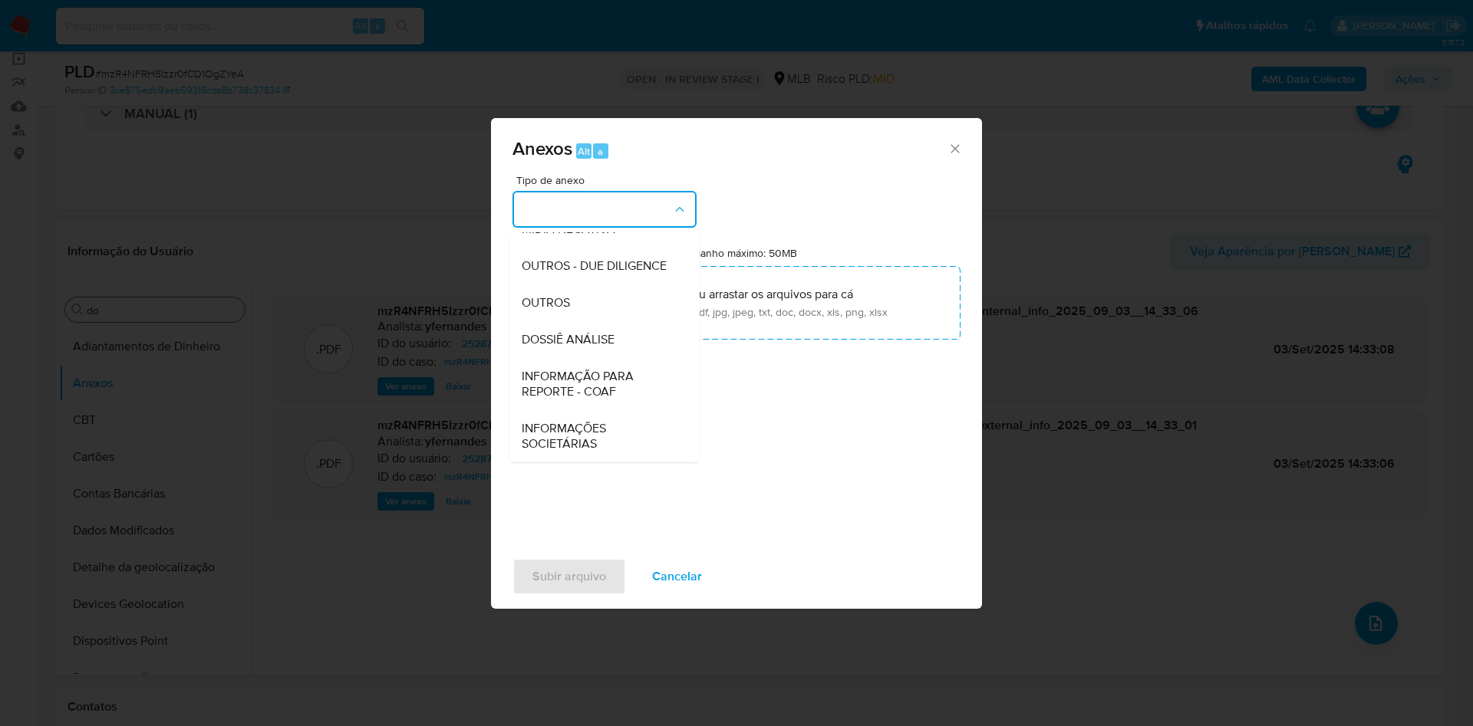
drag, startPoint x: 575, startPoint y: 314, endPoint x: 642, endPoint y: 262, distance: 85.8
click at [571, 316] on div "OUTROS" at bounding box center [600, 303] width 156 height 37
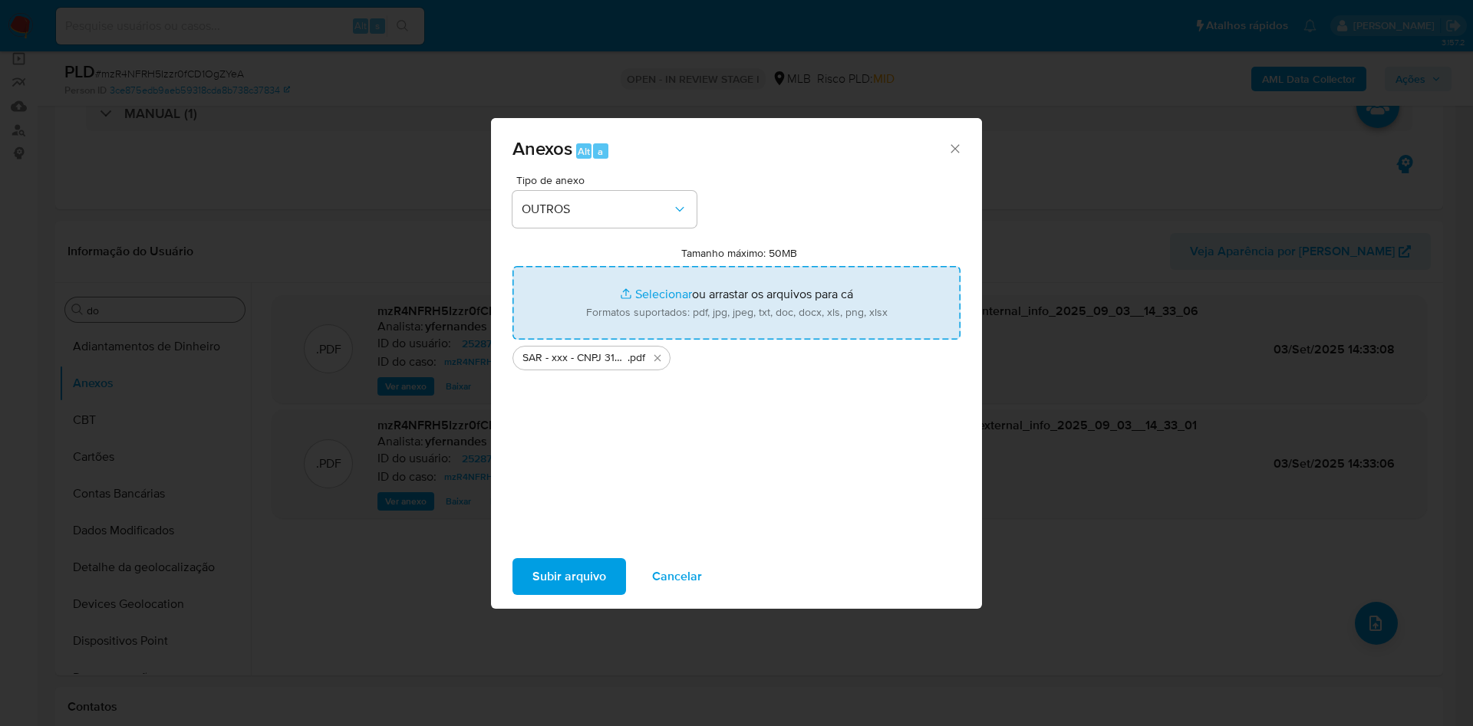
type input "C:\fakepath\Mulan 2528765464_2025_09_02_15_32_36.xlsx"
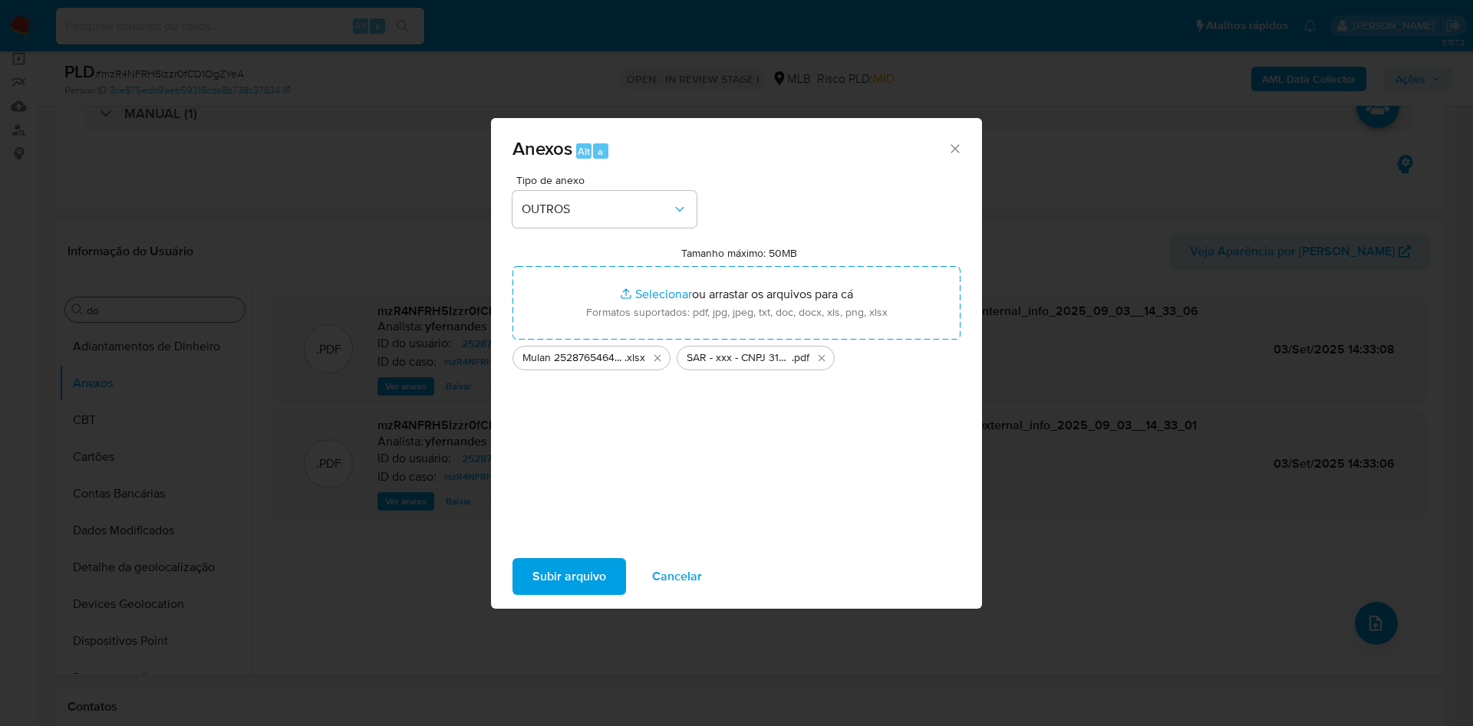
click at [585, 591] on span "Subir arquivo" at bounding box center [569, 577] width 74 height 34
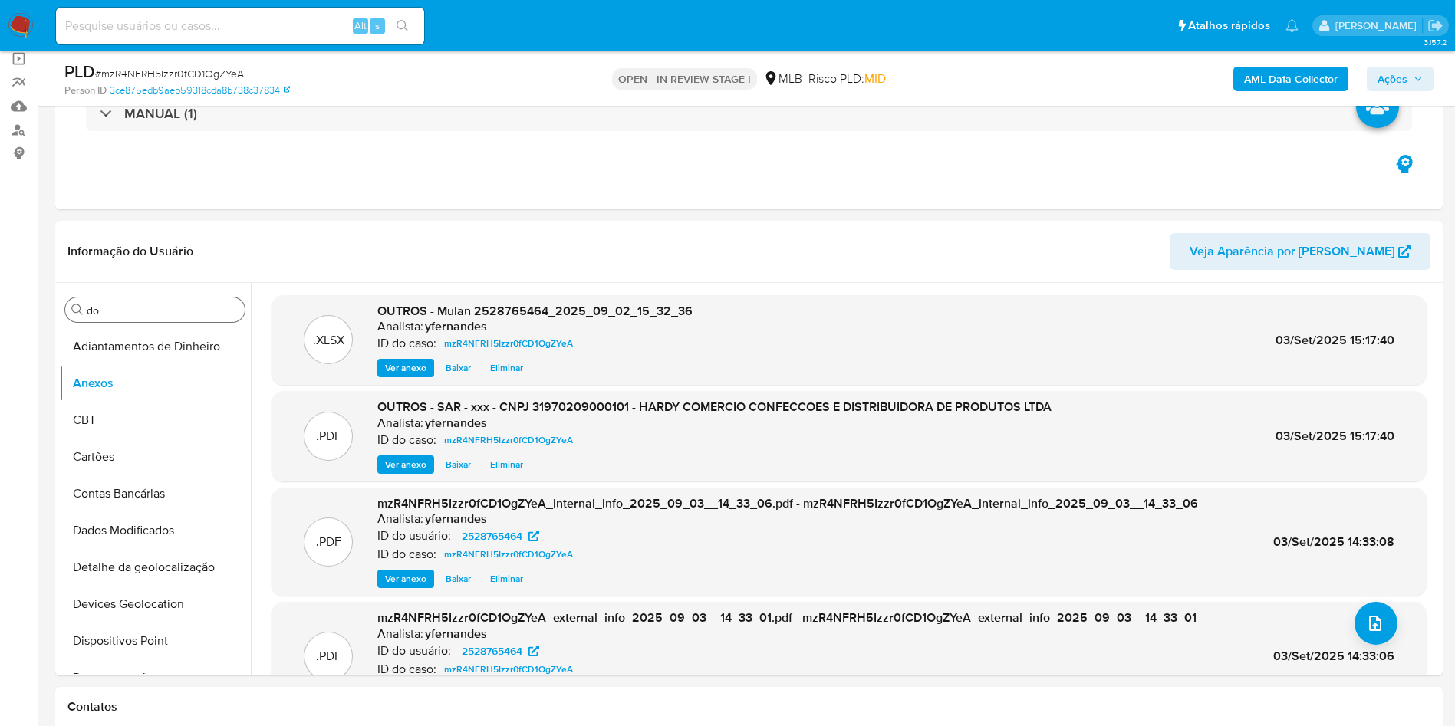
click at [1408, 74] on span "Ações" at bounding box center [1400, 78] width 45 height 21
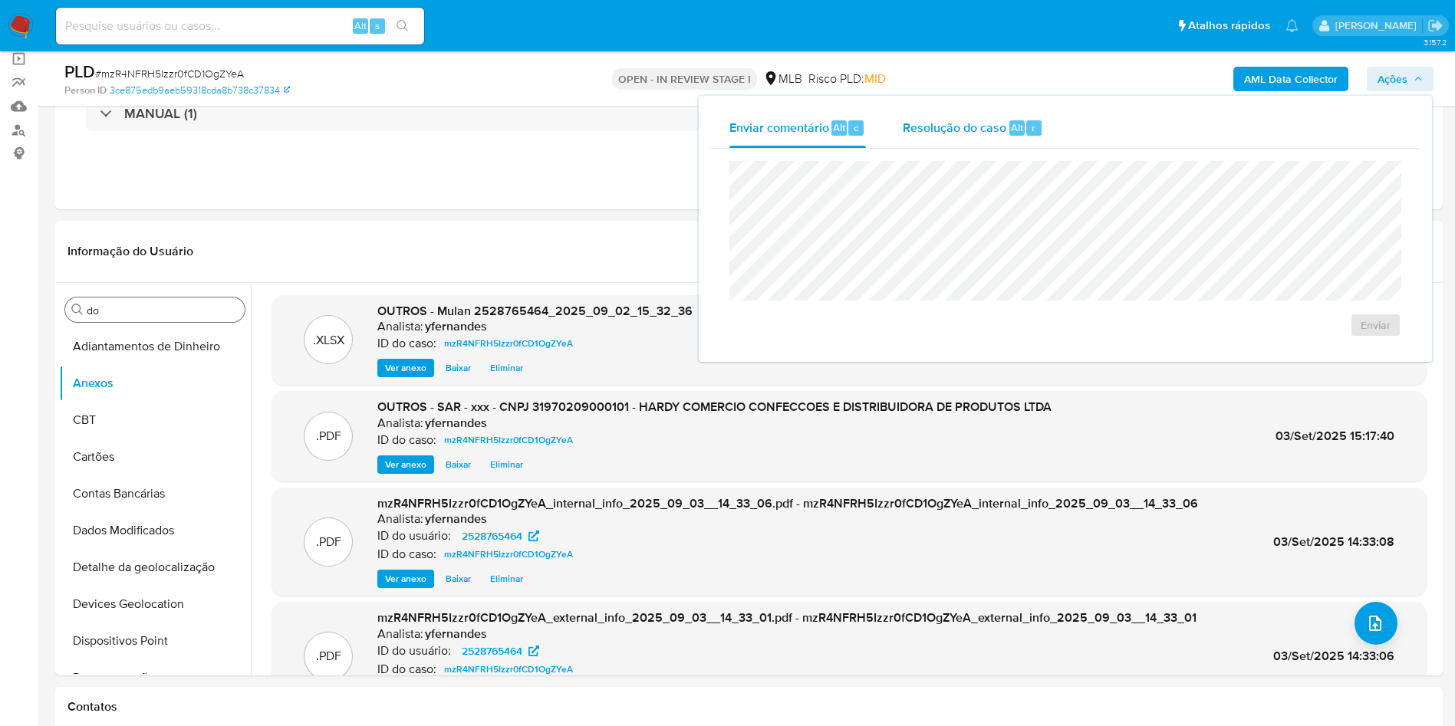
click at [999, 110] on div "Resolução do caso Alt r" at bounding box center [973, 128] width 140 height 40
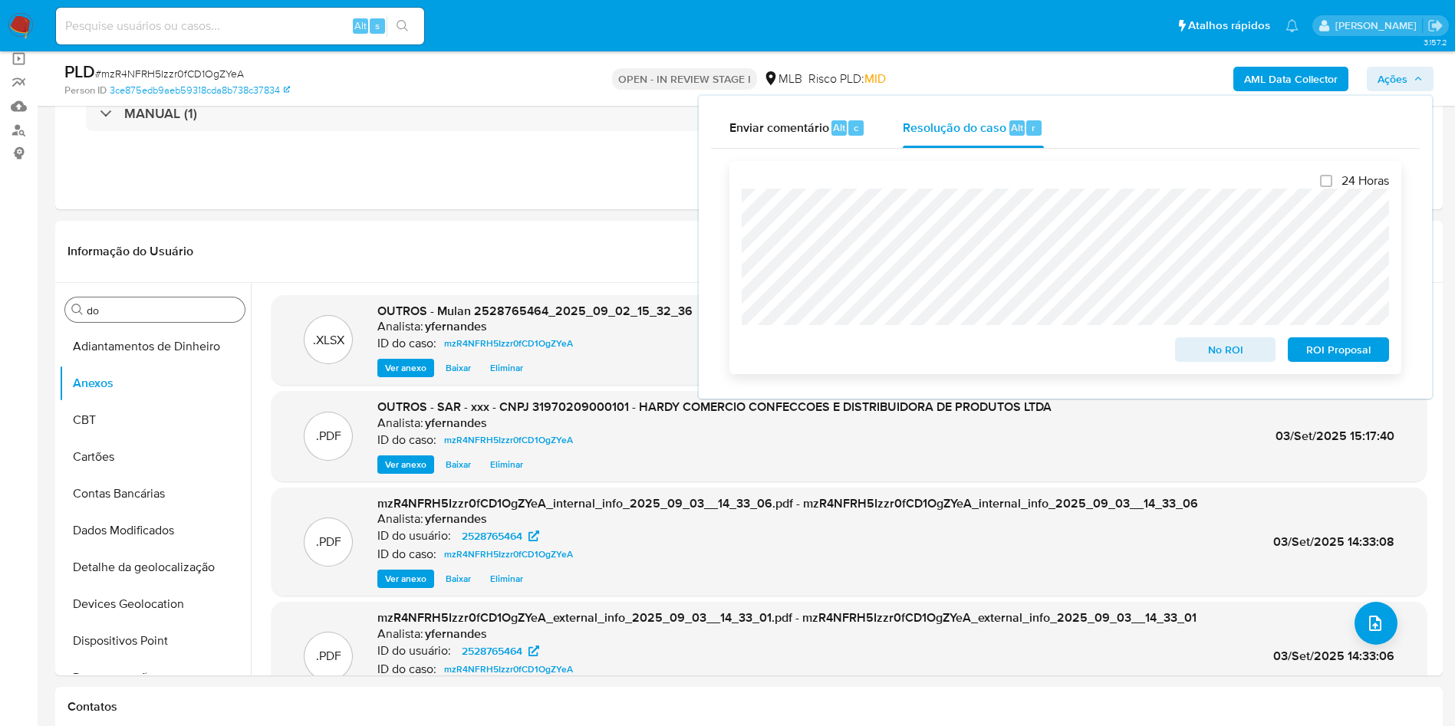
click at [1357, 344] on span "ROI Proposal" at bounding box center [1339, 349] width 80 height 21
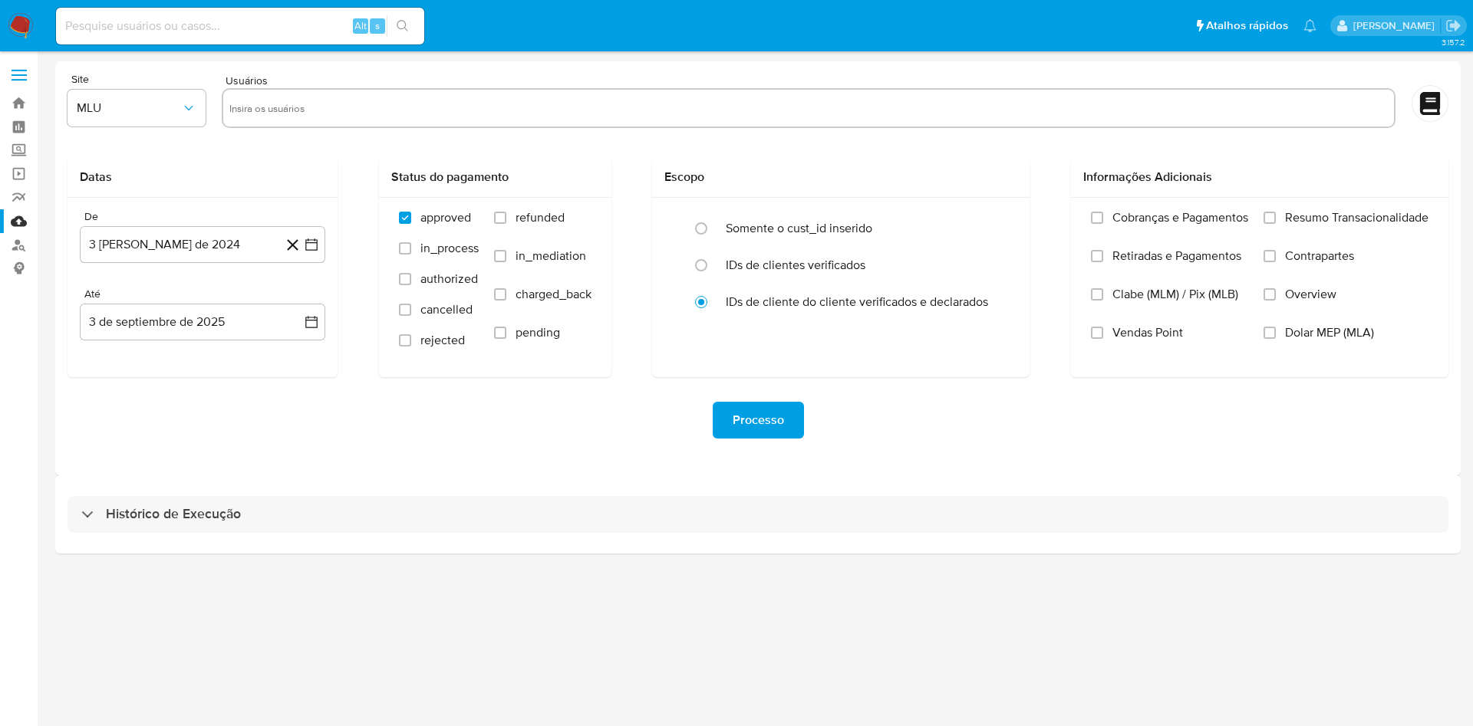
click at [641, 484] on div "Histórico de Execução" at bounding box center [757, 515] width 1405 height 78
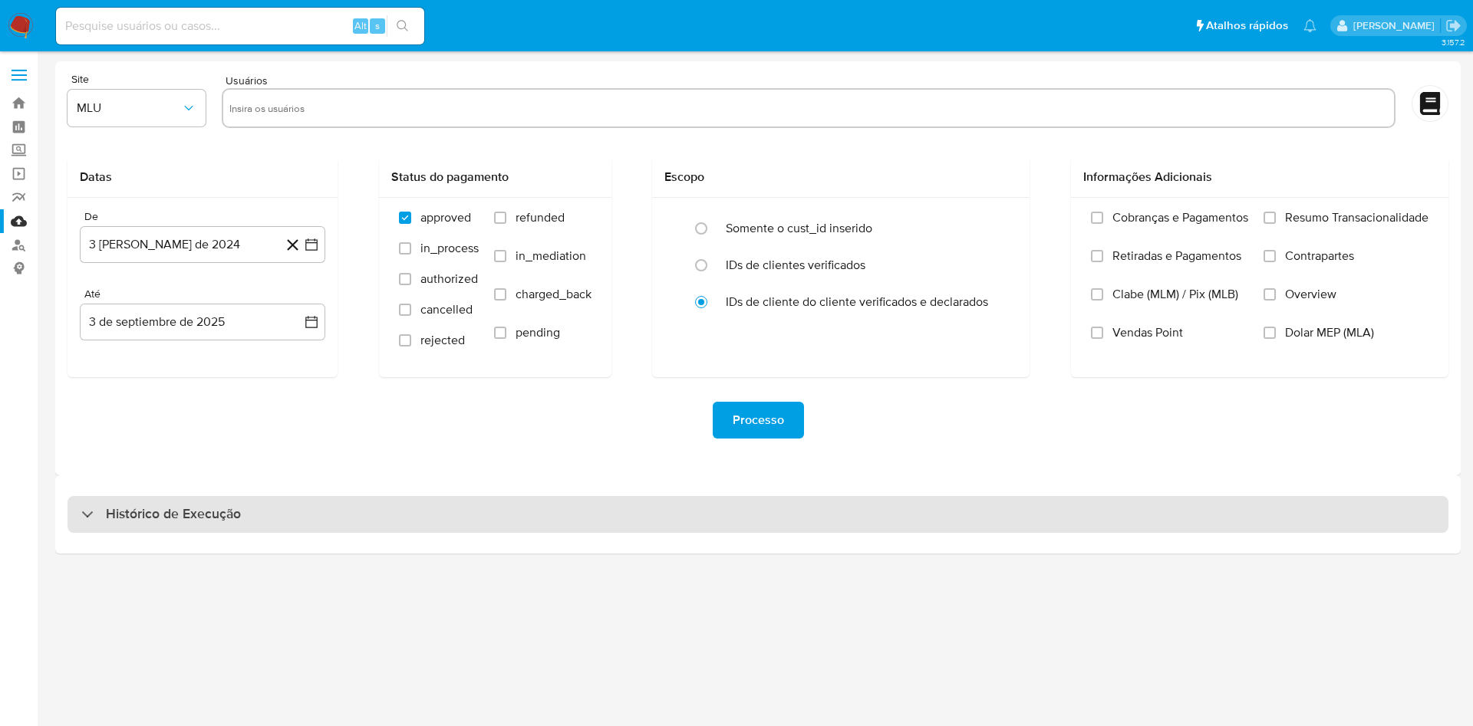
click at [584, 514] on div "Histórico de Execução" at bounding box center [758, 514] width 1381 height 37
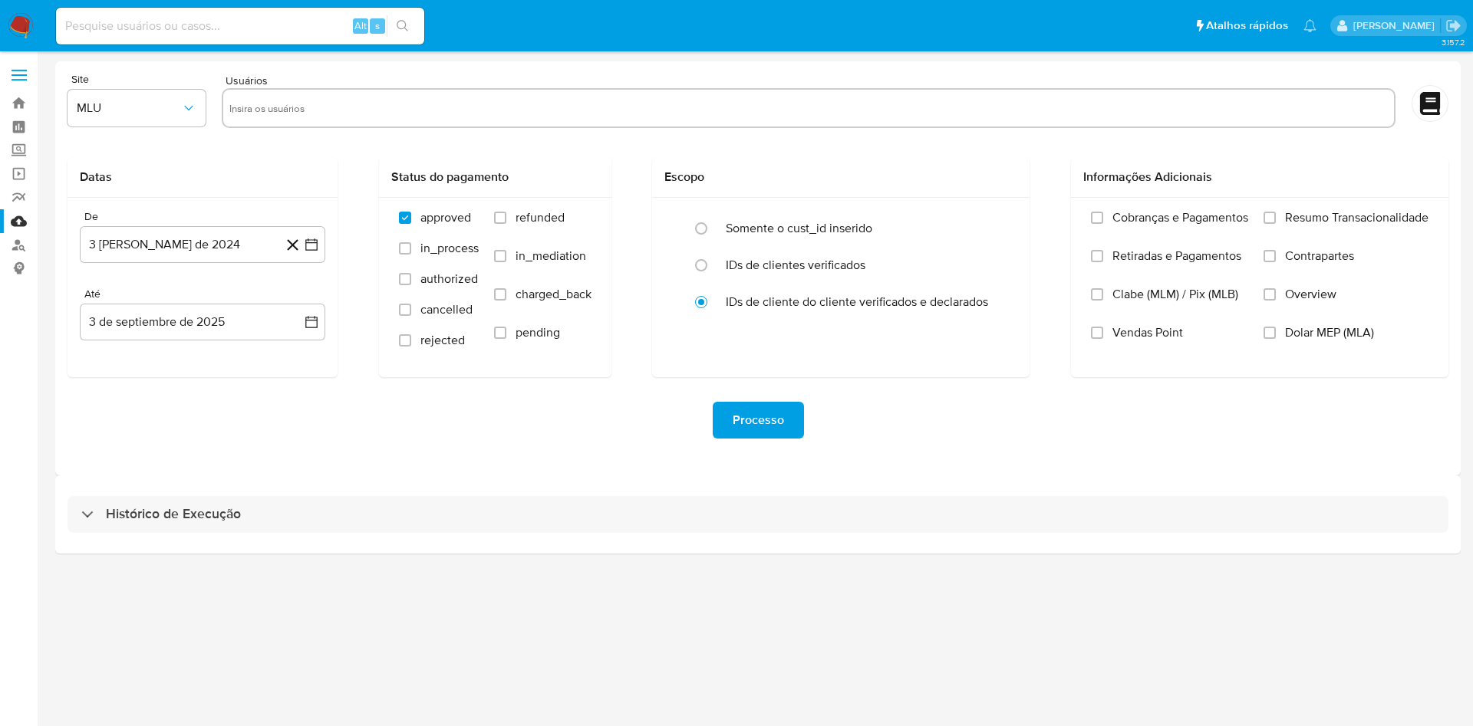
select select "10"
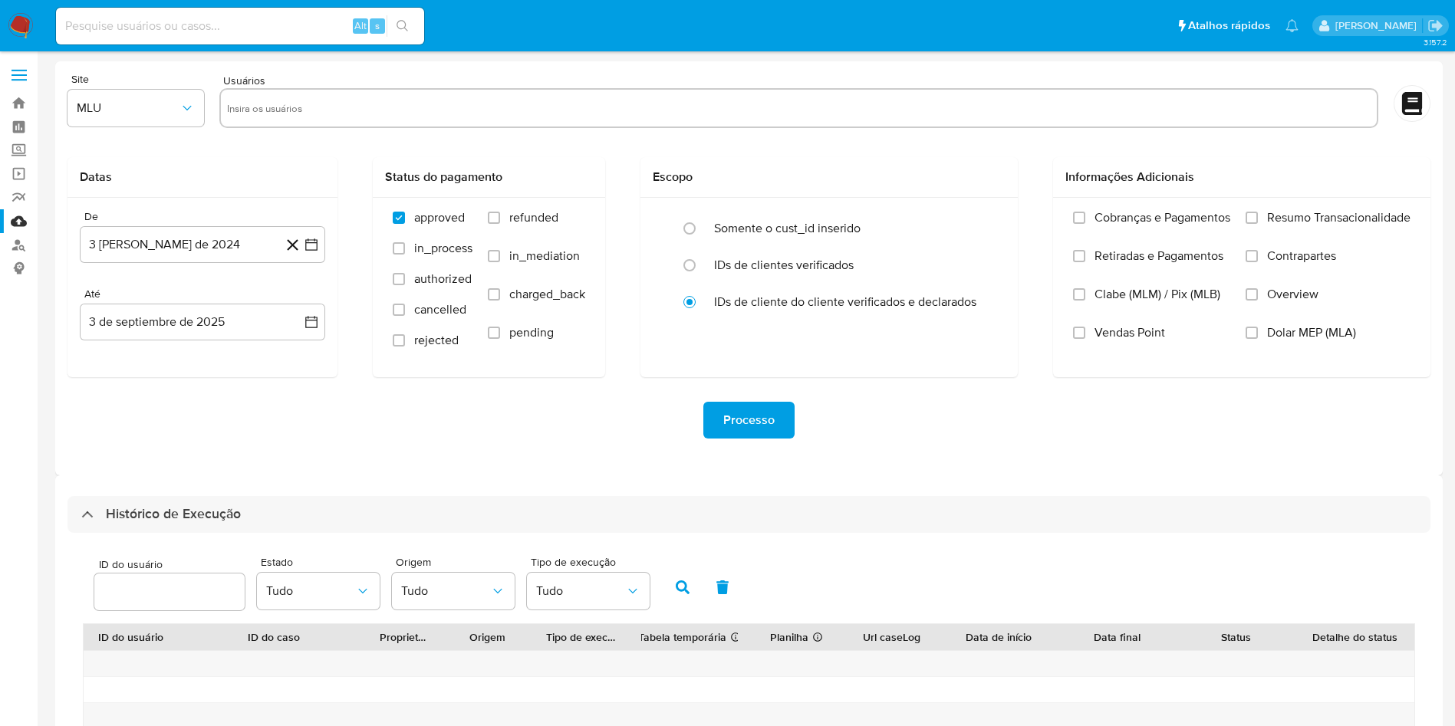
click at [626, 402] on div "Processo" at bounding box center [749, 420] width 1363 height 37
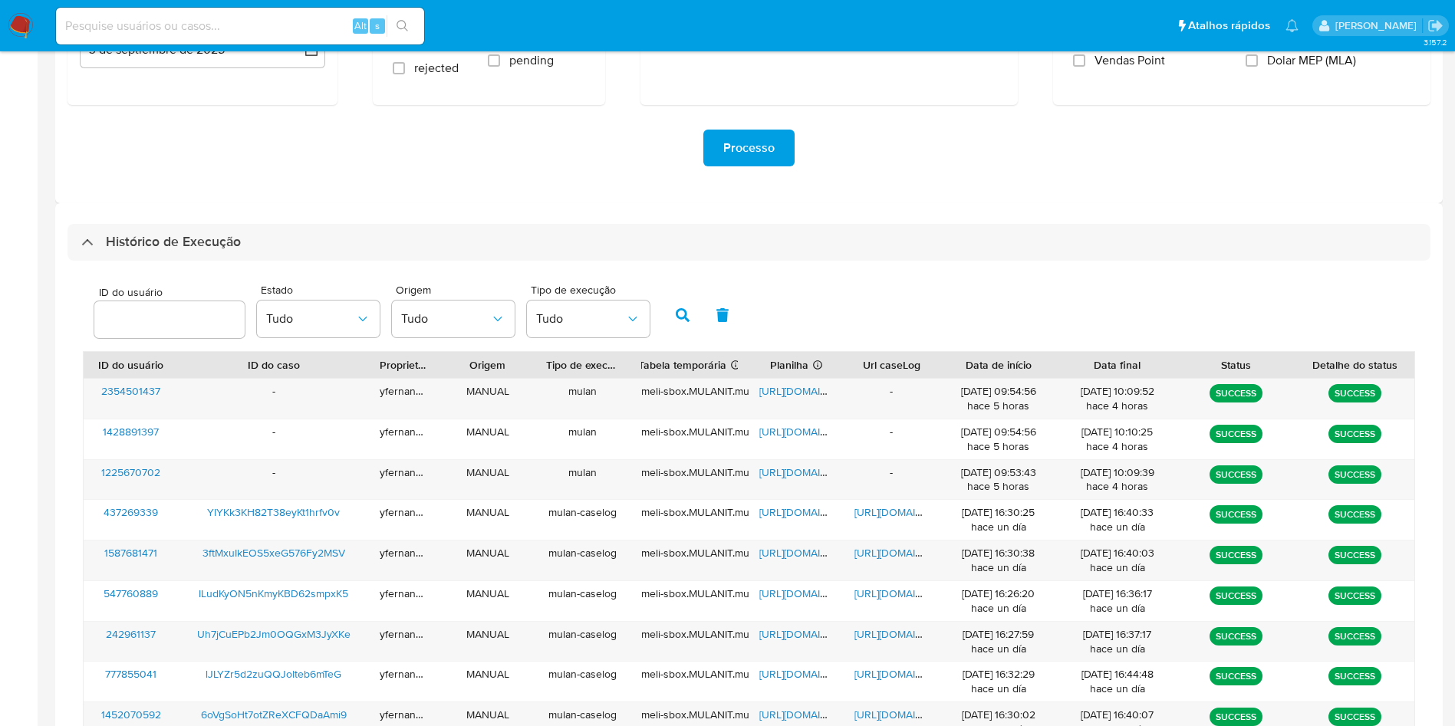
scroll to position [417, 0]
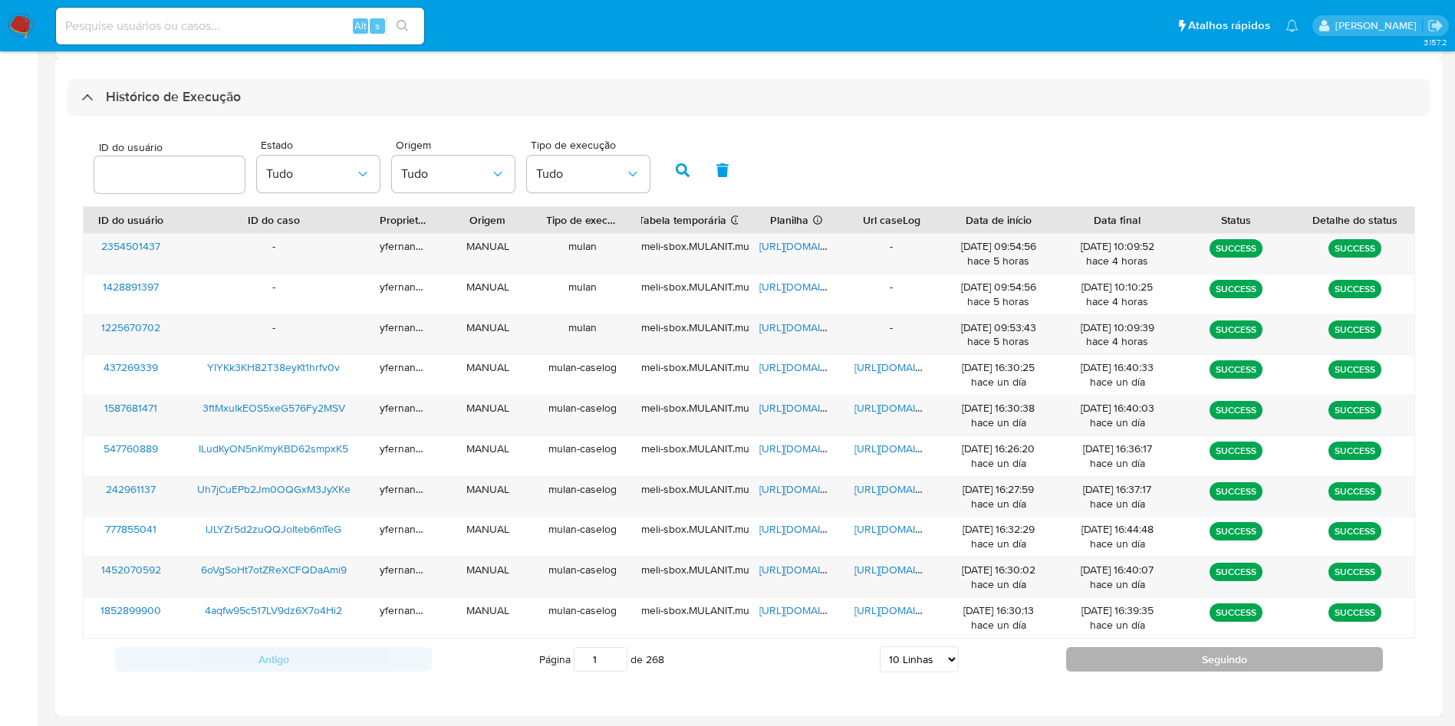
click at [1072, 670] on button "Seguindo" at bounding box center [1224, 659] width 317 height 25
type input "2"
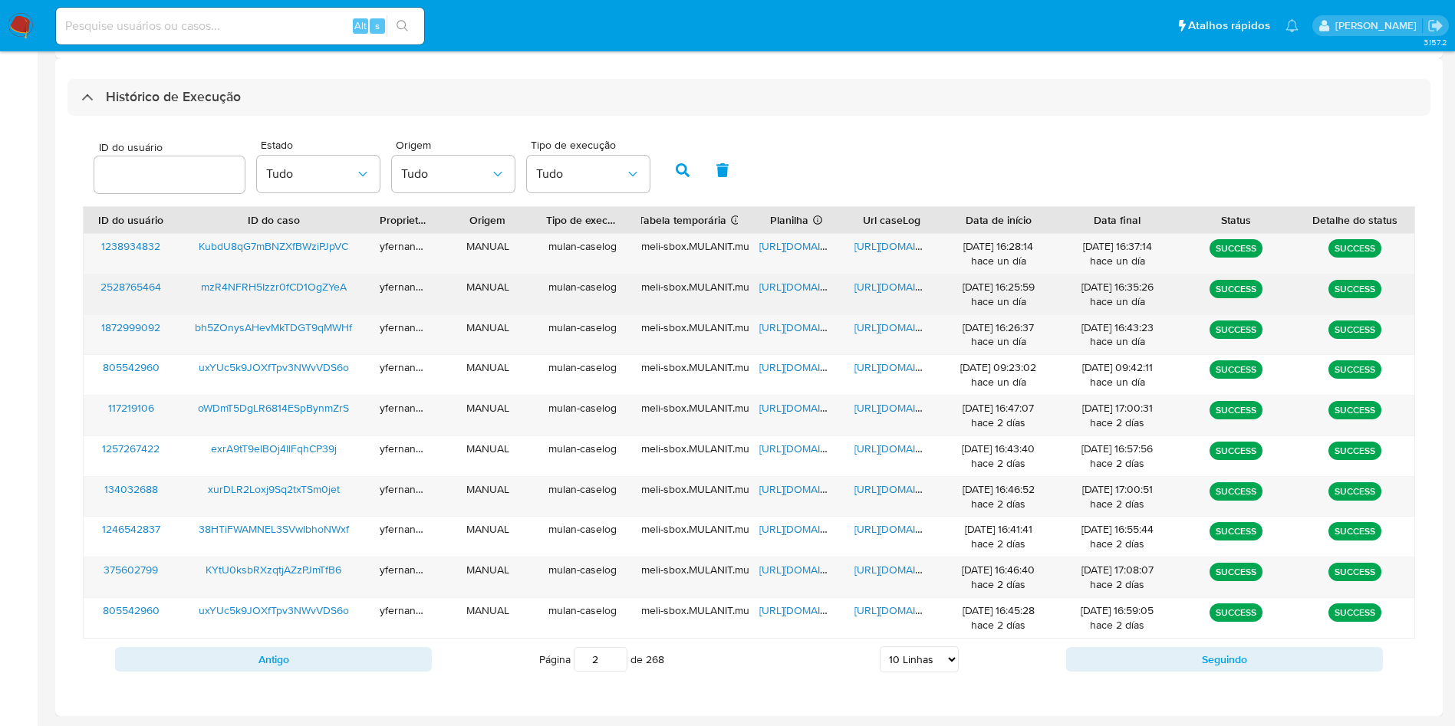
click at [804, 289] on span "https://docs.google.com/spreadsheets/d/1V4Ftvbd9Ab6aPbuzd89u_Gz6mvIbQ3TFffxgdZC…" at bounding box center [812, 286] width 106 height 15
click at [902, 288] on span "https://docs.google.com/document/d/17-p0ZgSnRfz3Y4rWKUWf9RiHQxx630nJTgoExch092Q…" at bounding box center [908, 286] width 106 height 15
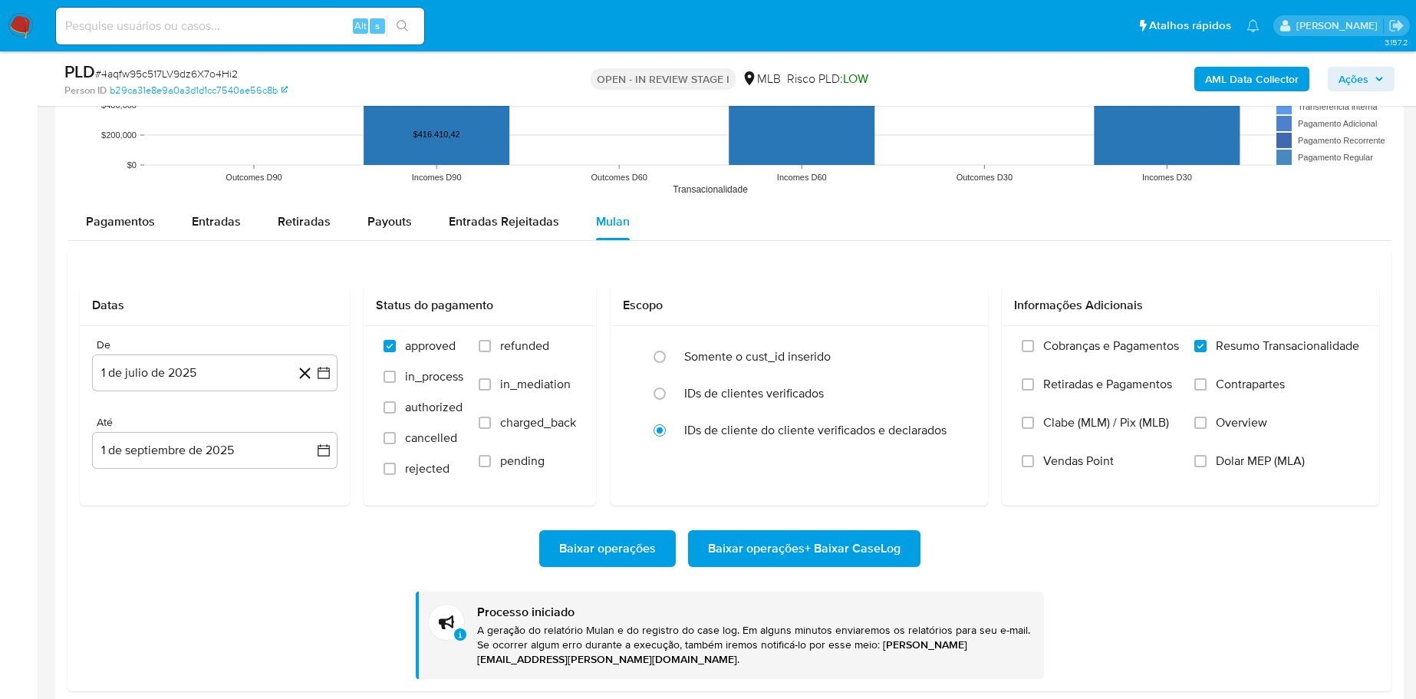
scroll to position [685, 0]
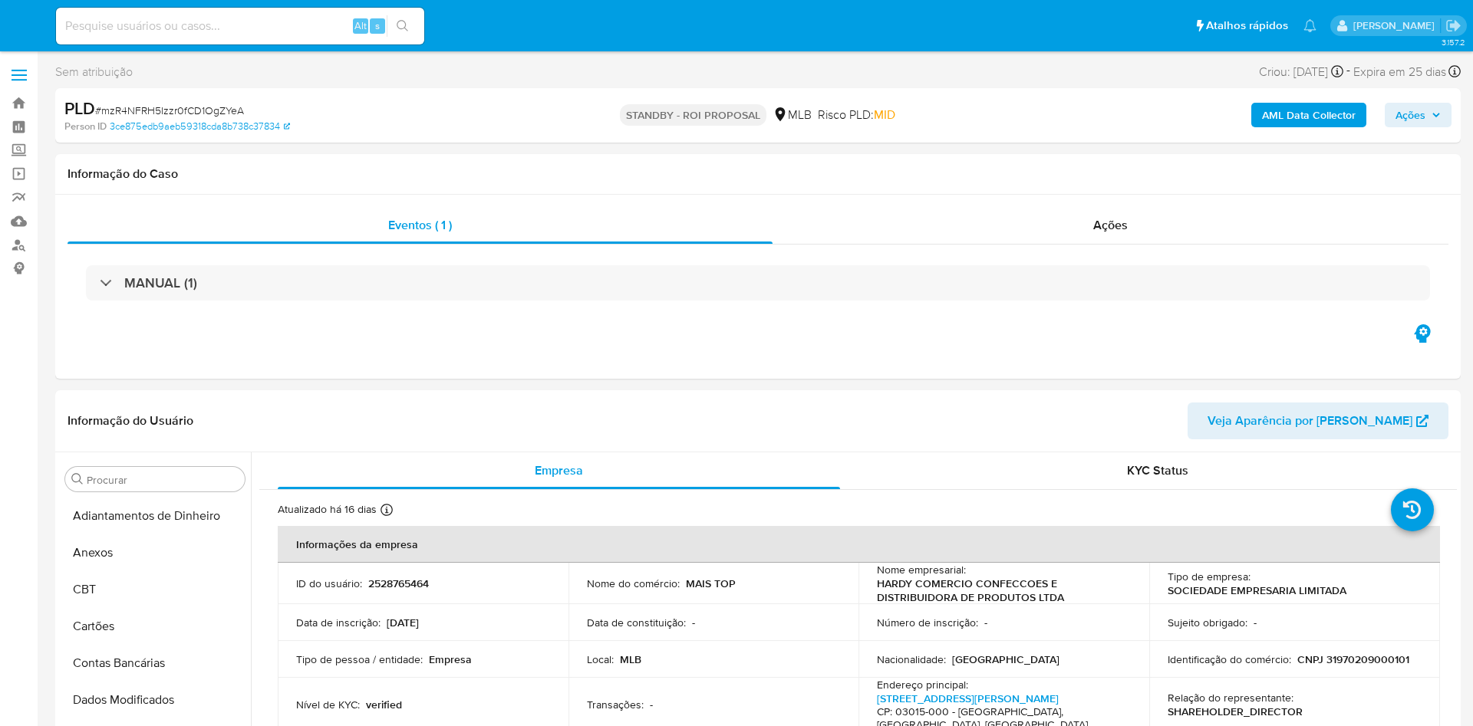
select select "10"
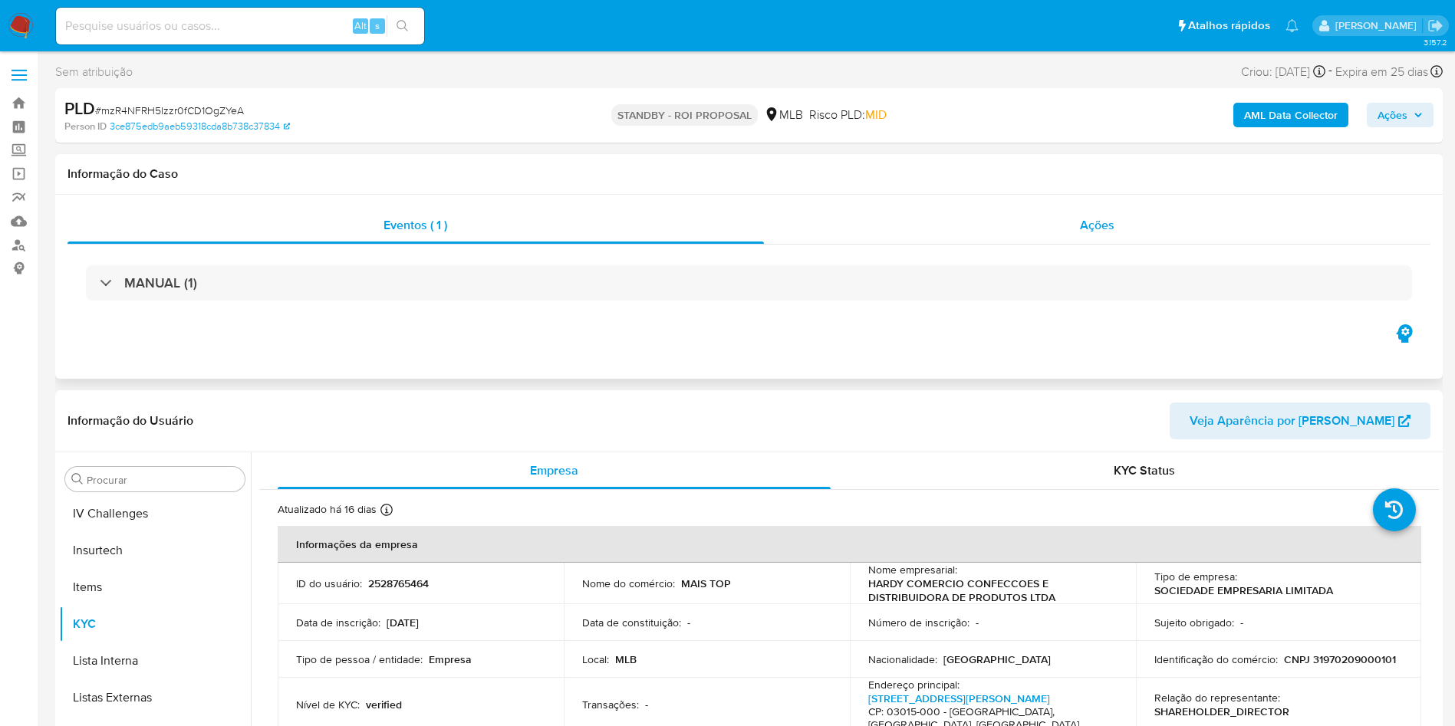
scroll to position [685, 0]
click at [940, 226] on div "Ações" at bounding box center [1097, 225] width 667 height 37
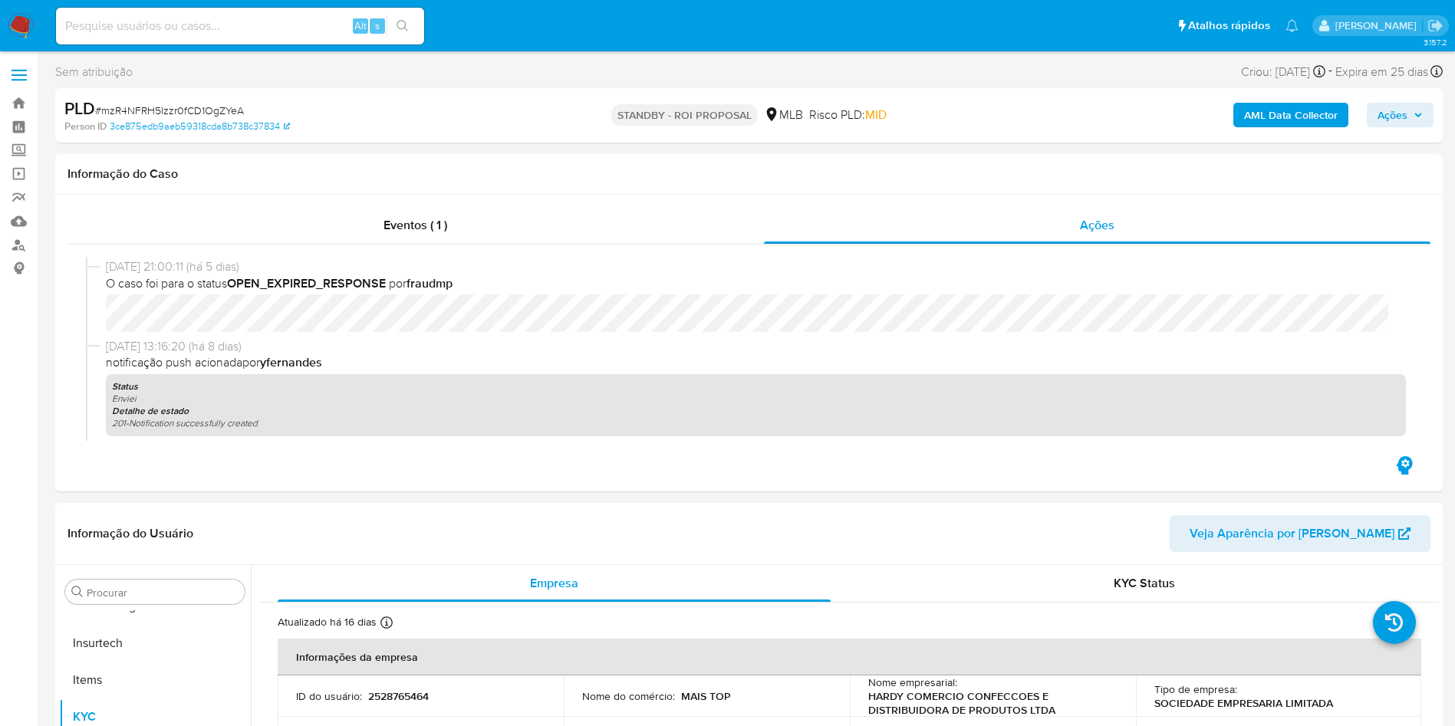
scroll to position [0, 0]
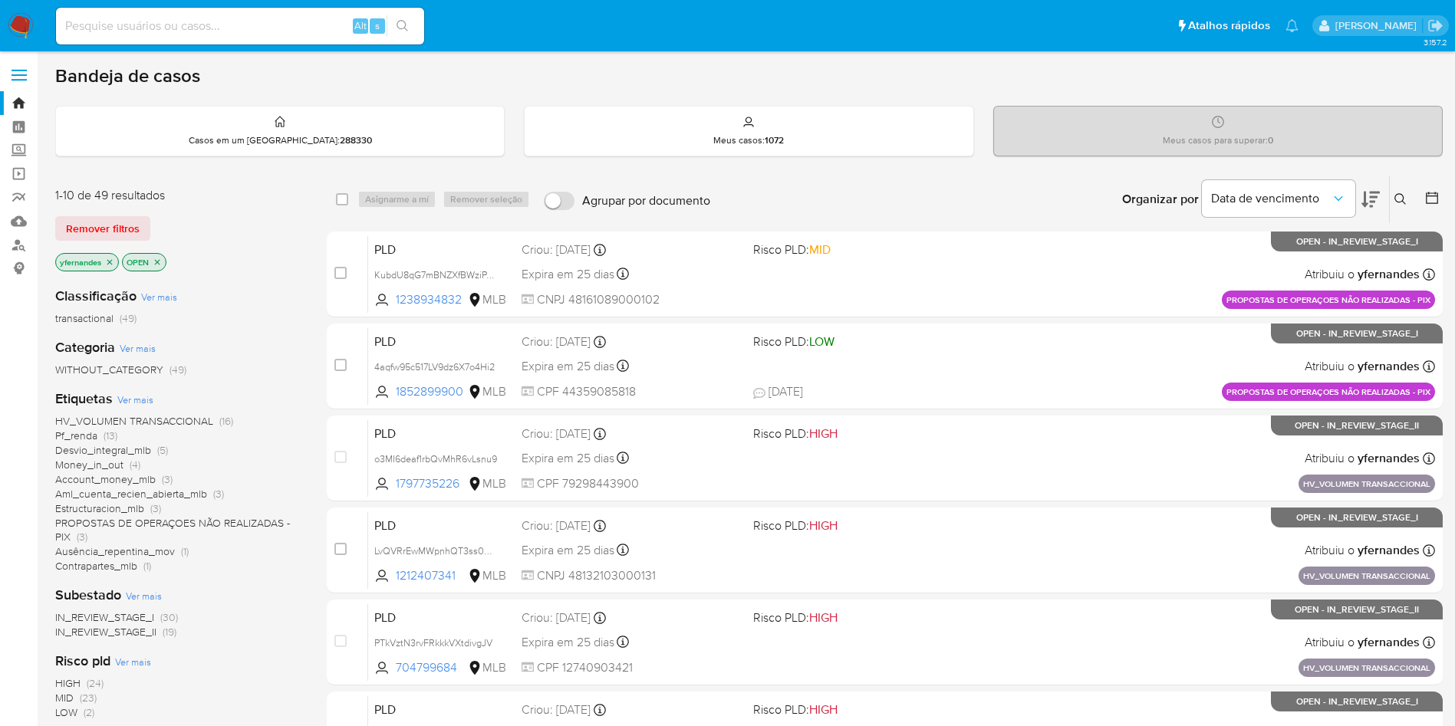
click at [259, 28] on input at bounding box center [240, 26] width 368 height 20
paste input "10791186000106"
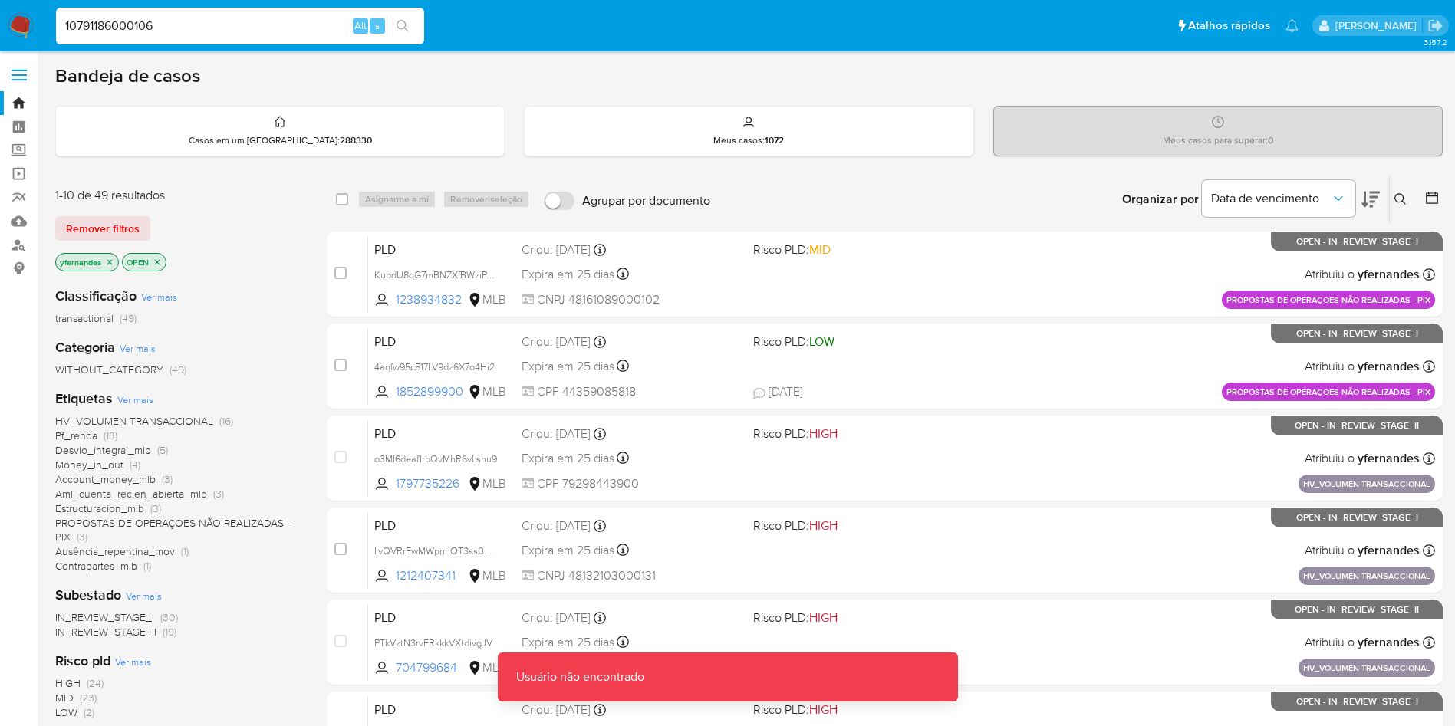
click at [237, 23] on input "10791186000106" at bounding box center [240, 26] width 368 height 20
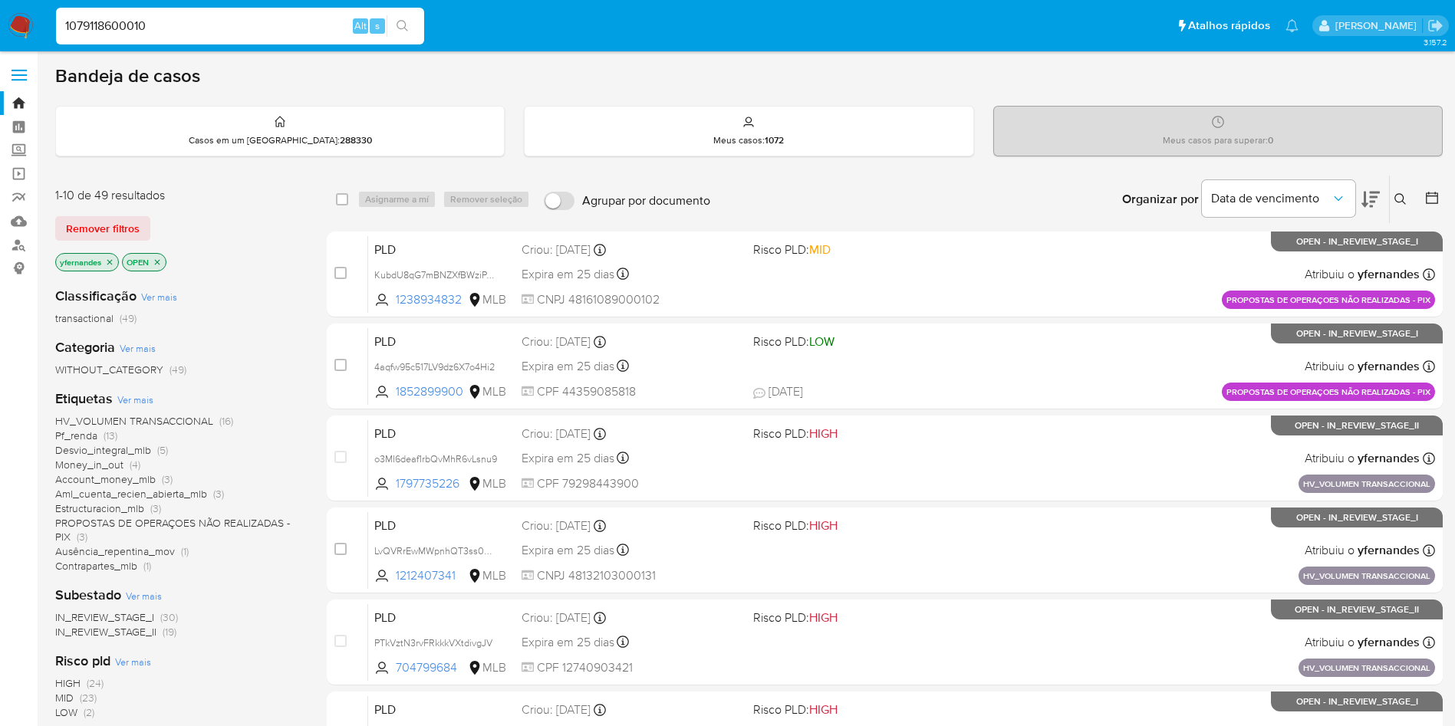
click at [237, 23] on input "1079118600010" at bounding box center [240, 26] width 368 height 20
click at [249, 22] on input "1079118600010" at bounding box center [240, 26] width 368 height 20
click at [249, 21] on input "1079118600010" at bounding box center [240, 26] width 368 height 20
paste input "2505158609"
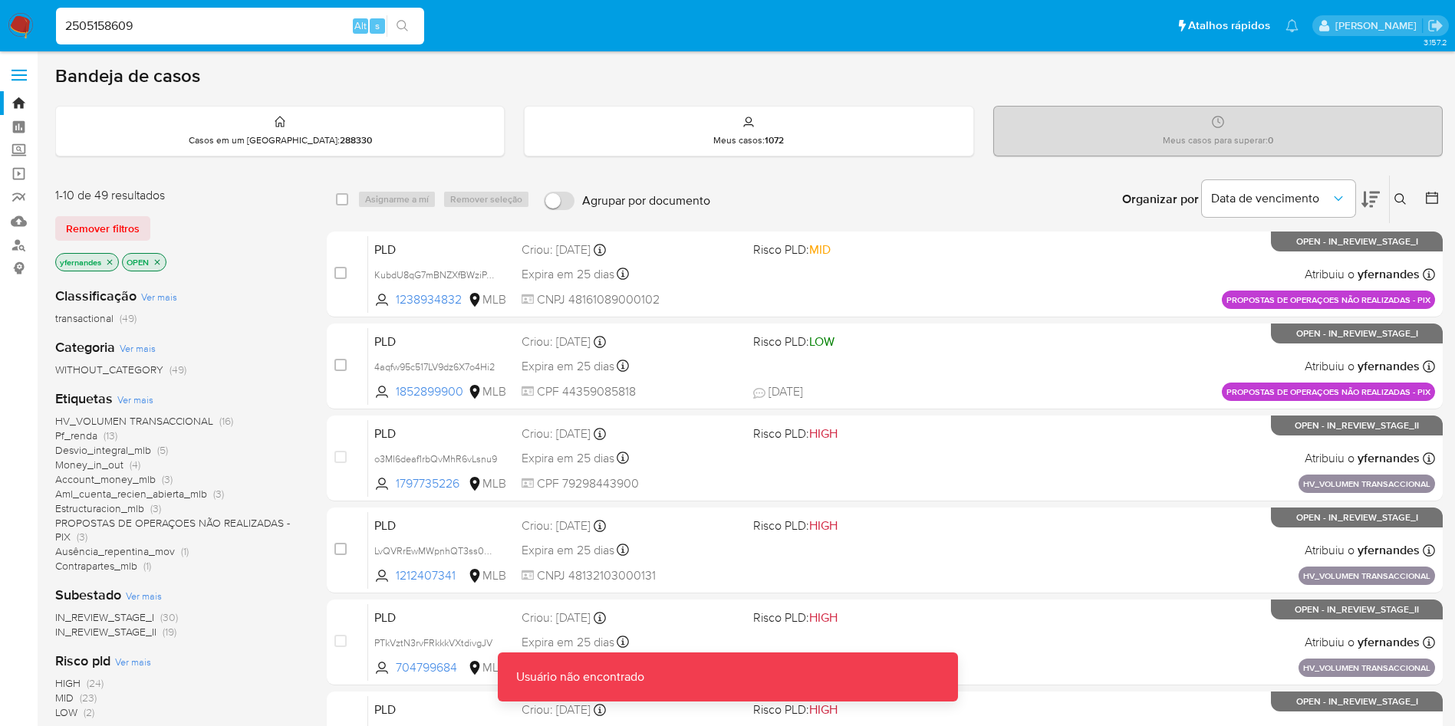
click at [191, 30] on input "2505158609" at bounding box center [240, 26] width 368 height 20
type input "2505158609"
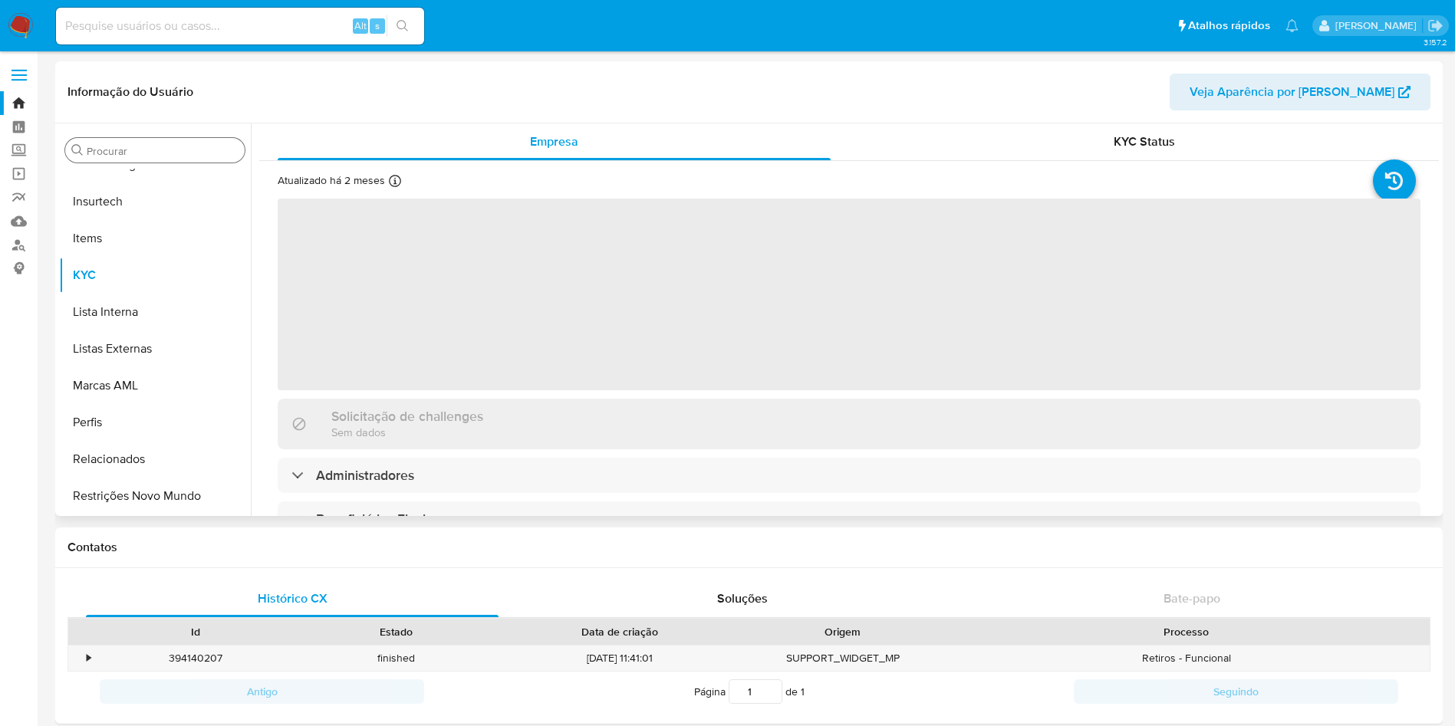
click at [133, 147] on input "Procurar" at bounding box center [163, 151] width 152 height 14
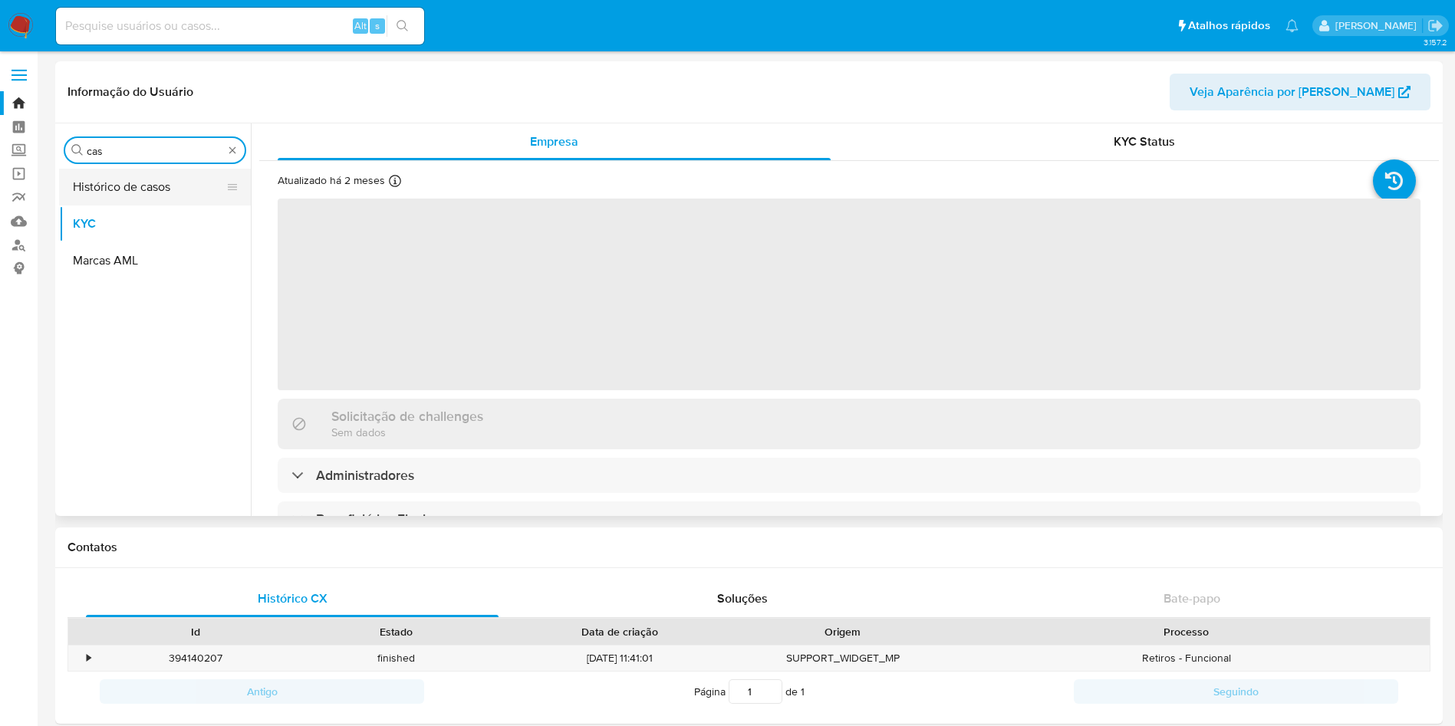
type input "cas"
drag, startPoint x: 91, startPoint y: 182, endPoint x: 243, endPoint y: 142, distance: 157.8
click at [90, 183] on button "Histórico de casos" at bounding box center [155, 187] width 192 height 37
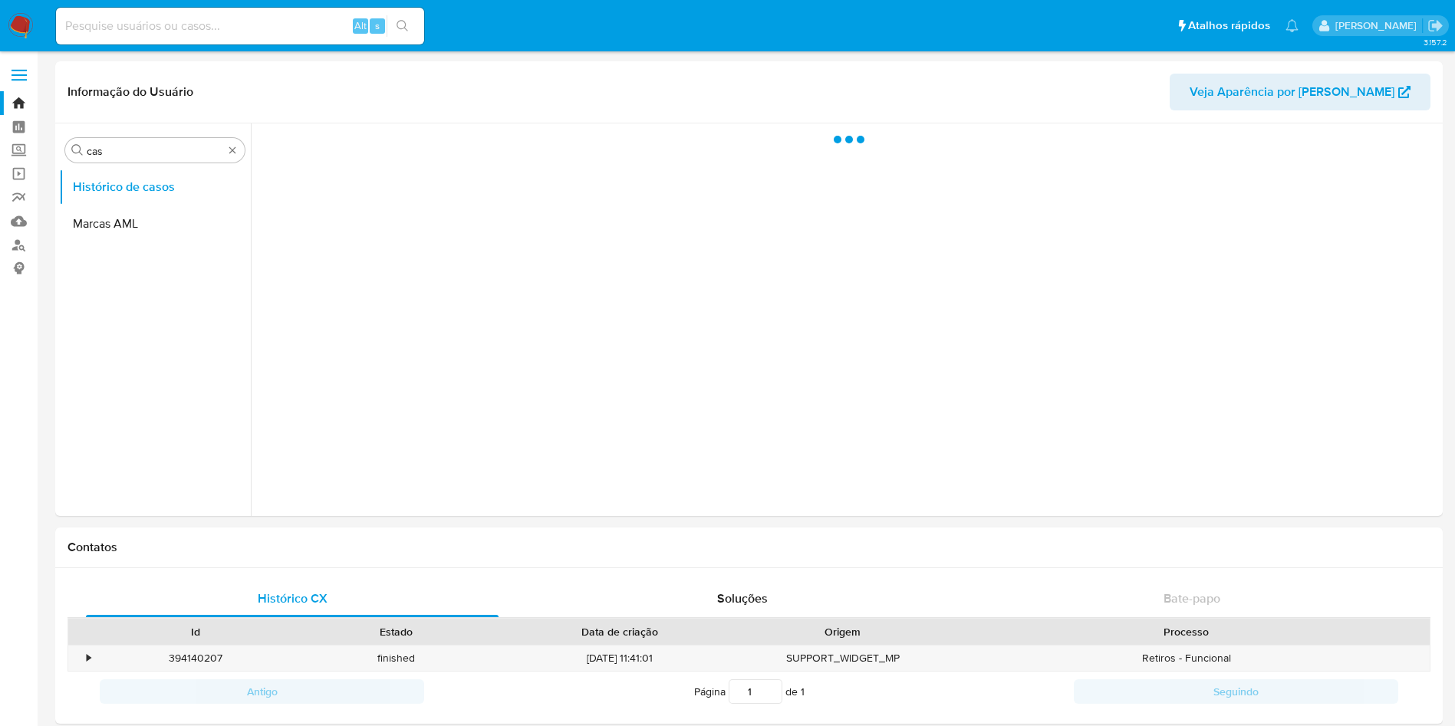
select select "10"
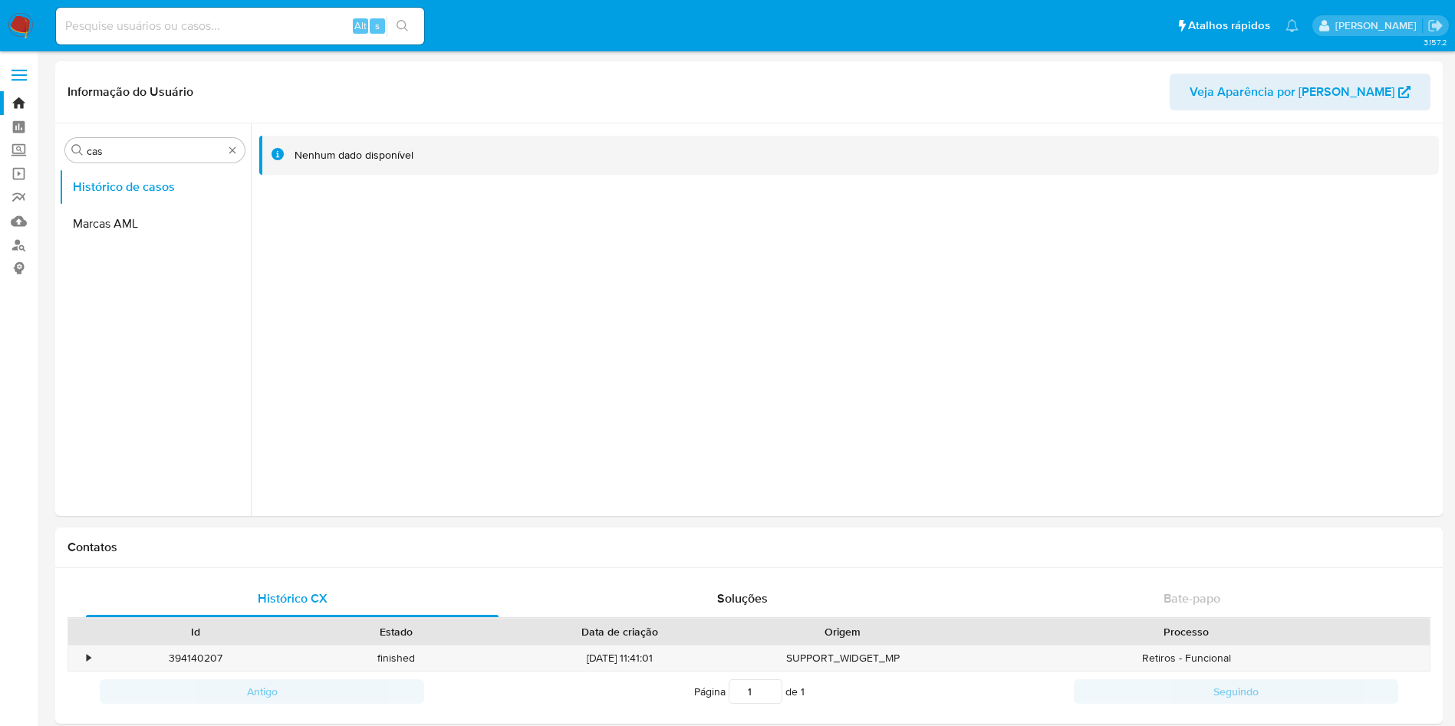
drag, startPoint x: 29, startPoint y: 26, endPoint x: 38, endPoint y: 31, distance: 10.0
click at [29, 26] on img at bounding box center [21, 26] width 26 height 26
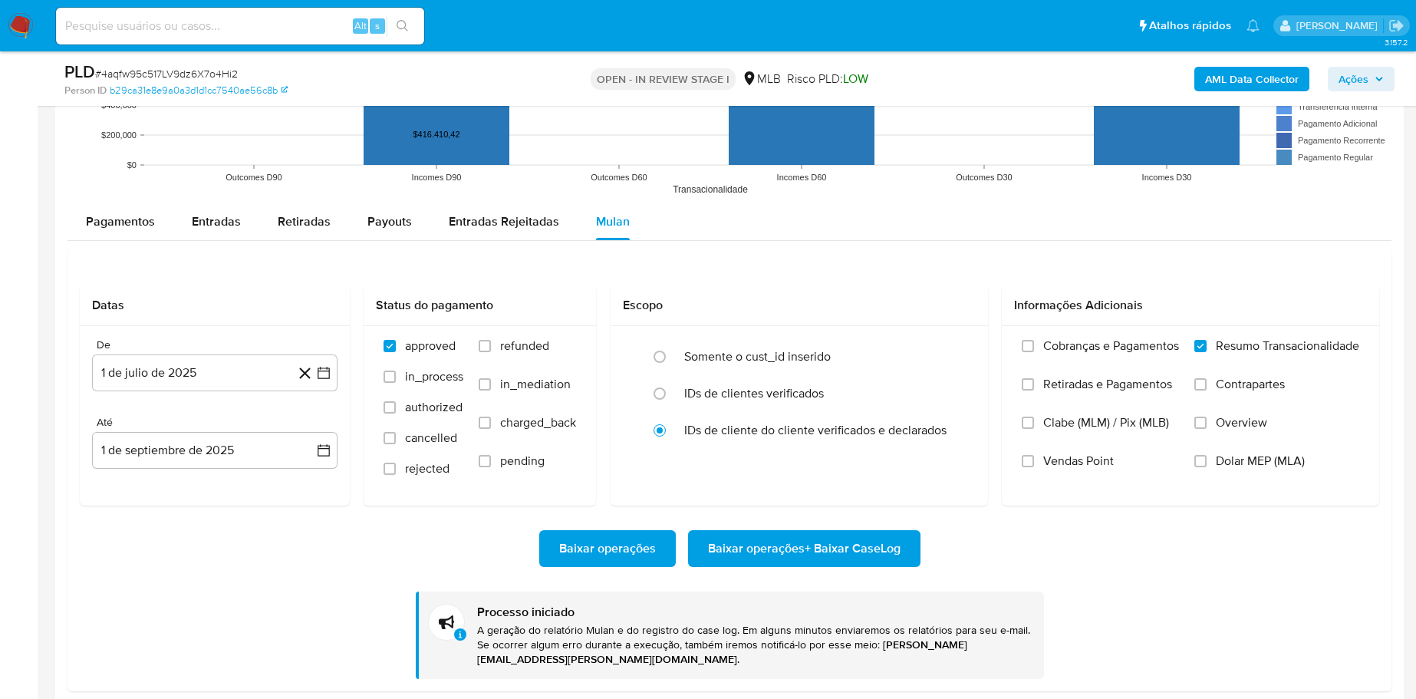
scroll to position [685, 0]
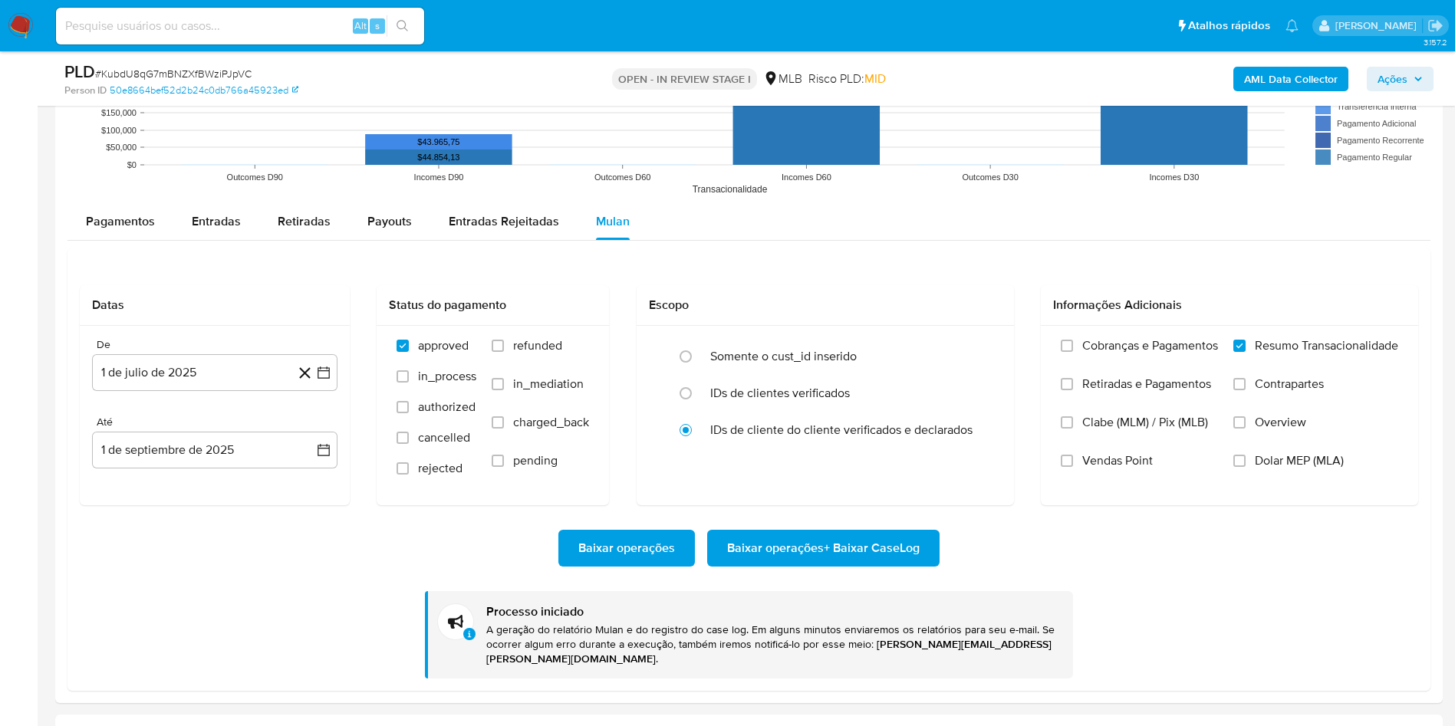
scroll to position [685, 0]
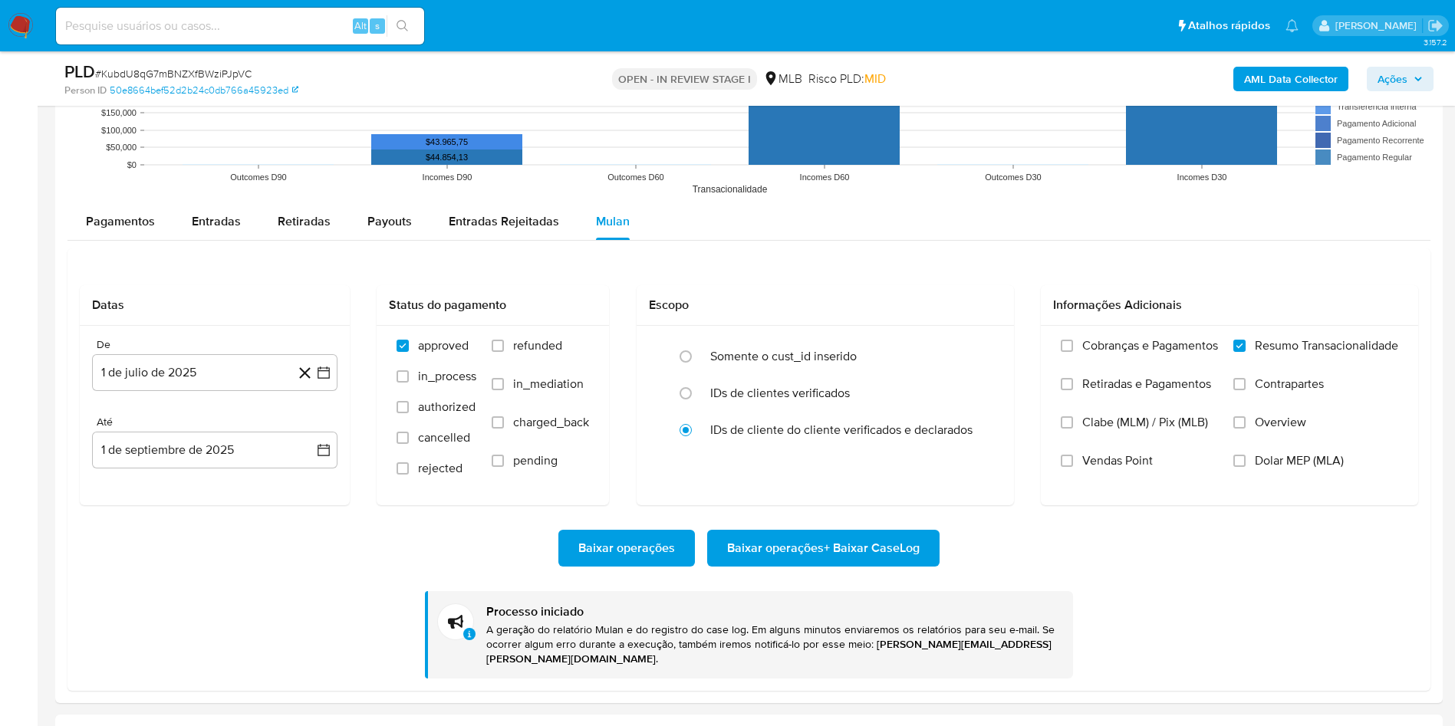
click at [213, 75] on span "# KubdU8qG7mBNZXfBWziPJpVC" at bounding box center [173, 73] width 156 height 15
copy span "KubdU8qG7mBNZXfBWziPJpVC"
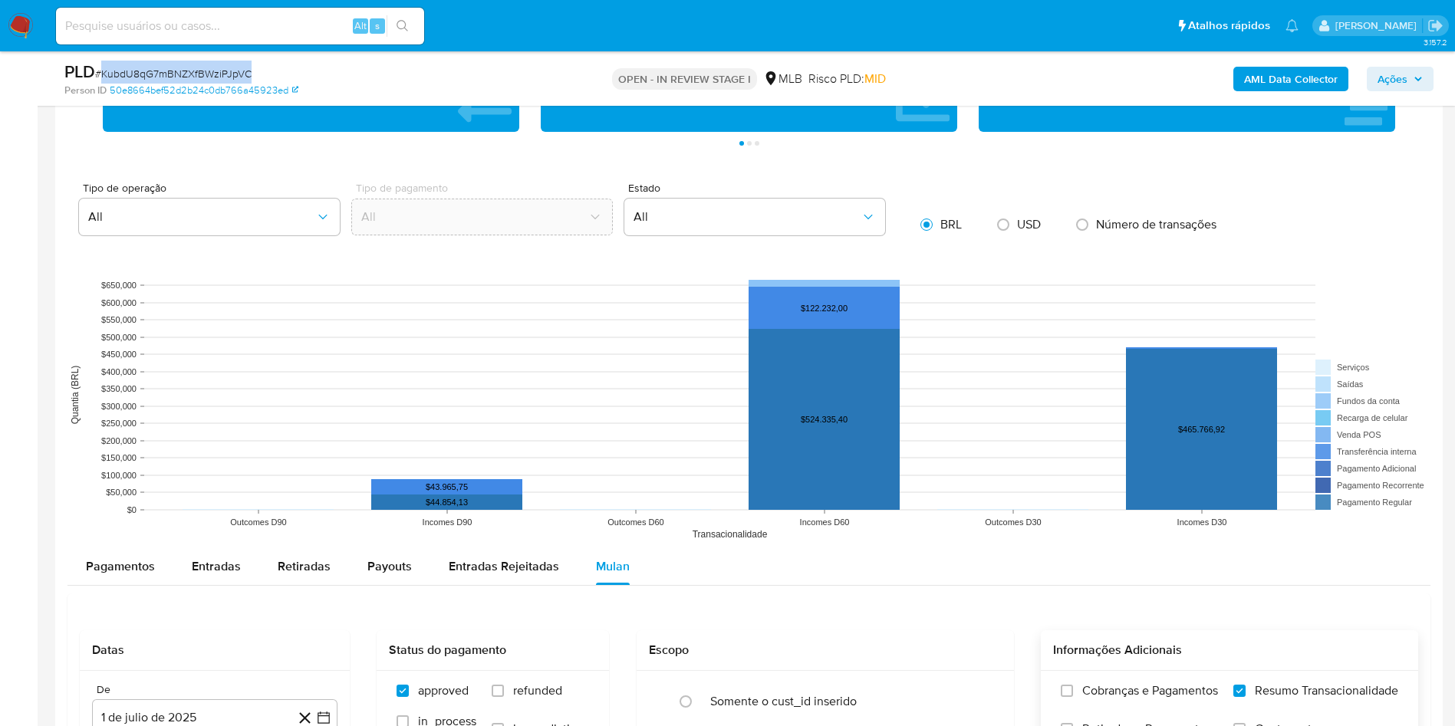
scroll to position [1036, 0]
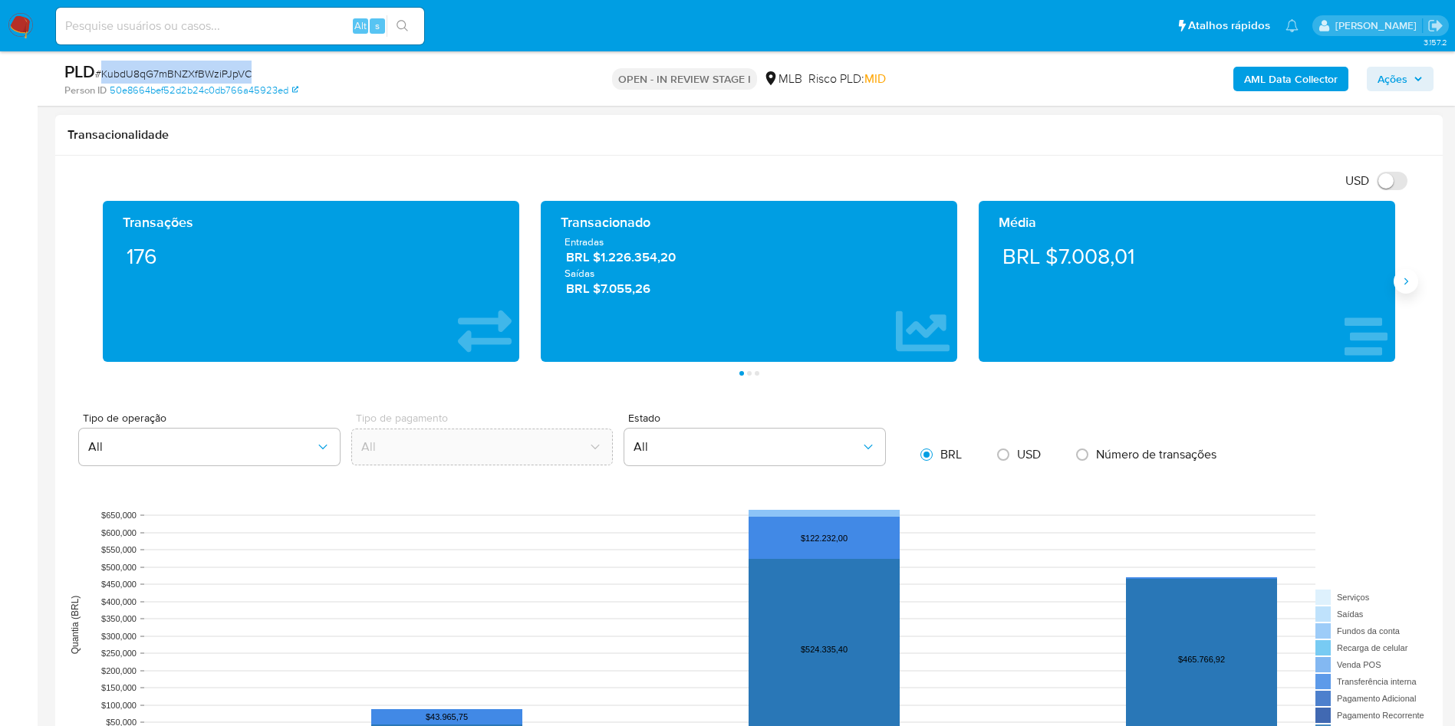
click at [1406, 278] on icon "Siguiente" at bounding box center [1406, 281] width 4 height 7
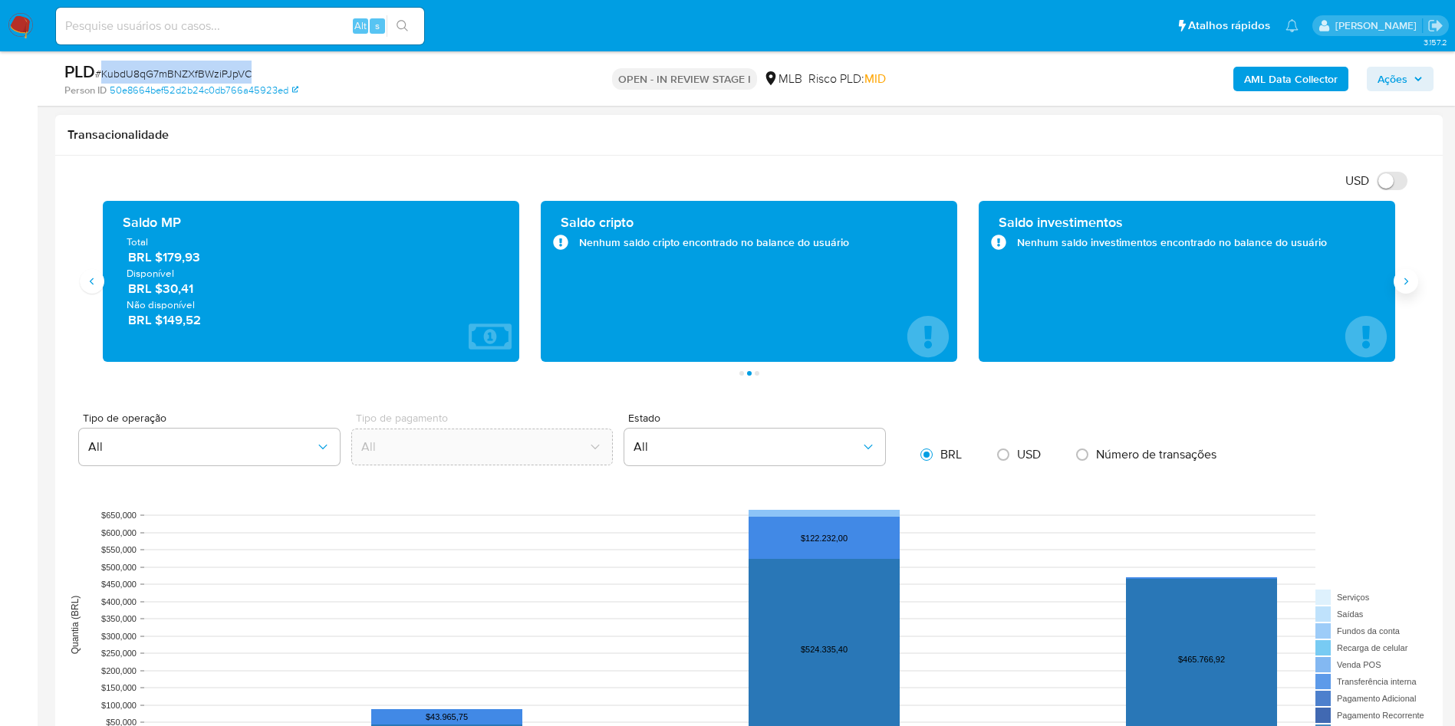
click at [1406, 278] on icon "Siguiente" at bounding box center [1406, 281] width 4 height 7
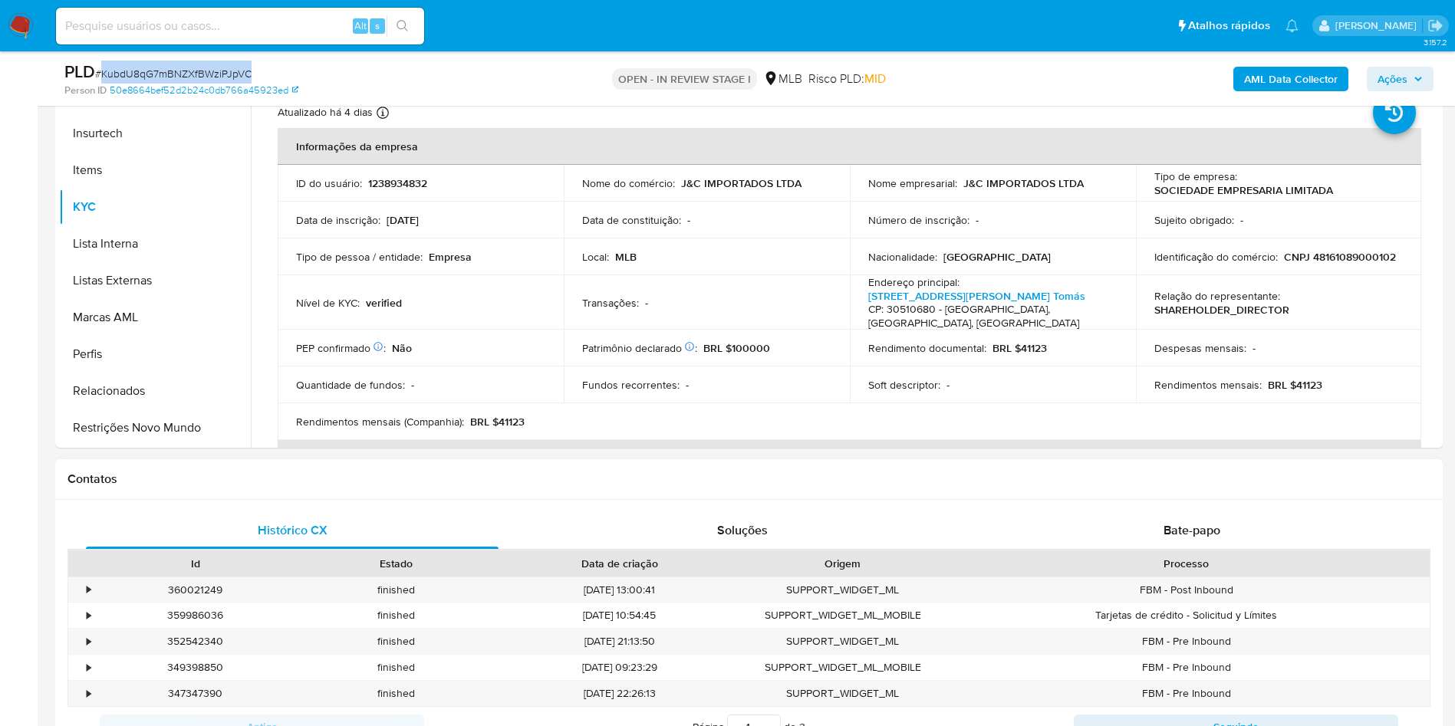
scroll to position [230, 0]
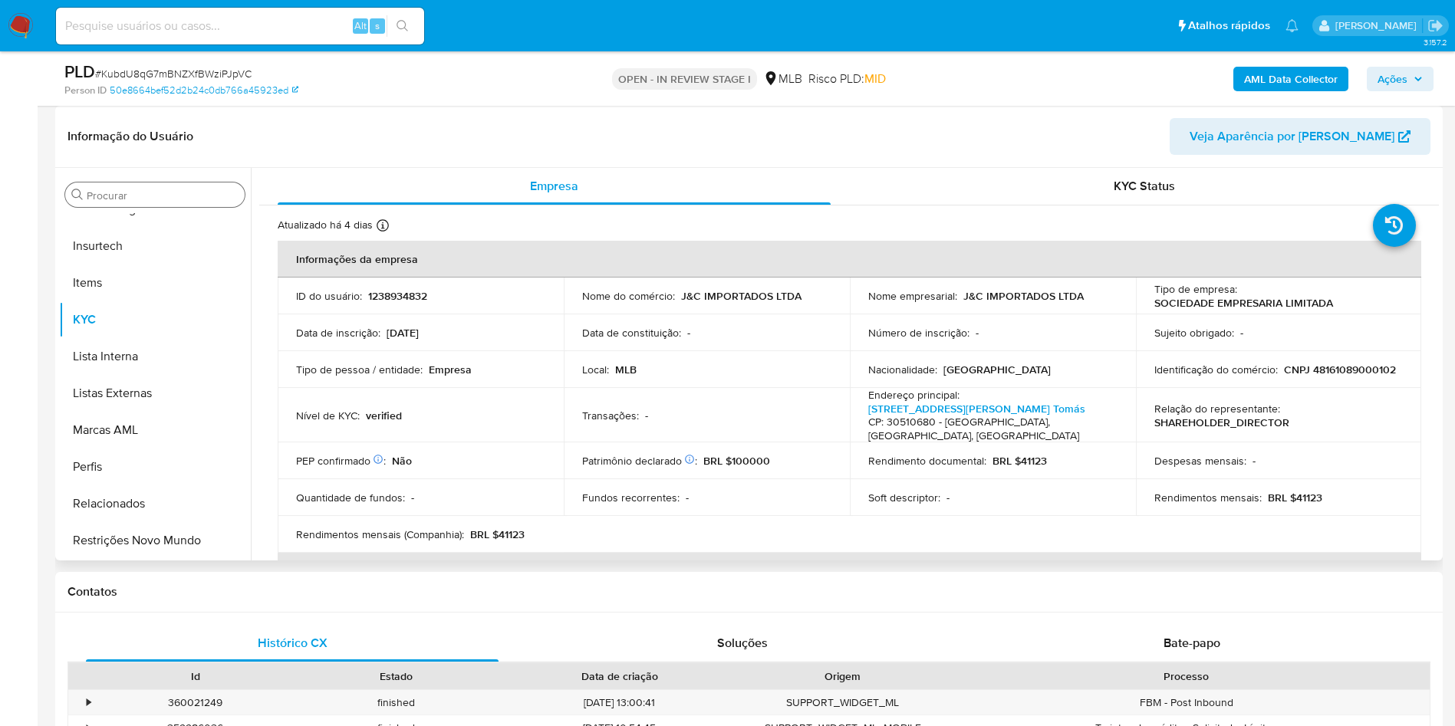
click at [177, 197] on input "Procurar" at bounding box center [163, 196] width 152 height 14
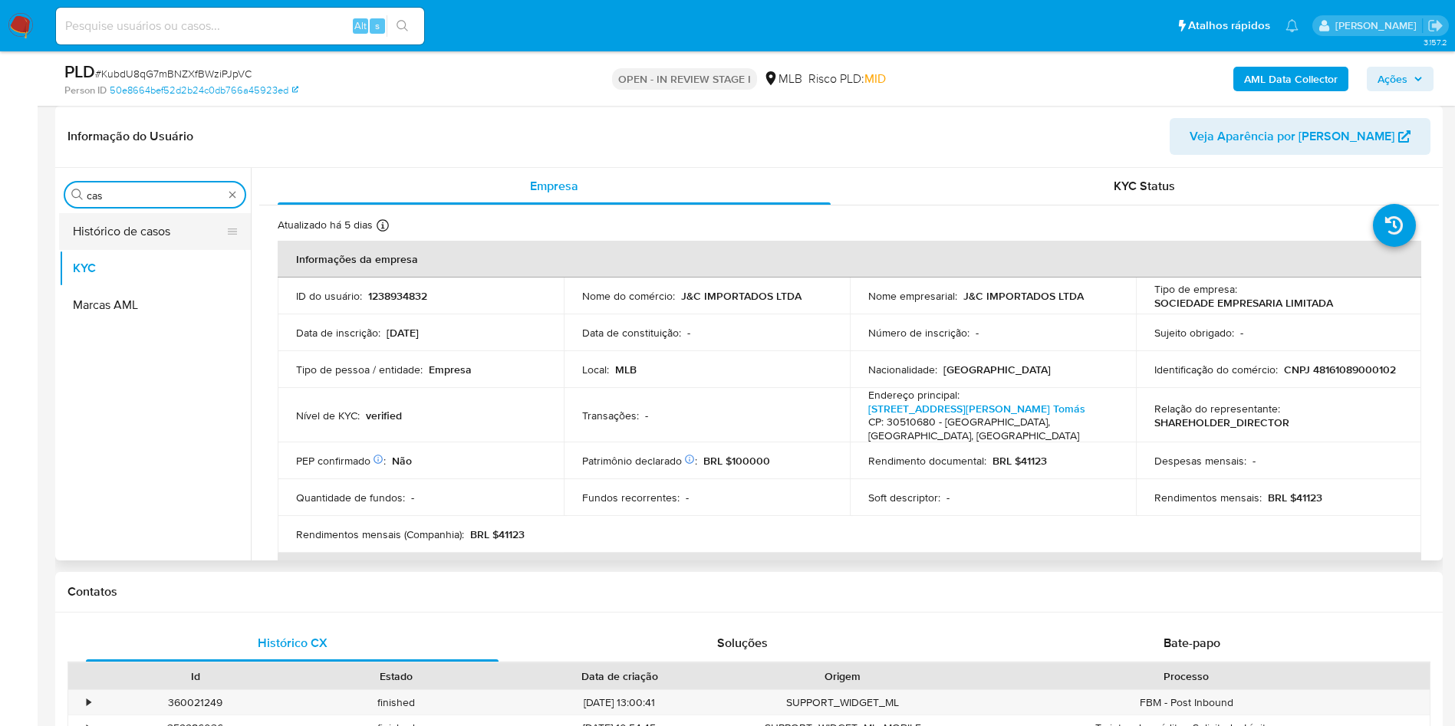
scroll to position [0, 0]
click at [130, 231] on button "Histórico de casos" at bounding box center [148, 231] width 179 height 37
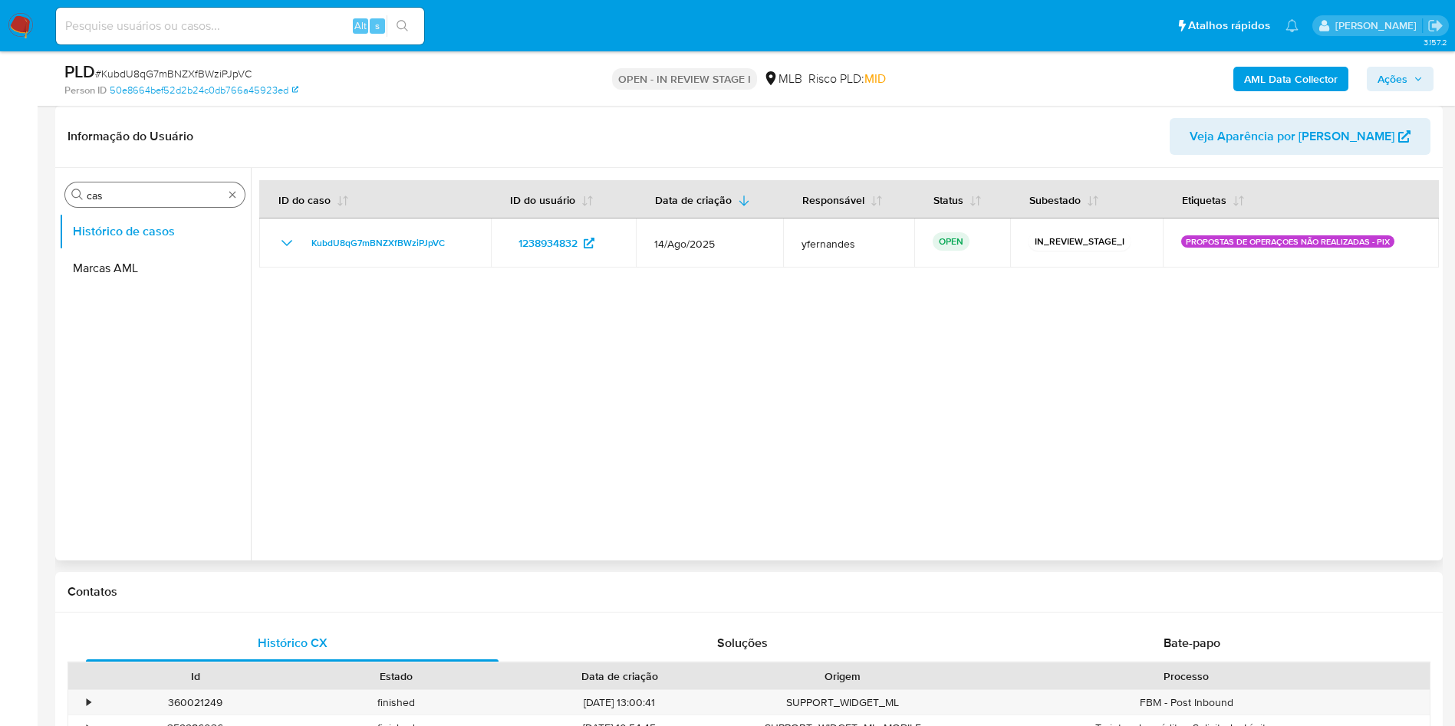
click at [146, 201] on input "cas" at bounding box center [155, 196] width 137 height 14
type input "ger"
click at [112, 247] on button "Geral" at bounding box center [148, 231] width 179 height 37
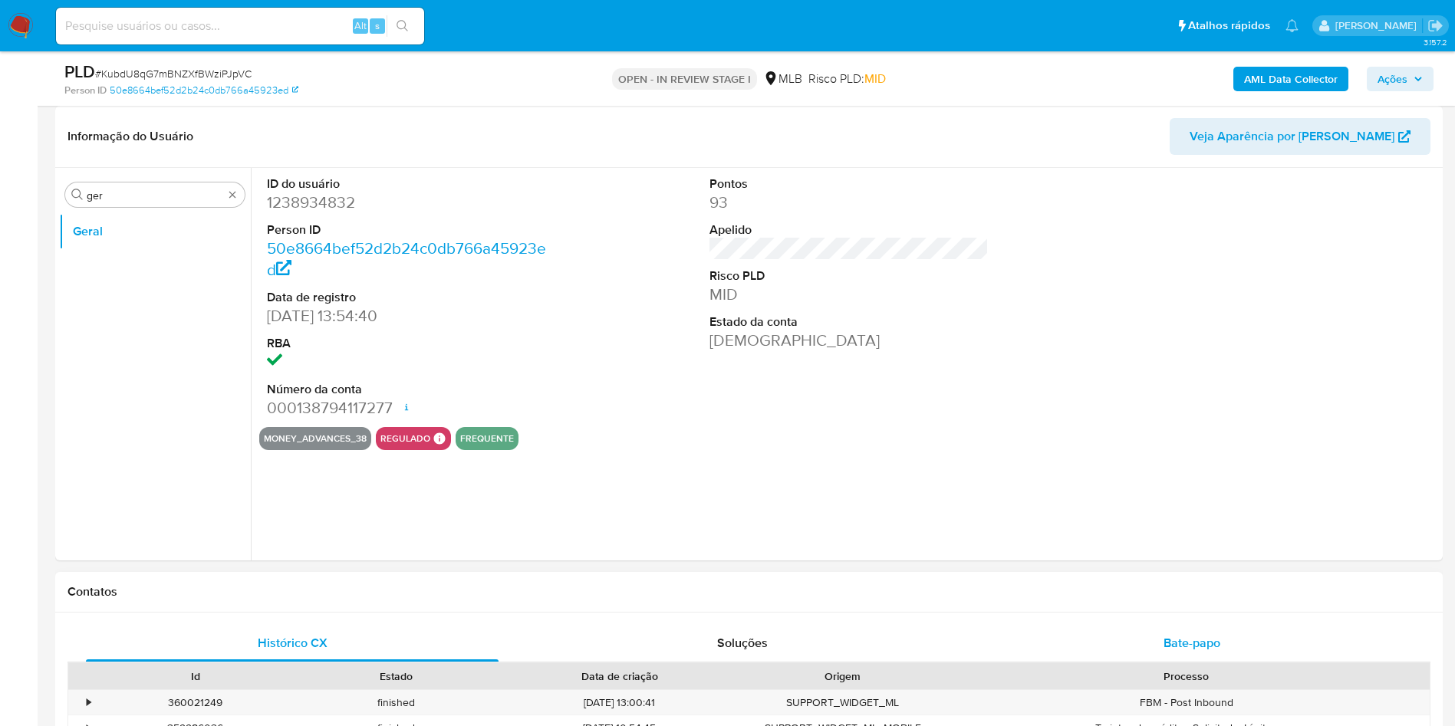
click at [1260, 632] on div "Bate-papo" at bounding box center [1192, 643] width 413 height 37
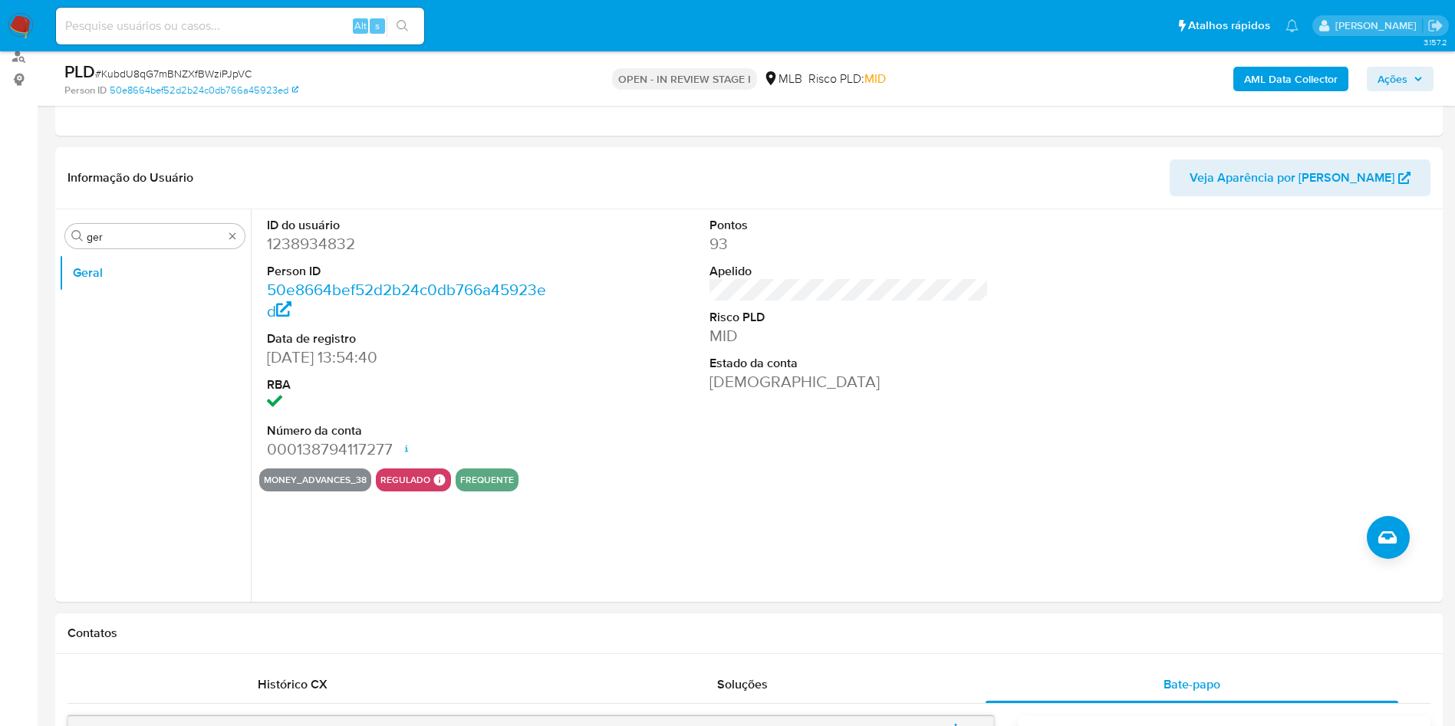
scroll to position [115, 0]
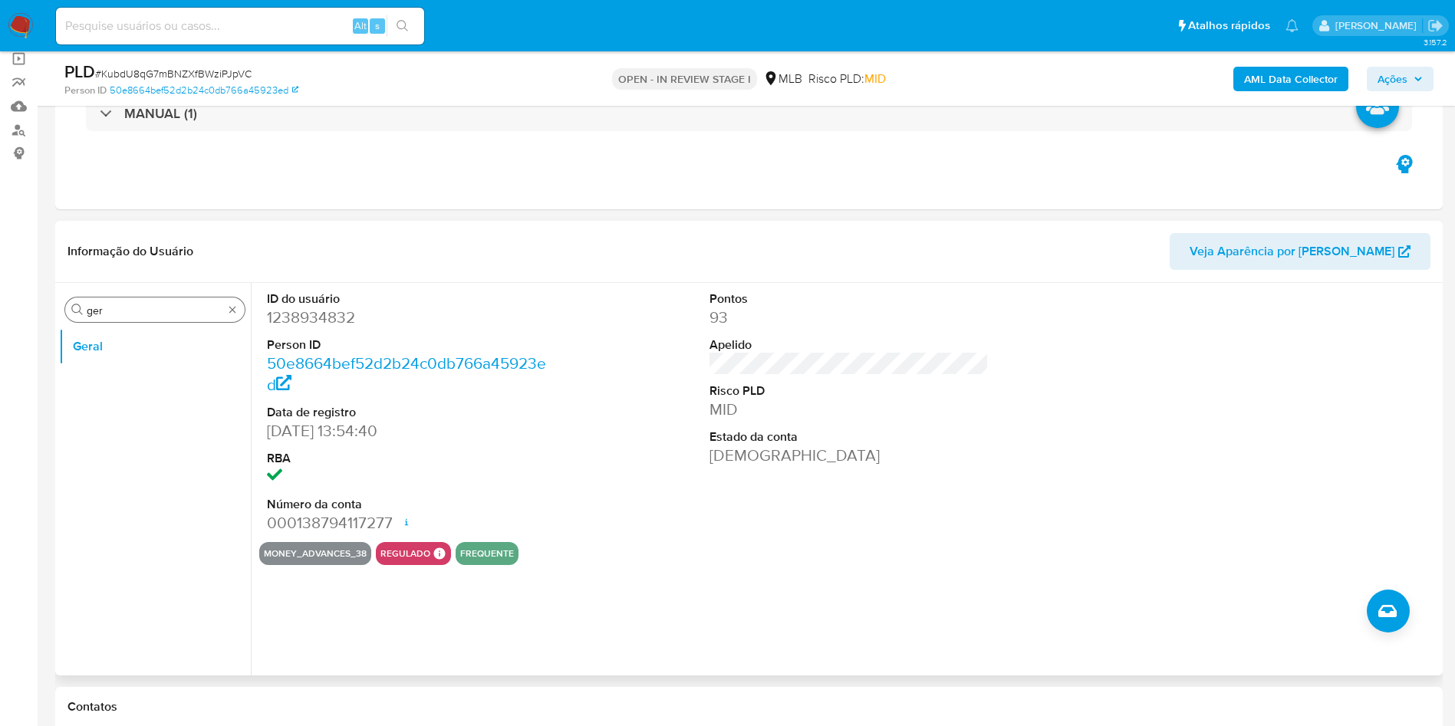
click at [146, 317] on input "ger" at bounding box center [155, 311] width 137 height 14
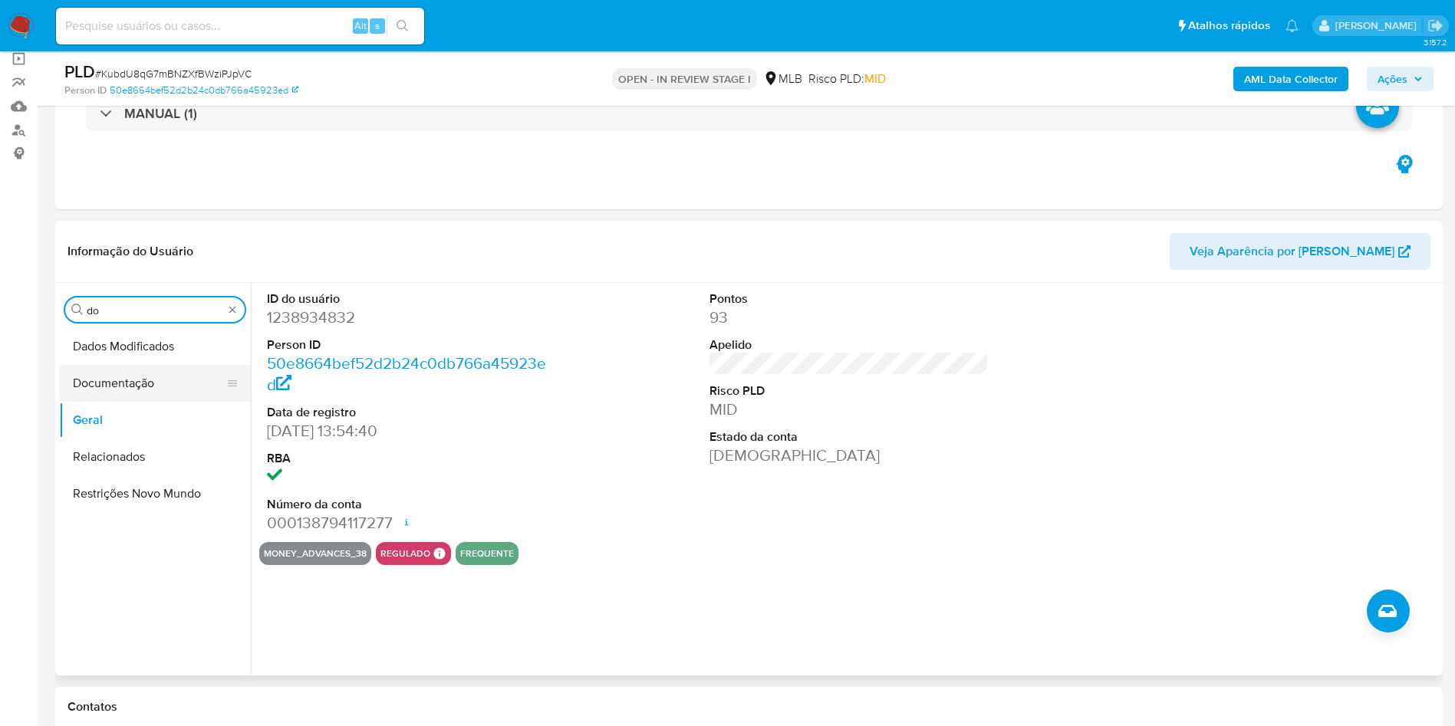
type input "do"
click at [103, 377] on button "Documentação" at bounding box center [148, 383] width 179 height 37
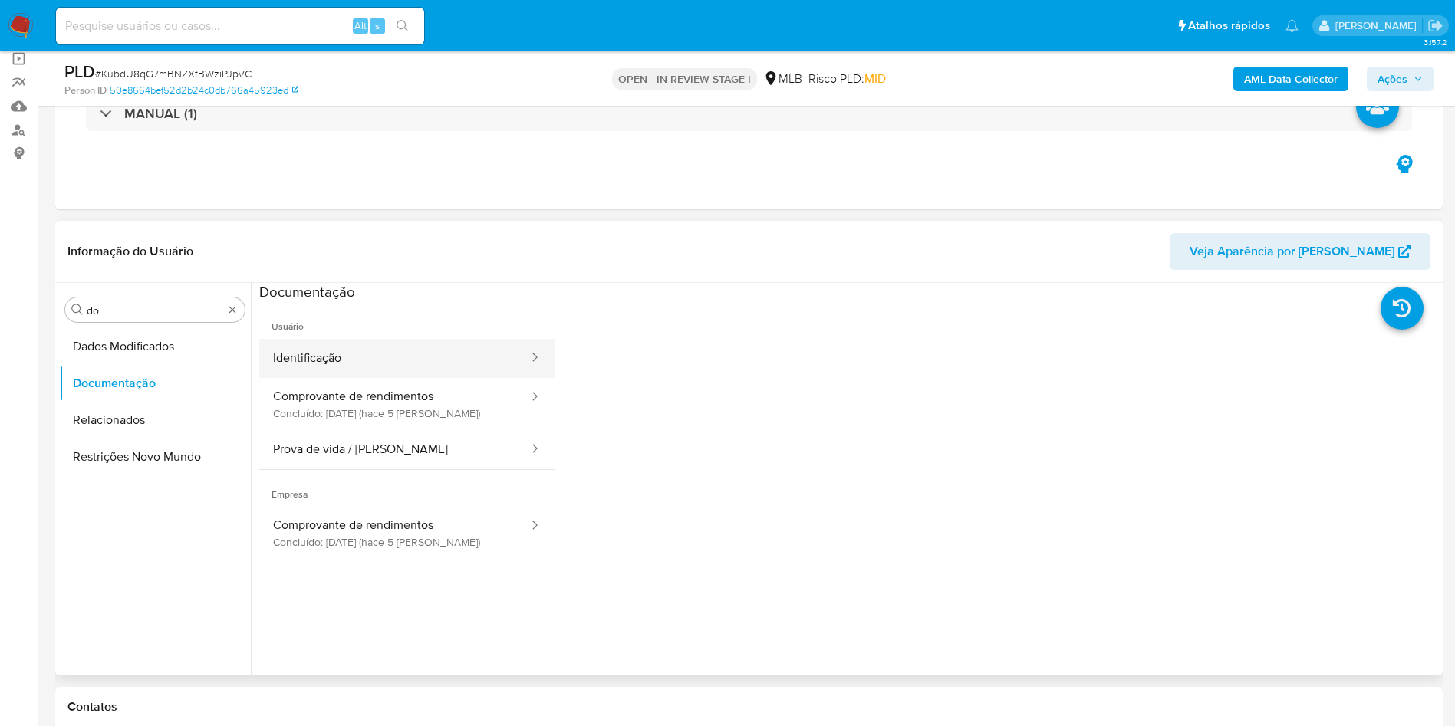
click at [309, 359] on button "Identificação" at bounding box center [394, 358] width 271 height 39
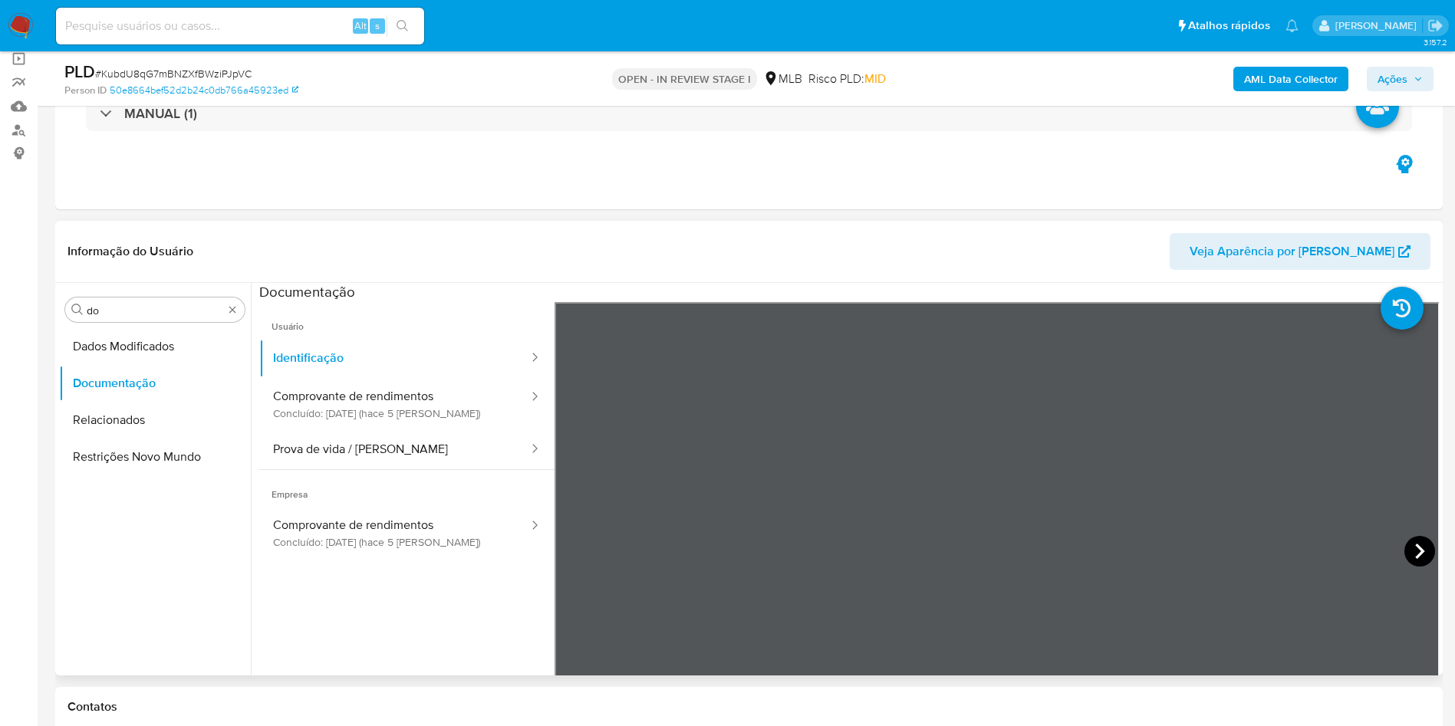
click at [1414, 552] on icon at bounding box center [1419, 551] width 31 height 31
click at [360, 535] on button "Comprovante de rendimentos Concluído: 29/08/2025 (hace 5 días)" at bounding box center [394, 533] width 271 height 52
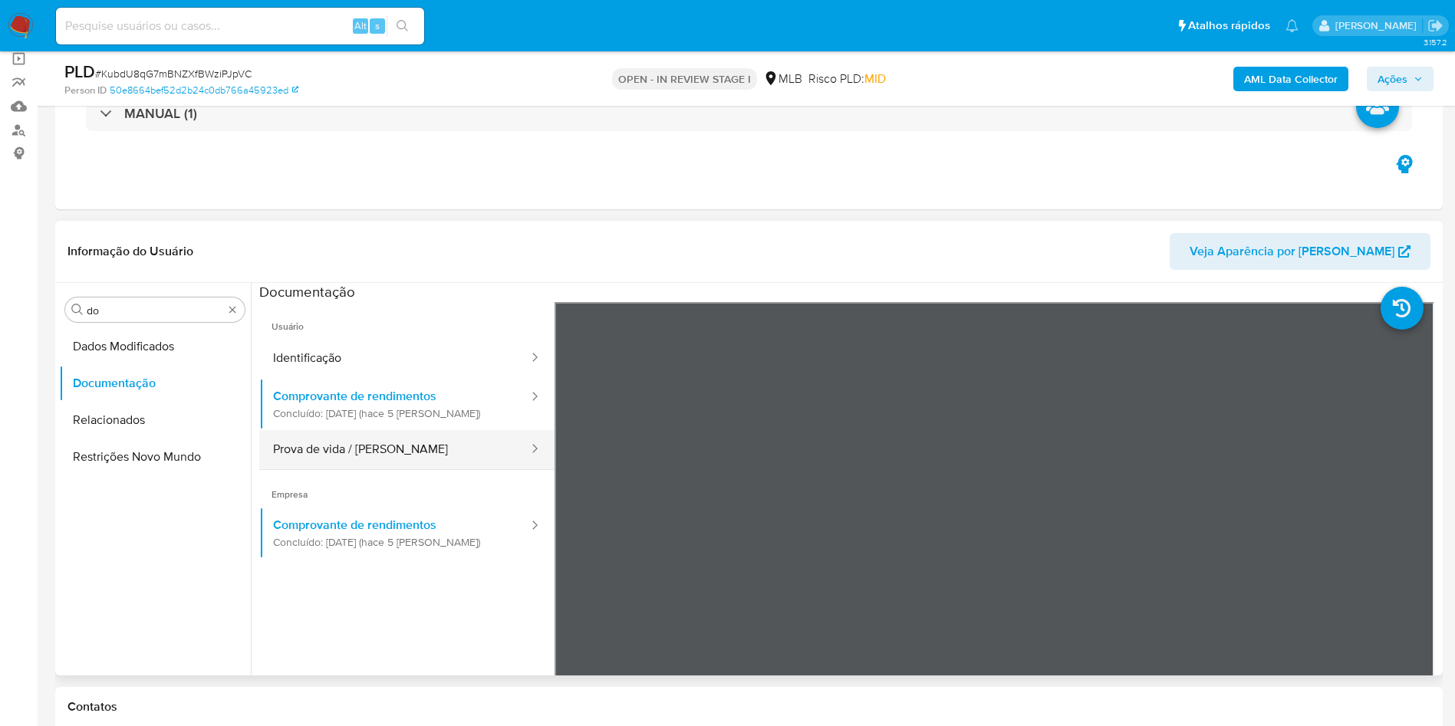
click at [348, 448] on button "Prova de vida / Selfie" at bounding box center [394, 449] width 271 height 39
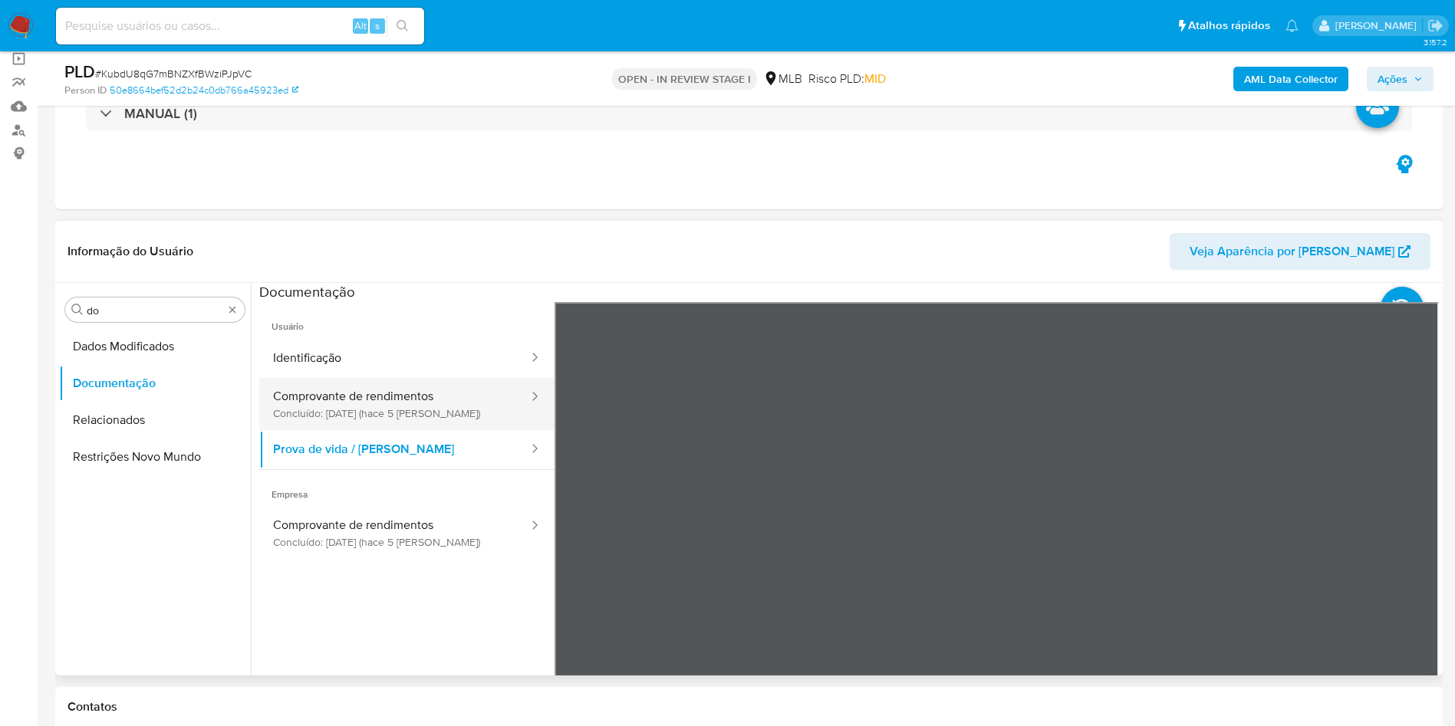
click at [390, 410] on button "Comprovante de rendimentos Concluído: 29/08/2025 (hace 5 días)" at bounding box center [394, 404] width 271 height 52
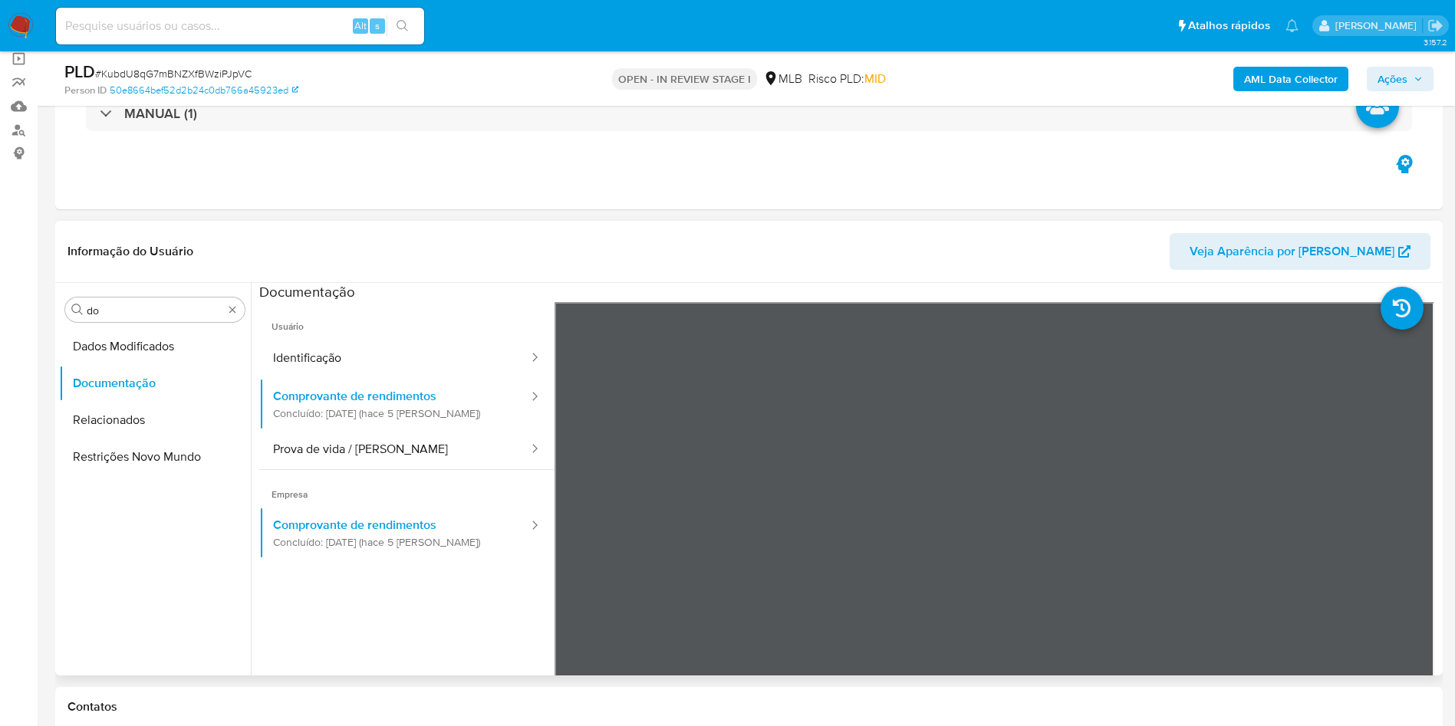
click at [142, 325] on div "Procurar do Dados Modificados Documentação Relacionados Restrições Novo Mundo" at bounding box center [155, 480] width 192 height 390
click at [128, 311] on input "do" at bounding box center [155, 311] width 137 height 14
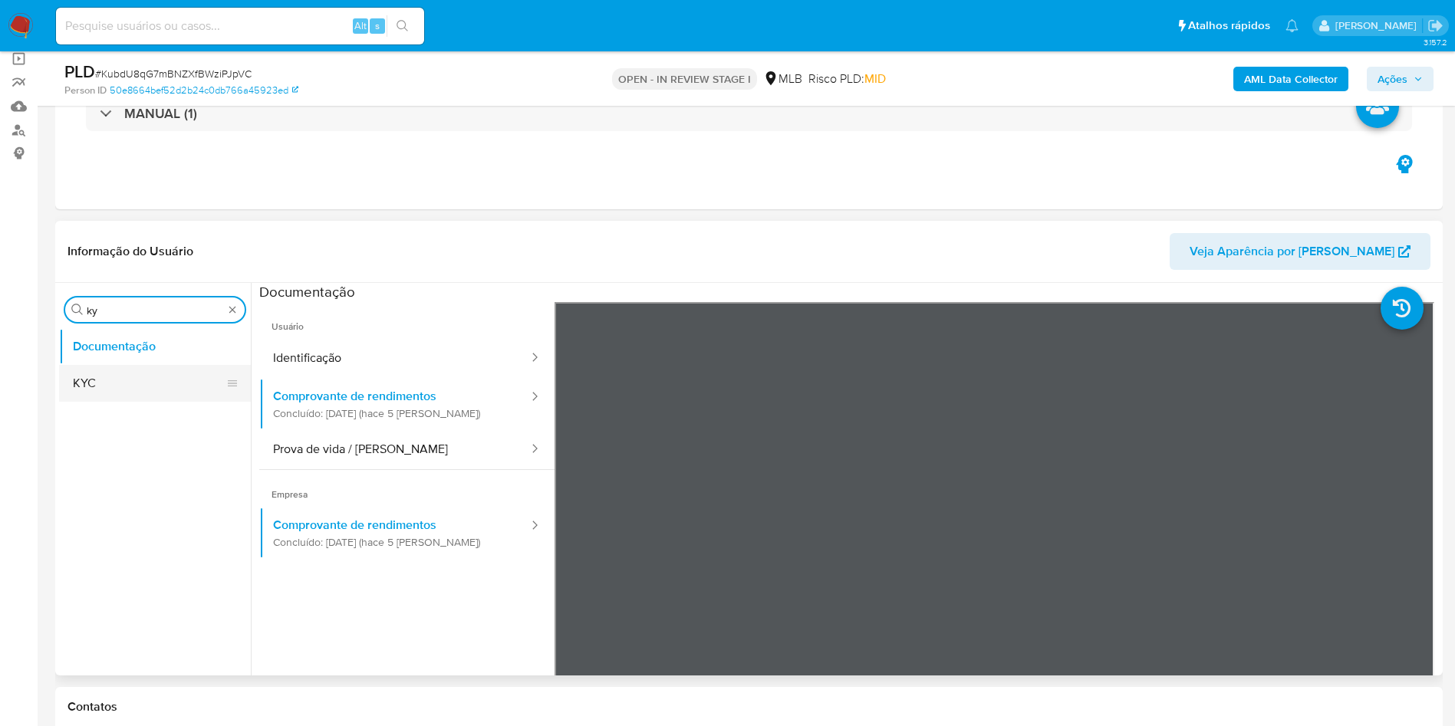
type input "ky"
click at [125, 381] on button "KYC" at bounding box center [148, 383] width 179 height 37
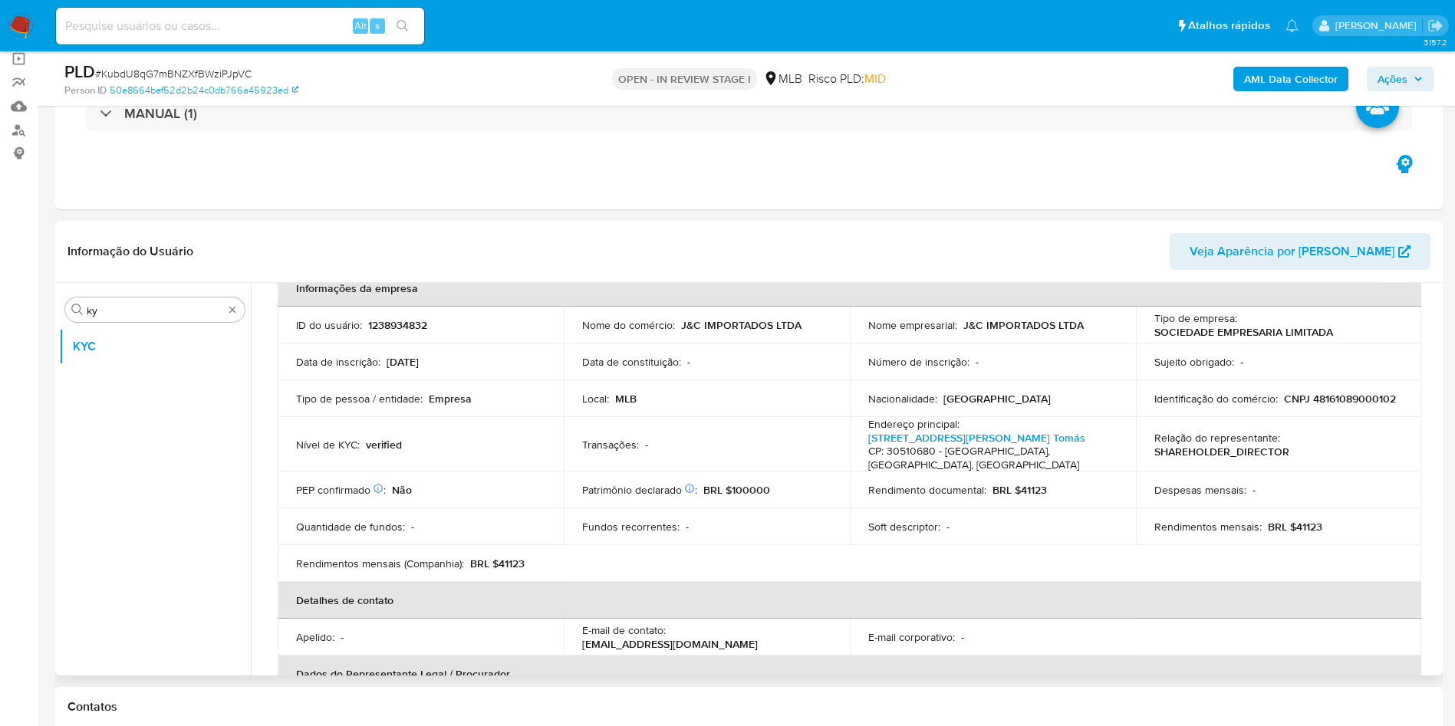
scroll to position [83, 0]
click at [1315, 537] on p "BRL $41123" at bounding box center [1295, 530] width 54 height 14
click at [1301, 537] on p "BRL $41123" at bounding box center [1295, 530] width 54 height 14
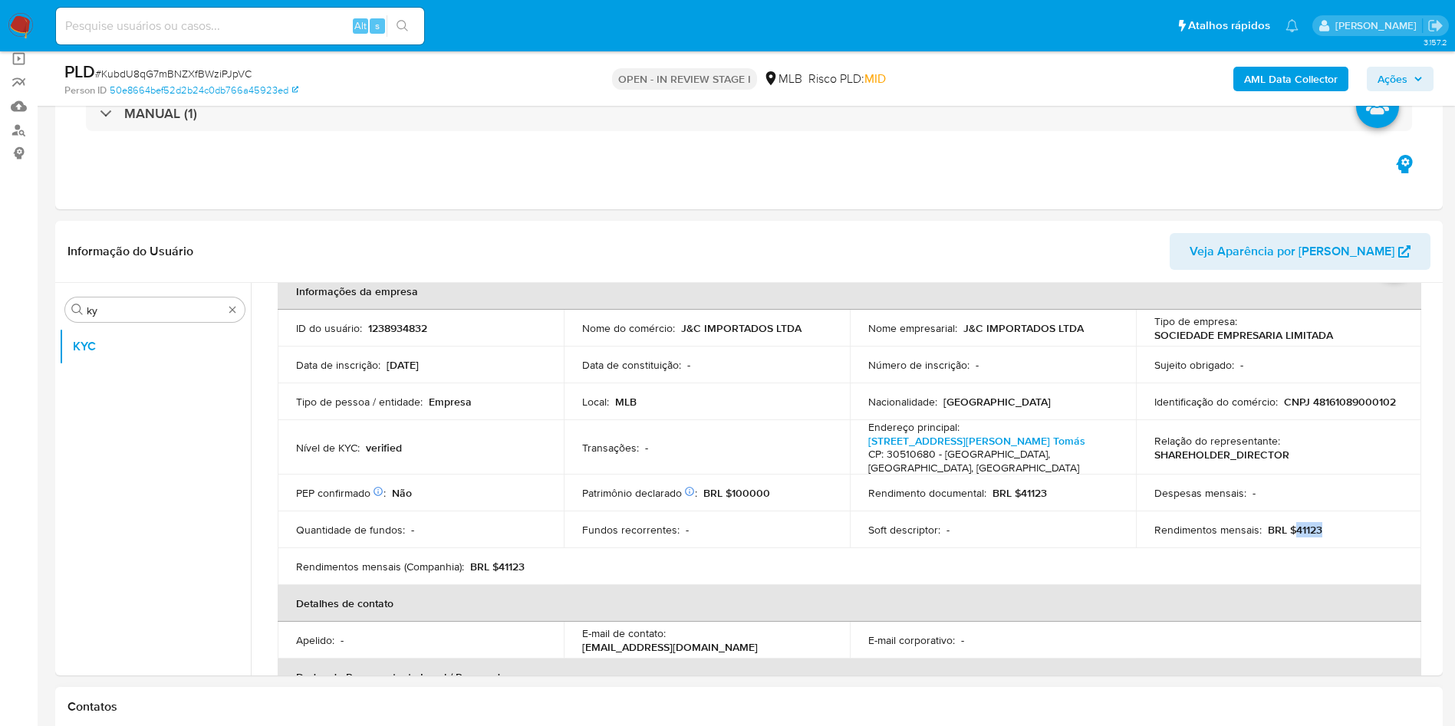
copy p "41123"
click at [544, 475] on td "Nível de KYC : verified" at bounding box center [421, 447] width 286 height 54
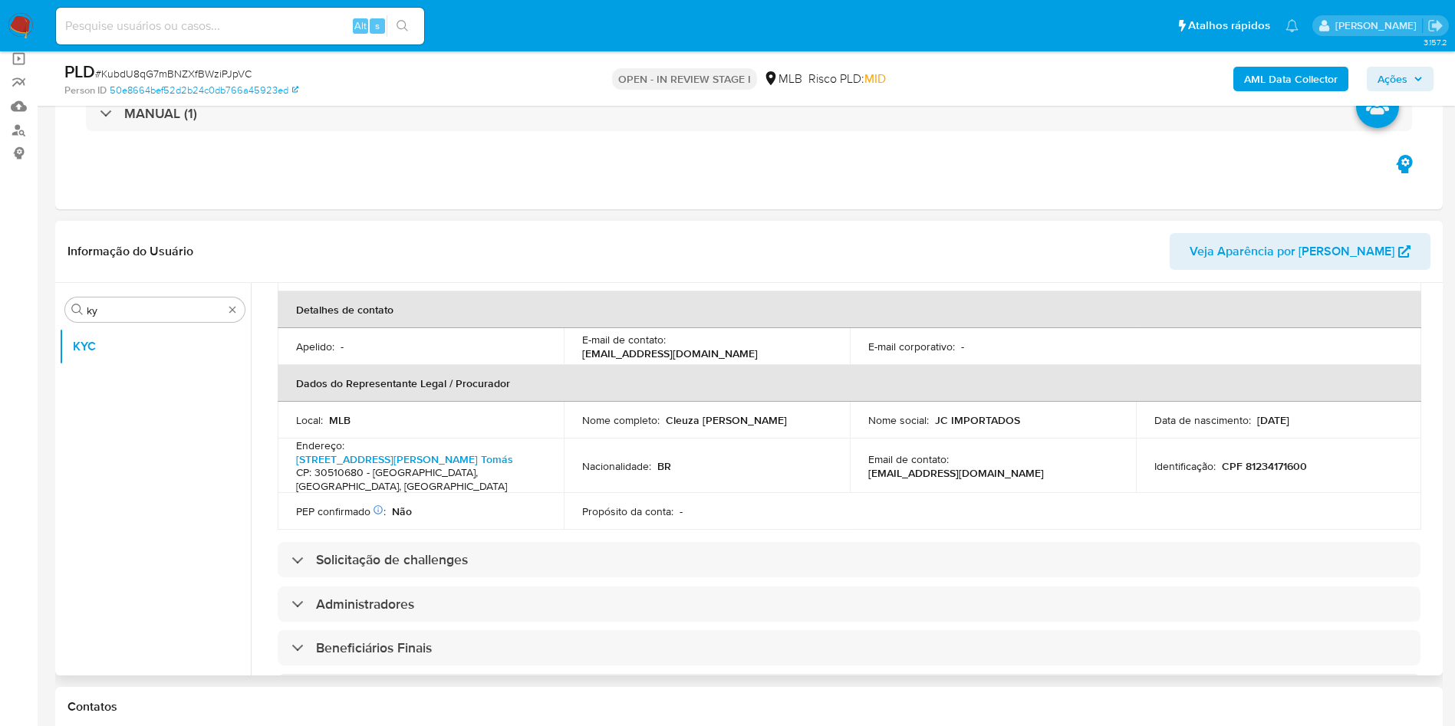
scroll to position [428, 0]
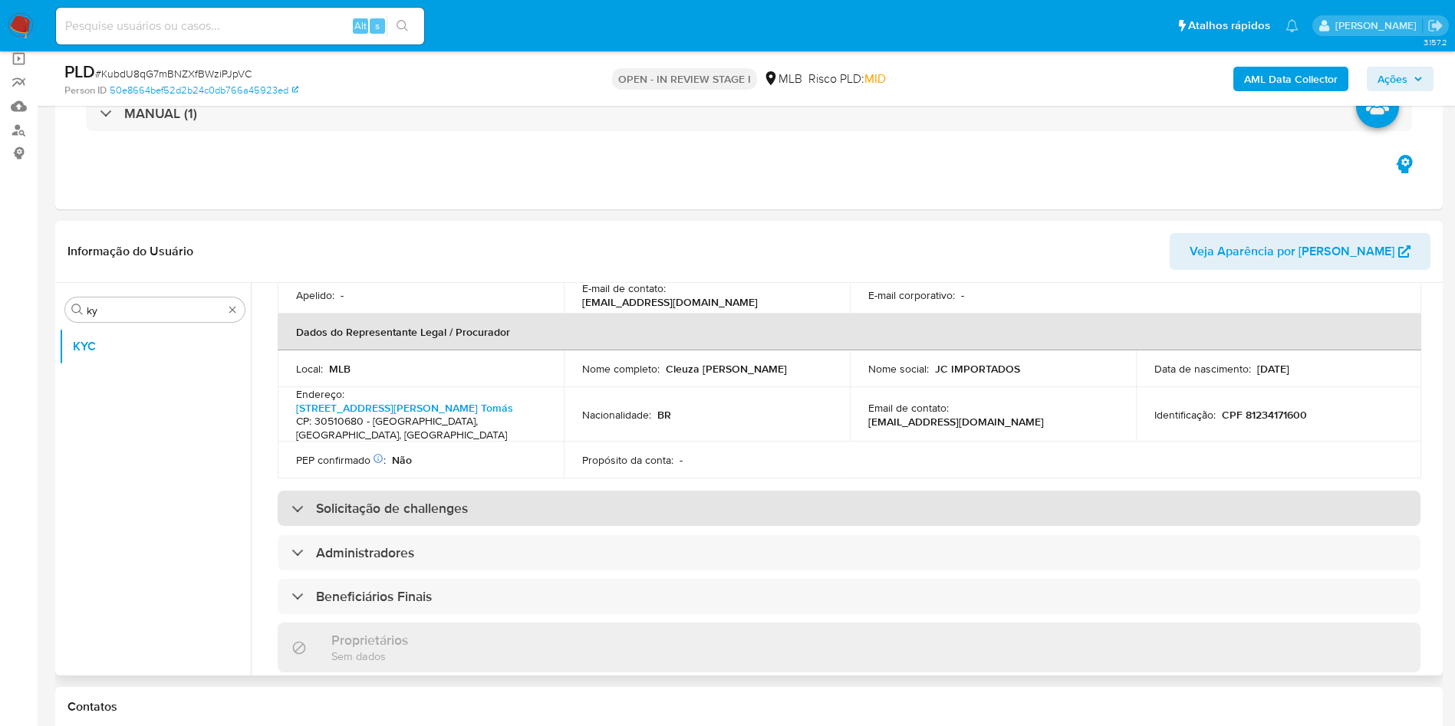
click at [700, 526] on div "Solicitação de challenges" at bounding box center [849, 508] width 1143 height 35
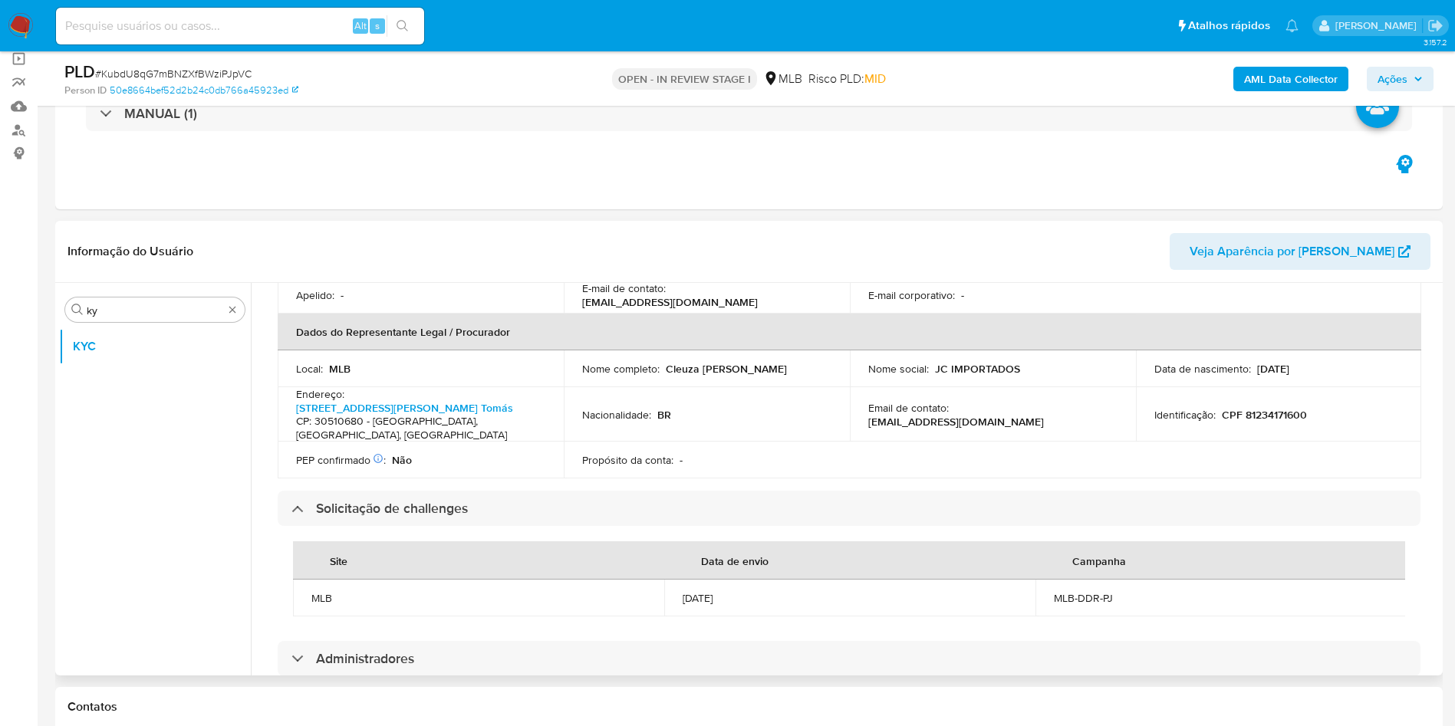
scroll to position [983, 0]
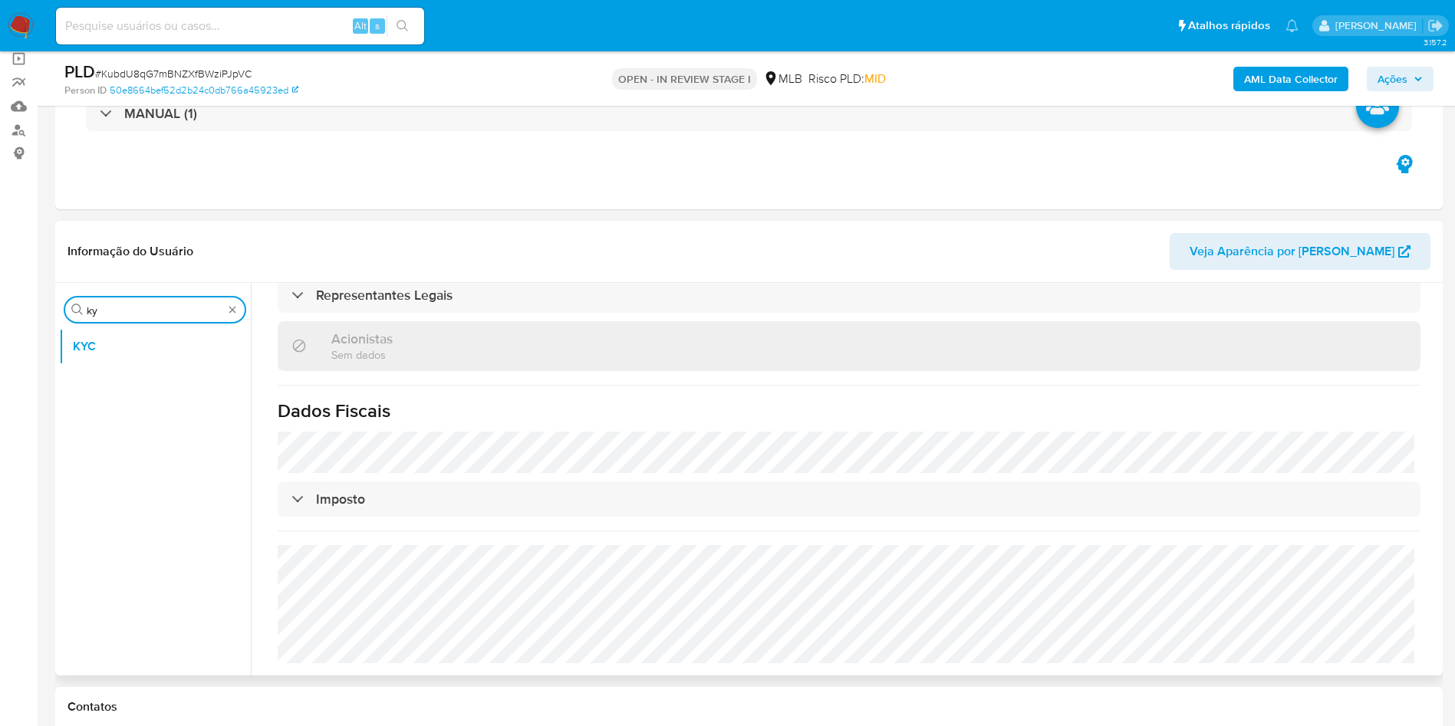
click at [142, 306] on input "ky" at bounding box center [155, 311] width 137 height 14
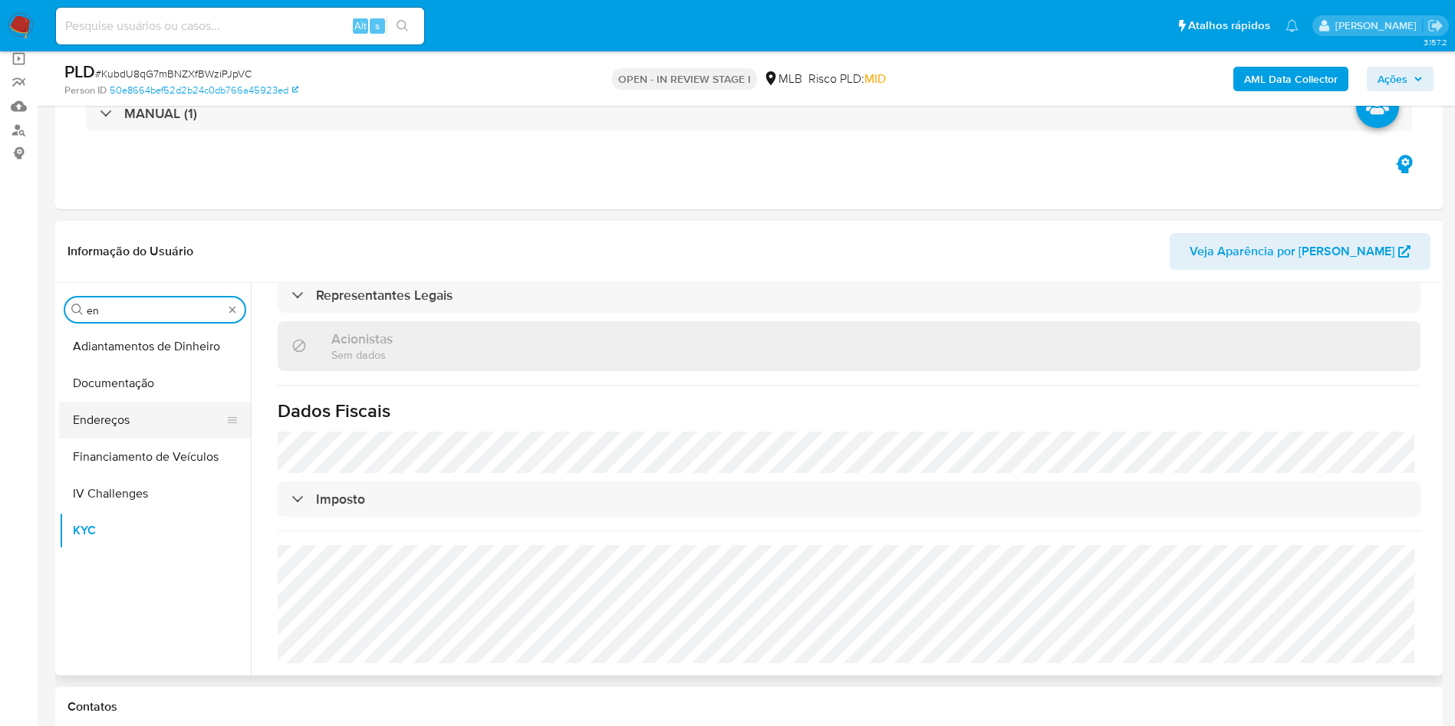
type input "en"
click at [105, 417] on button "Endereços" at bounding box center [148, 420] width 179 height 37
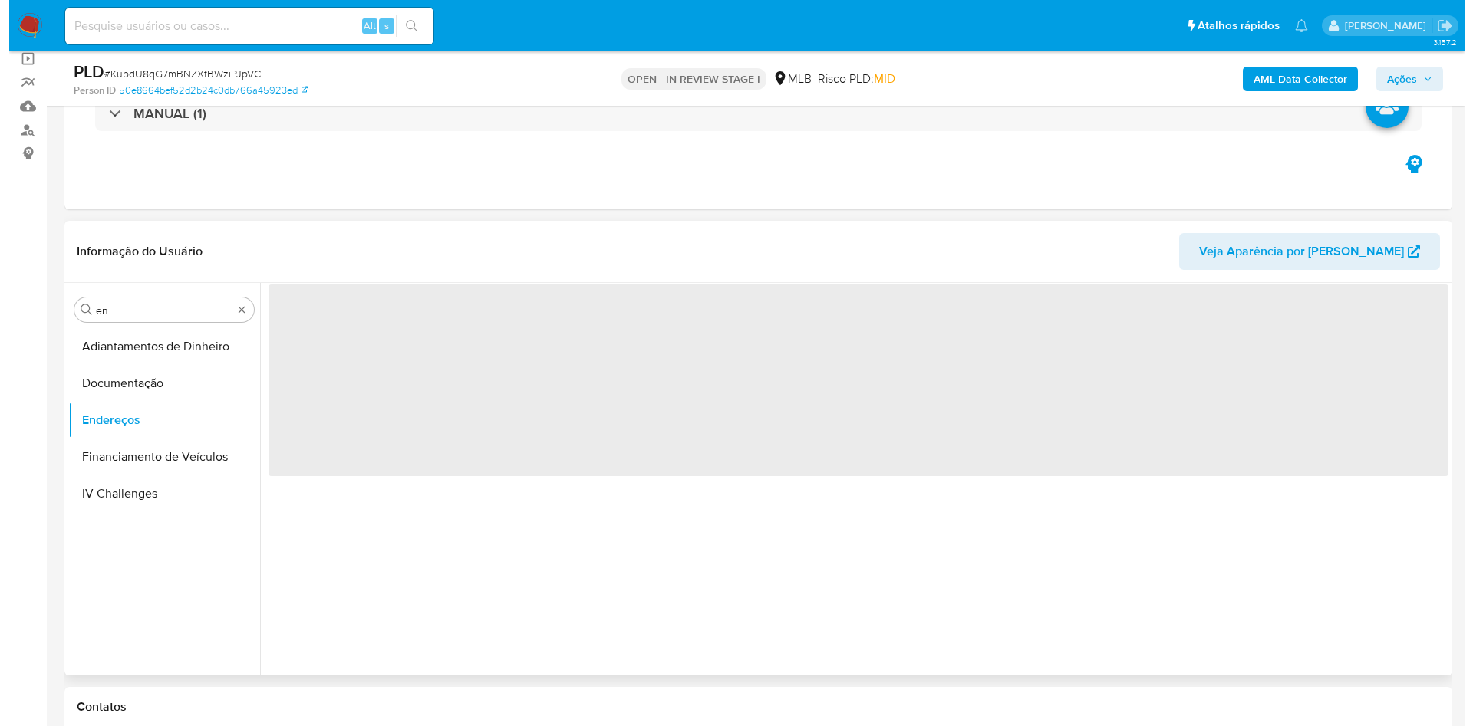
scroll to position [0, 0]
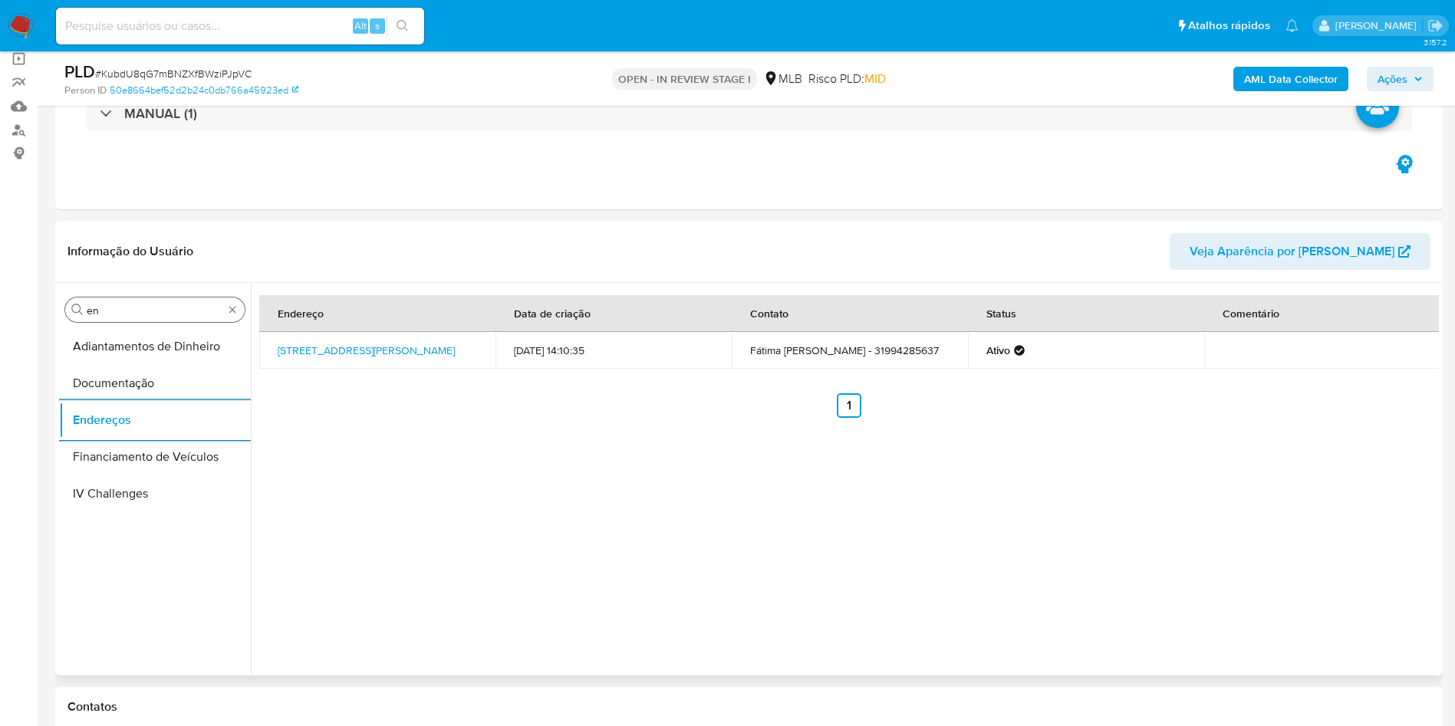
click at [146, 305] on input "en" at bounding box center [155, 311] width 137 height 14
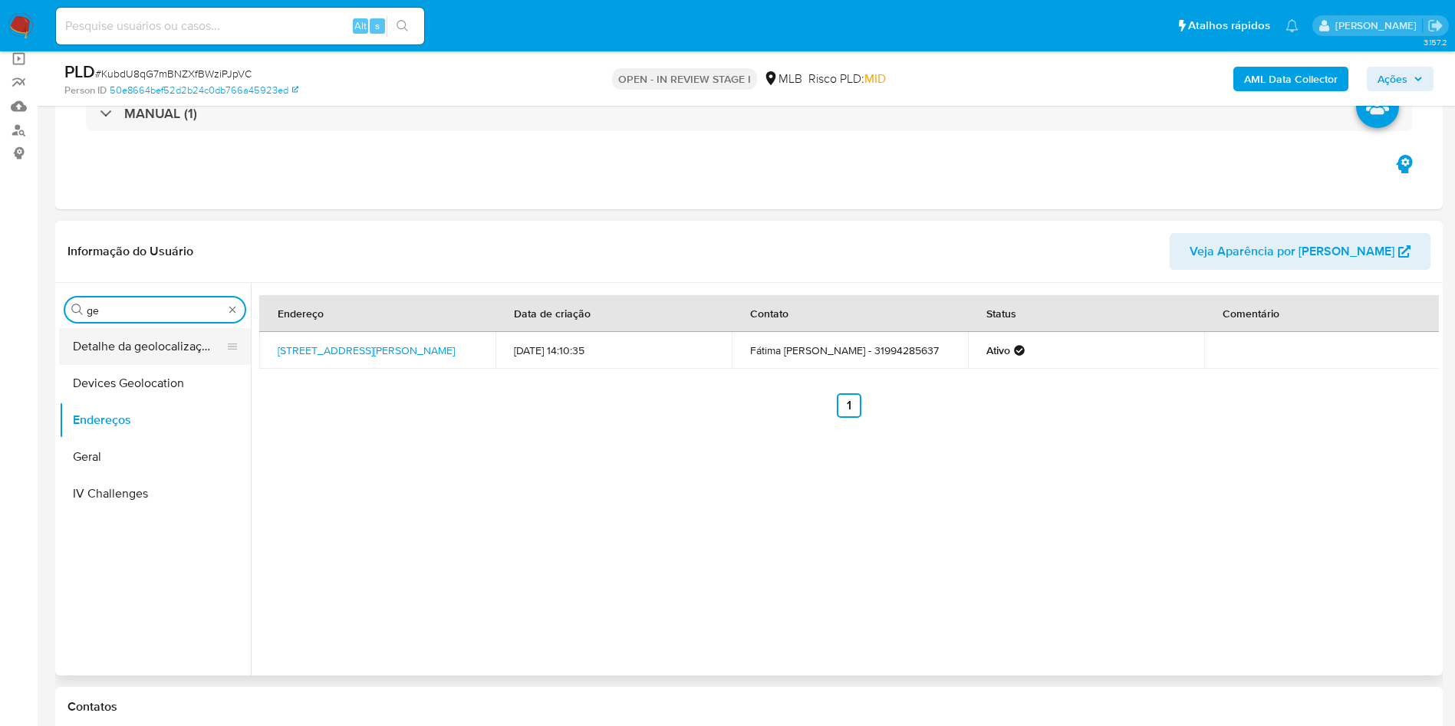
type input "ge"
click at [116, 346] on button "Detalhe da geolocalização" at bounding box center [148, 346] width 179 height 37
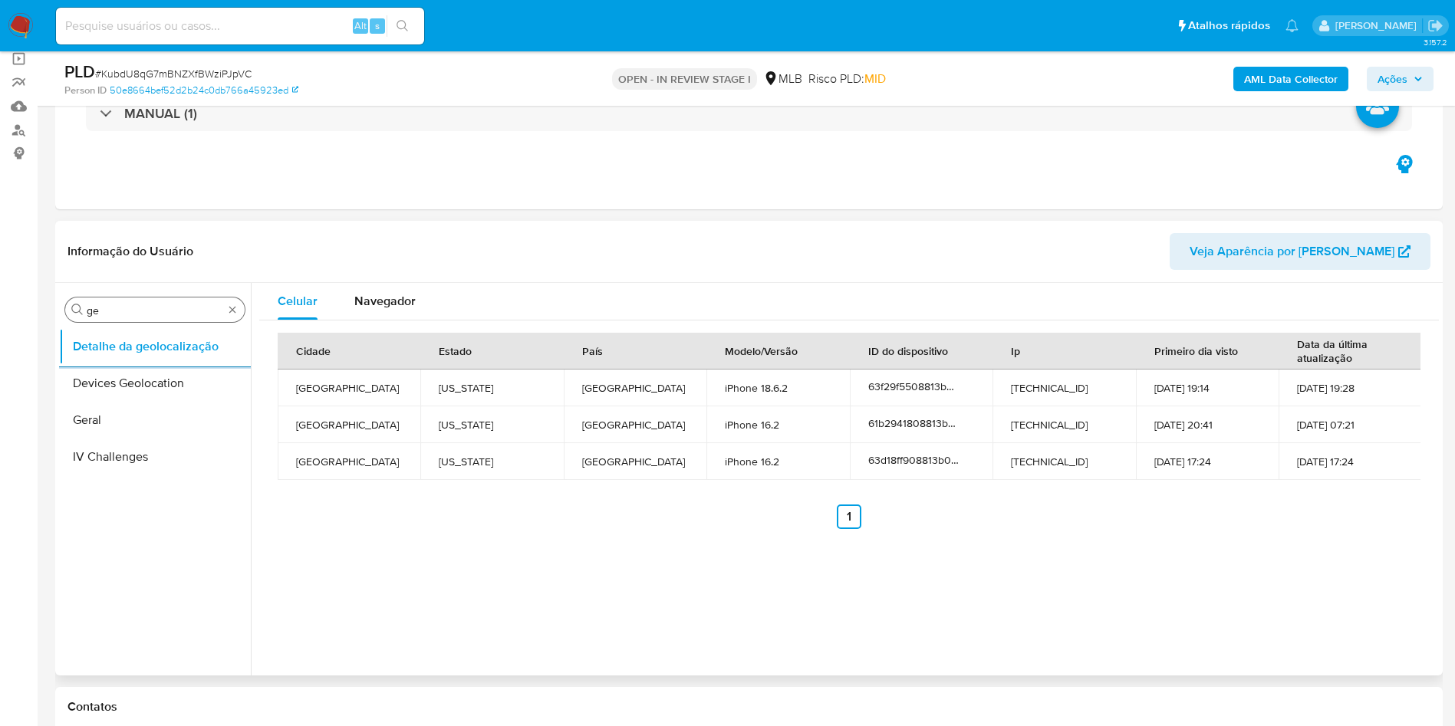
click at [153, 308] on input "ge" at bounding box center [155, 311] width 137 height 14
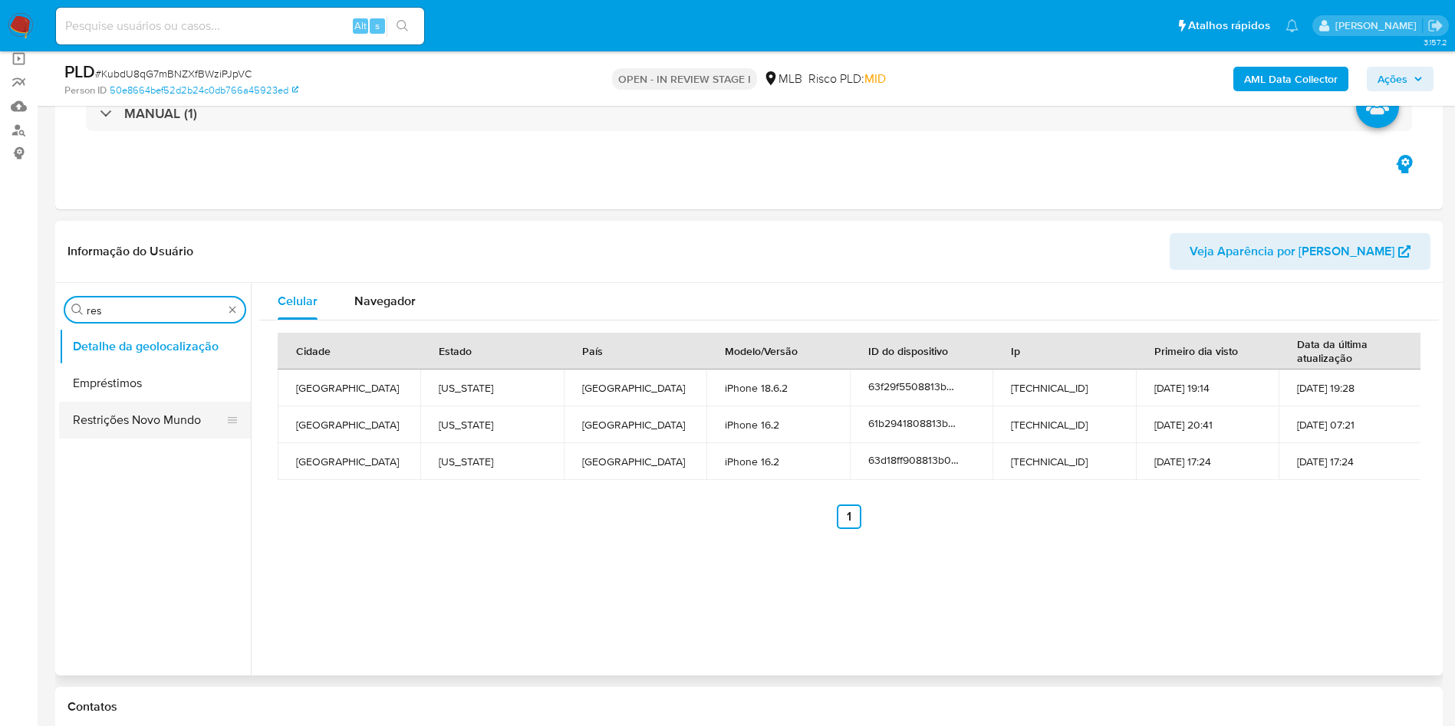
type input "res"
click at [91, 429] on button "Restrições Novo Mundo" at bounding box center [148, 420] width 179 height 37
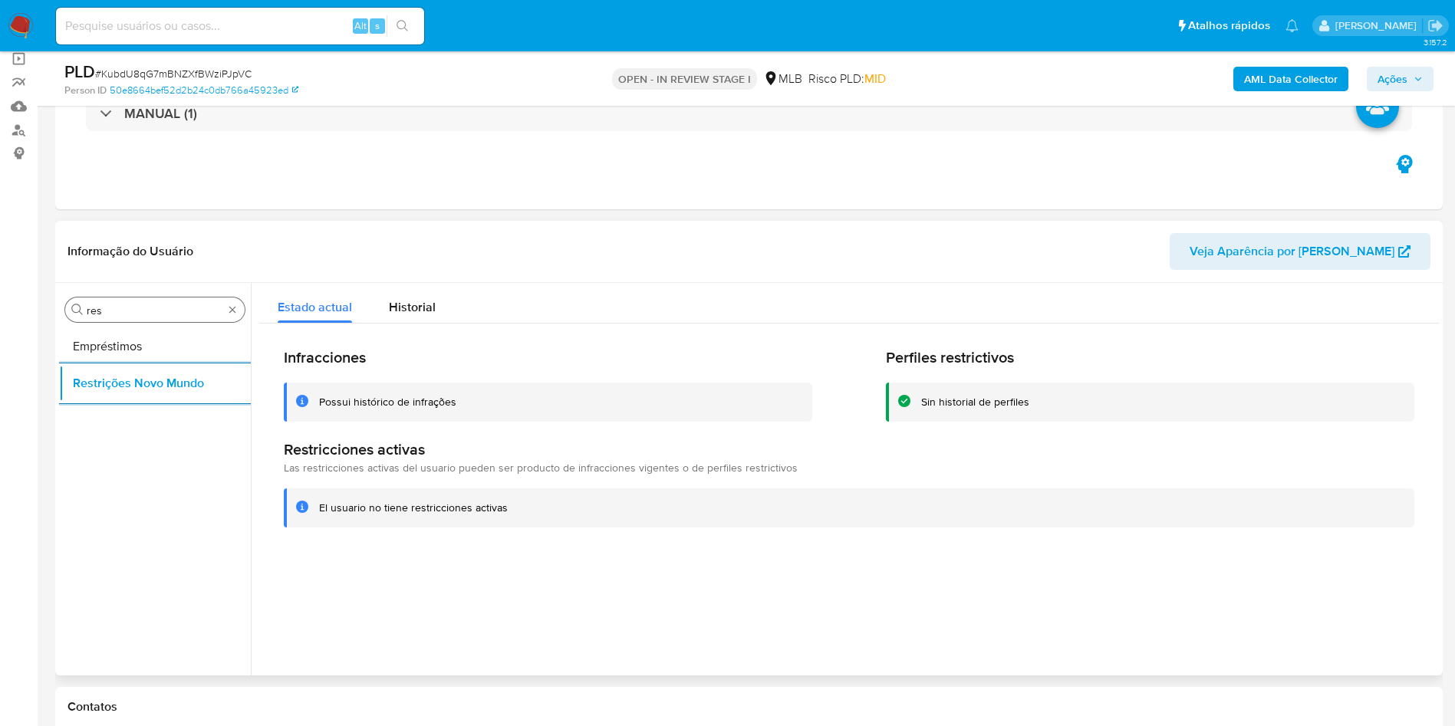
click at [116, 318] on div "Procurar res" at bounding box center [154, 310] width 179 height 25
click at [112, 316] on input "res" at bounding box center [155, 311] width 137 height 14
click at [111, 315] on input "res" at bounding box center [155, 311] width 137 height 14
type input "po"
click at [107, 351] on button "Dispositivos Point" at bounding box center [155, 346] width 192 height 37
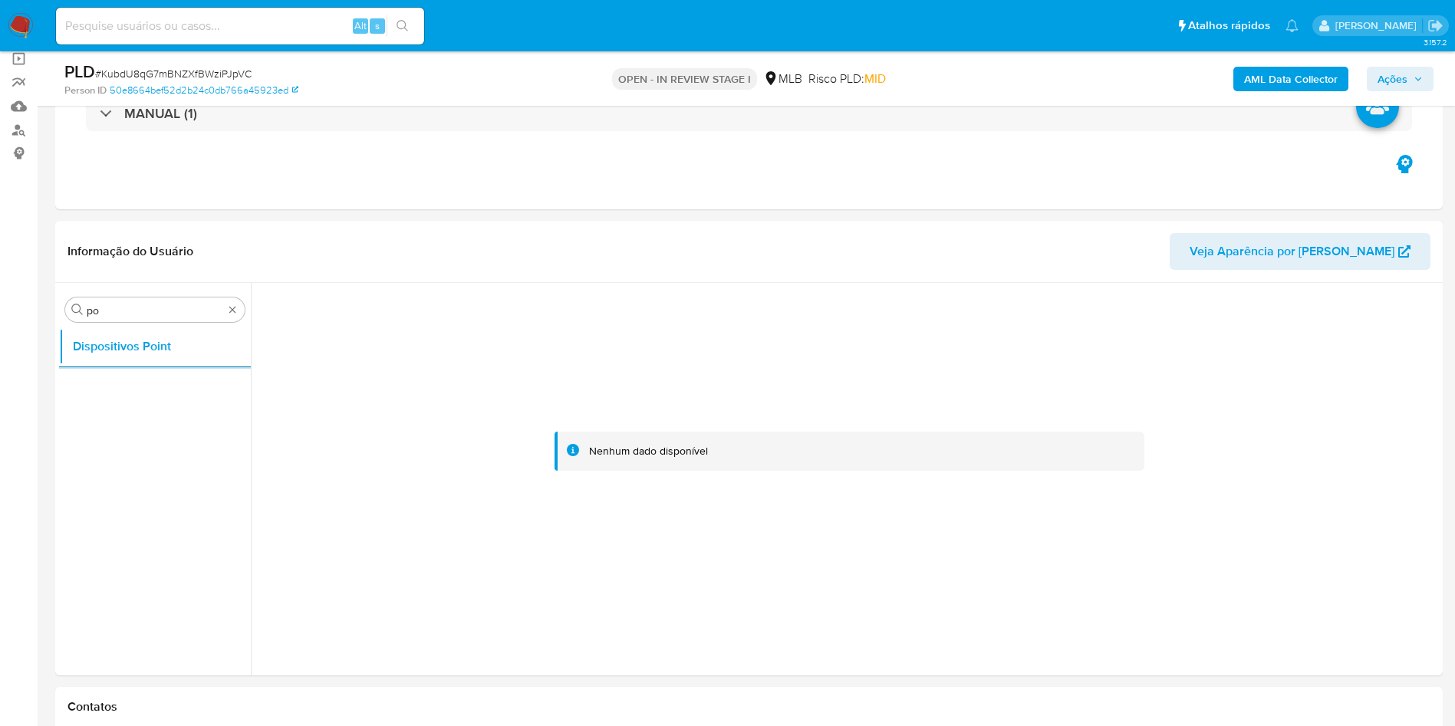
click at [1269, 73] on b "AML Data Collector" at bounding box center [1291, 79] width 94 height 25
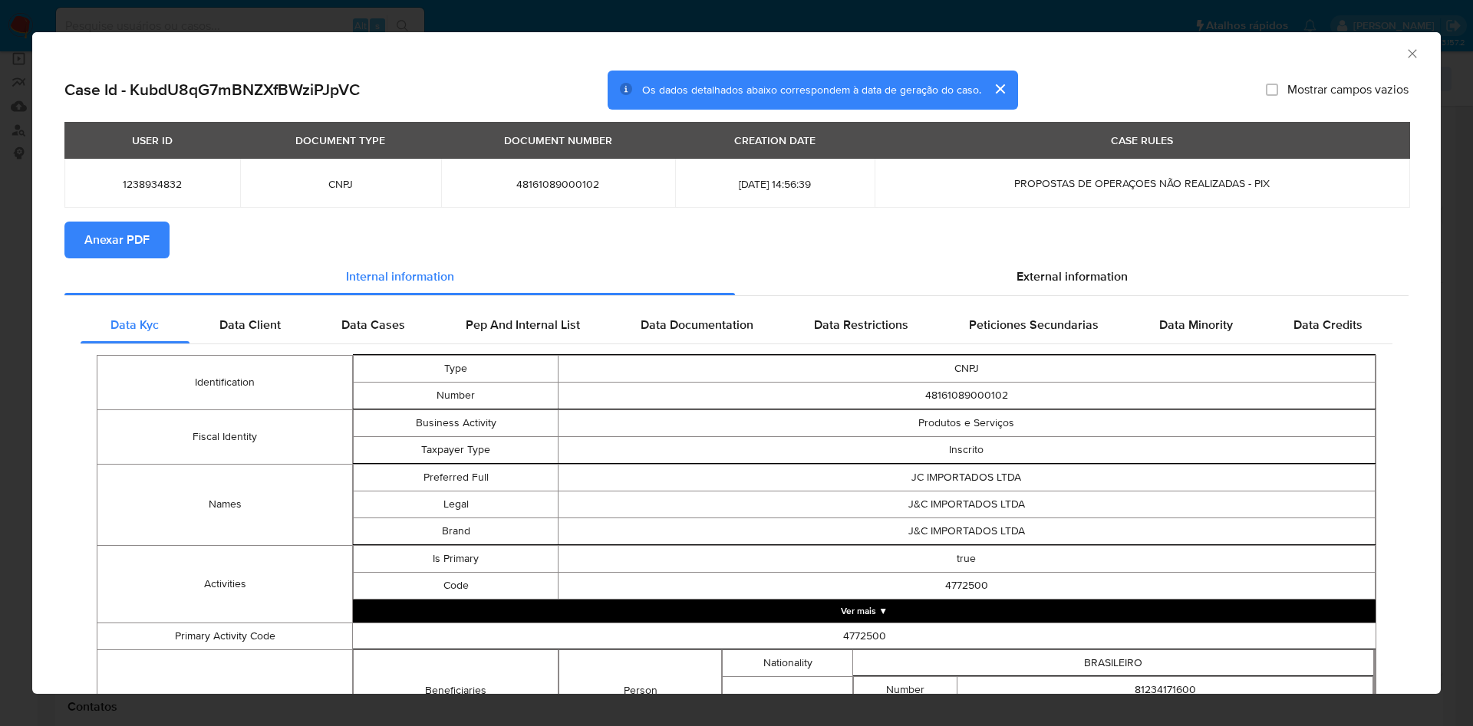
click at [155, 228] on button "Anexar PDF" at bounding box center [116, 240] width 105 height 37
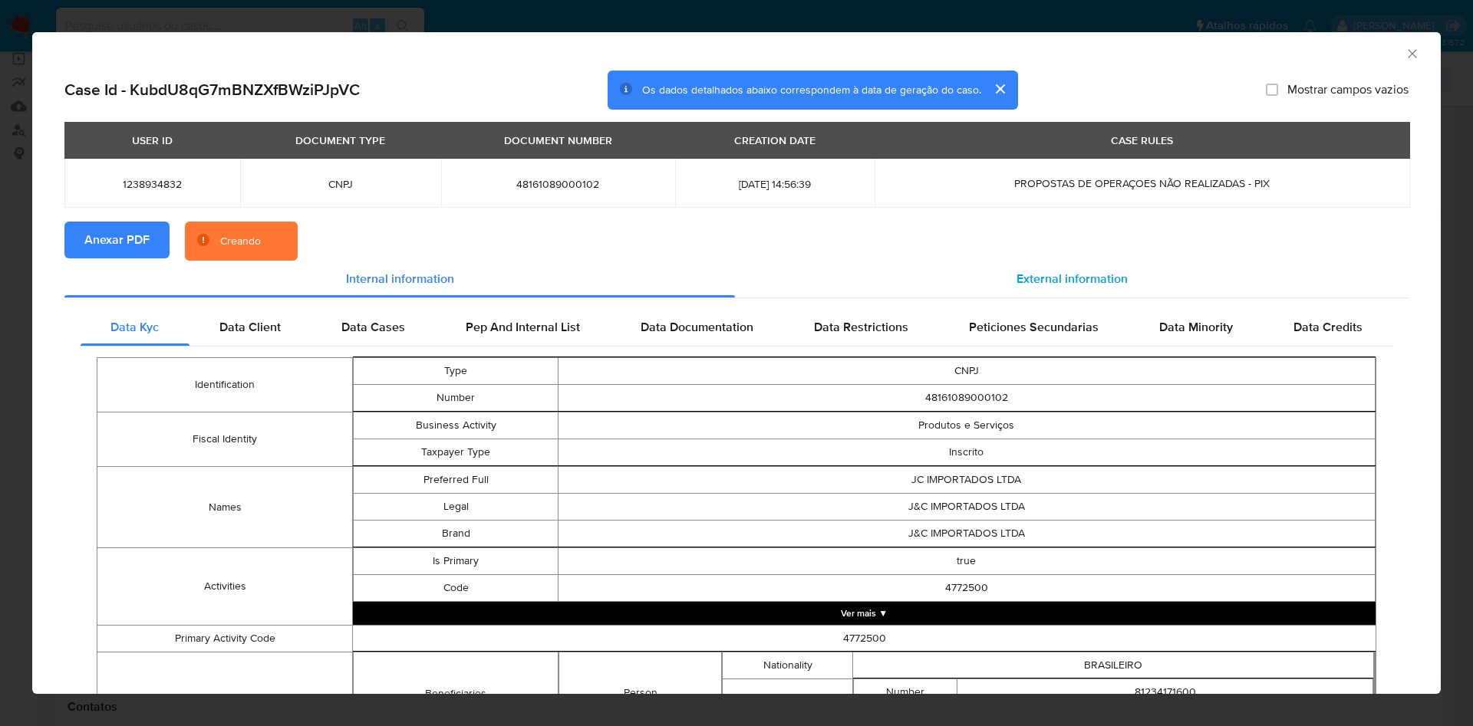
click at [1070, 283] on span "External information" at bounding box center [1071, 279] width 111 height 18
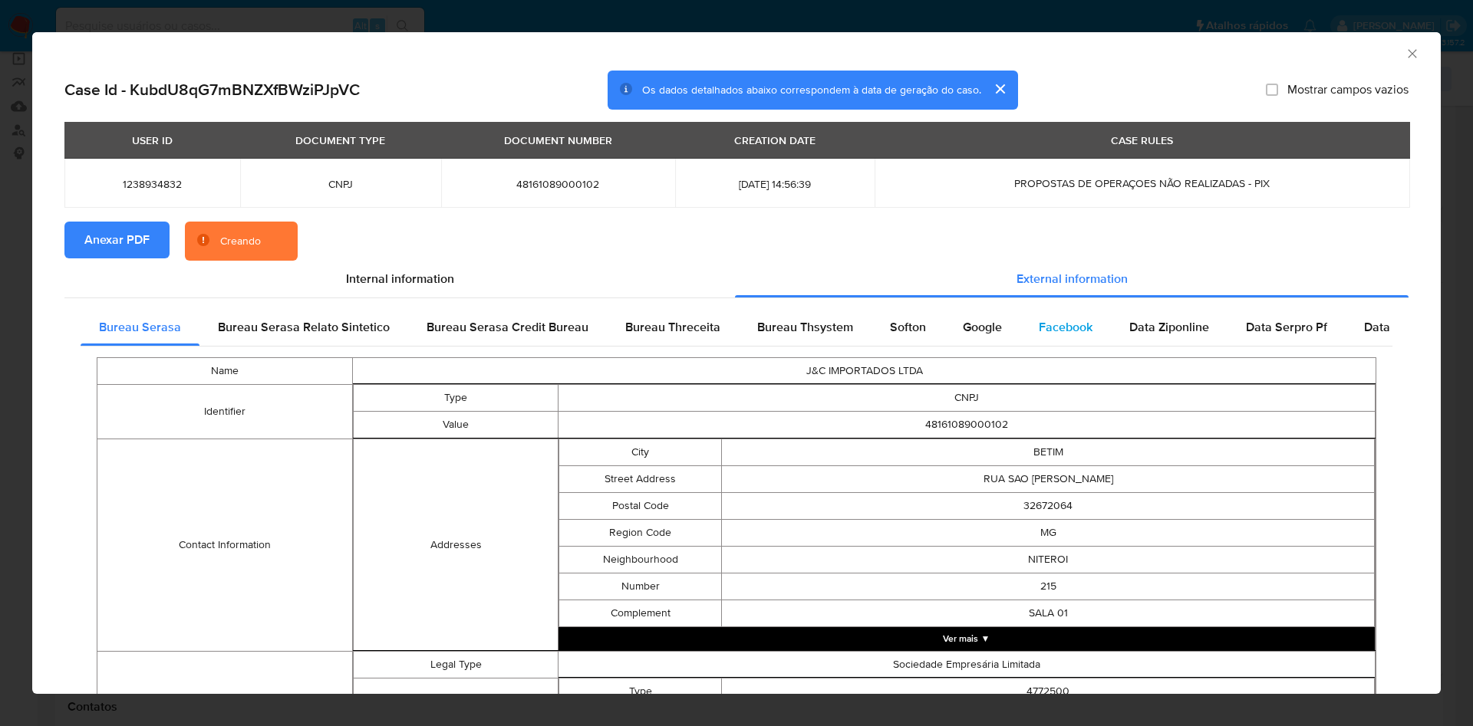
click at [1020, 319] on div "Facebook" at bounding box center [1065, 327] width 91 height 37
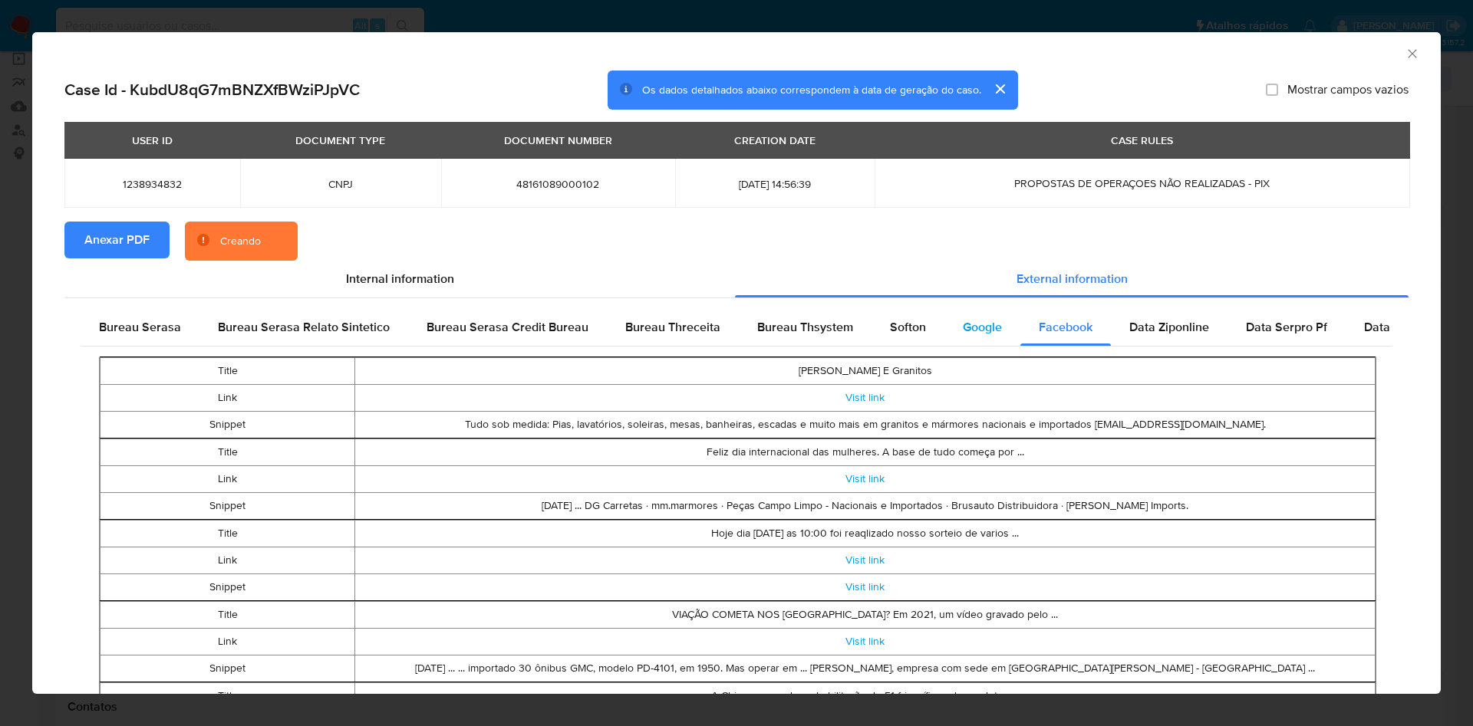
click at [952, 326] on div "Google" at bounding box center [982, 327] width 76 height 37
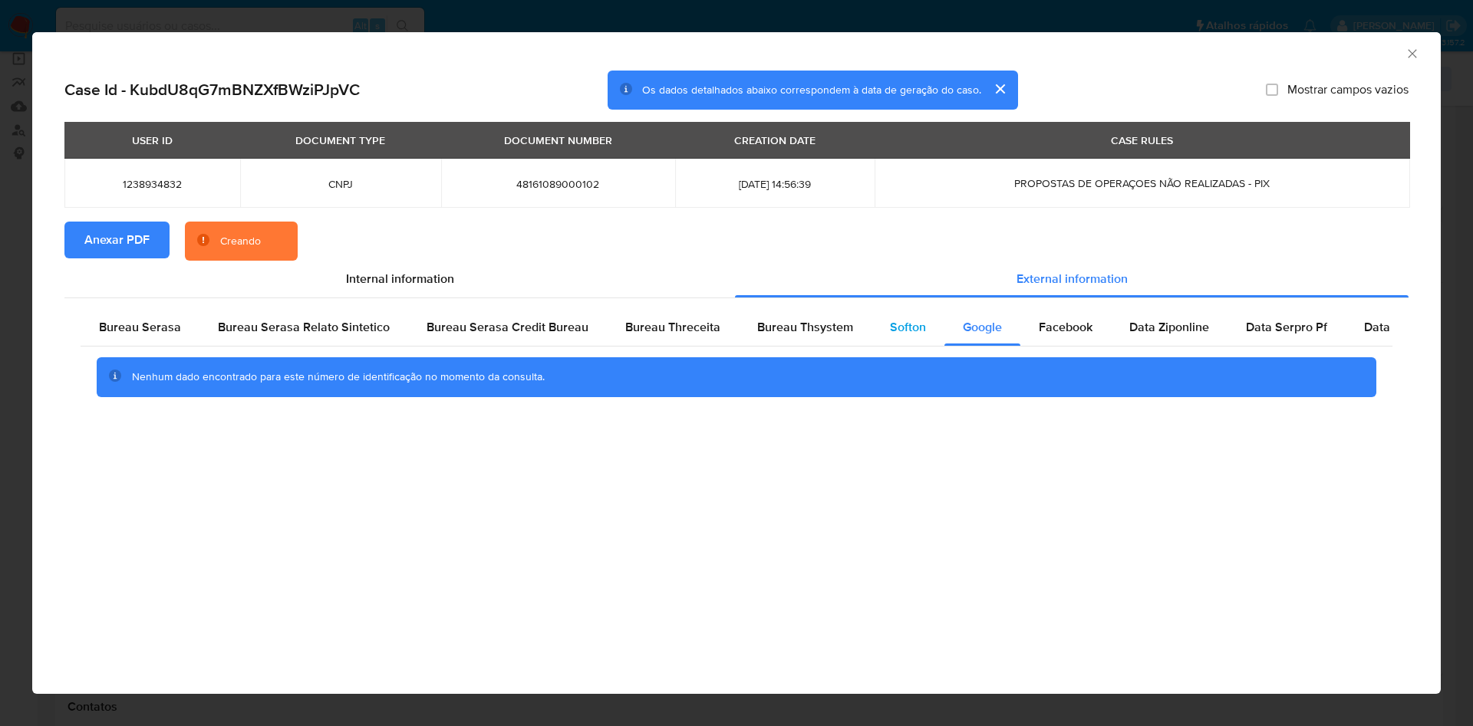
click at [871, 327] on div "Softon" at bounding box center [907, 327] width 73 height 37
click at [829, 324] on span "Bureau Thsystem" at bounding box center [805, 327] width 96 height 18
click at [193, 337] on div "Bureau Serasa" at bounding box center [140, 327] width 119 height 37
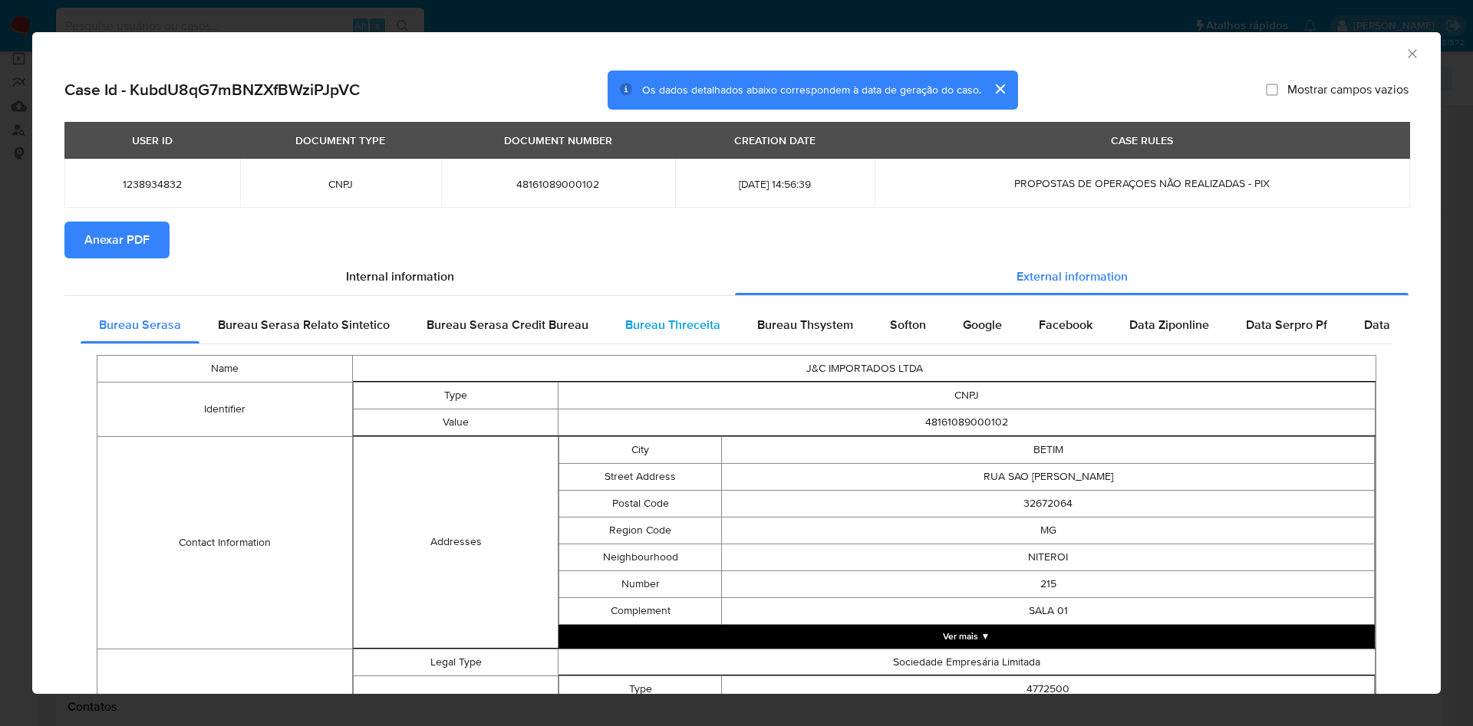
click at [663, 316] on span "Bureau Threceita" at bounding box center [672, 325] width 95 height 18
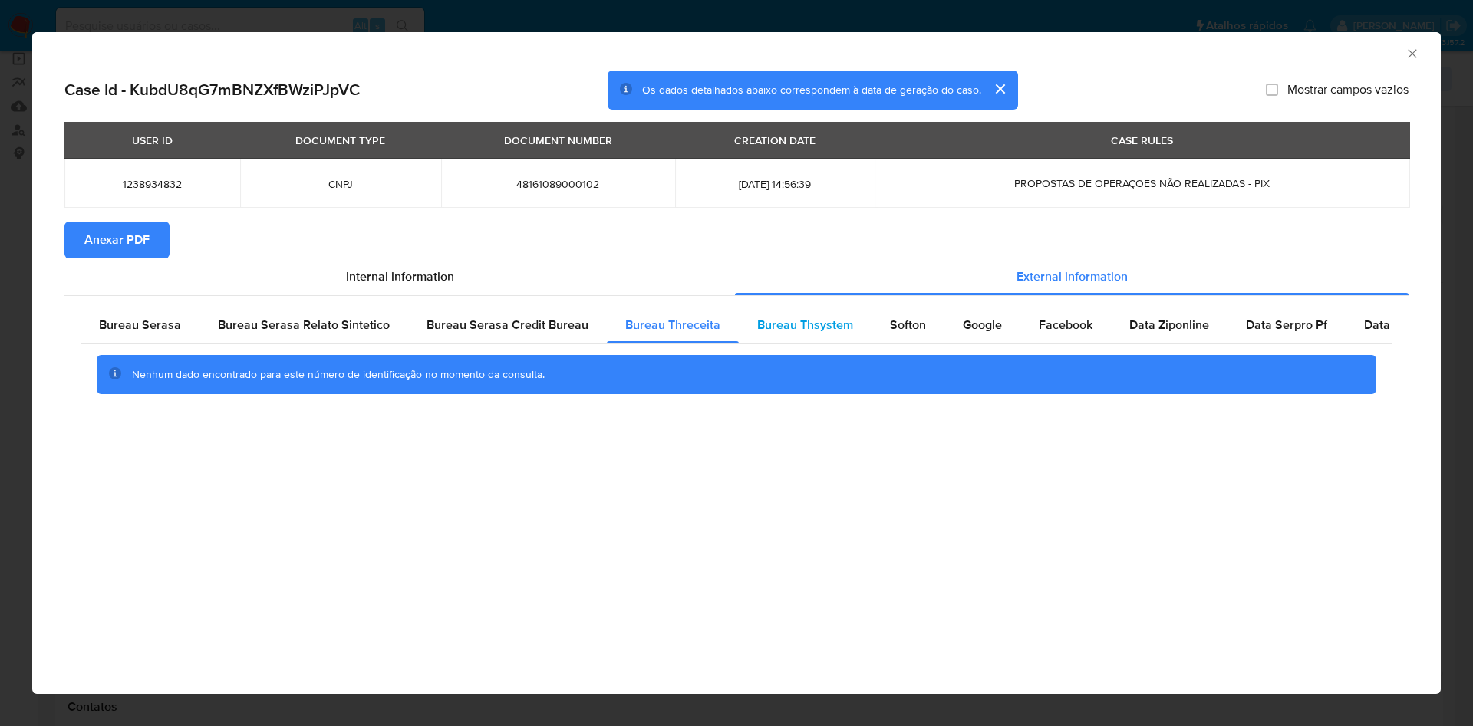
click at [835, 327] on span "Bureau Thsystem" at bounding box center [805, 325] width 96 height 18
click at [1404, 52] on icon "Fechar a janela" at bounding box center [1411, 53] width 15 height 15
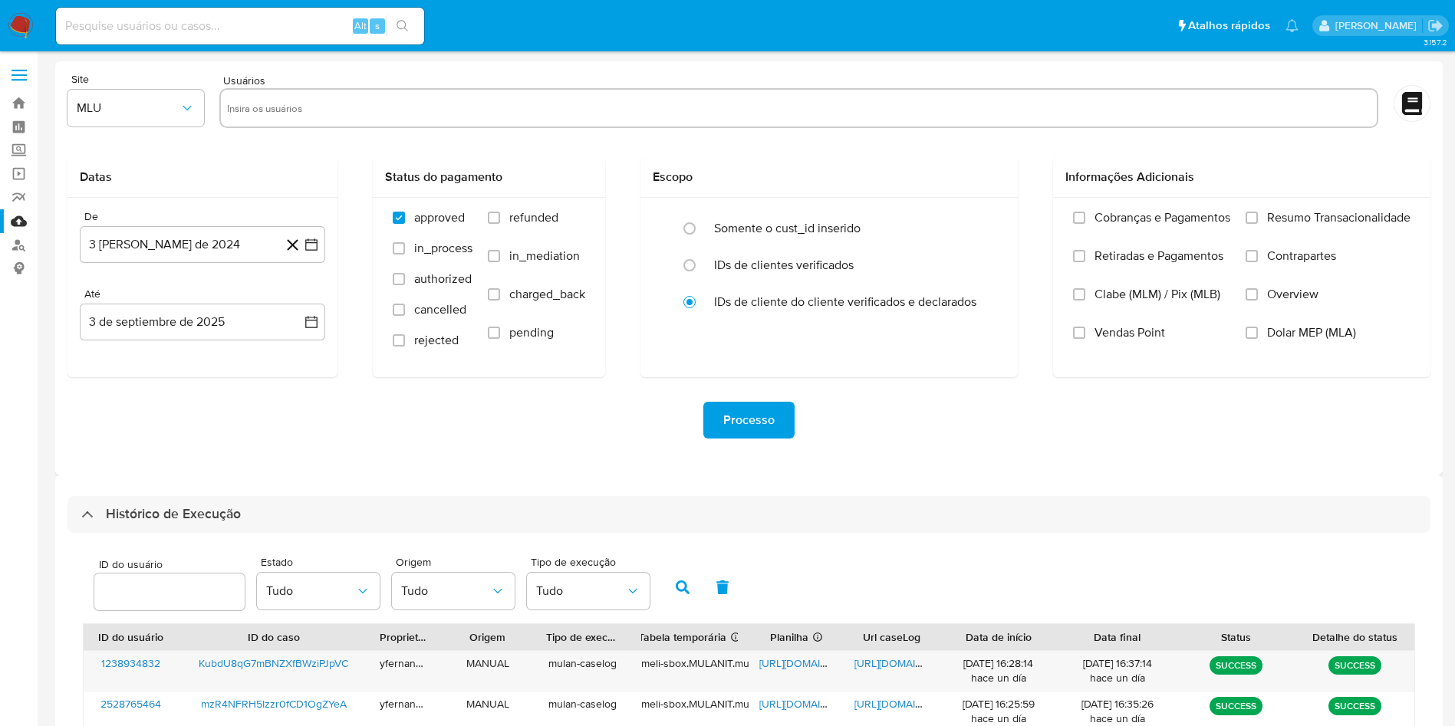
select select "10"
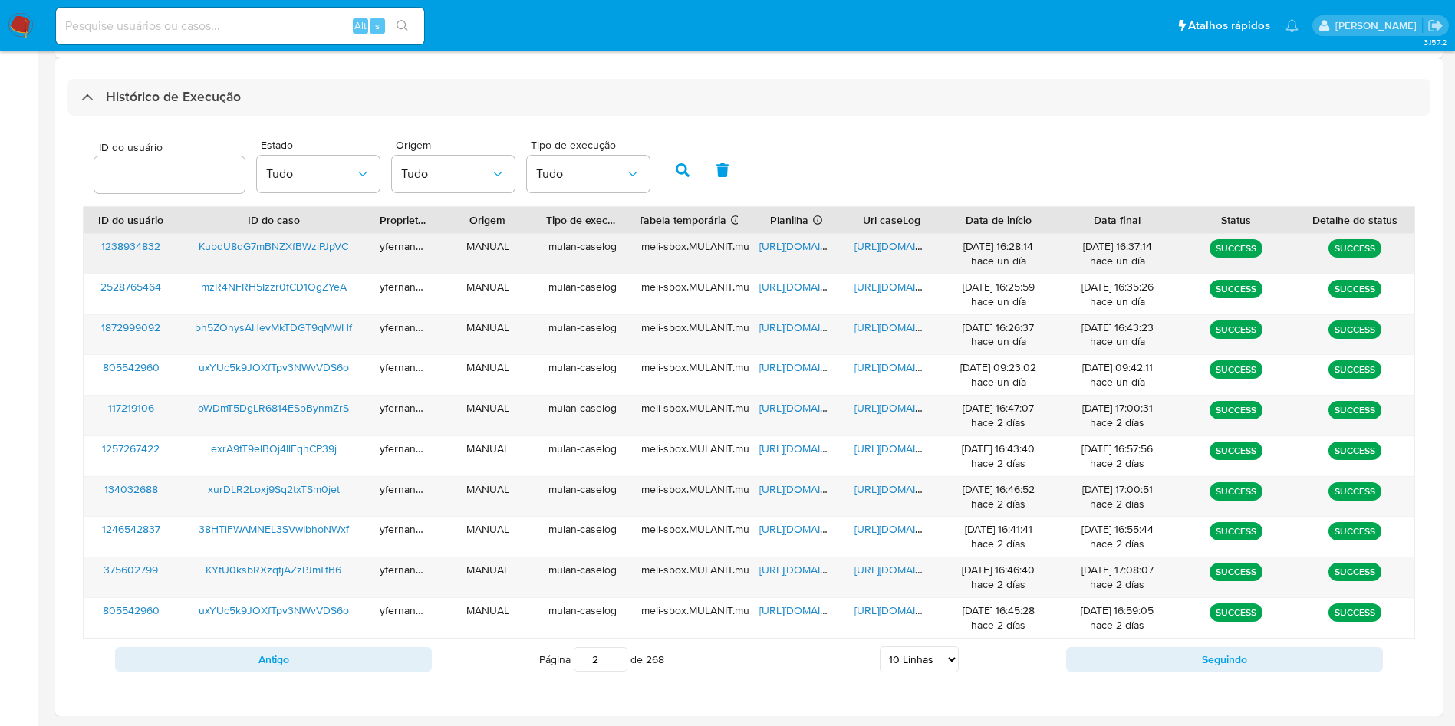
click at [801, 241] on span "[URL][DOMAIN_NAME]" at bounding box center [812, 246] width 106 height 15
click at [879, 252] on span "[URL][DOMAIN_NAME]" at bounding box center [908, 246] width 106 height 15
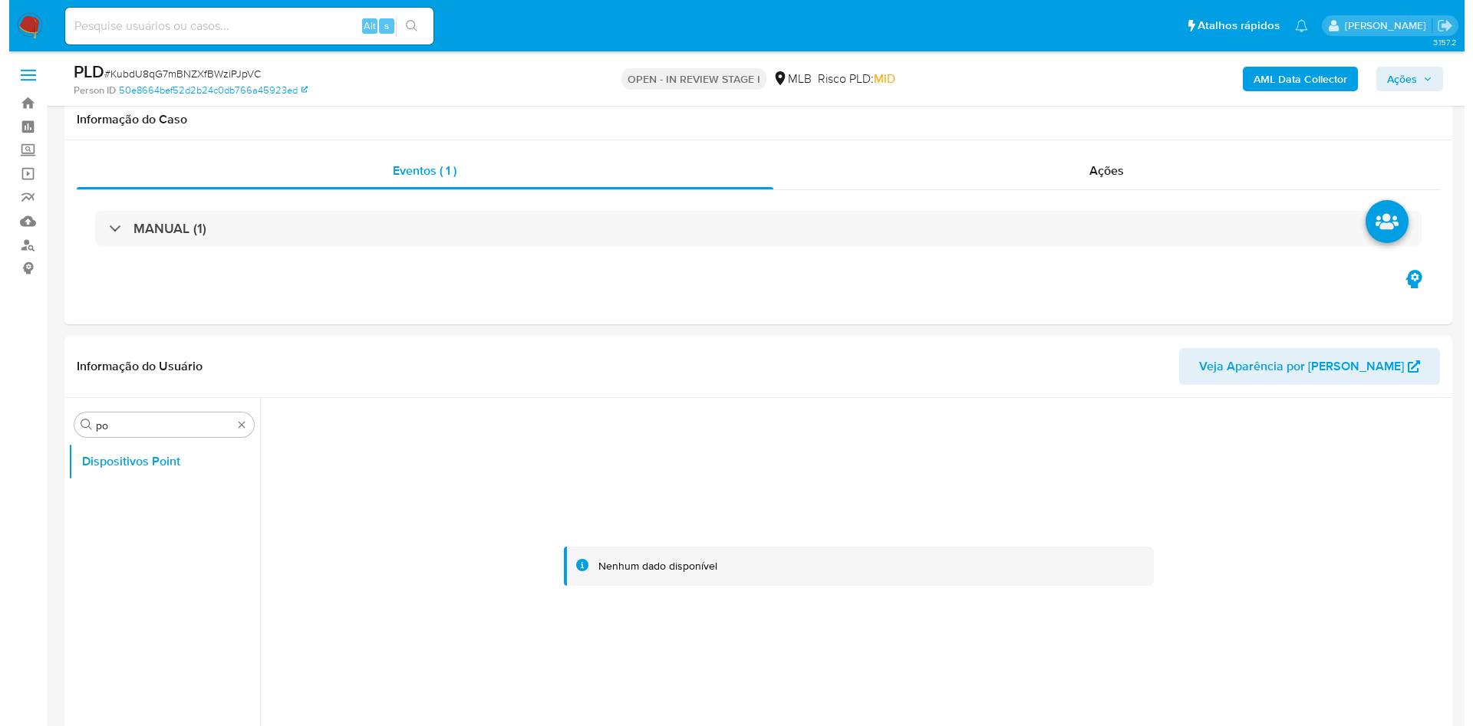
scroll to position [115, 0]
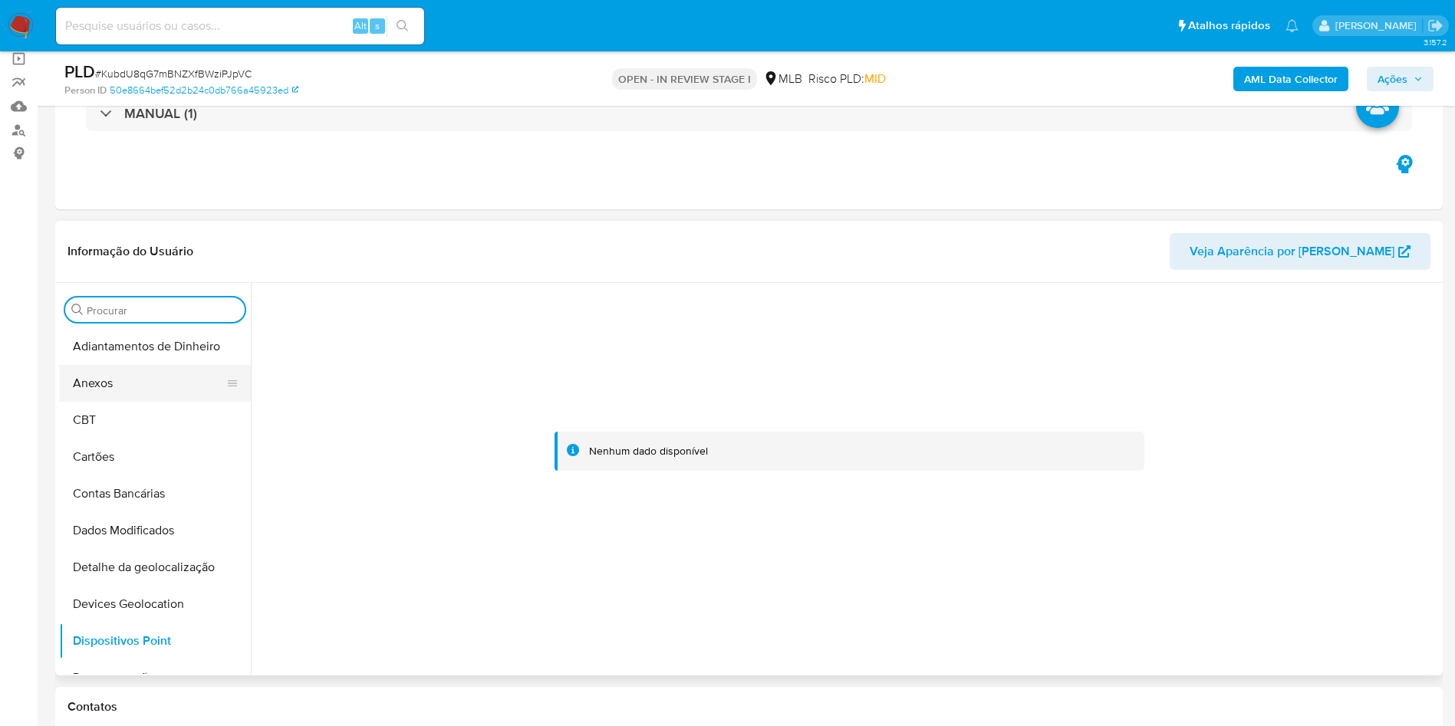
click at [171, 374] on button "Anexos" at bounding box center [148, 383] width 179 height 37
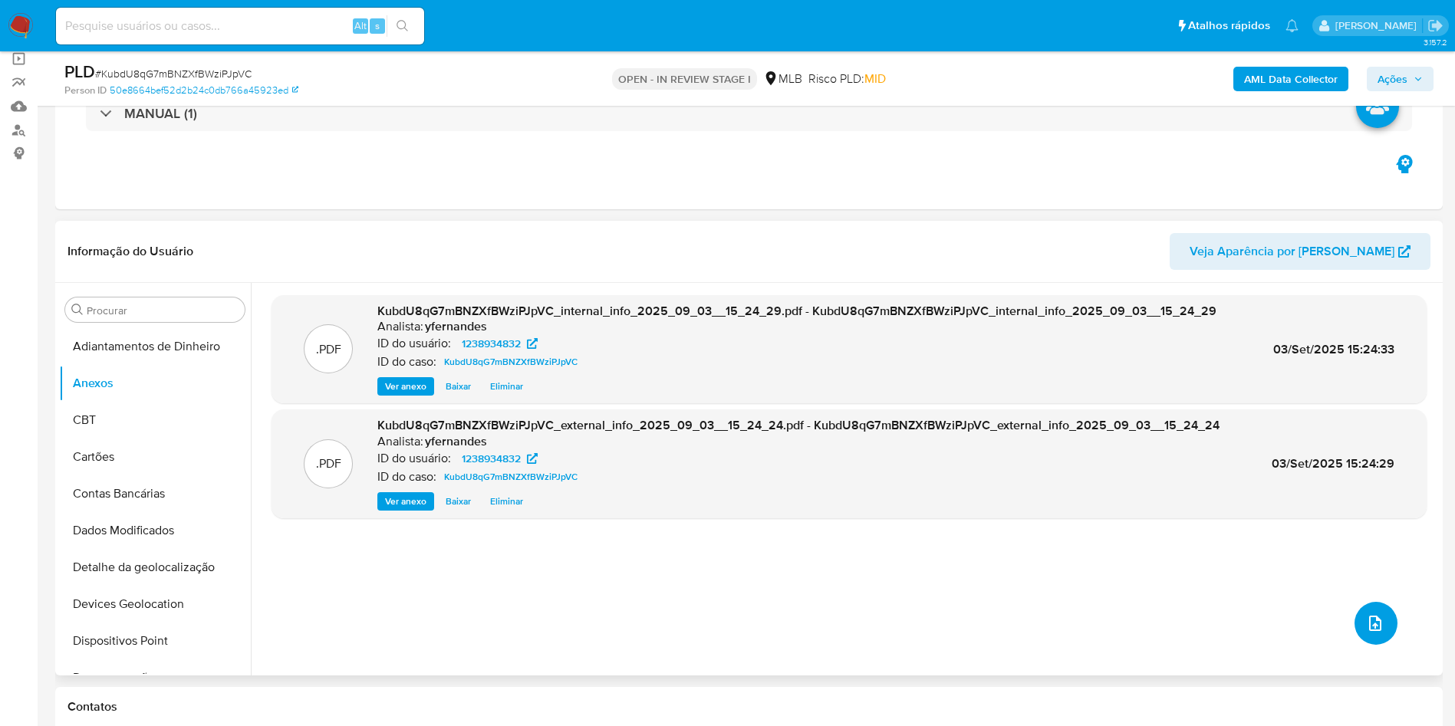
click at [1357, 629] on button "upload-file" at bounding box center [1376, 623] width 43 height 43
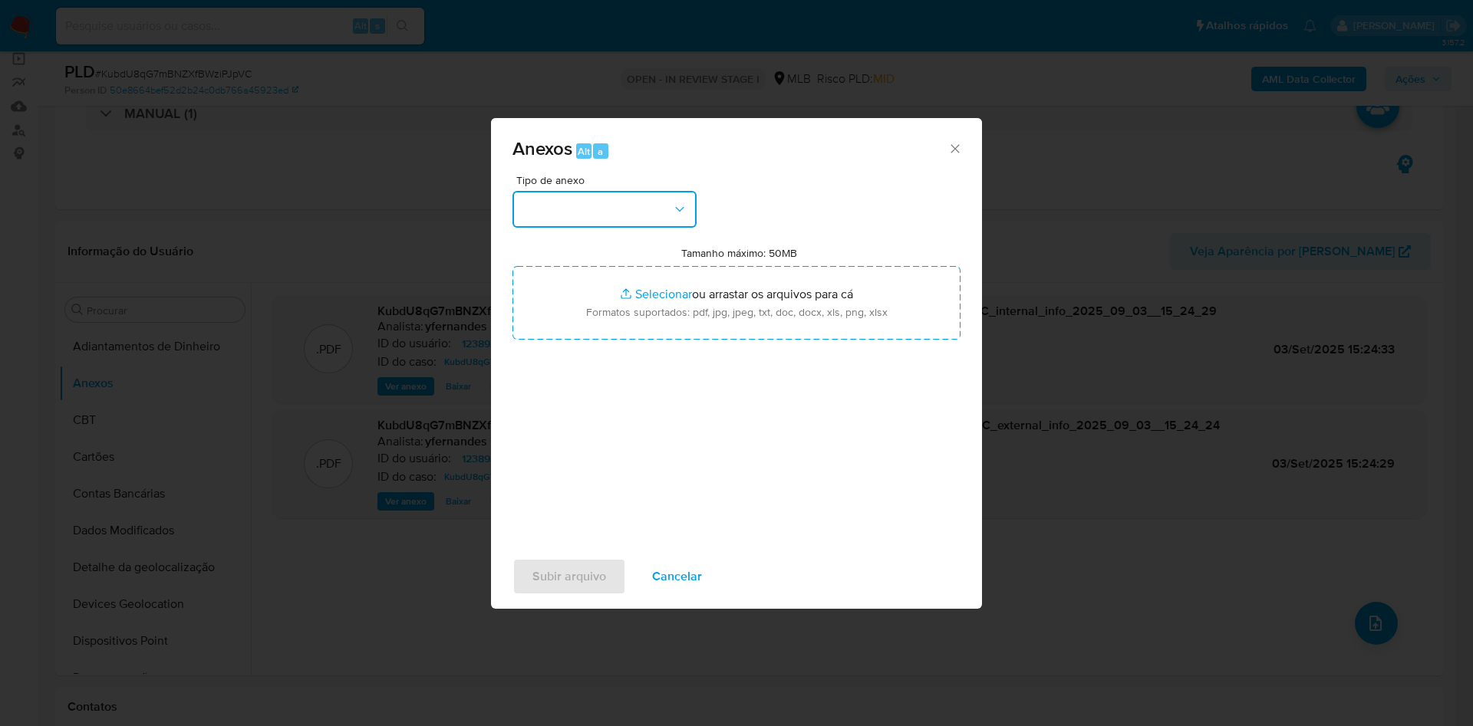
click at [641, 225] on button "button" at bounding box center [604, 209] width 184 height 37
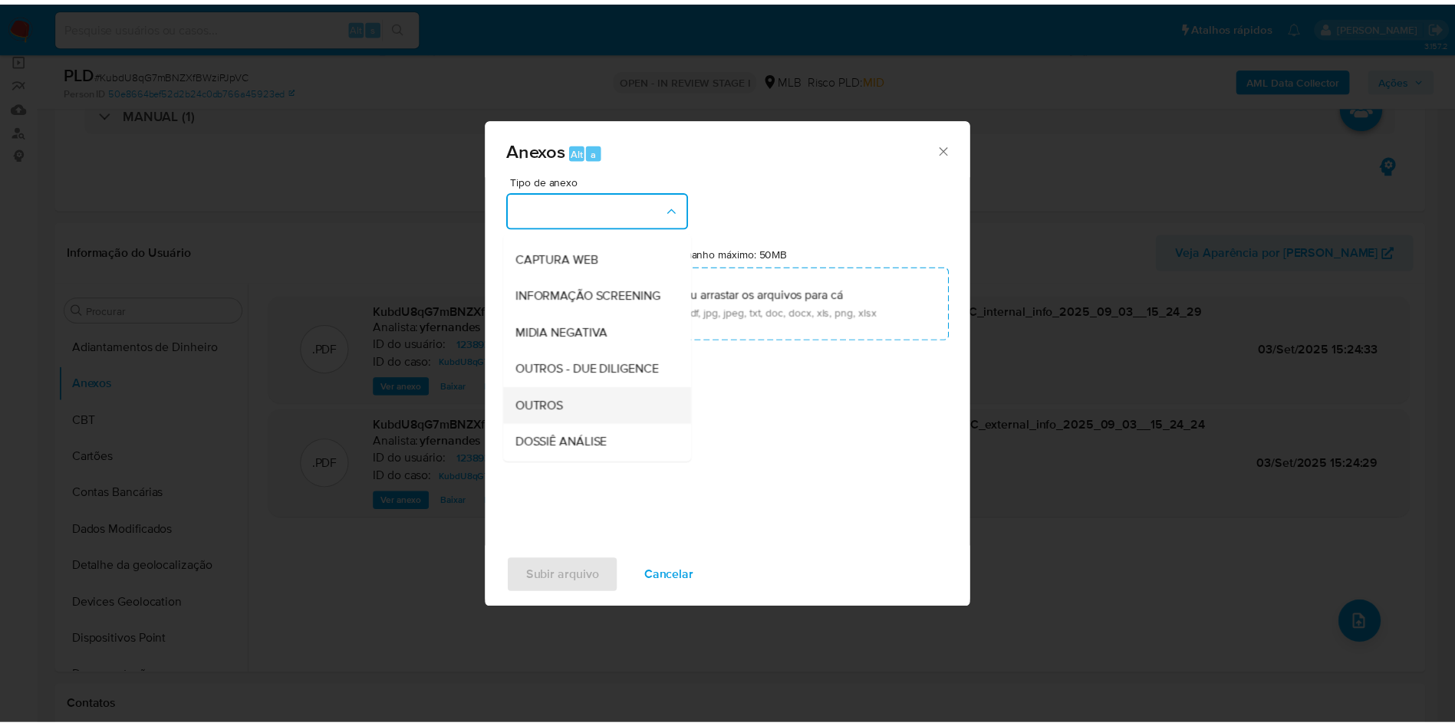
scroll to position [236, 0]
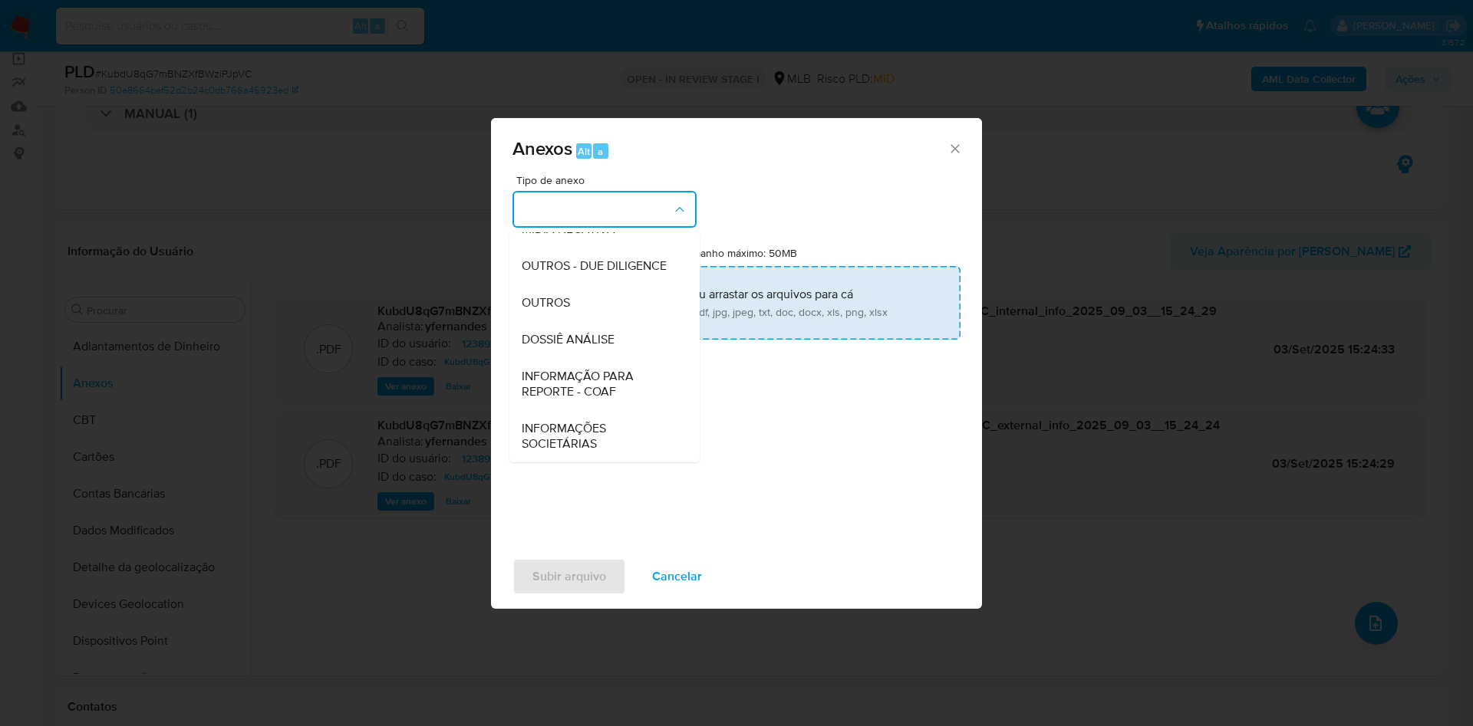
click at [607, 289] on div "OUTROS" at bounding box center [600, 303] width 156 height 37
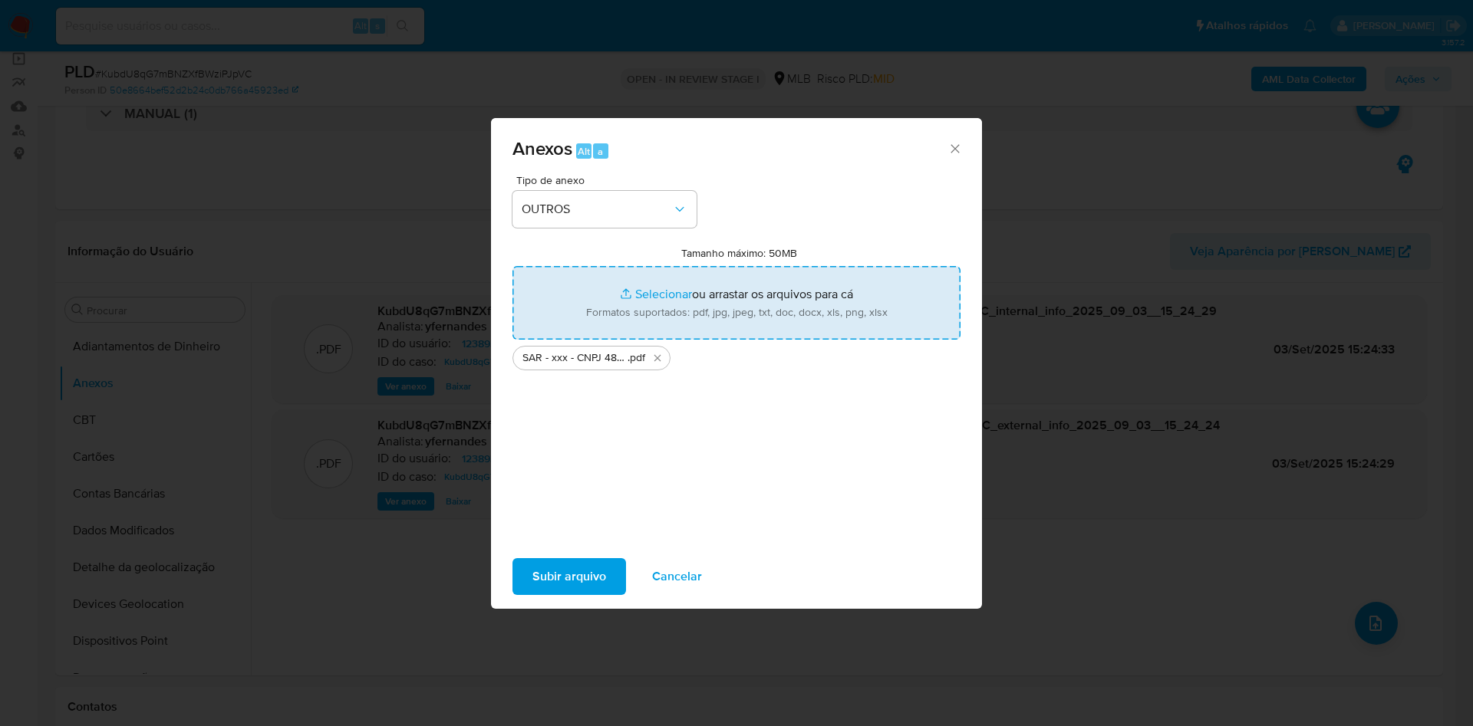
type input "C:\fakepath\Mulan 1238934832_2025_09_02_15_34_57.xlsx"
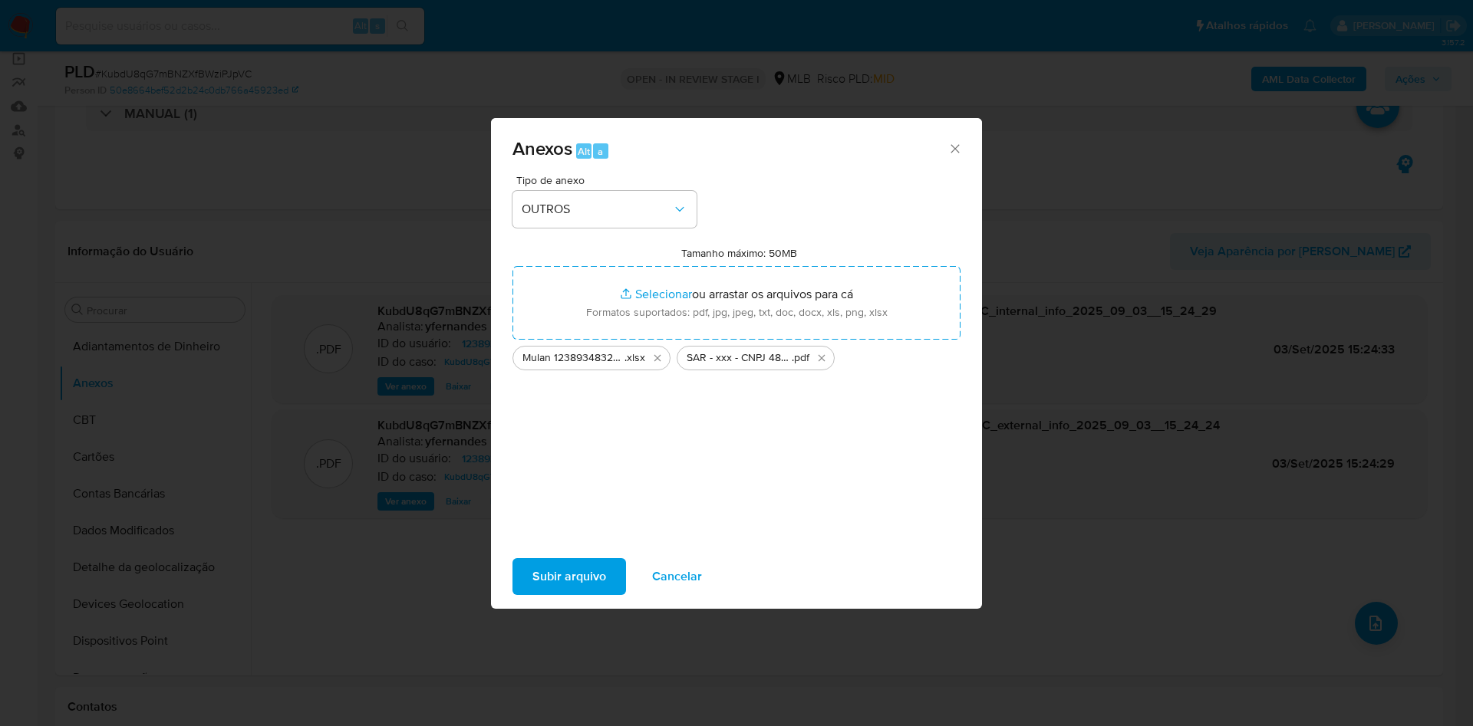
click at [548, 562] on span "Subir arquivo" at bounding box center [569, 577] width 74 height 34
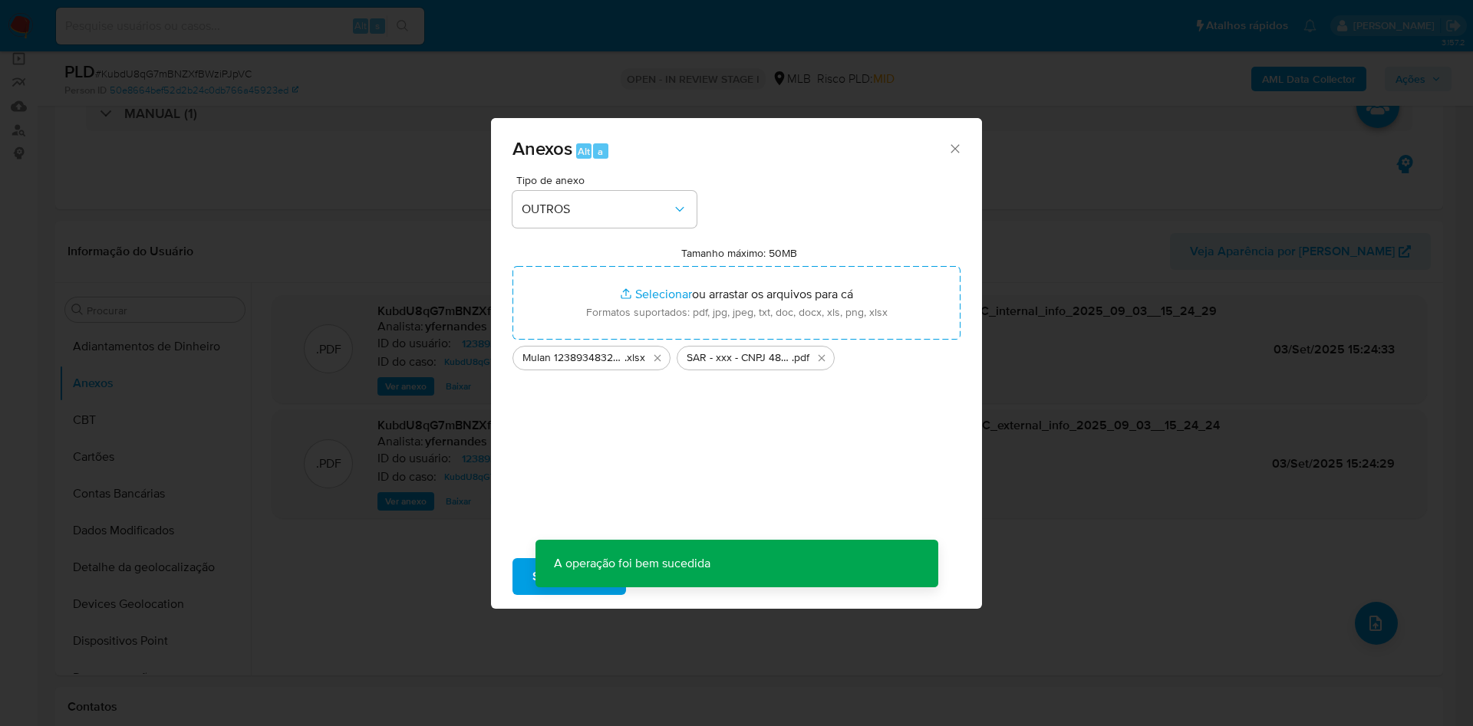
click at [179, 405] on div "Anexos Alt a Tipo de anexo OUTROS Tamanho máximo: 50MB Selecionar arquivos Sele…" at bounding box center [736, 363] width 1473 height 726
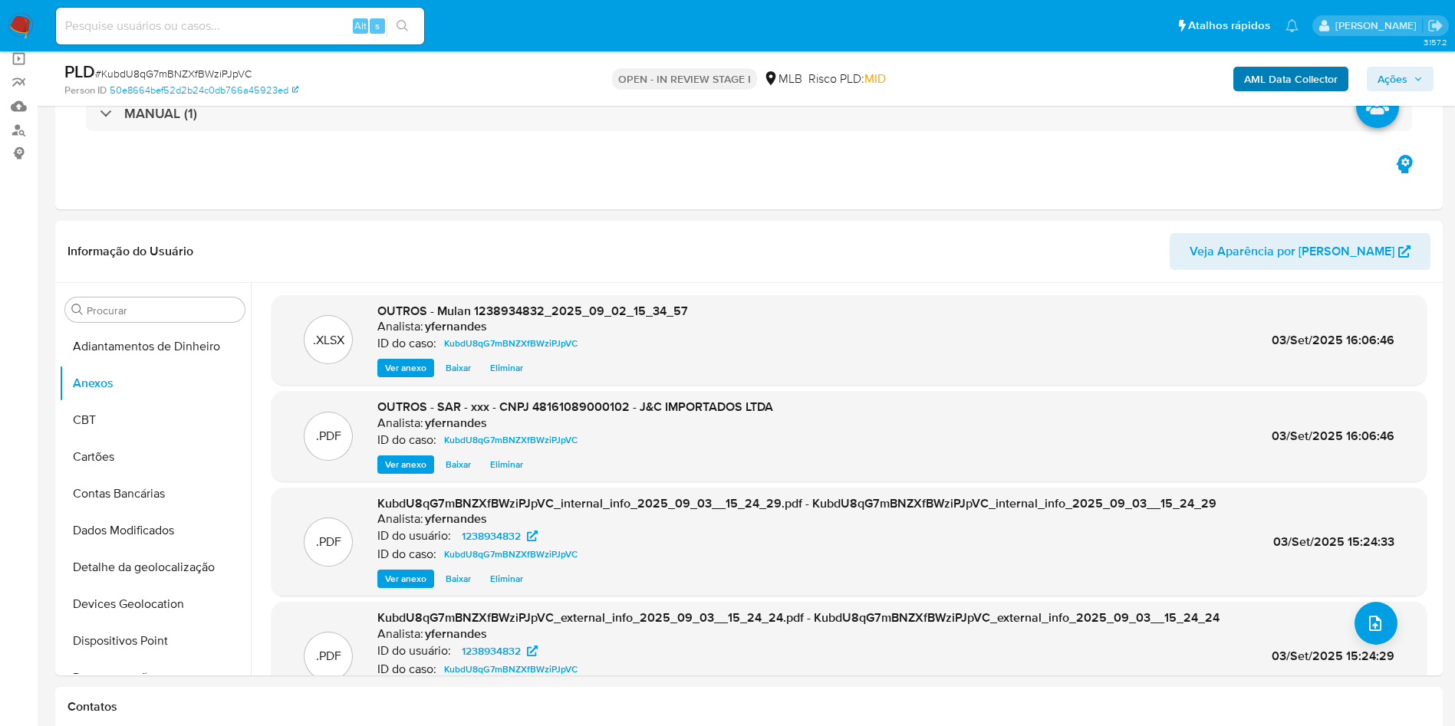
drag, startPoint x: 1395, startPoint y: 72, endPoint x: 1345, endPoint y: 84, distance: 50.6
click at [1395, 72] on span "Ações" at bounding box center [1393, 79] width 30 height 25
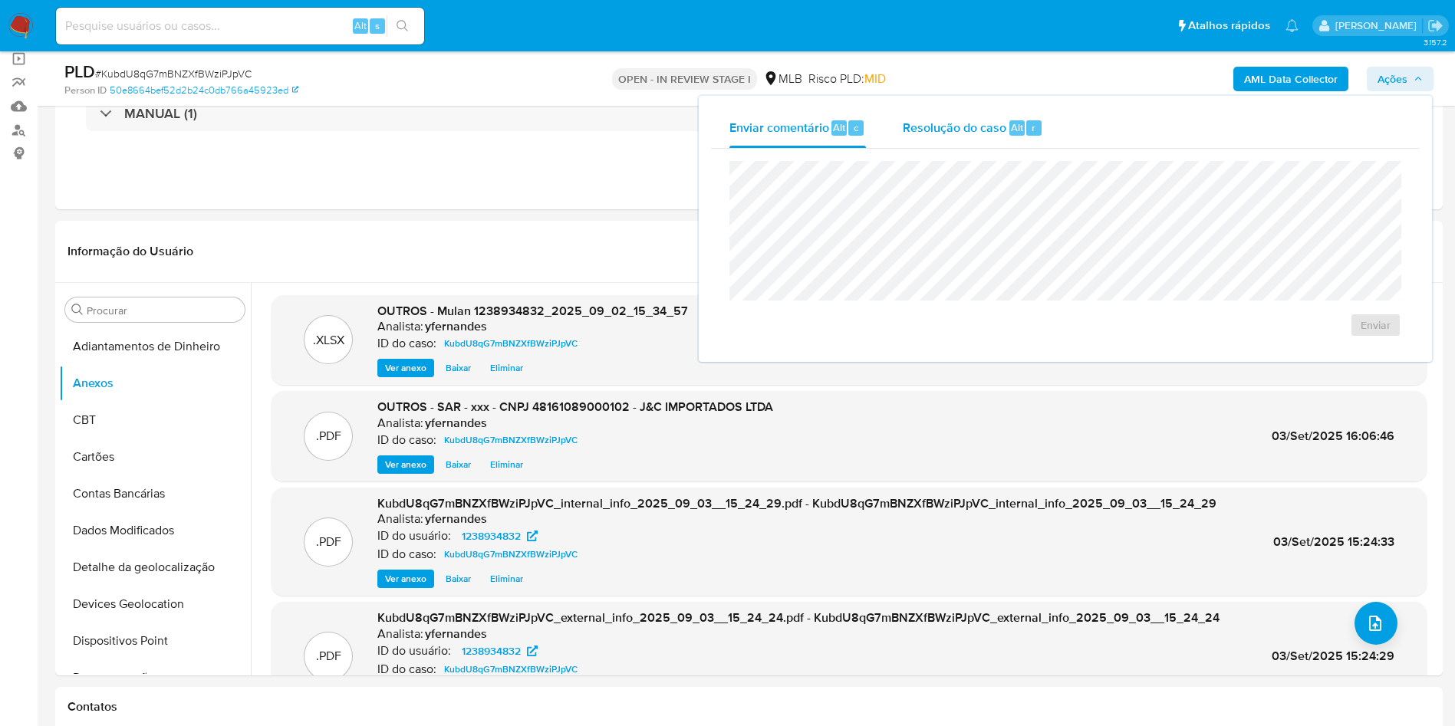
click at [1021, 129] on span "Alt" at bounding box center [1017, 127] width 12 height 15
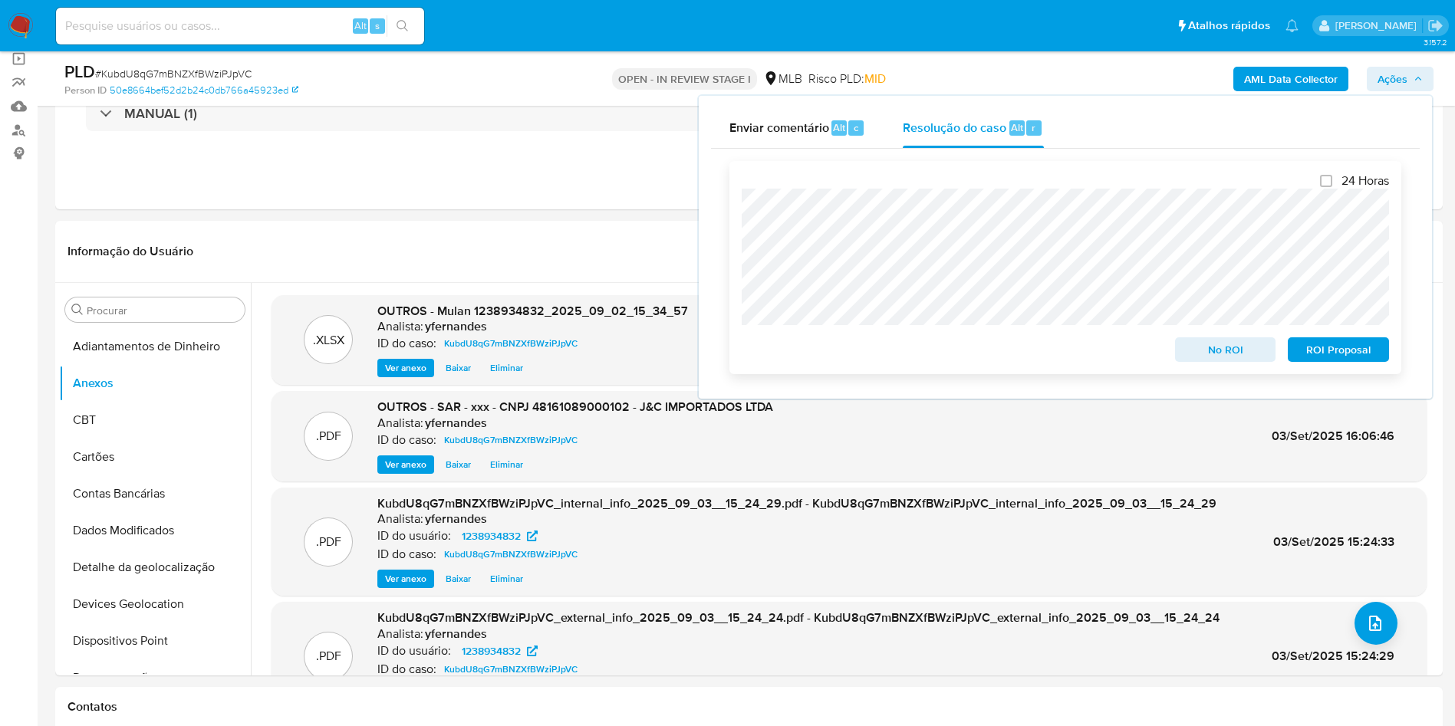
click at [1321, 344] on span "ROI Proposal" at bounding box center [1339, 349] width 80 height 21
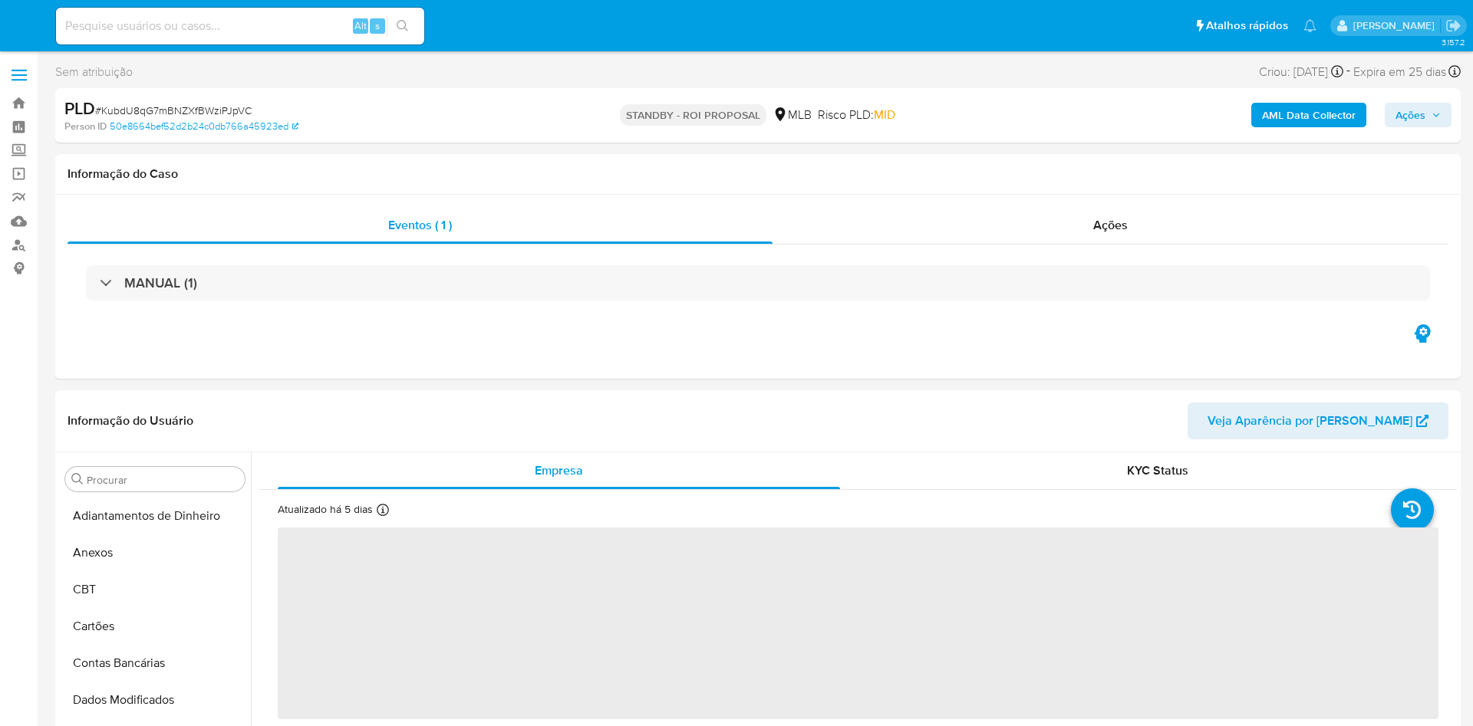
select select "10"
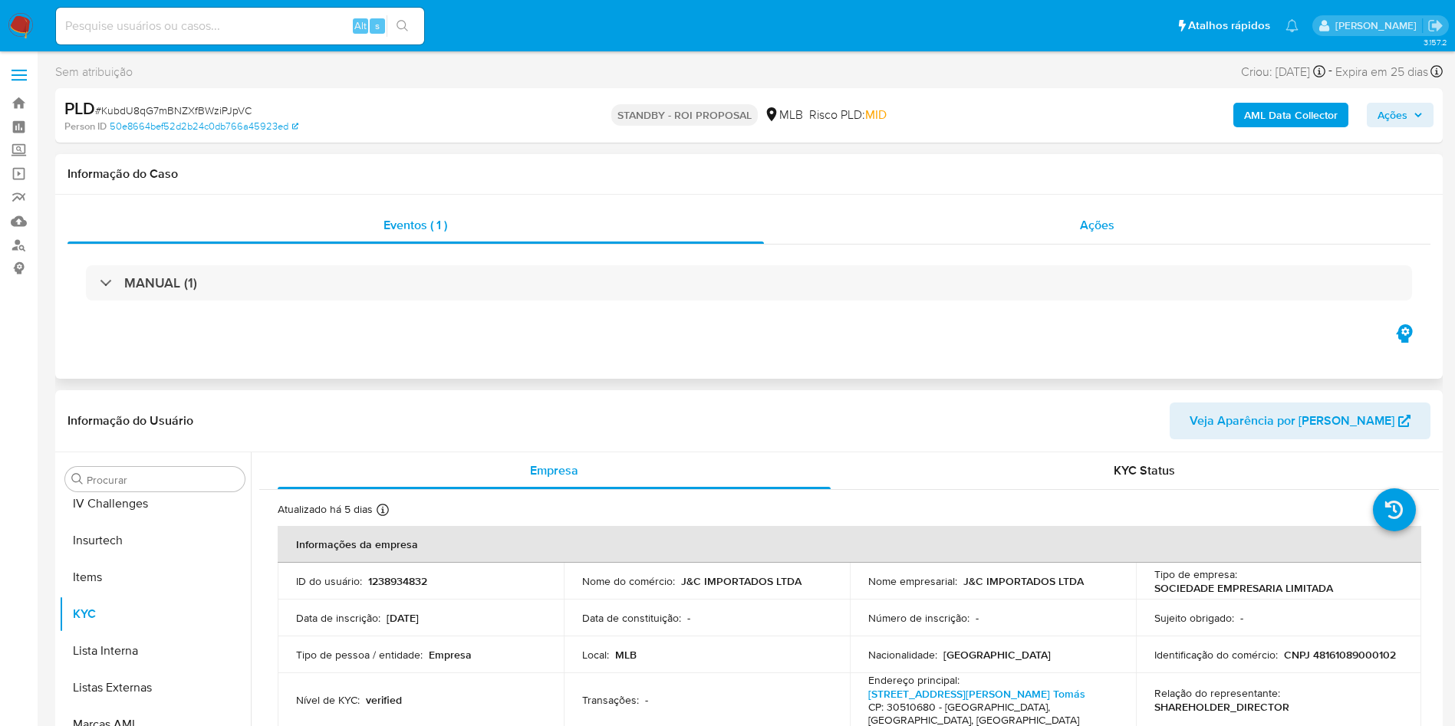
scroll to position [685, 0]
click at [1013, 248] on div "MANUAL (1)" at bounding box center [749, 283] width 1363 height 77
click at [1010, 245] on div "MANUAL (1)" at bounding box center [749, 283] width 1363 height 77
click at [1004, 239] on div "Ações" at bounding box center [1097, 225] width 667 height 37
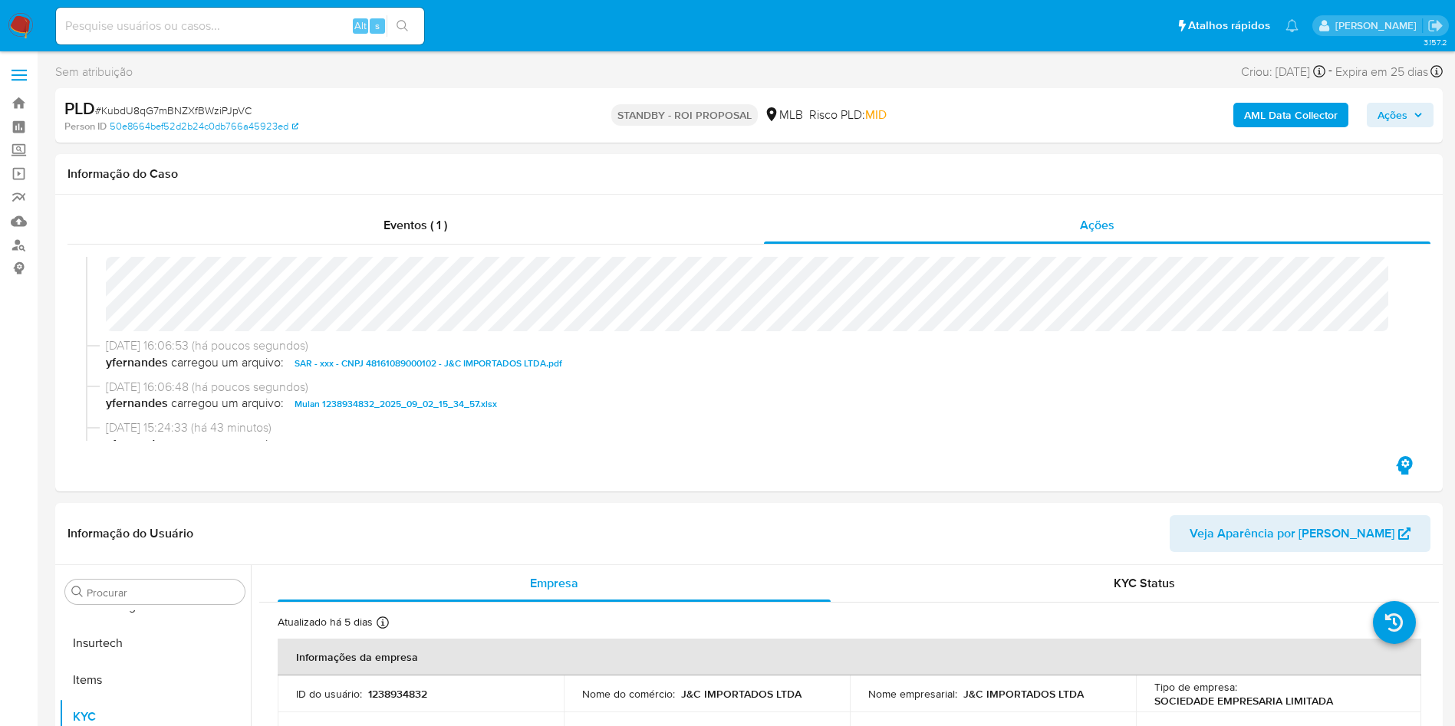
scroll to position [0, 0]
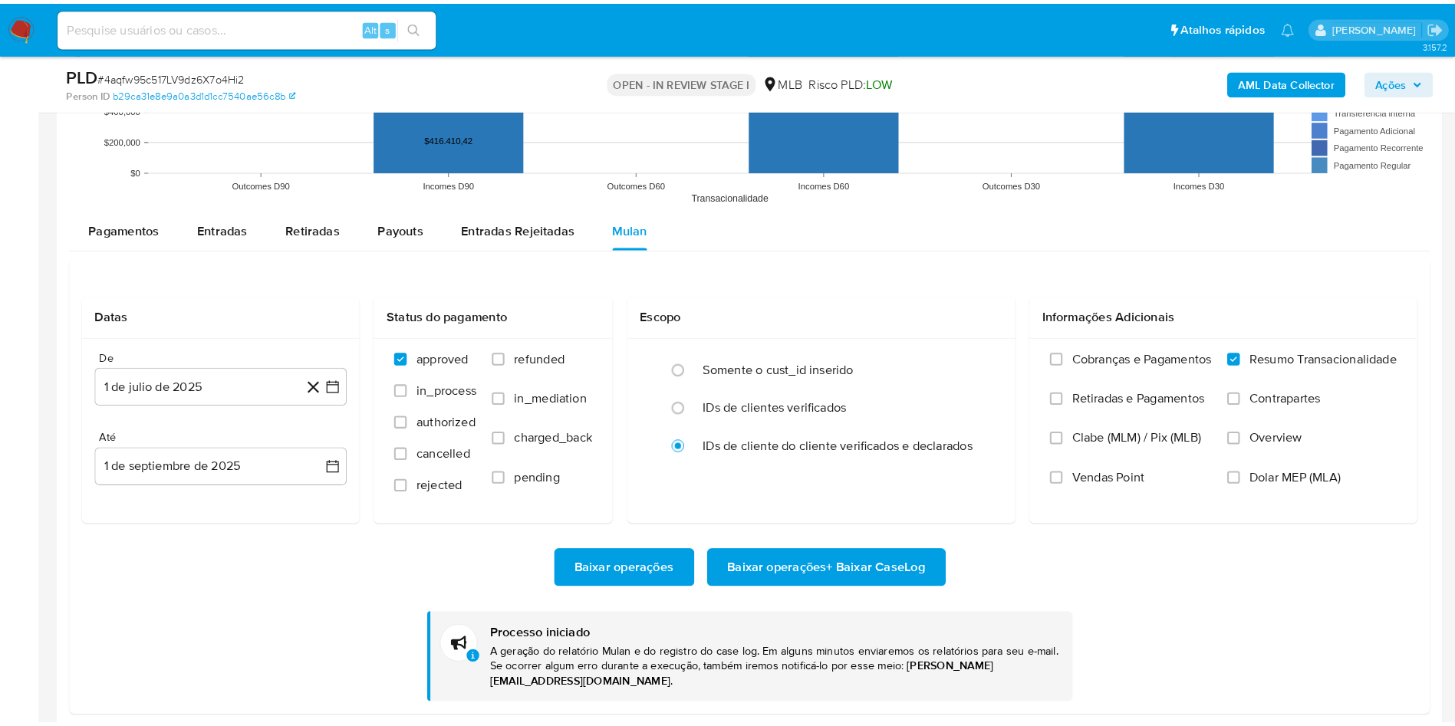
scroll to position [685, 0]
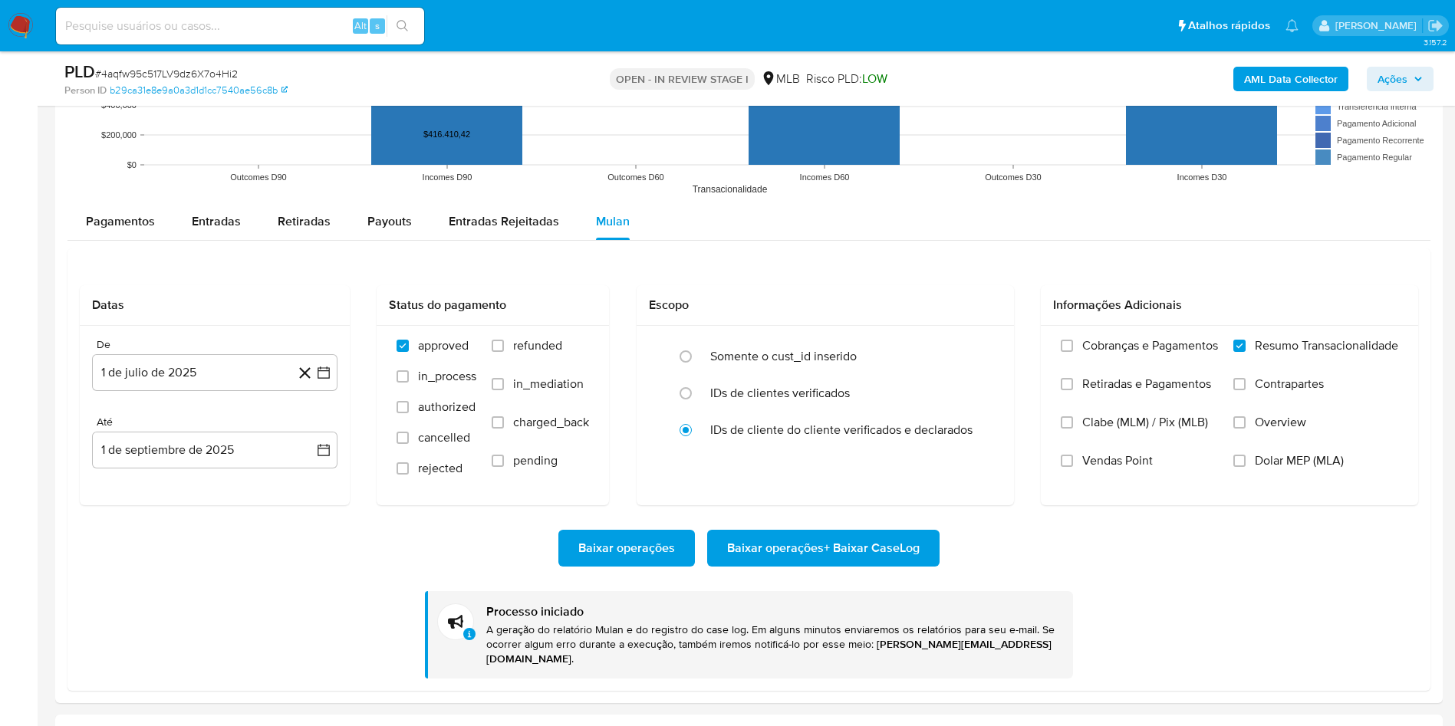
click at [129, 73] on span "# 4aqfw95c517LV9dz6X7o4Hi2" at bounding box center [166, 73] width 143 height 15
copy span "4aqfw95c517LV9dz6X7o4Hi2"
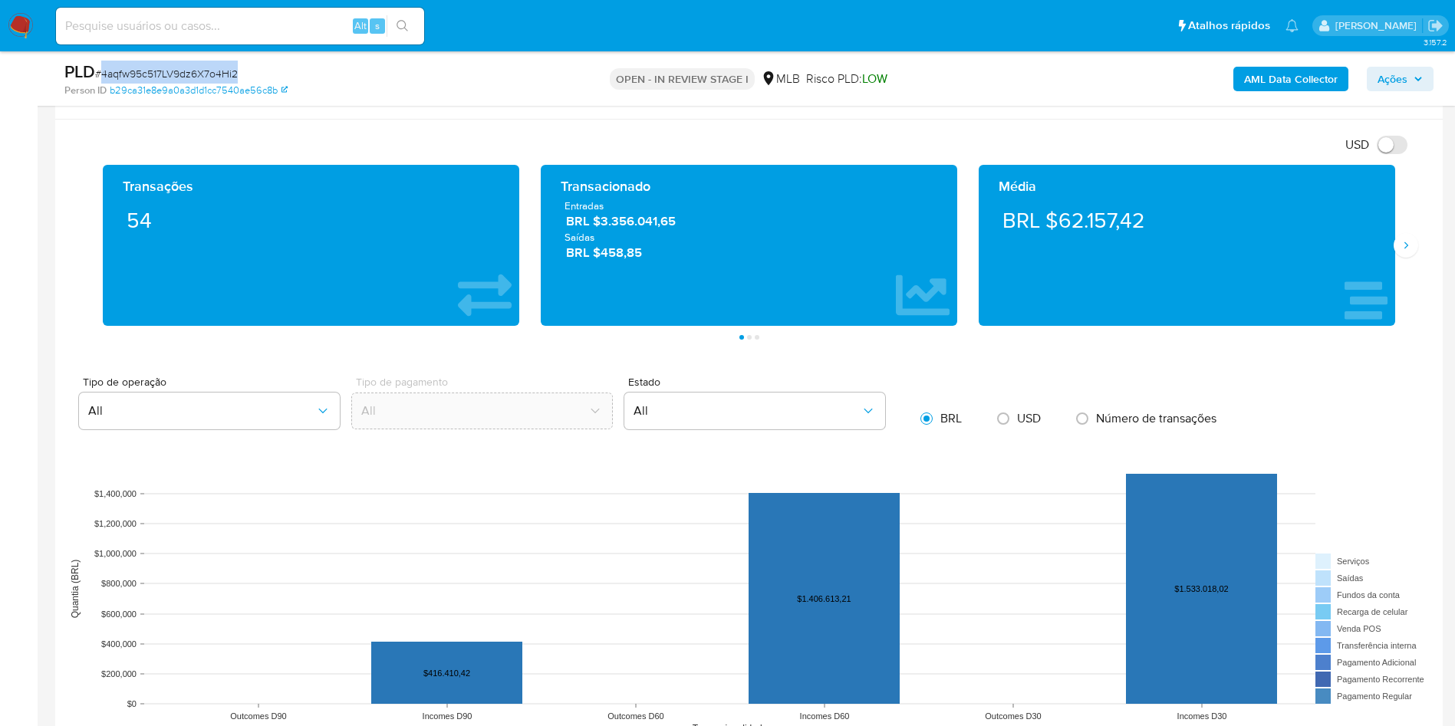
scroll to position [1036, 0]
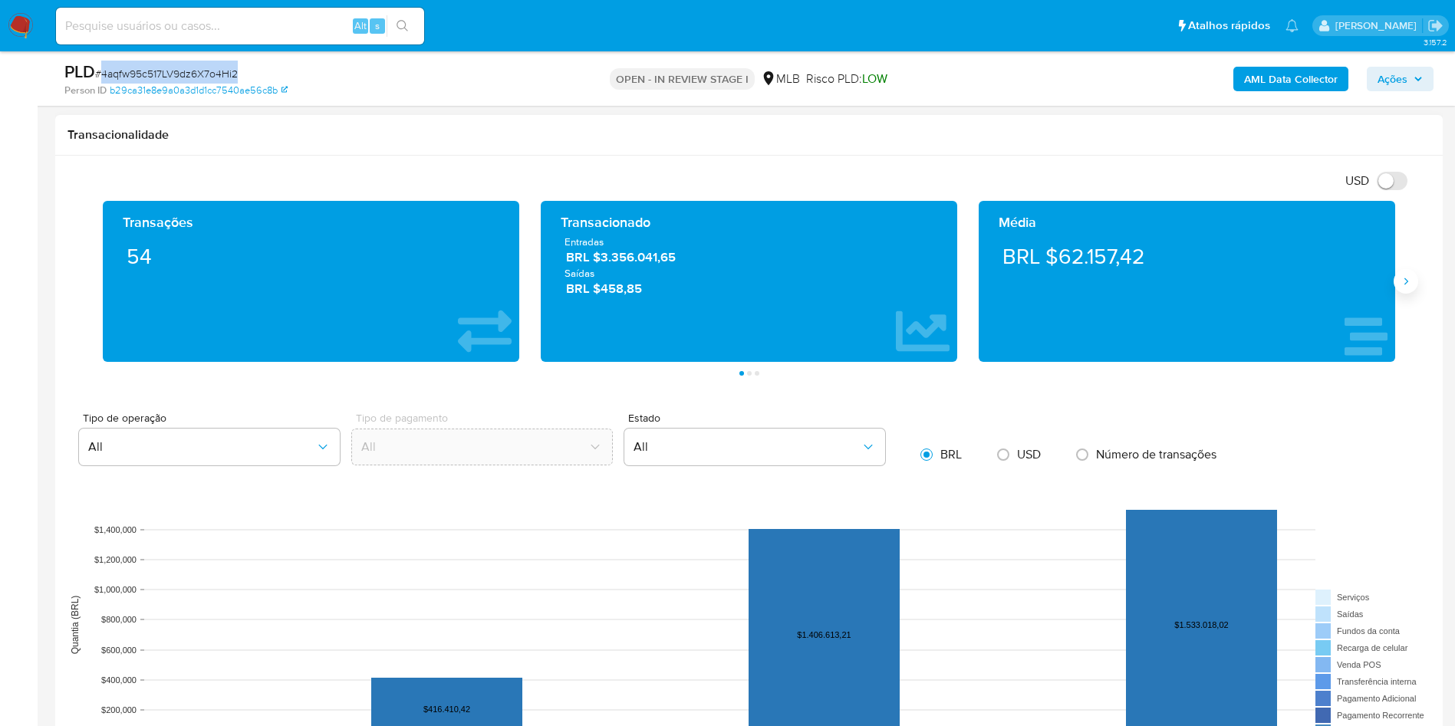
click at [1401, 281] on icon "Siguiente" at bounding box center [1406, 281] width 12 height 12
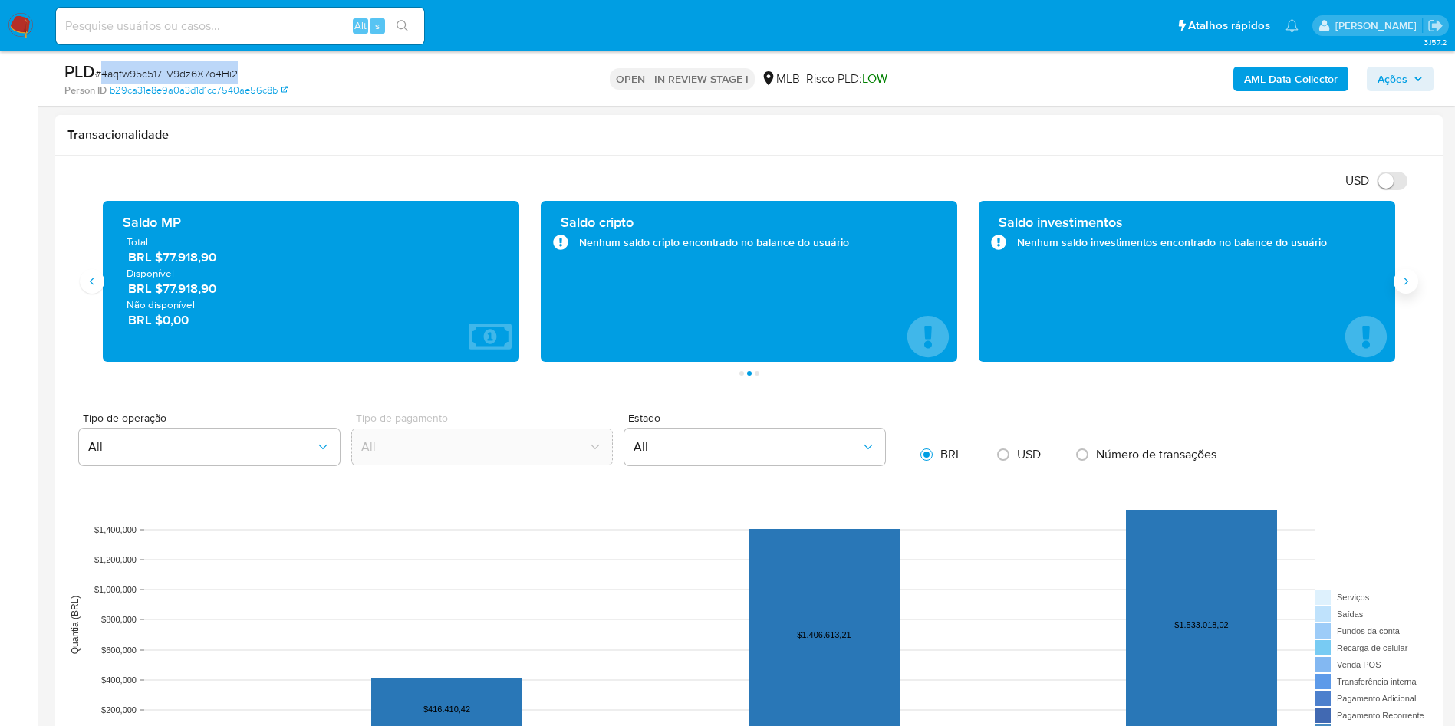
click at [1403, 283] on icon "Siguiente" at bounding box center [1406, 281] width 12 height 12
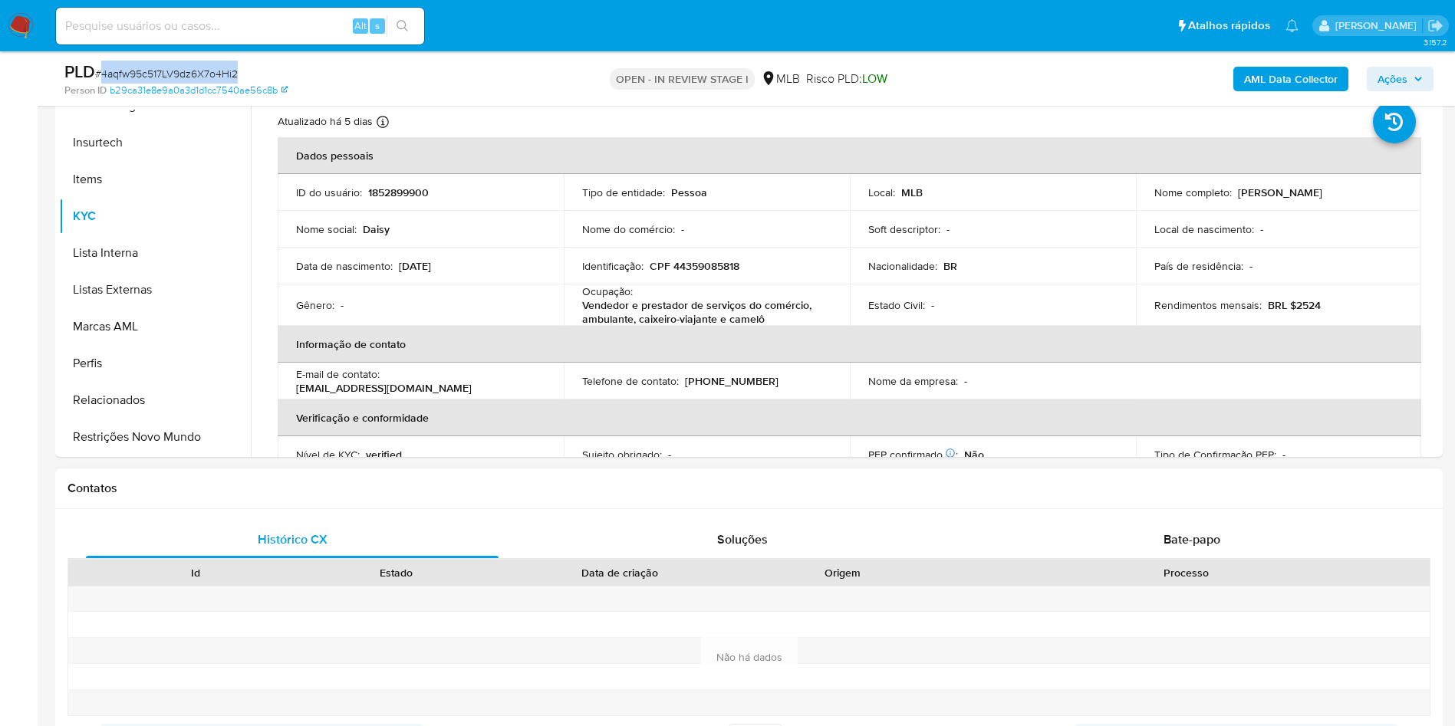
scroll to position [230, 0]
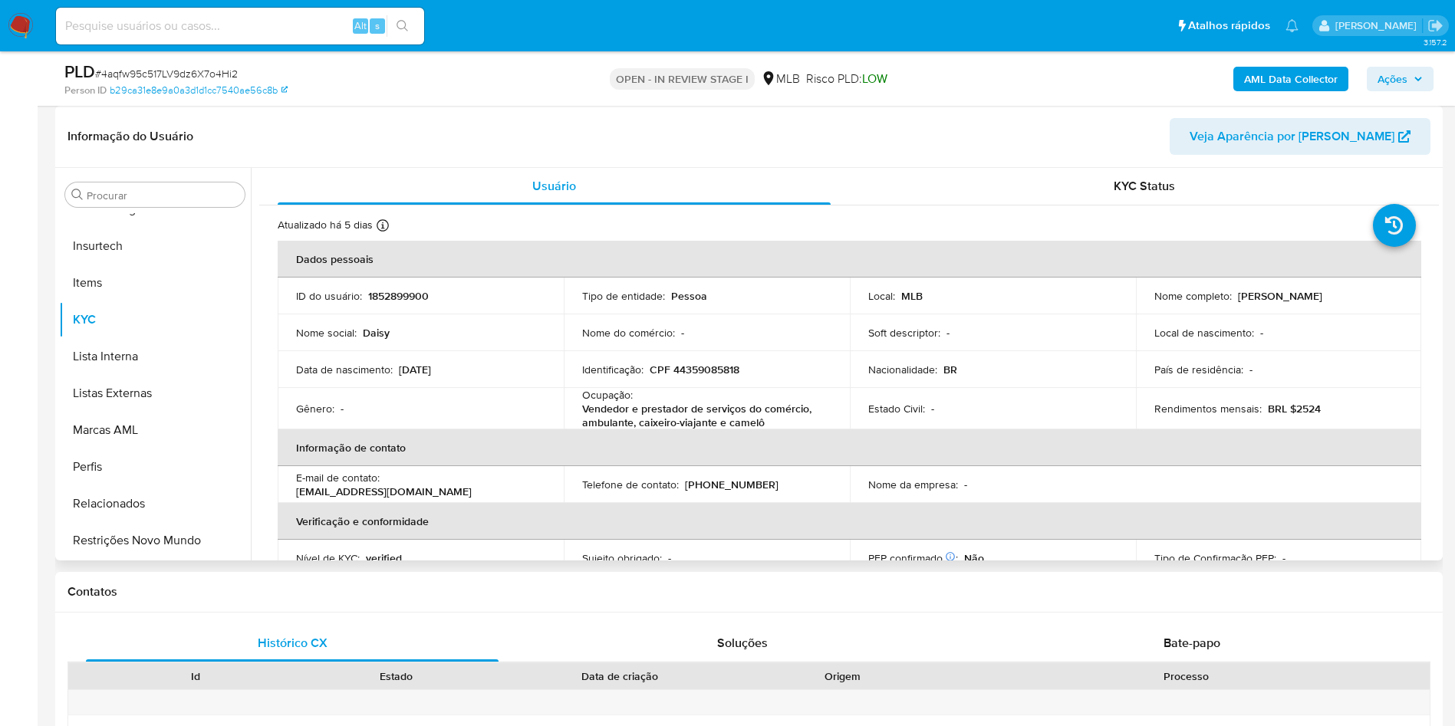
click at [127, 170] on div "Procurar Adiantamentos de Dinheiro Anexos CBT Cartões Contas Bancárias Dados Mo…" at bounding box center [749, 364] width 1380 height 393
click at [98, 204] on div "Procurar" at bounding box center [154, 195] width 179 height 25
click at [108, 190] on input "Procurar" at bounding box center [163, 196] width 152 height 14
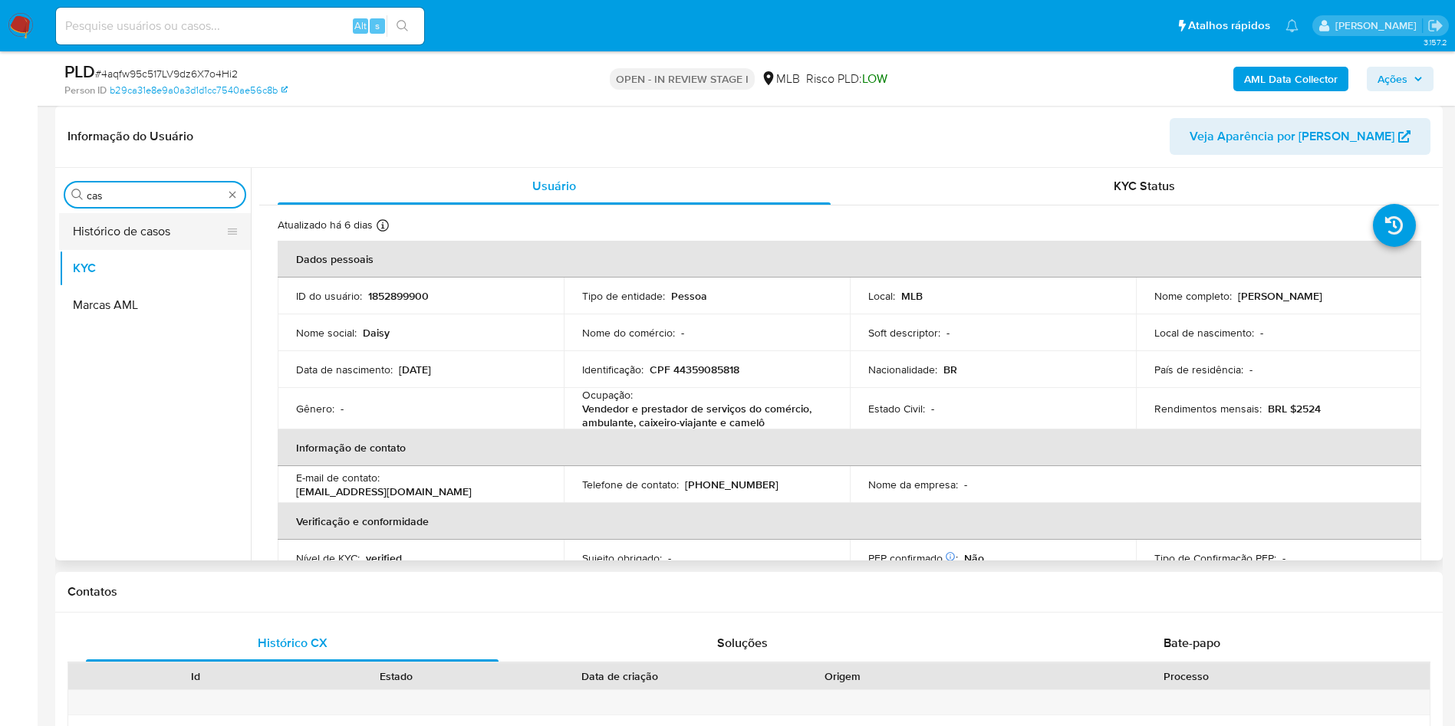
scroll to position [0, 0]
type input "cas"
click at [137, 226] on button "Histórico de casos" at bounding box center [148, 231] width 179 height 37
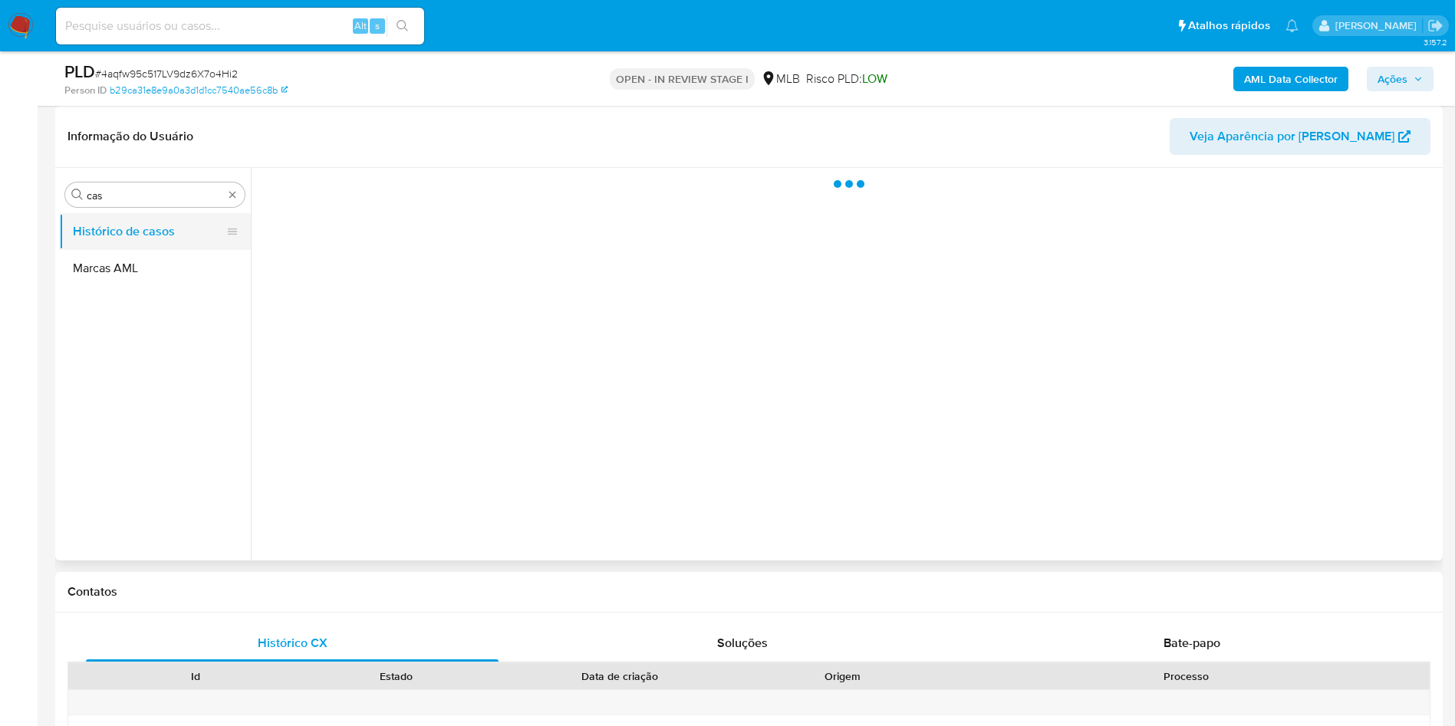
scroll to position [115, 0]
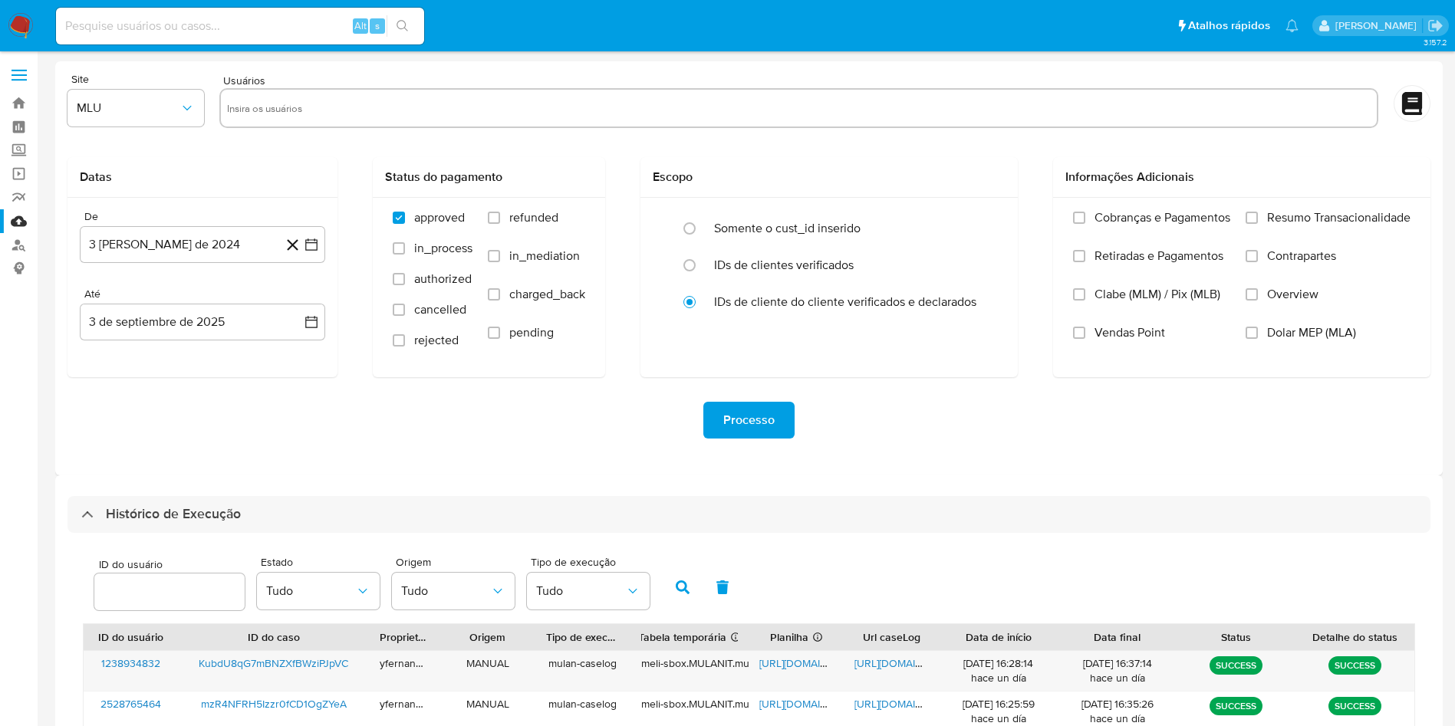
select select "10"
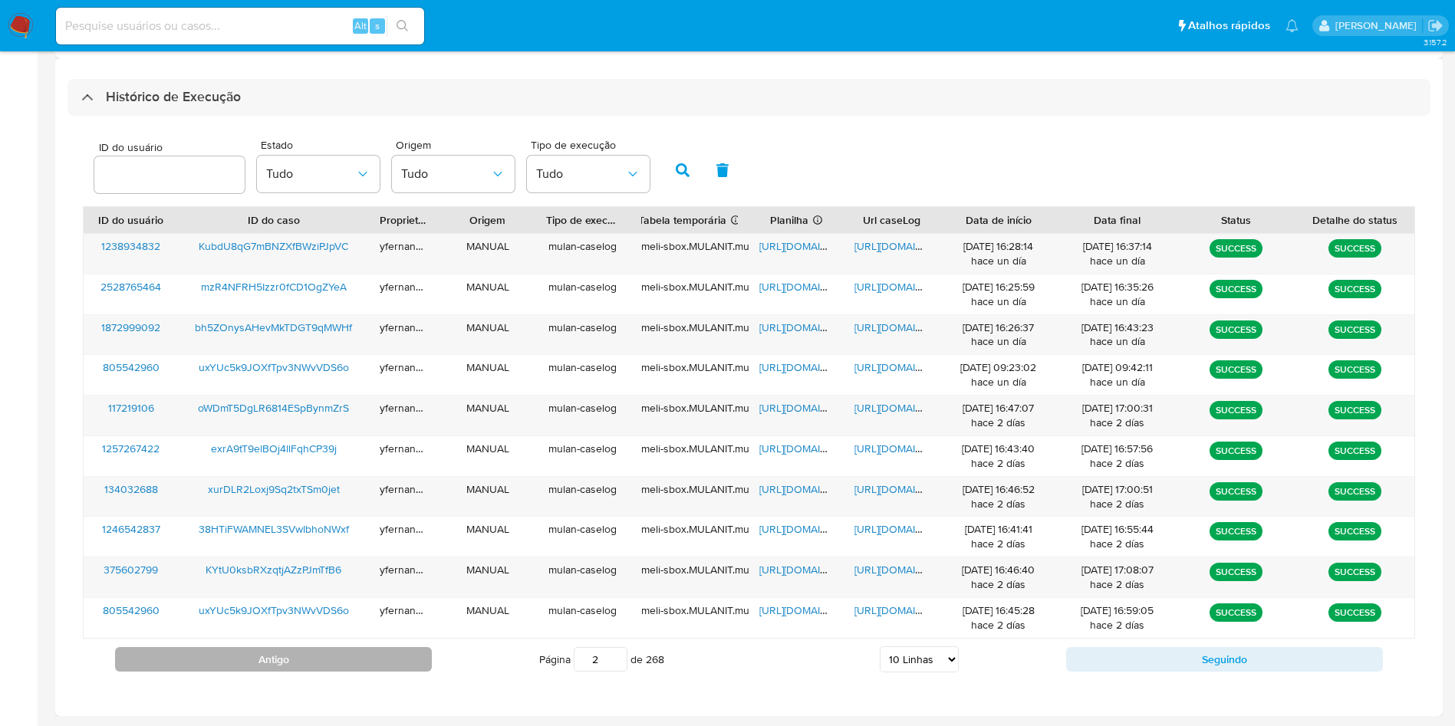
click at [391, 666] on button "Antigo" at bounding box center [273, 659] width 317 height 25
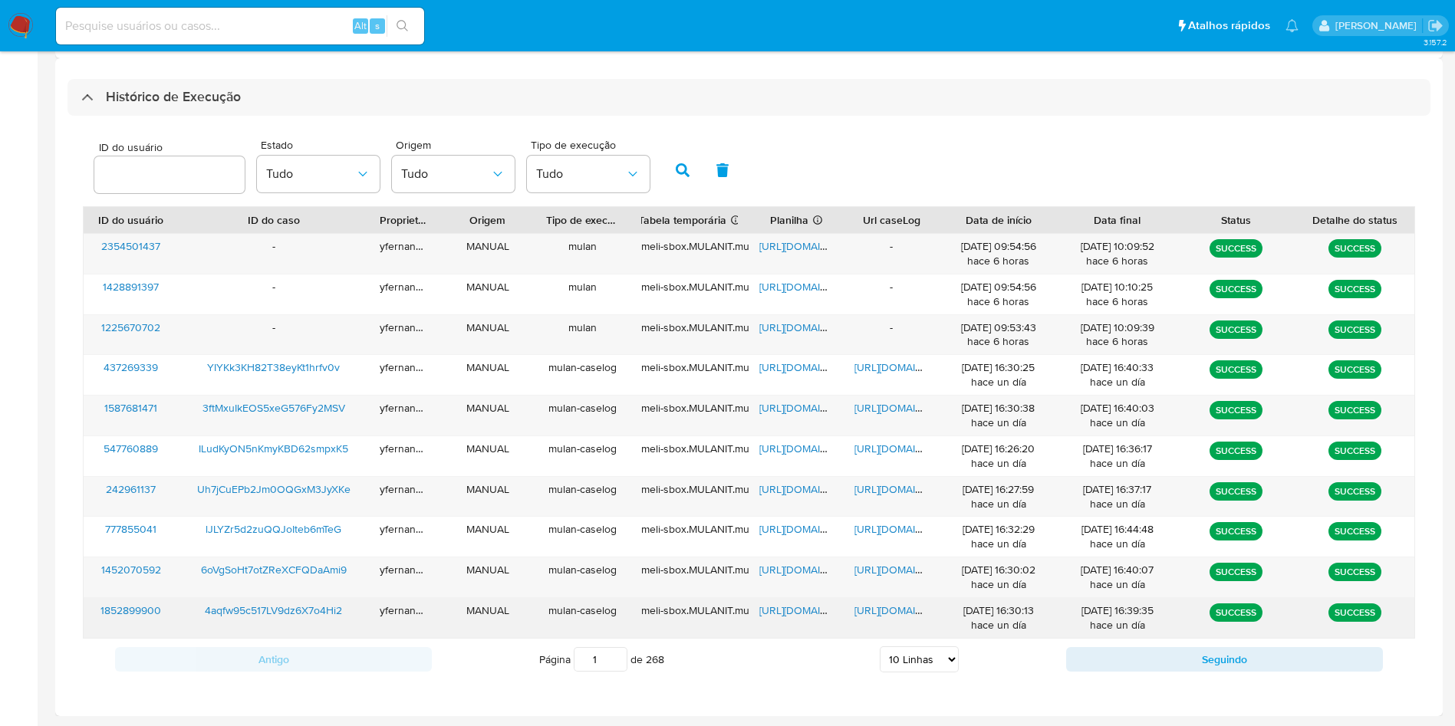
click at [785, 604] on span "[URL][DOMAIN_NAME]" at bounding box center [812, 610] width 106 height 15
click at [878, 615] on span "[URL][DOMAIN_NAME]" at bounding box center [908, 610] width 106 height 15
